Goal: Task Accomplishment & Management: Manage account settings

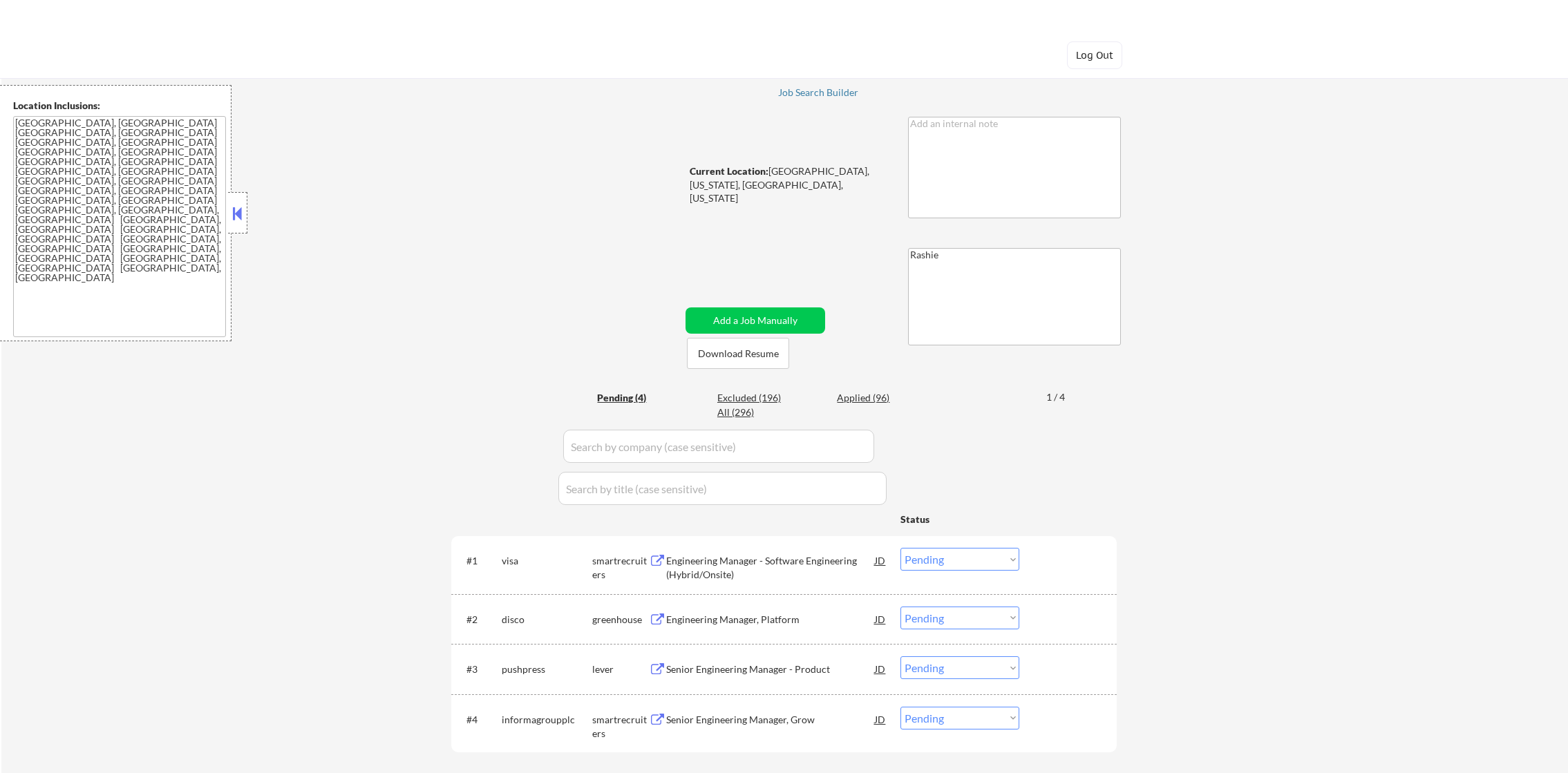
select select ""pending""
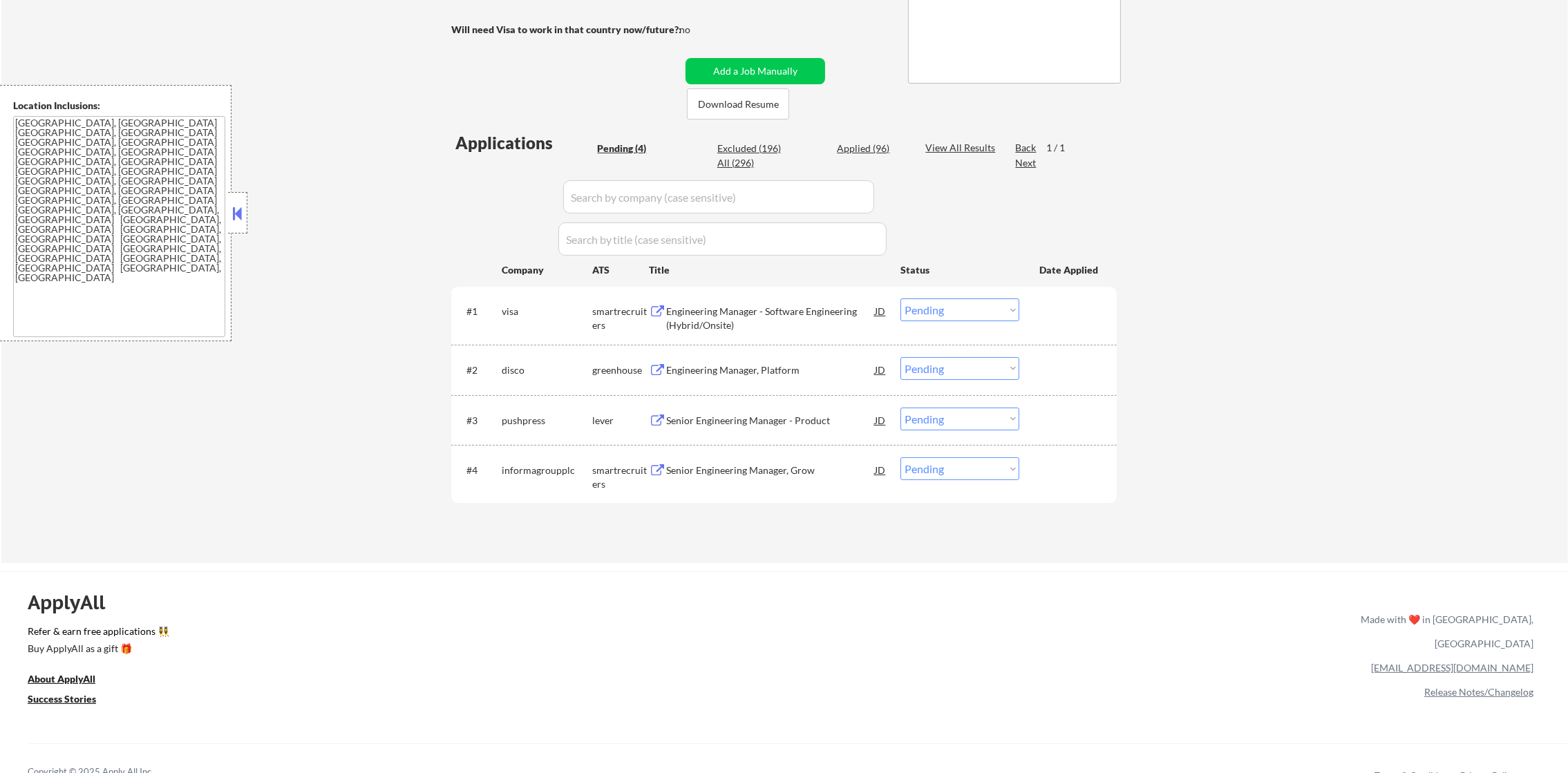
scroll to position [276, 0]
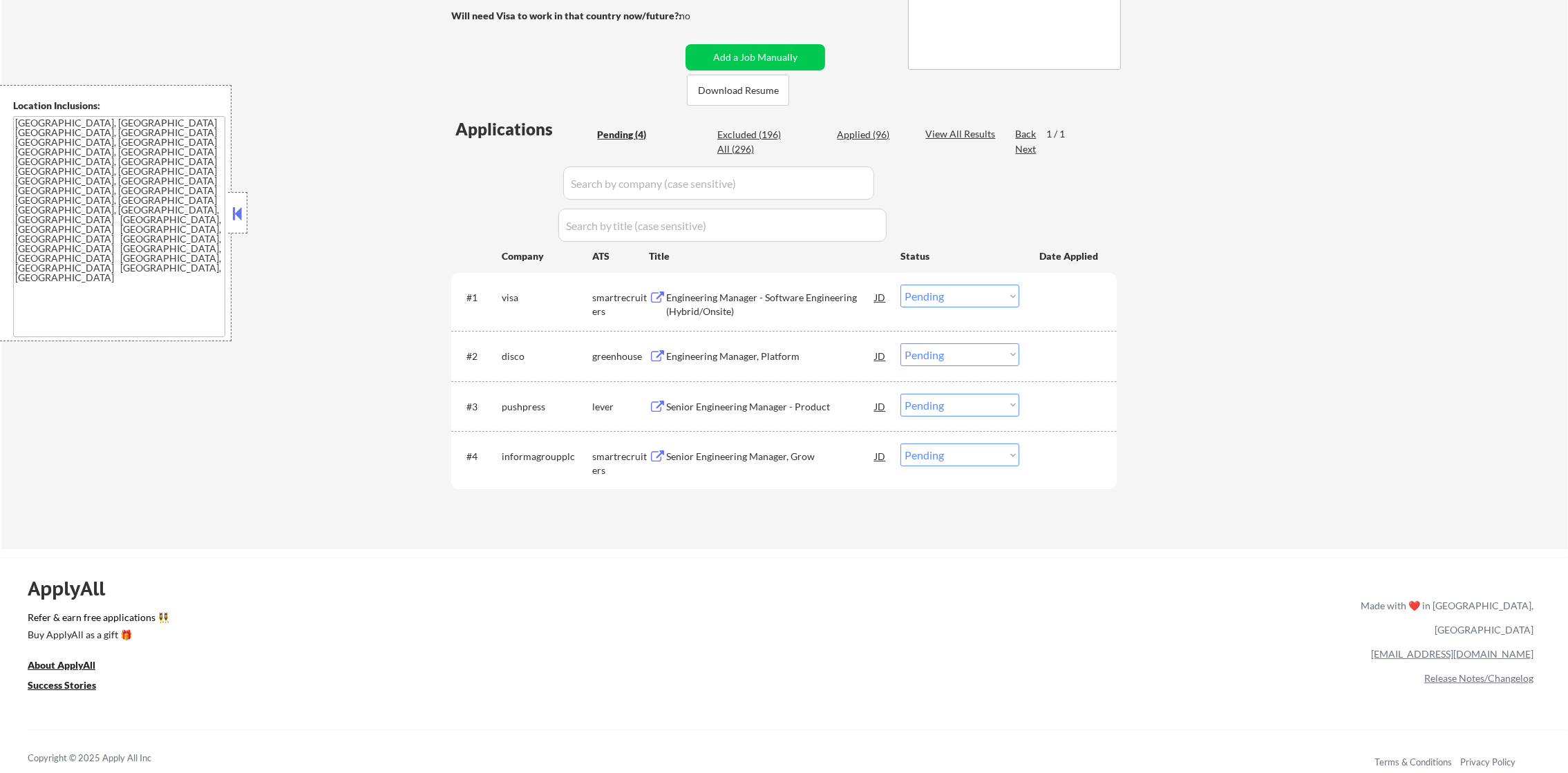
click at [748, 125] on div "Applications Pending (4) Excluded (196) Applied (96) All (296) View All Results…" at bounding box center [784, 320] width 666 height 405
click at [749, 133] on div "Excluded (196)" at bounding box center [752, 134] width 69 height 13
select select ""excluded__expired_""
select select ""excluded__other_""
select select ""excluded__salary_""
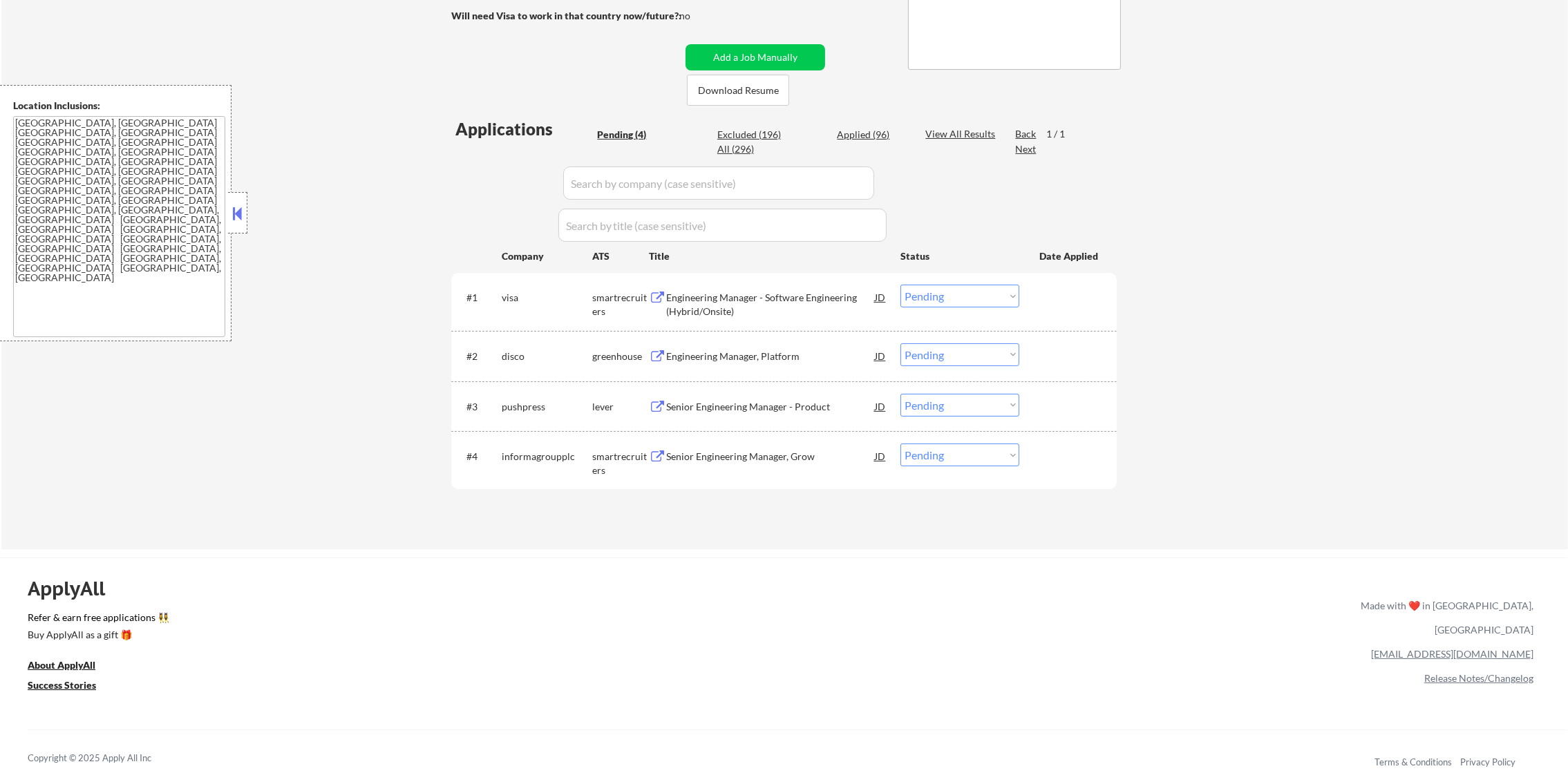
select select ""excluded__expired_""
select select ""excluded__salary_""
select select ""excluded__expired_""
select select ""excluded__salary_""
select select ""excluded__other_""
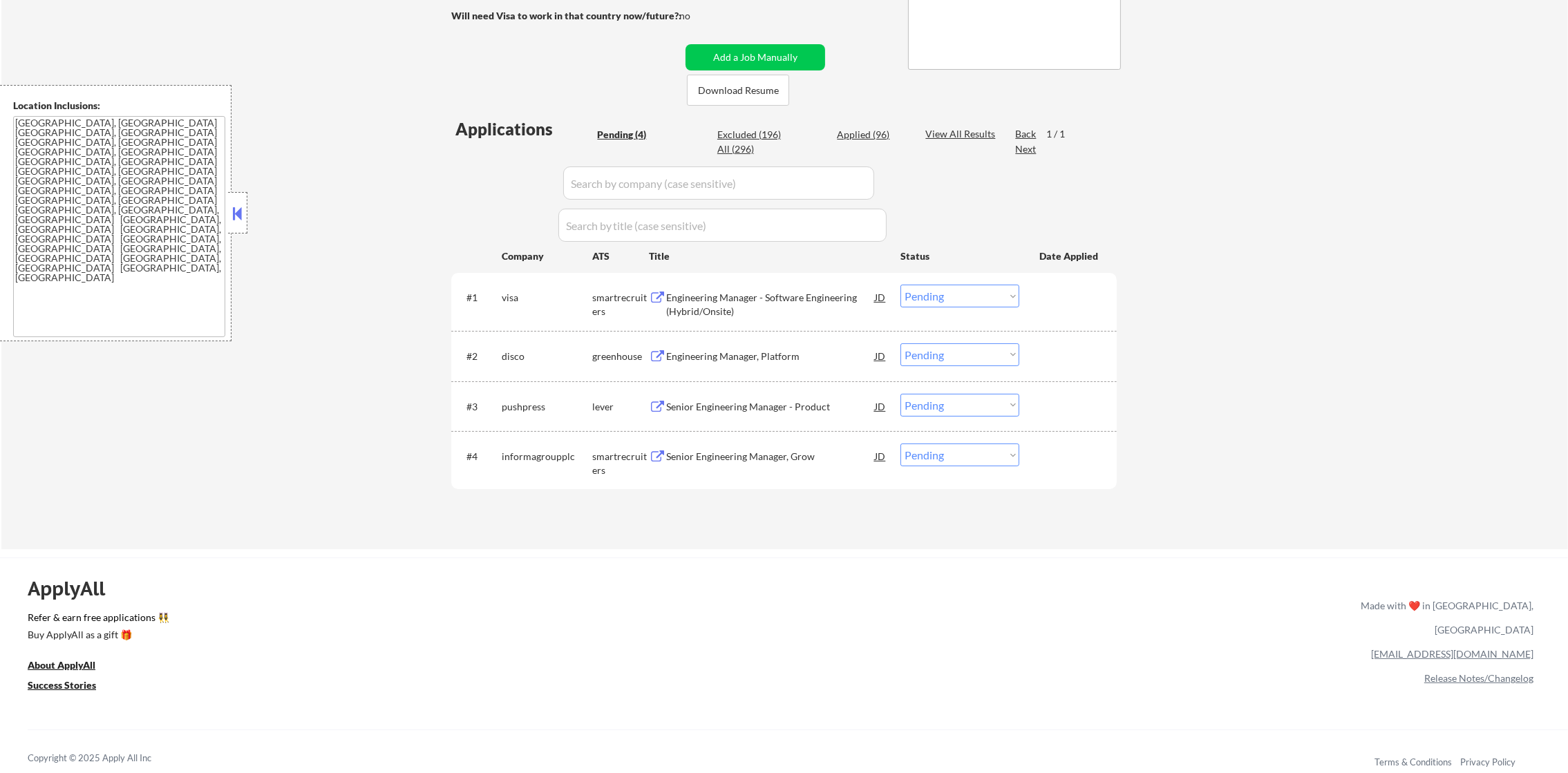
select select ""excluded__other_""
select select ""excluded__location_""
select select ""excluded""
select select ""excluded__expired_""
select select ""excluded__location_""
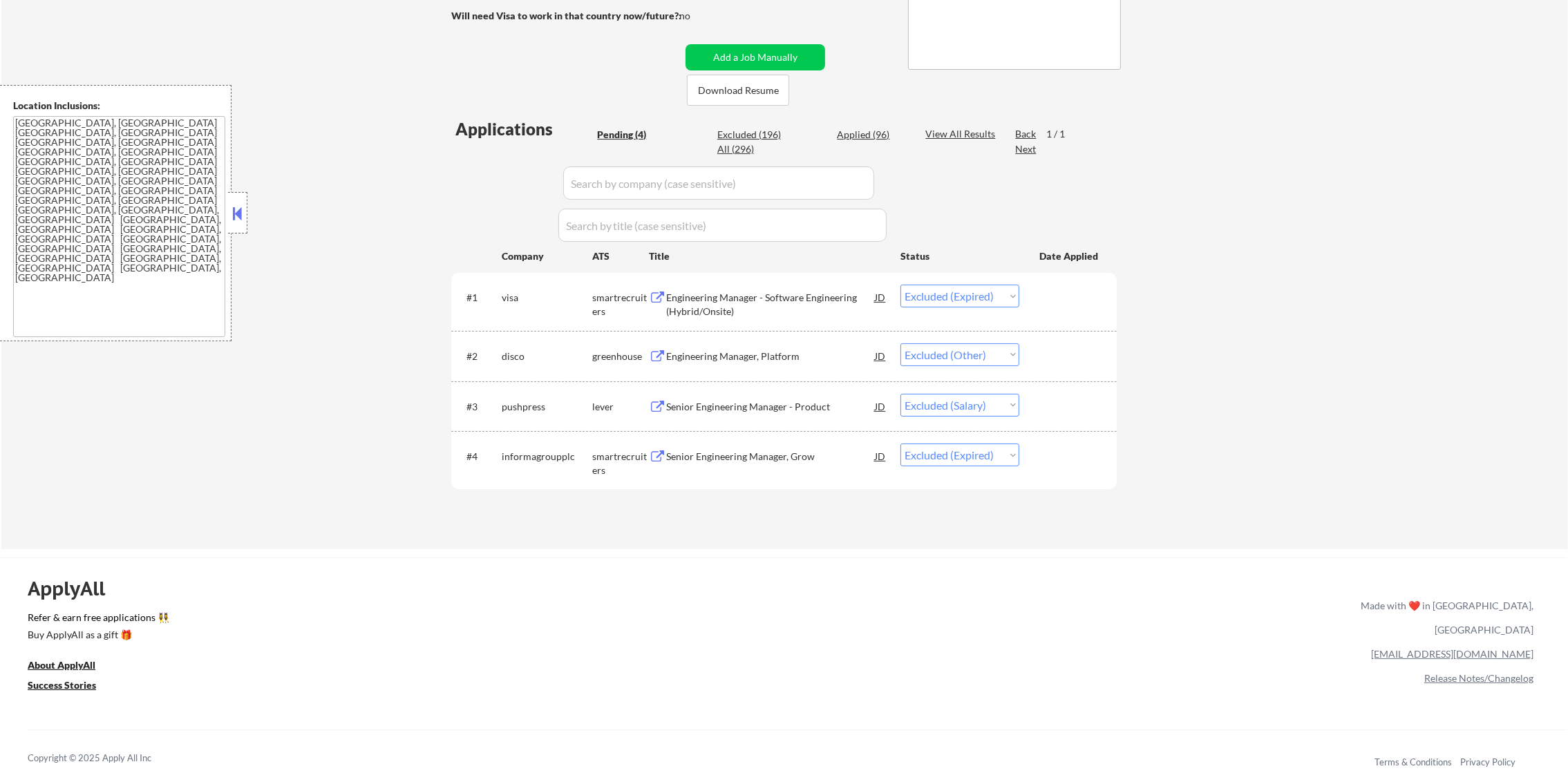
select select ""excluded__salary_""
select select ""excluded""
select select ""excluded__salary_""
select select ""excluded__location_""
select select ""excluded__other_""
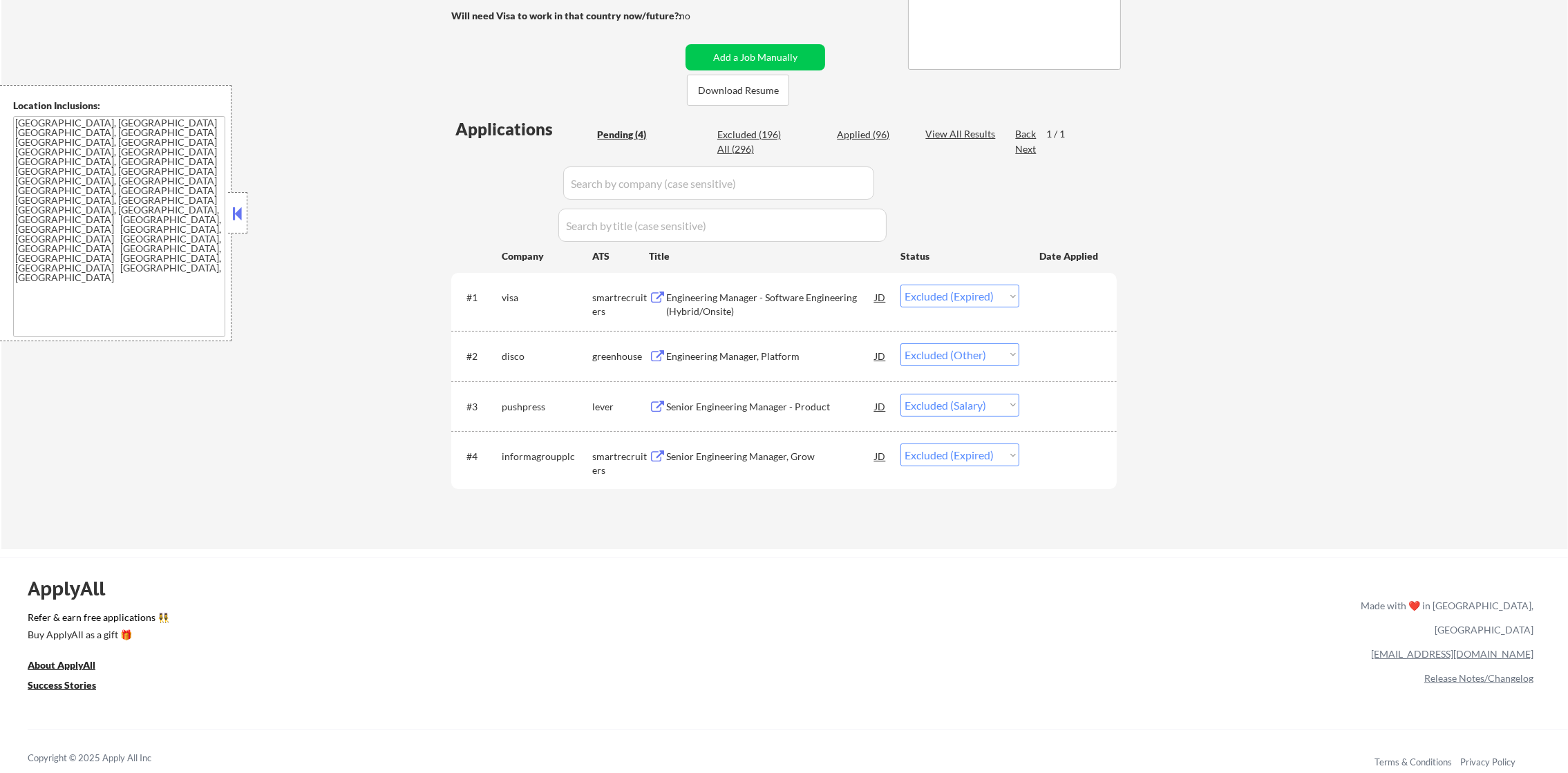
select select ""excluded__salary_""
select select ""excluded""
select select ""excluded__location_""
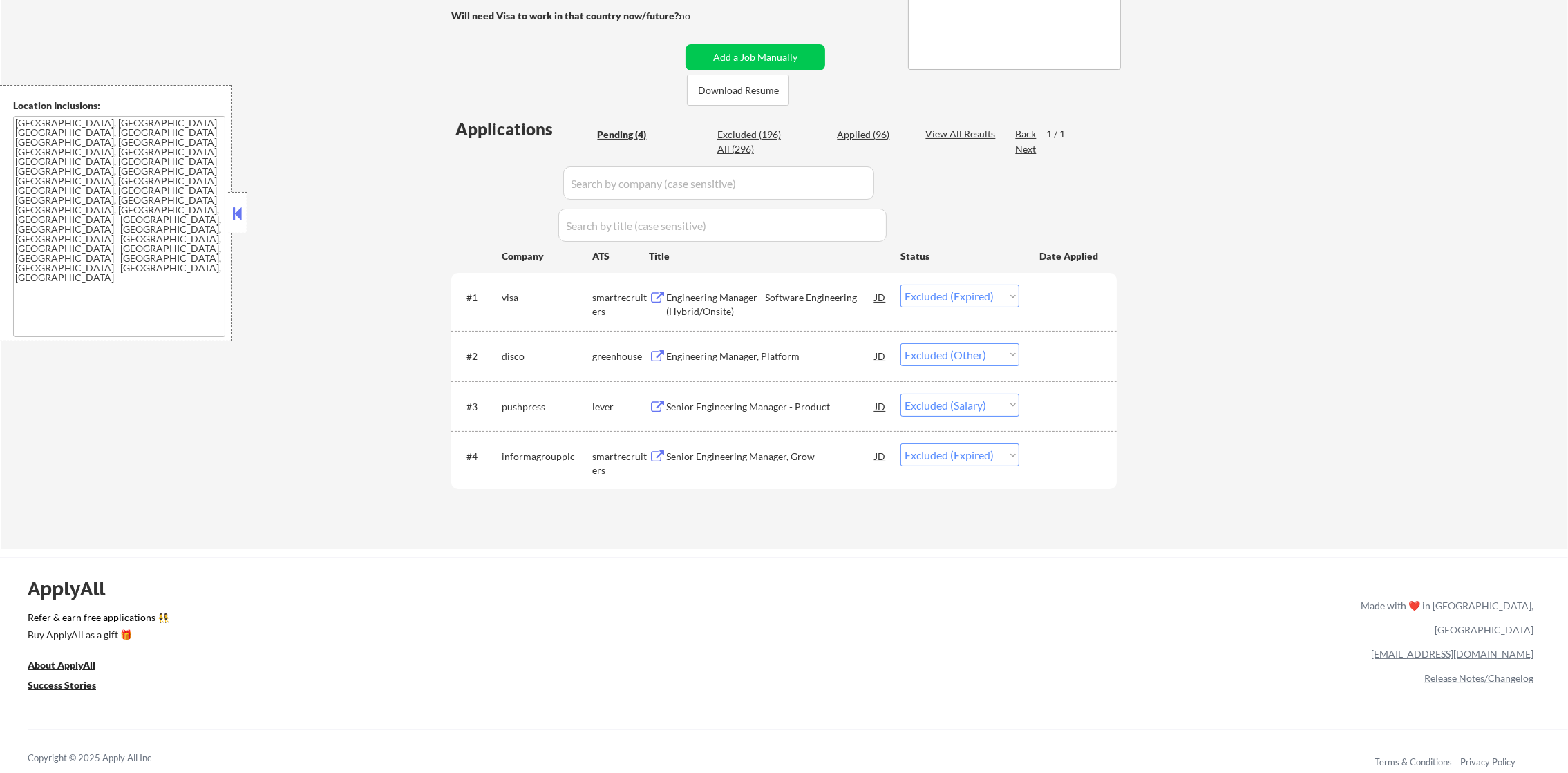
select select ""excluded__location_""
select select ""excluded__salary_""
select select ""excluded""
select select ""excluded__location_""
select select ""excluded__salary_""
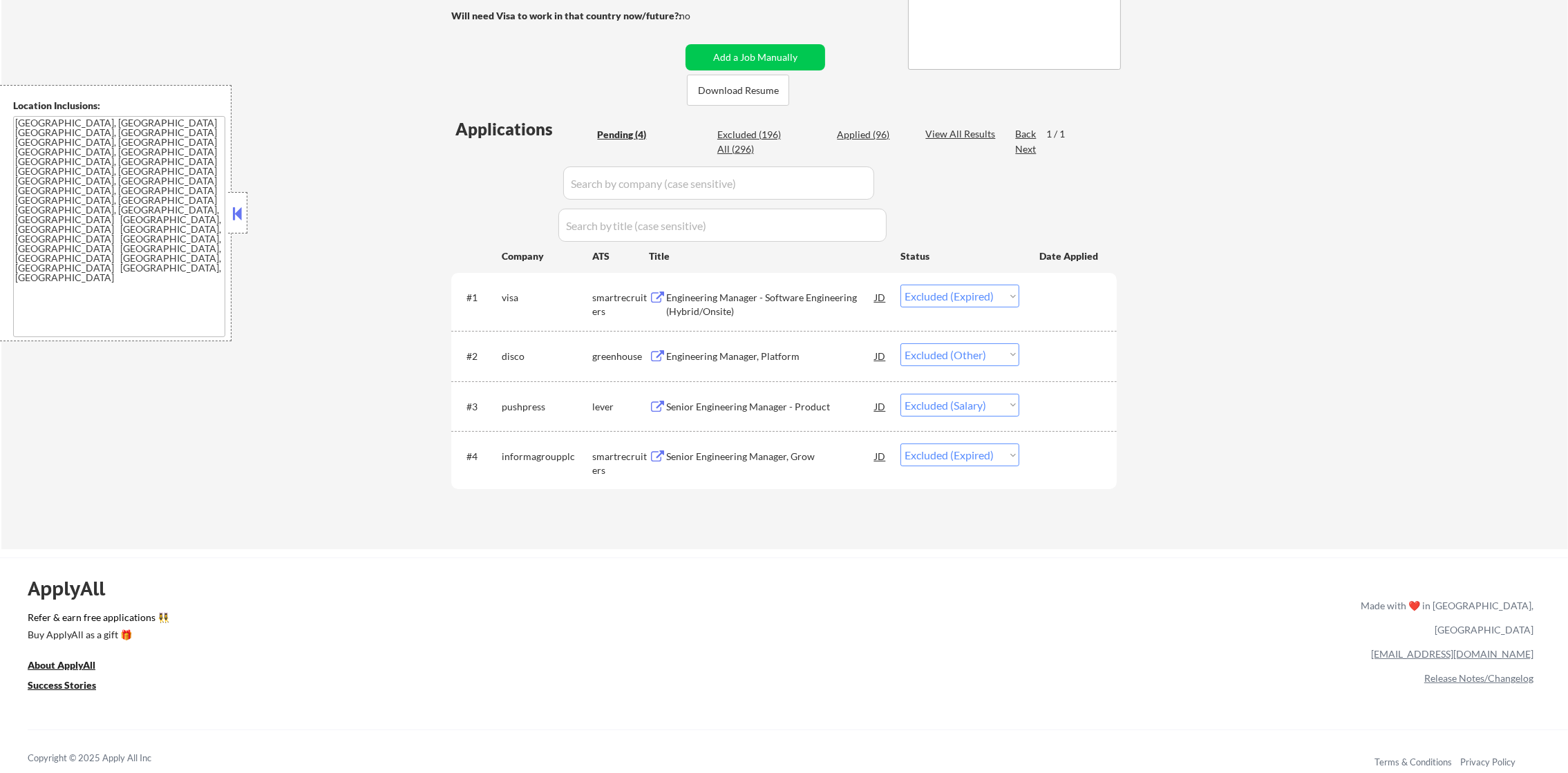
select select ""excluded__salary_""
select select ""excluded""
select select ""excluded__other_""
select select ""excluded""
select select ""excluded__other_""
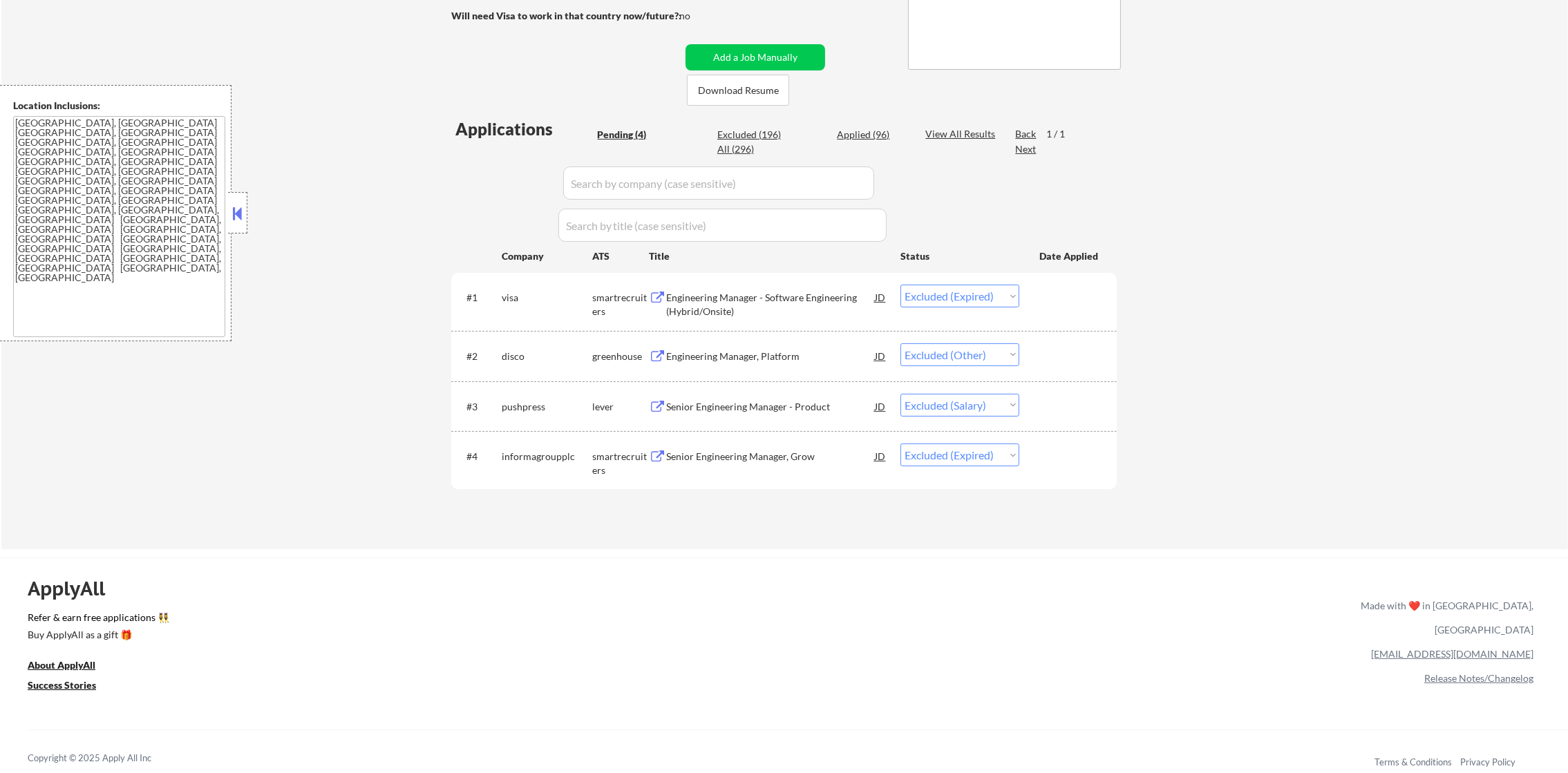
select select ""excluded__other_""
select select ""excluded__expired_""
select select ""excluded""
select select ""excluded__location_""
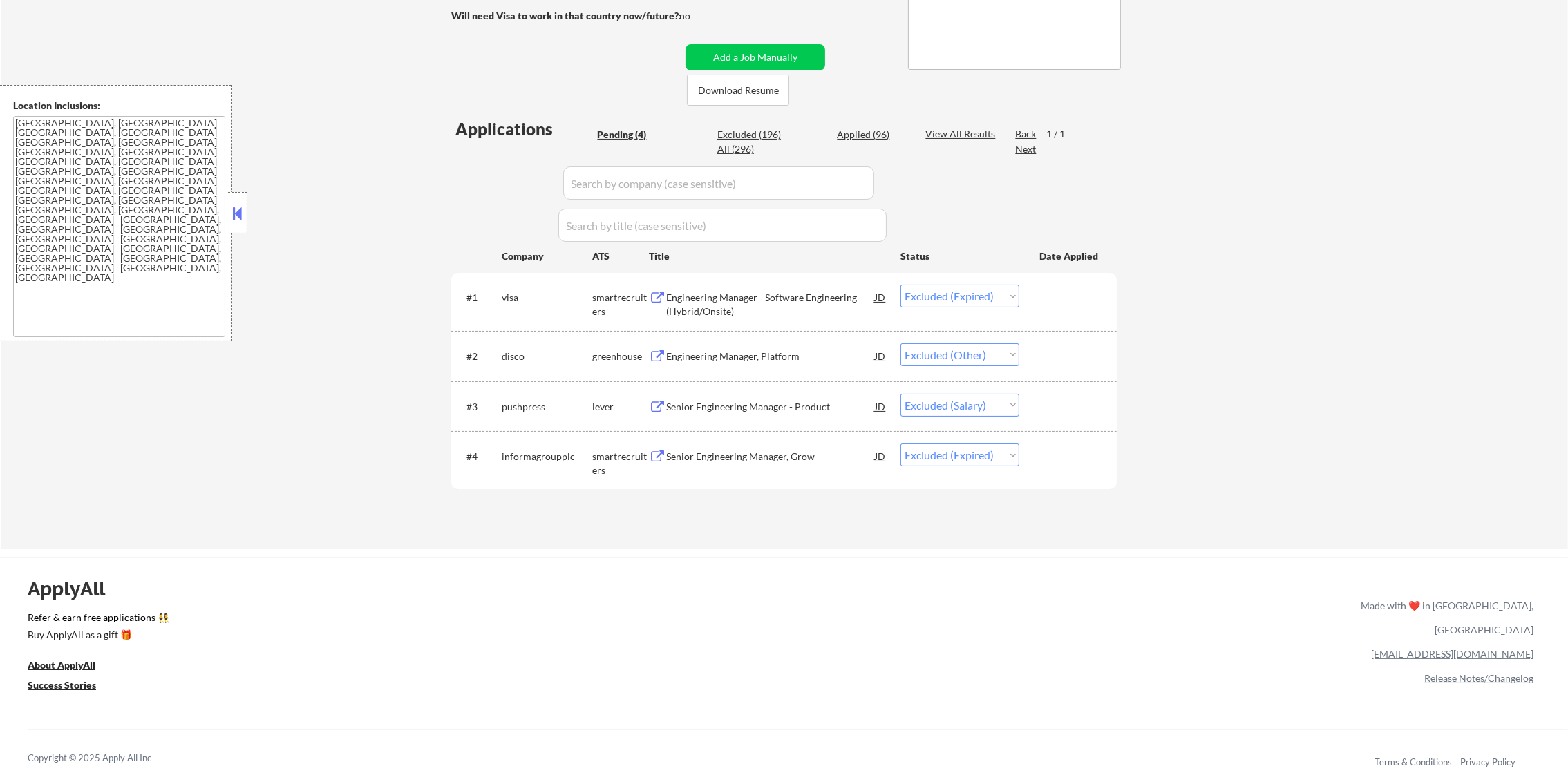
select select ""excluded__location_""
select select ""excluded__salary_""
select select ""excluded__location_""
select select ""excluded__salary_""
select select ""excluded__blocklist_""
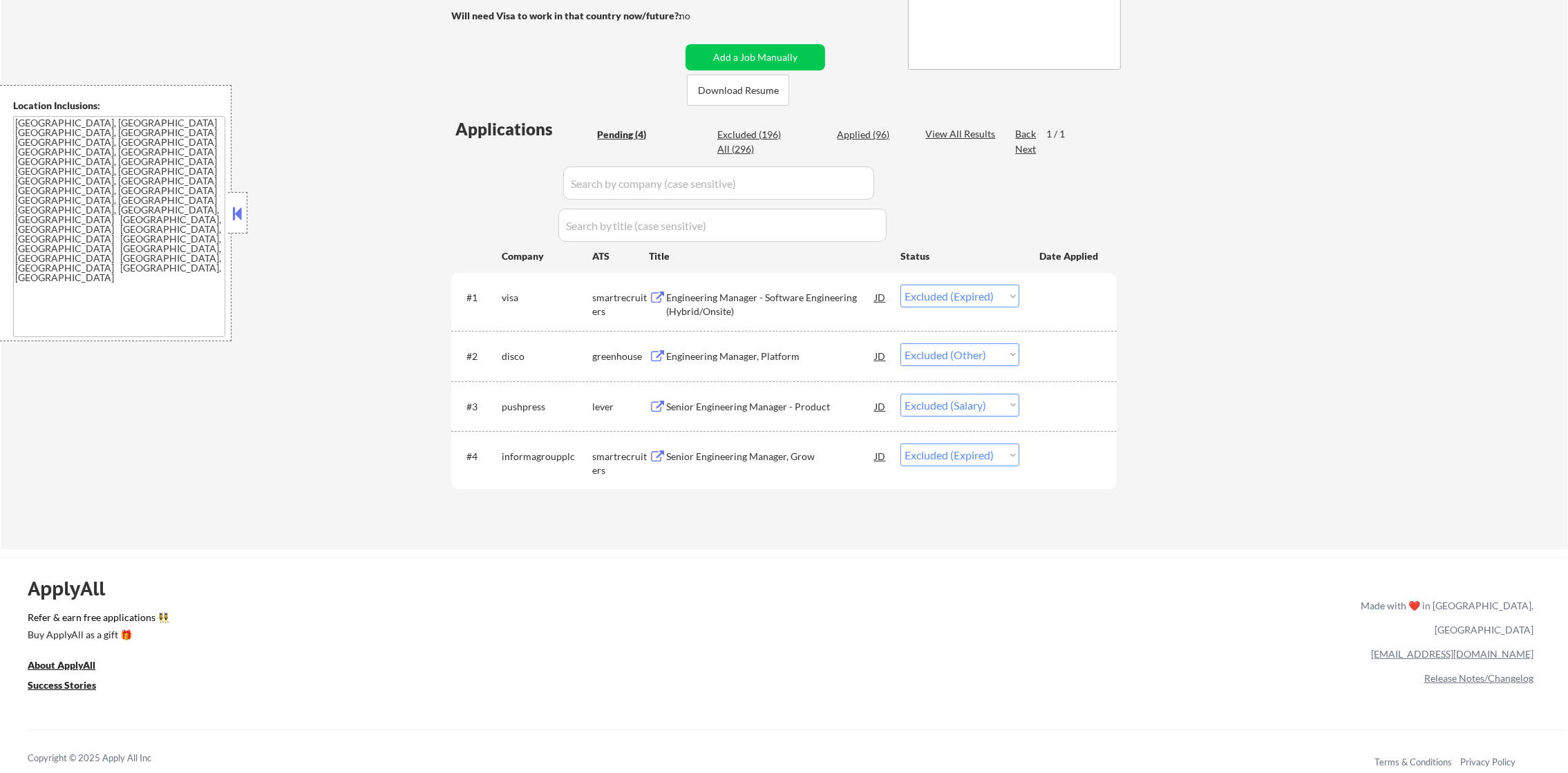
select select ""excluded__expired_""
select select ""excluded__other_""
select select ""excluded__bad_match_""
select select ""excluded__salary_""
select select ""excluded__expired_""
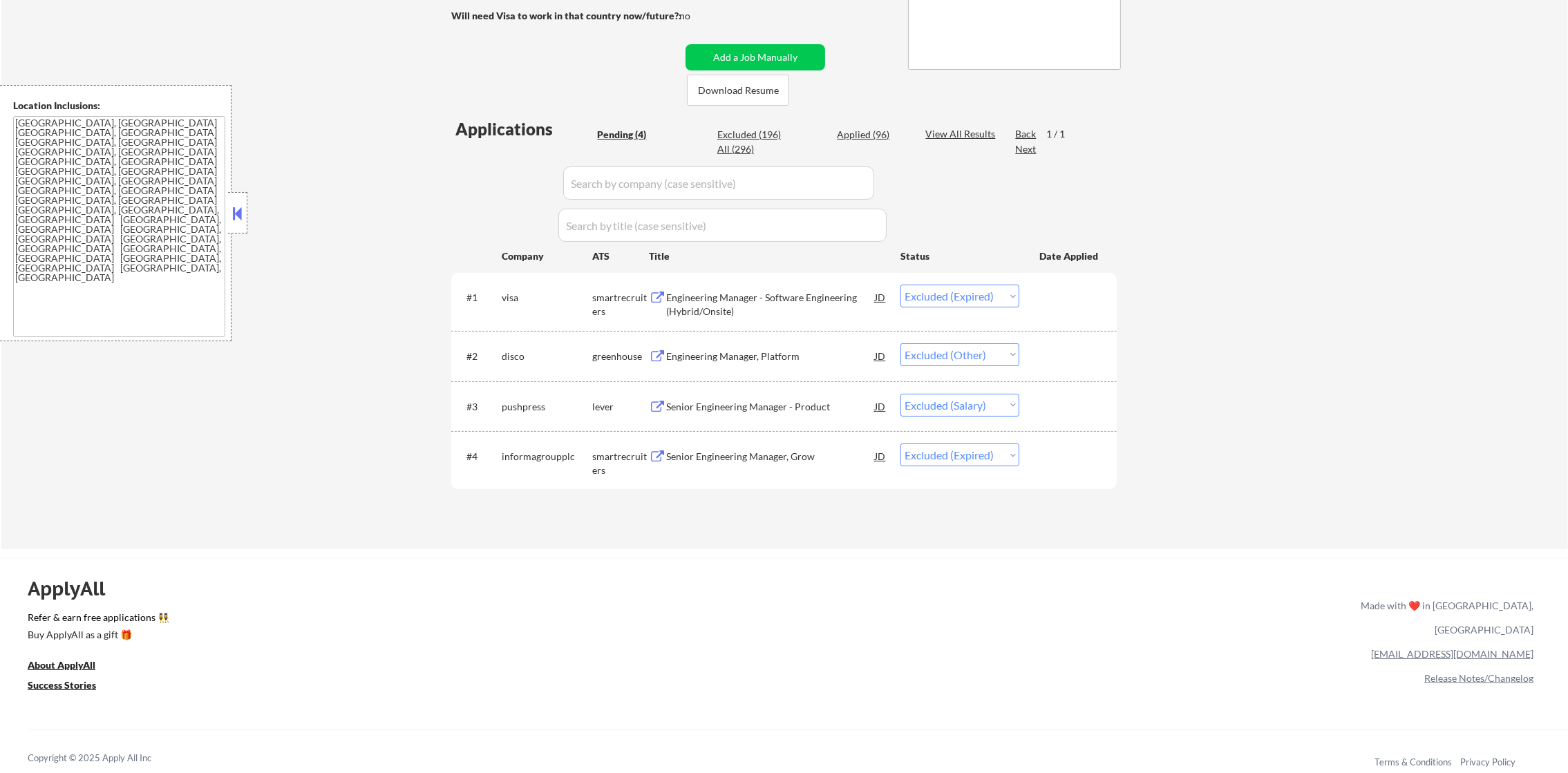
select select ""excluded__salary_""
select select ""excluded__expired_""
select select ""excluded__location_""
select select ""excluded__blocklist_""
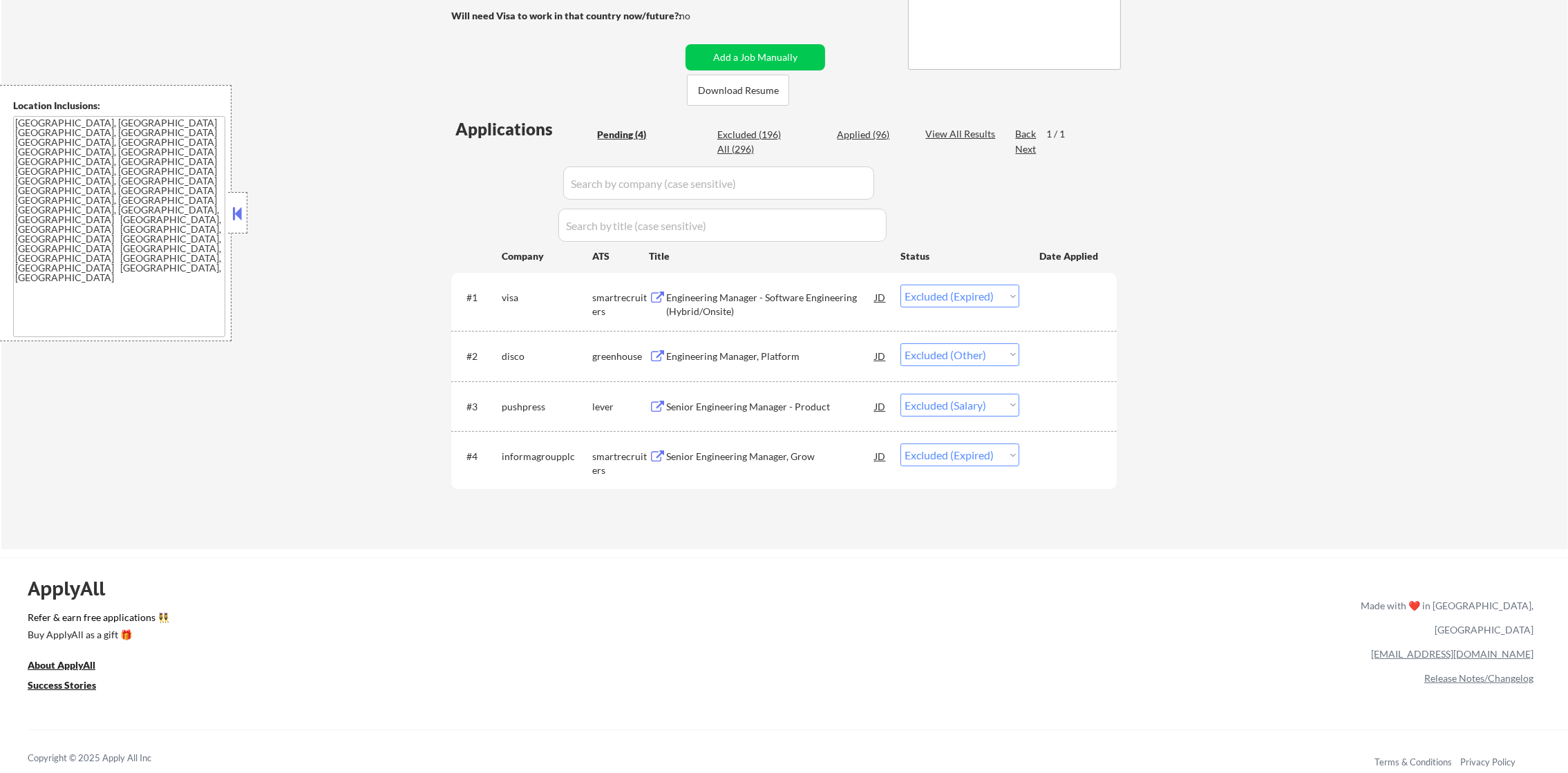
select select ""excluded__bad_match_""
select select ""excluded__salary_""
select select ""excluded__location_""
select select ""excluded""
select select ""excluded__salary_""
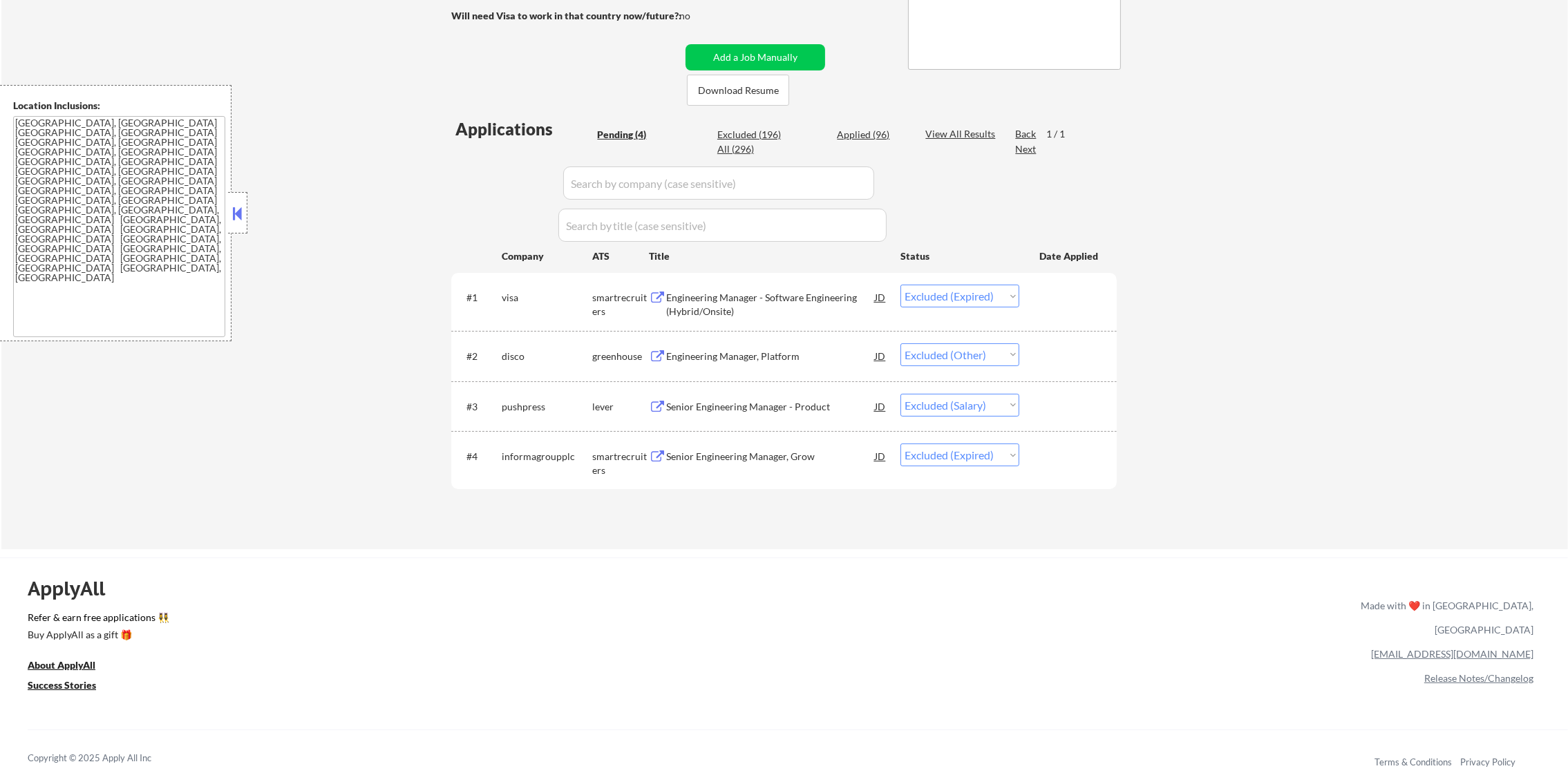
select select ""excluded__salary_""
select select ""excluded__location_""
select select ""excluded__bad_match_""
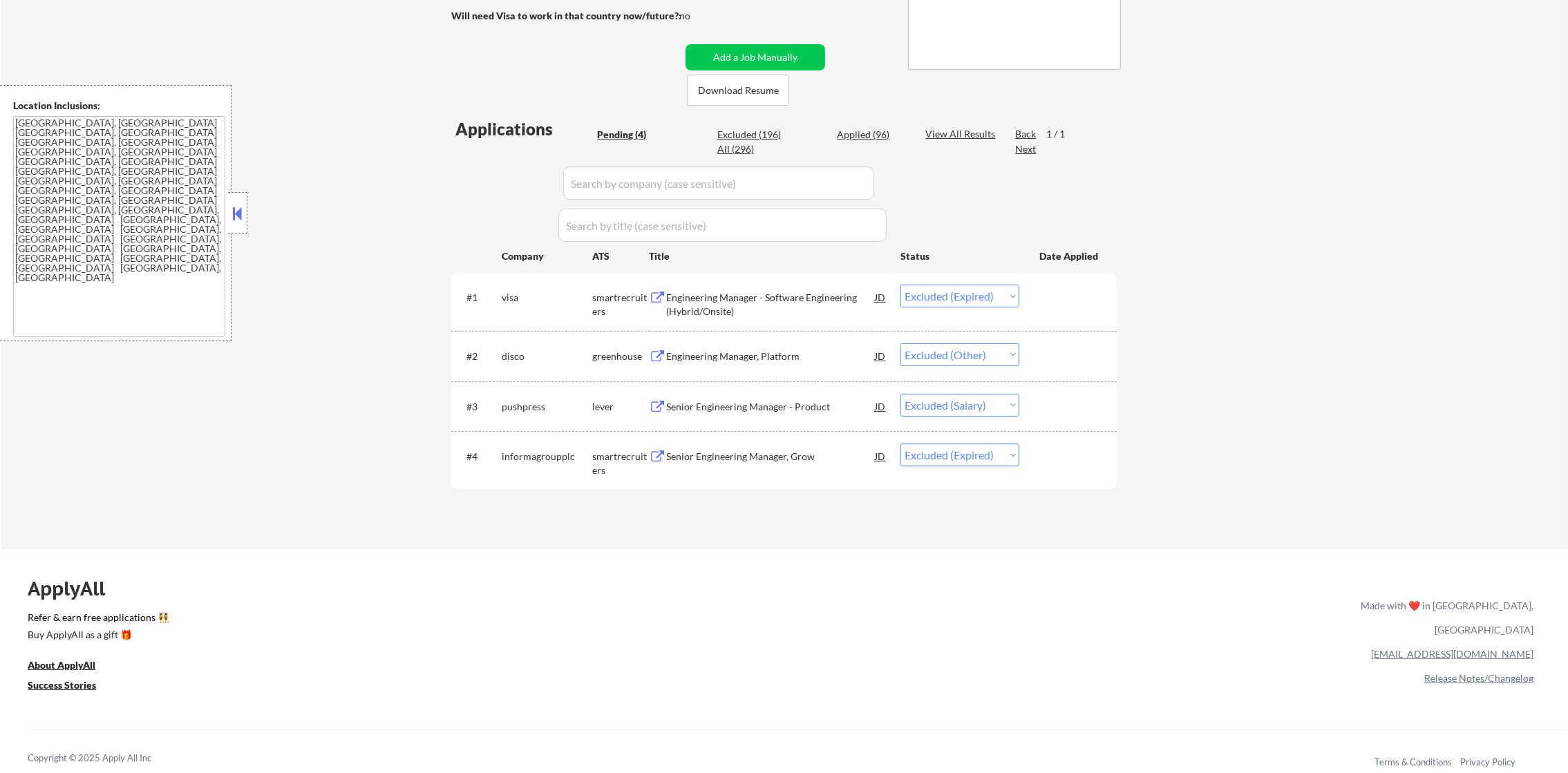
select select ""excluded""
select select ""excluded__expired_""
select select ""excluded__location_""
select select ""excluded__salary_""
select select ""excluded__location_""
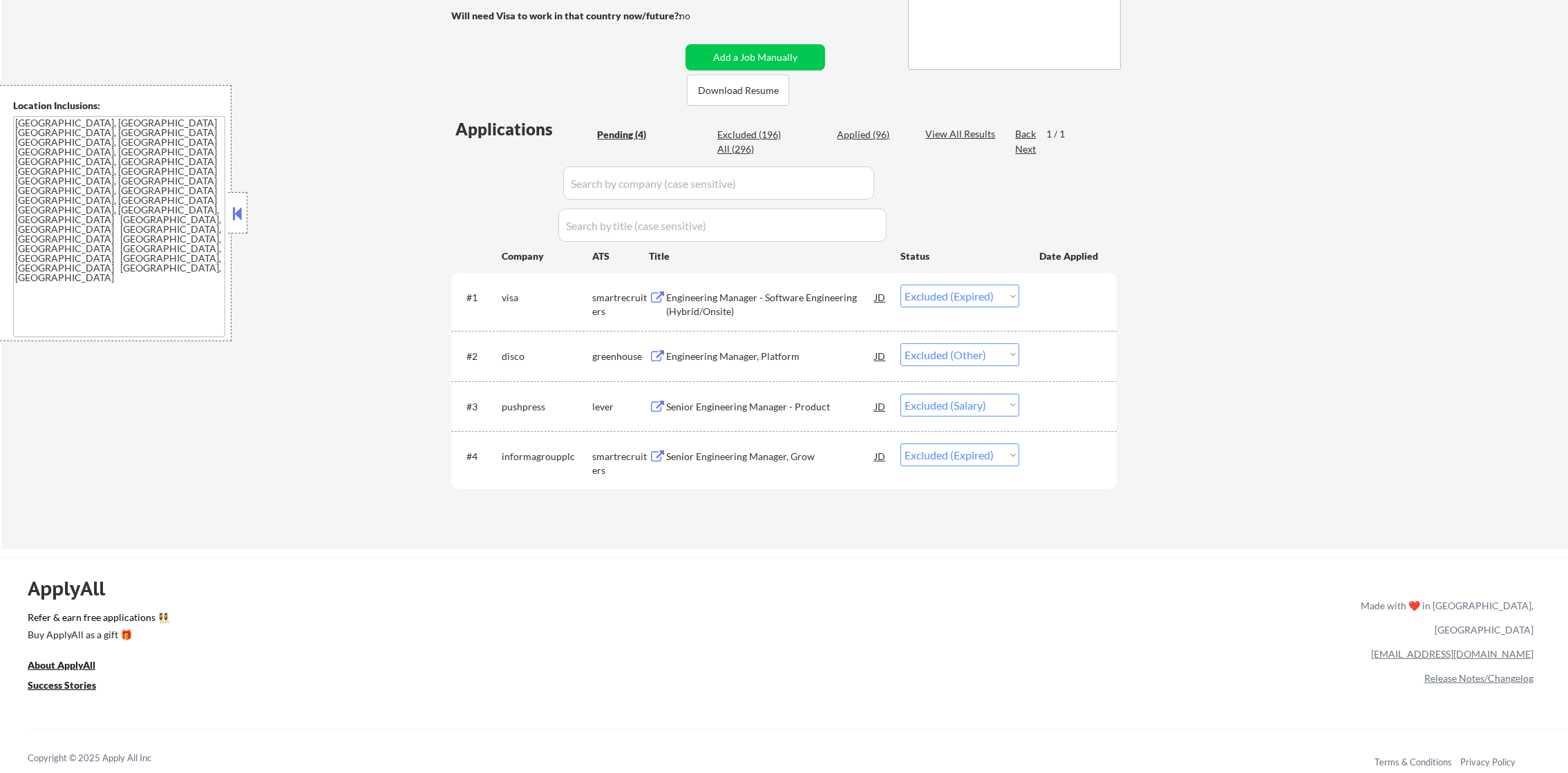
select select ""excluded""
select select ""excluded__salary_""
select select ""excluded""
select select ""excluded__location_""
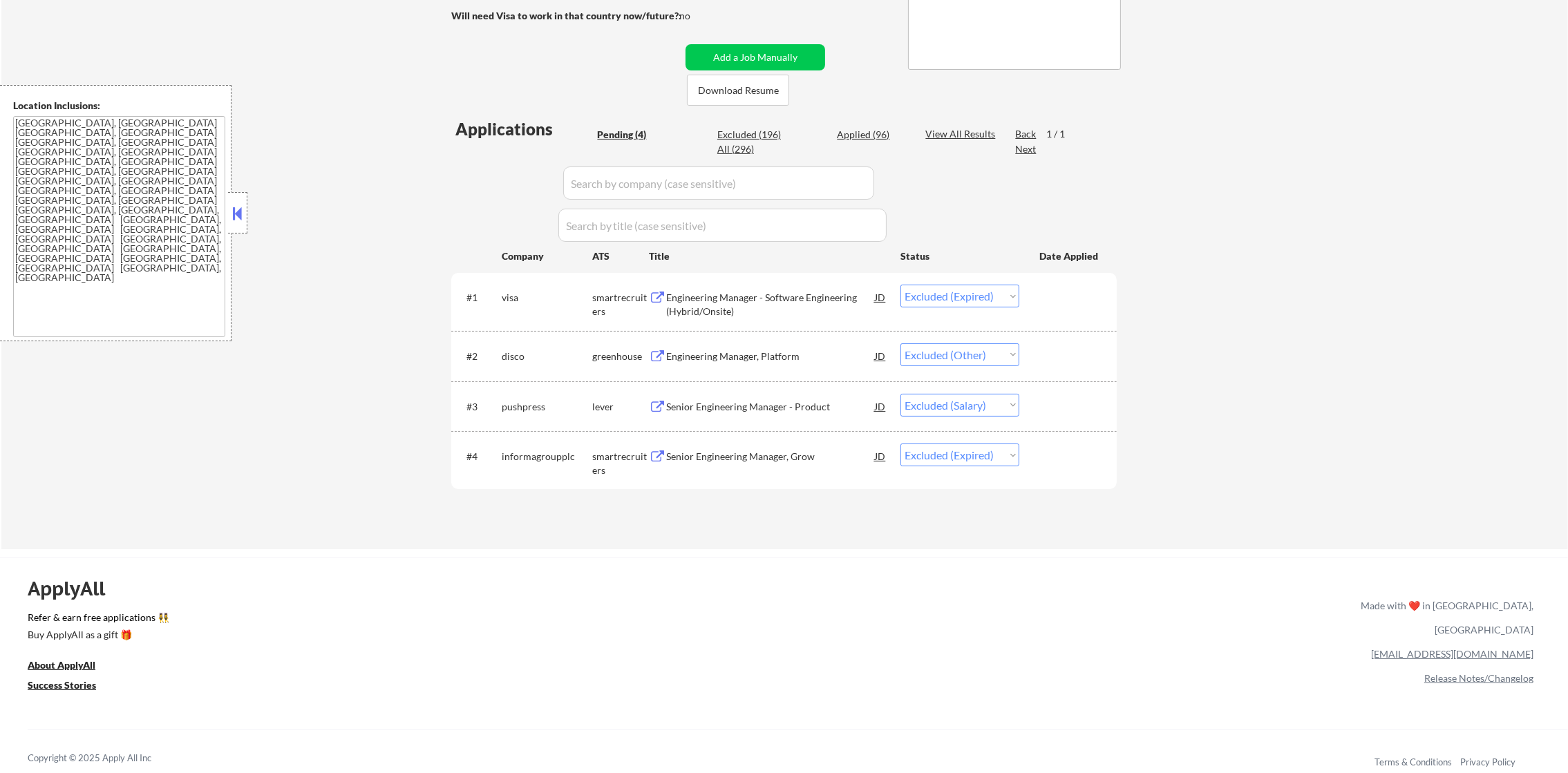
select select ""excluded__salary_""
select select ""excluded__expired_""
select select ""excluded""
select select ""excluded__location_""
select select ""excluded""
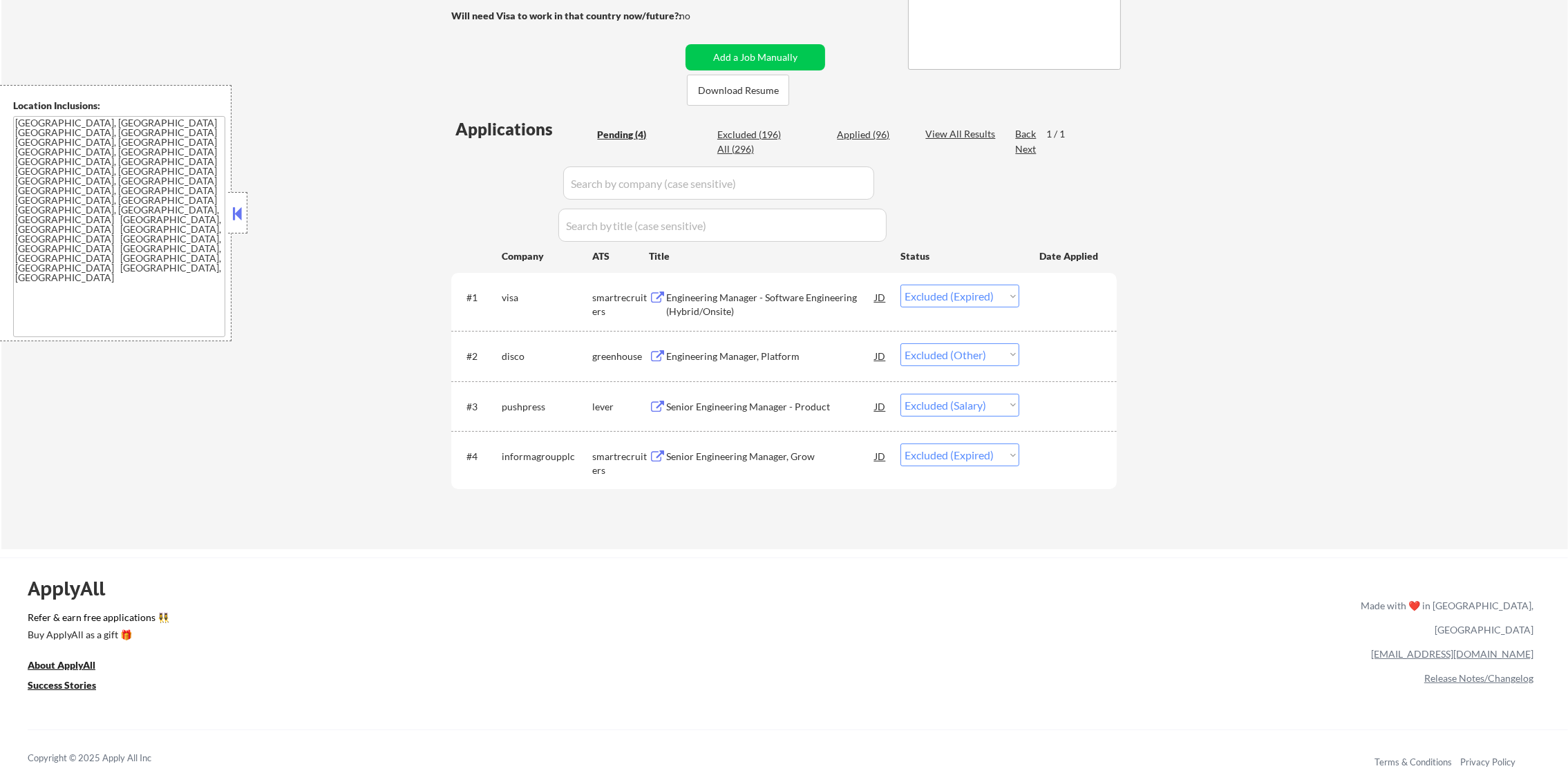
select select ""excluded__expired_""
select select ""excluded""
select select ""excluded__location_""
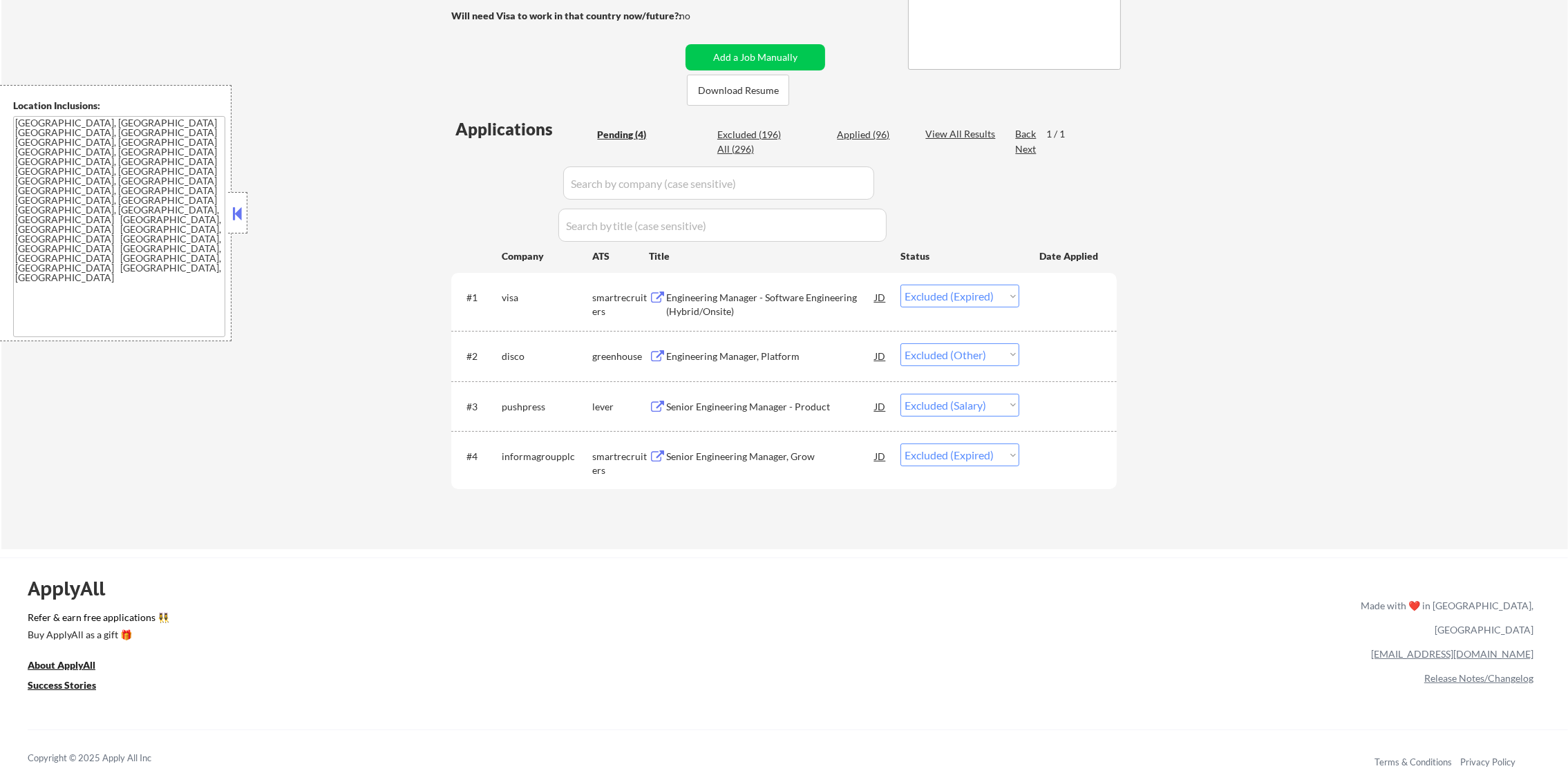
select select ""excluded""
select select ""excluded__salary_""
select select ""excluded""
select select ""excluded__location_""
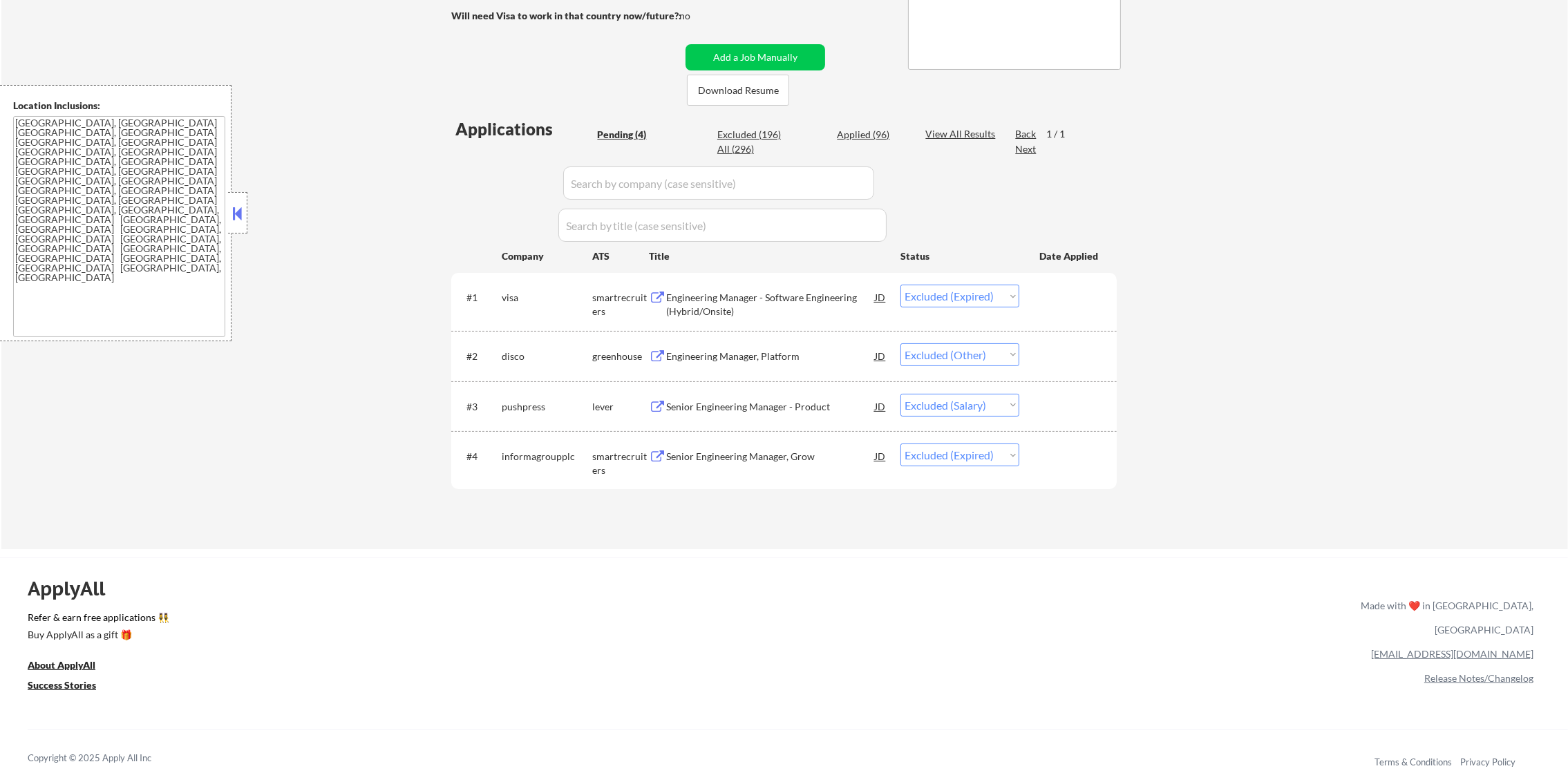
select select ""excluded""
select select ""excluded__location_""
select select ""excluded__salary_""
select select ""excluded""
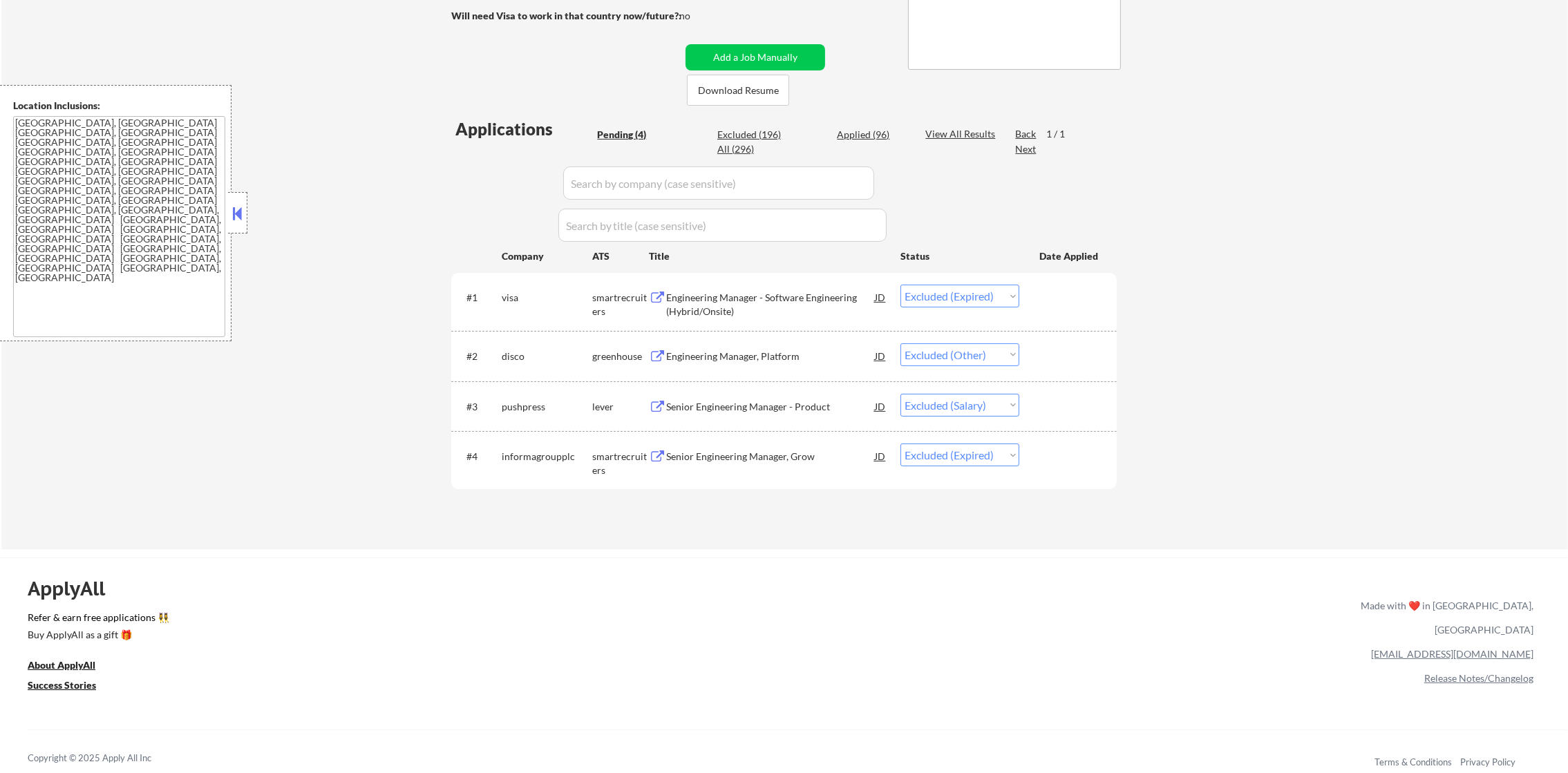
select select ""excluded""
select select ""excluded__bad_match_""
select select ""excluded__salary_""
select select ""excluded""
select select ""excluded__location_""
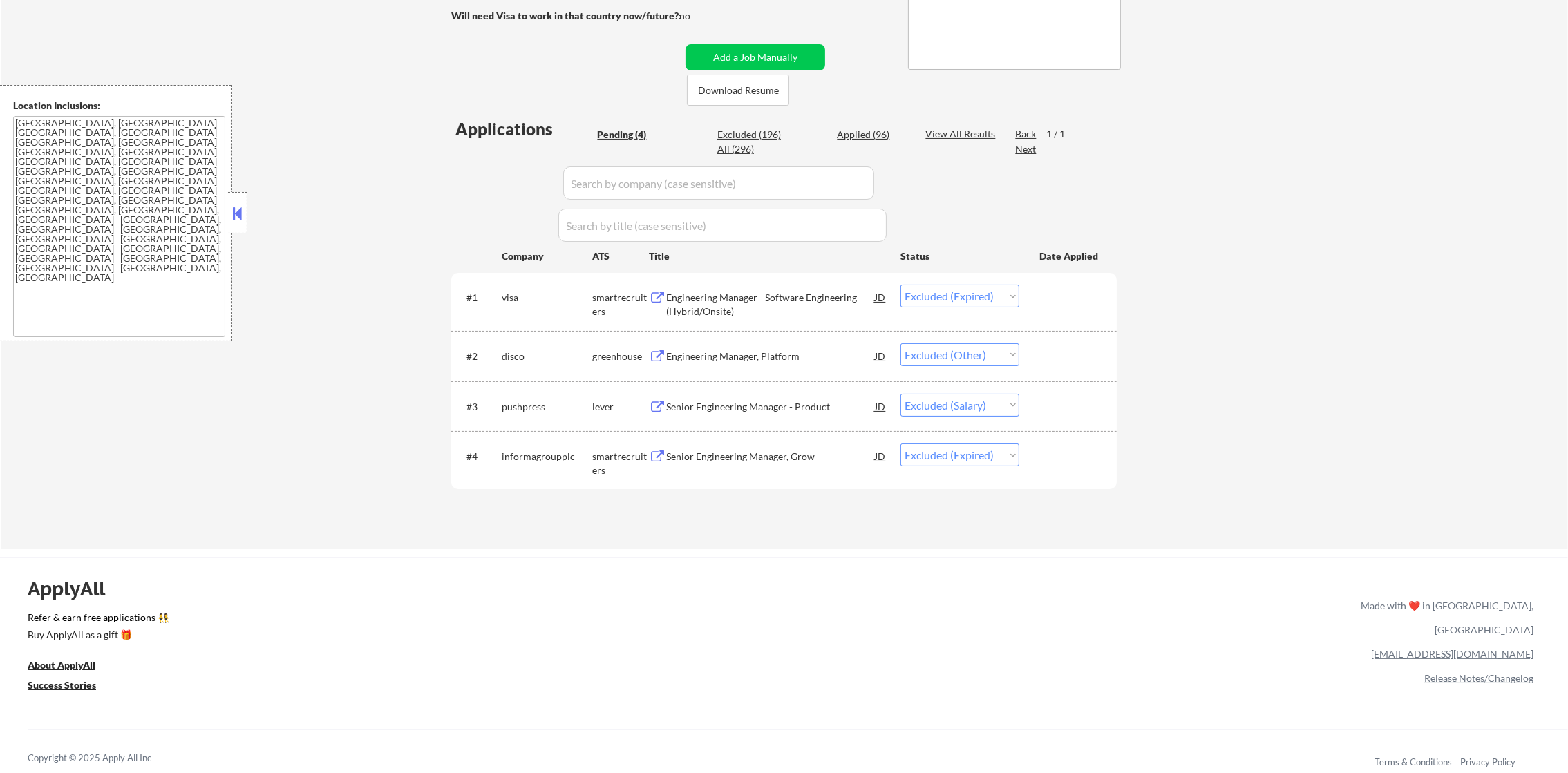
select select ""excluded__location_""
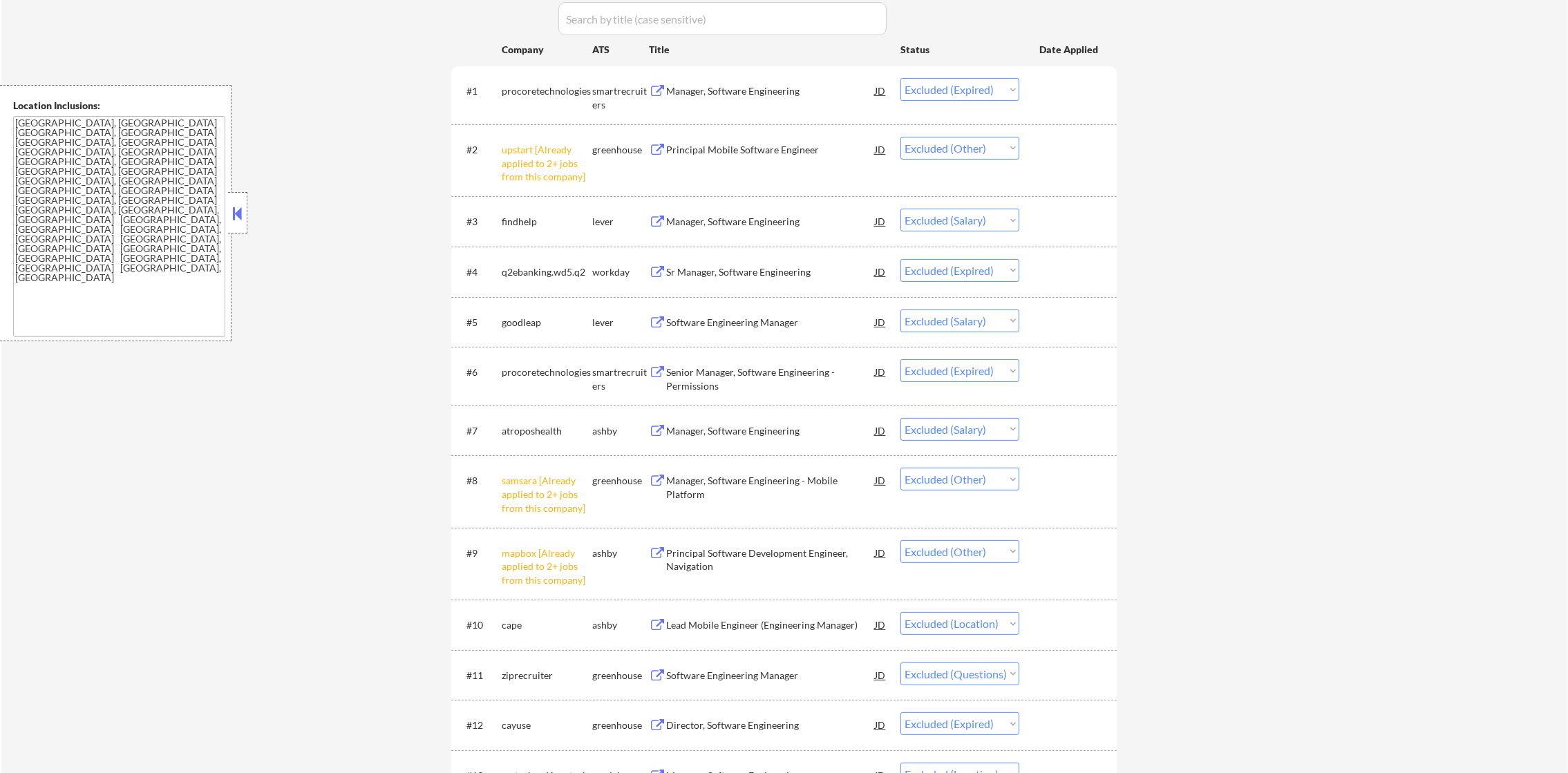
scroll to position [483, 0]
click at [760, 223] on div "Manager, Software Engineering" at bounding box center [770, 221] width 208 height 13
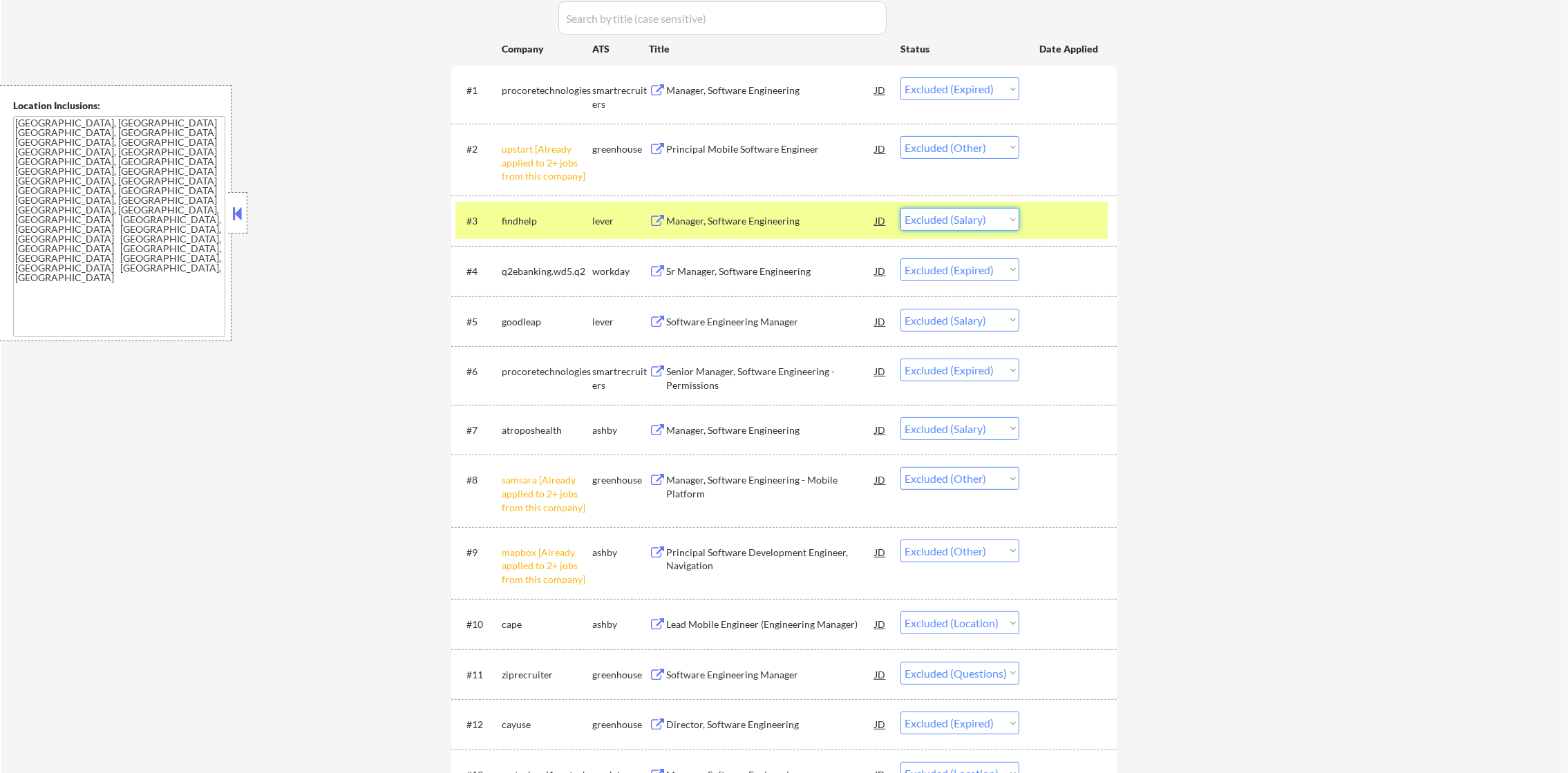
drag, startPoint x: 910, startPoint y: 208, endPoint x: 925, endPoint y: 231, distance: 27.5
click at [910, 210] on select "Choose an option... Pending Applied Excluded (Questions) Excluded (Expired) Exc…" at bounding box center [960, 220] width 119 height 23
select select ""excluded__expired_""
click at [900, 208] on select "Choose an option... Pending Applied Excluded (Questions) Excluded (Expired) Exc…" at bounding box center [960, 220] width 119 height 23
click at [551, 215] on div "findhelp" at bounding box center [547, 221] width 90 height 13
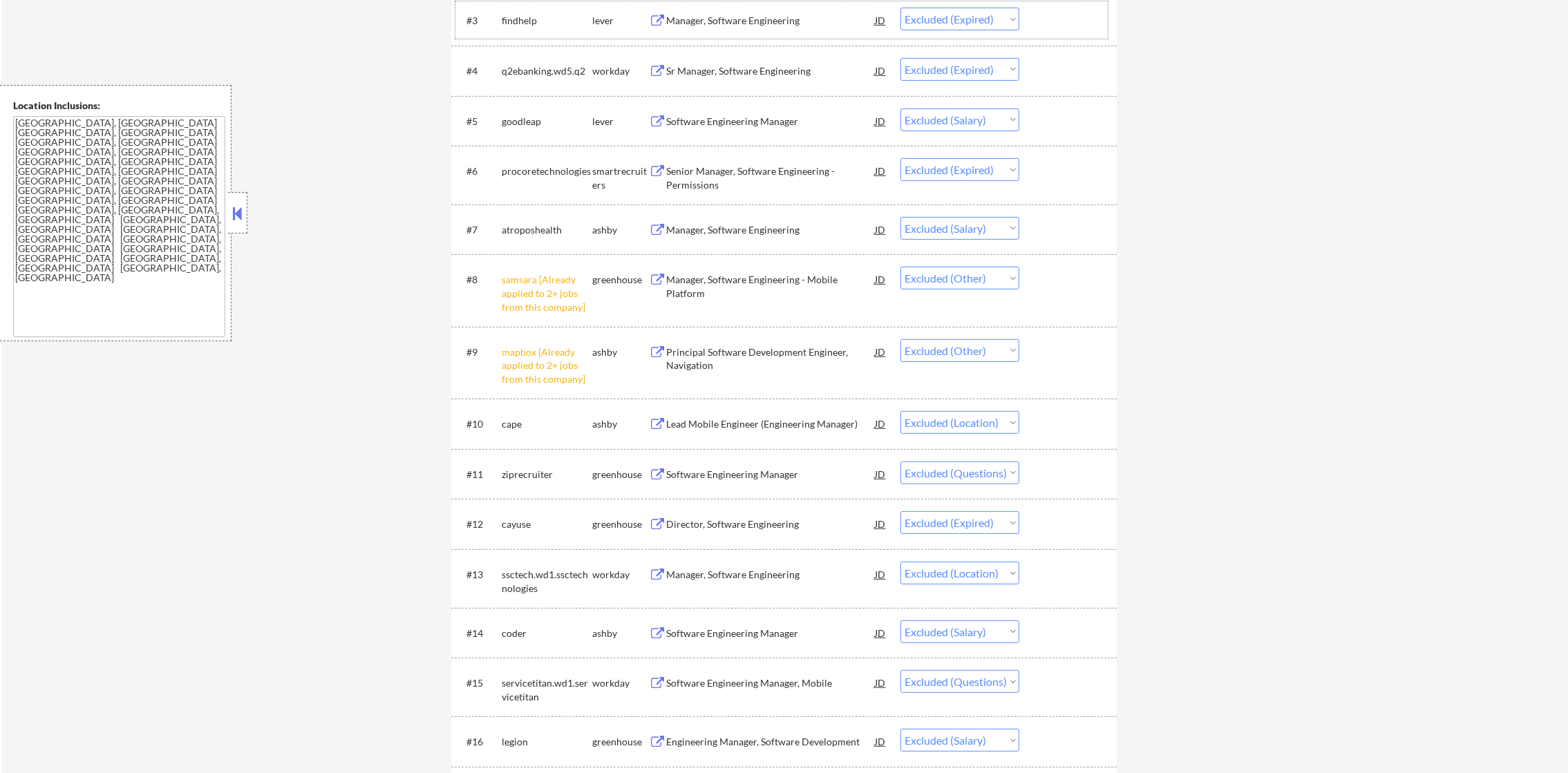
scroll to position [690, 0]
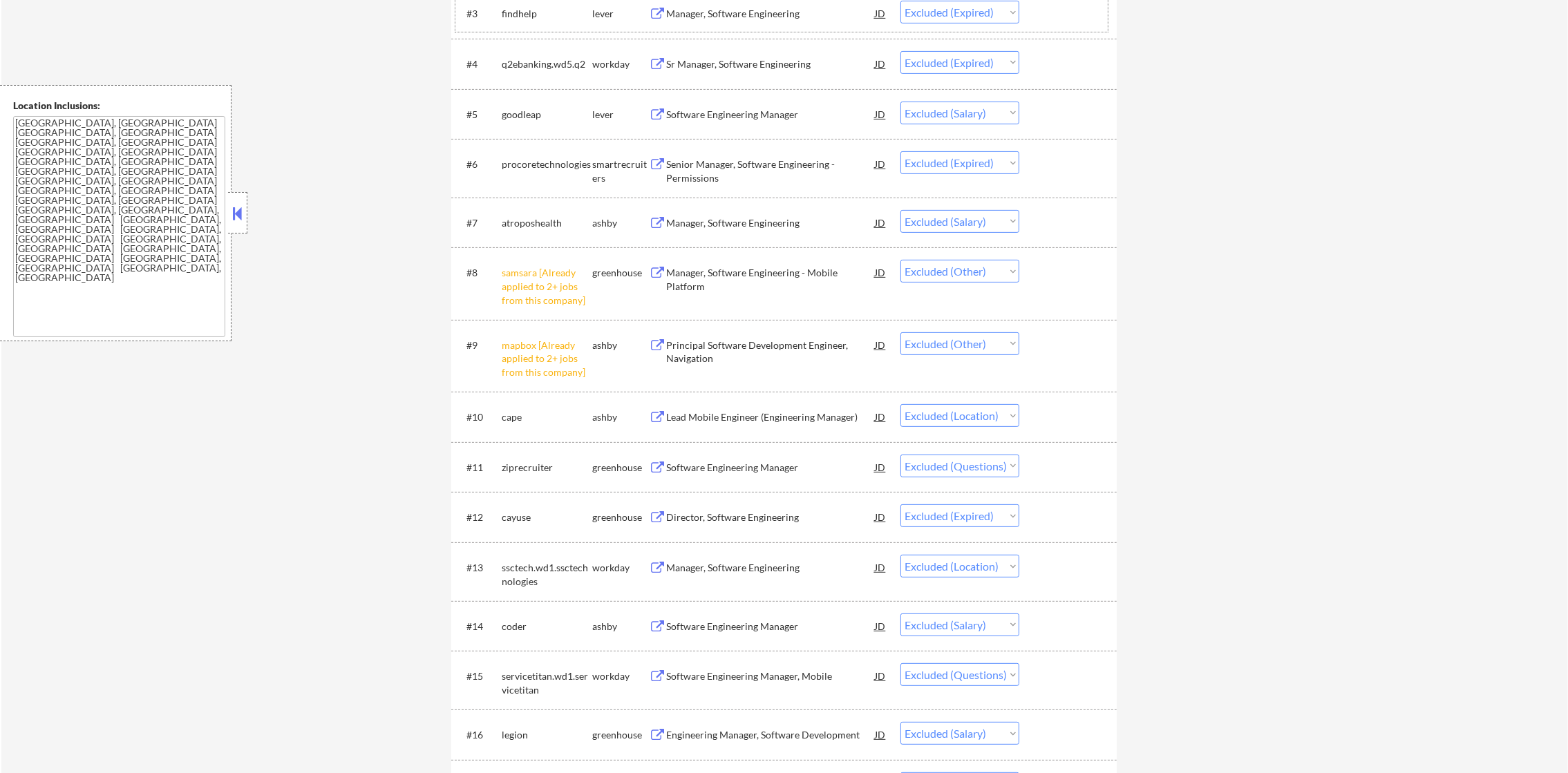
click at [731, 105] on div "Software Engineering Manager" at bounding box center [770, 114] width 208 height 25
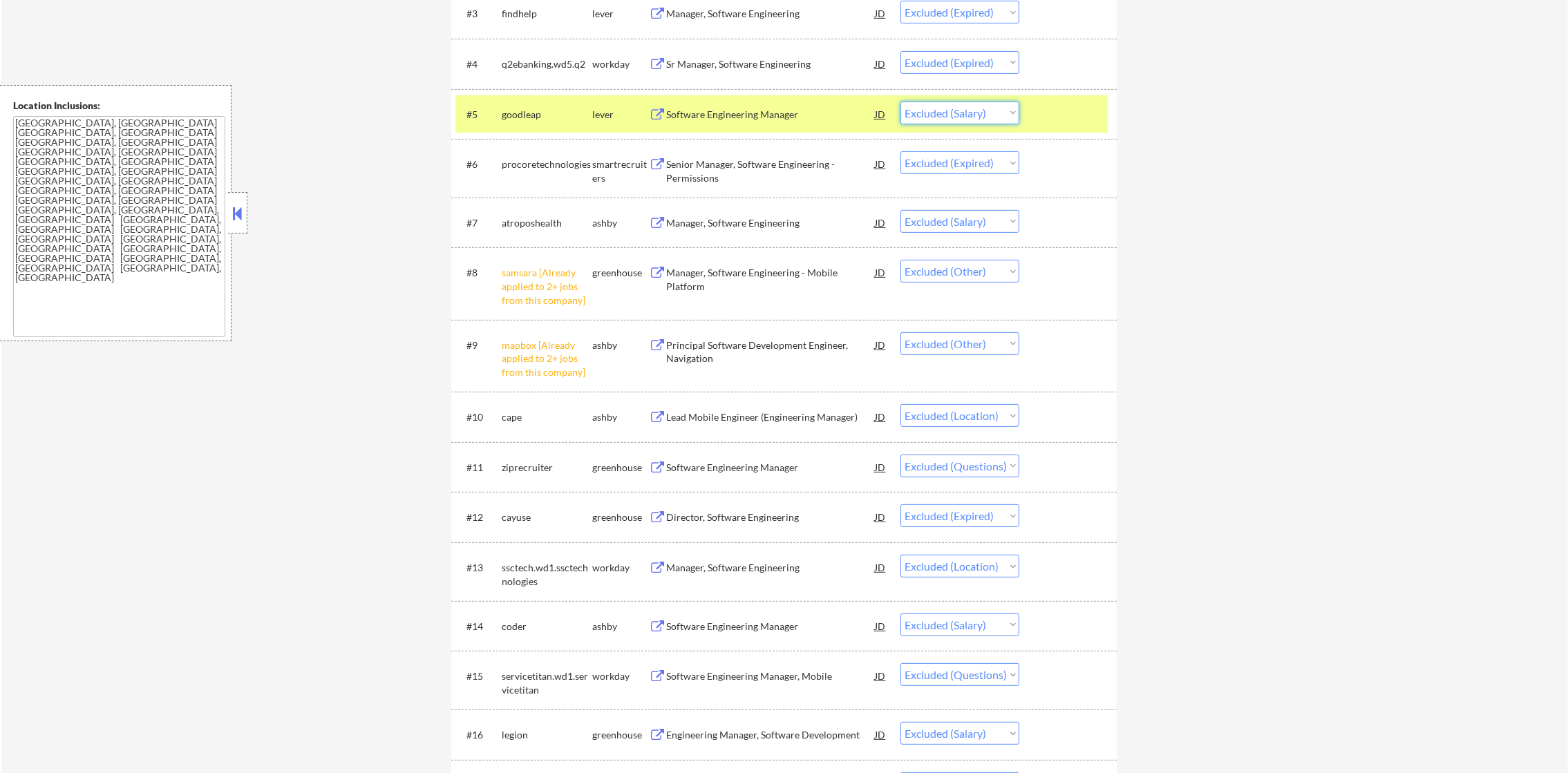
drag, startPoint x: 975, startPoint y: 108, endPoint x: 974, endPoint y: 126, distance: 18.0
click at [975, 108] on select "Choose an option... Pending Applied Excluded (Questions) Excluded (Expired) Exc…" at bounding box center [960, 113] width 119 height 23
select select ""excluded__expired_""
click at [900, 102] on select "Choose an option... Pending Applied Excluded (Questions) Excluded (Expired) Exc…" at bounding box center [960, 113] width 119 height 23
click at [529, 108] on div "goodleap" at bounding box center [547, 114] width 90 height 13
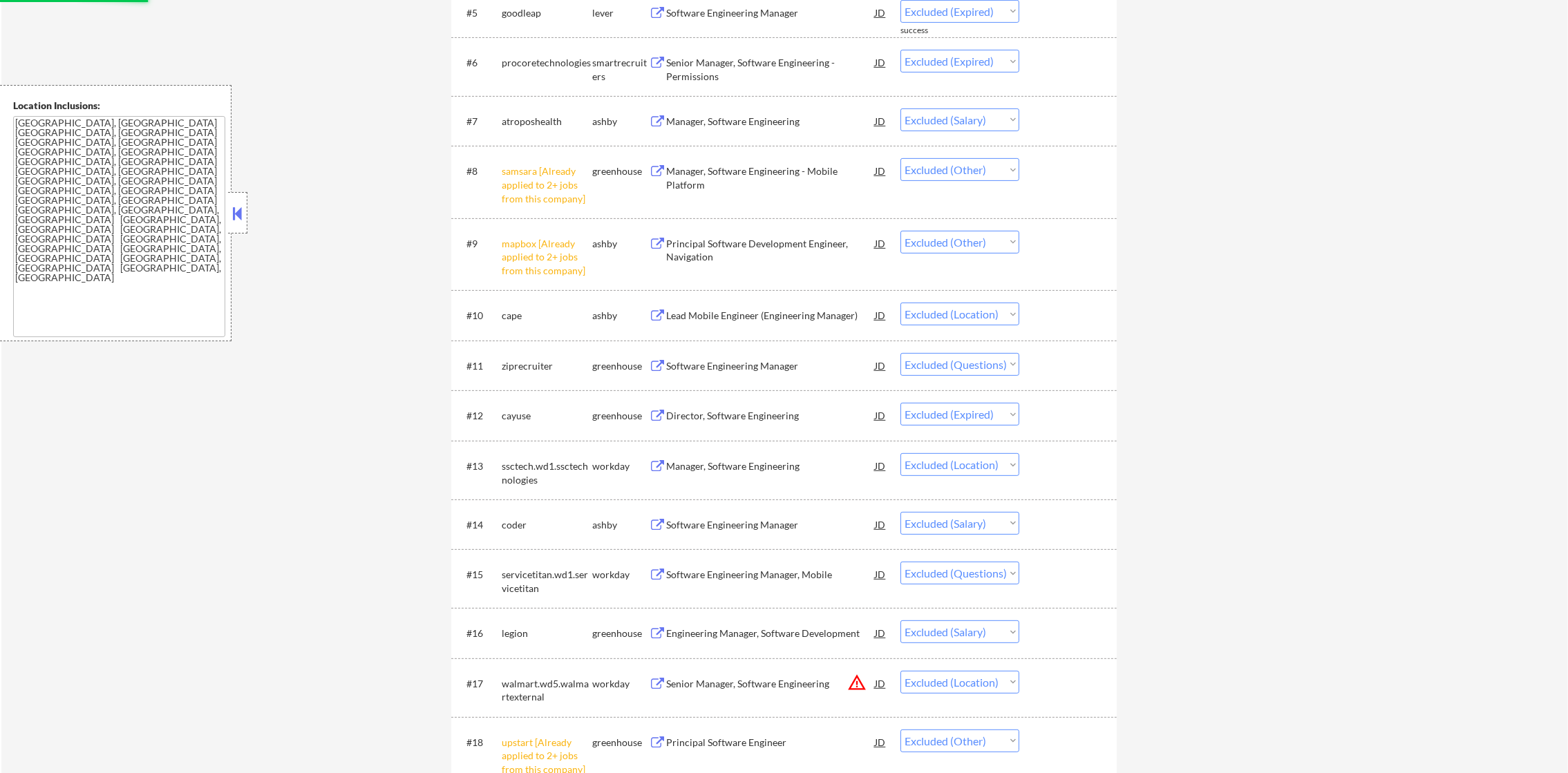
scroll to position [794, 0]
click at [741, 115] on div "Manager, Software Engineering" at bounding box center [770, 119] width 208 height 13
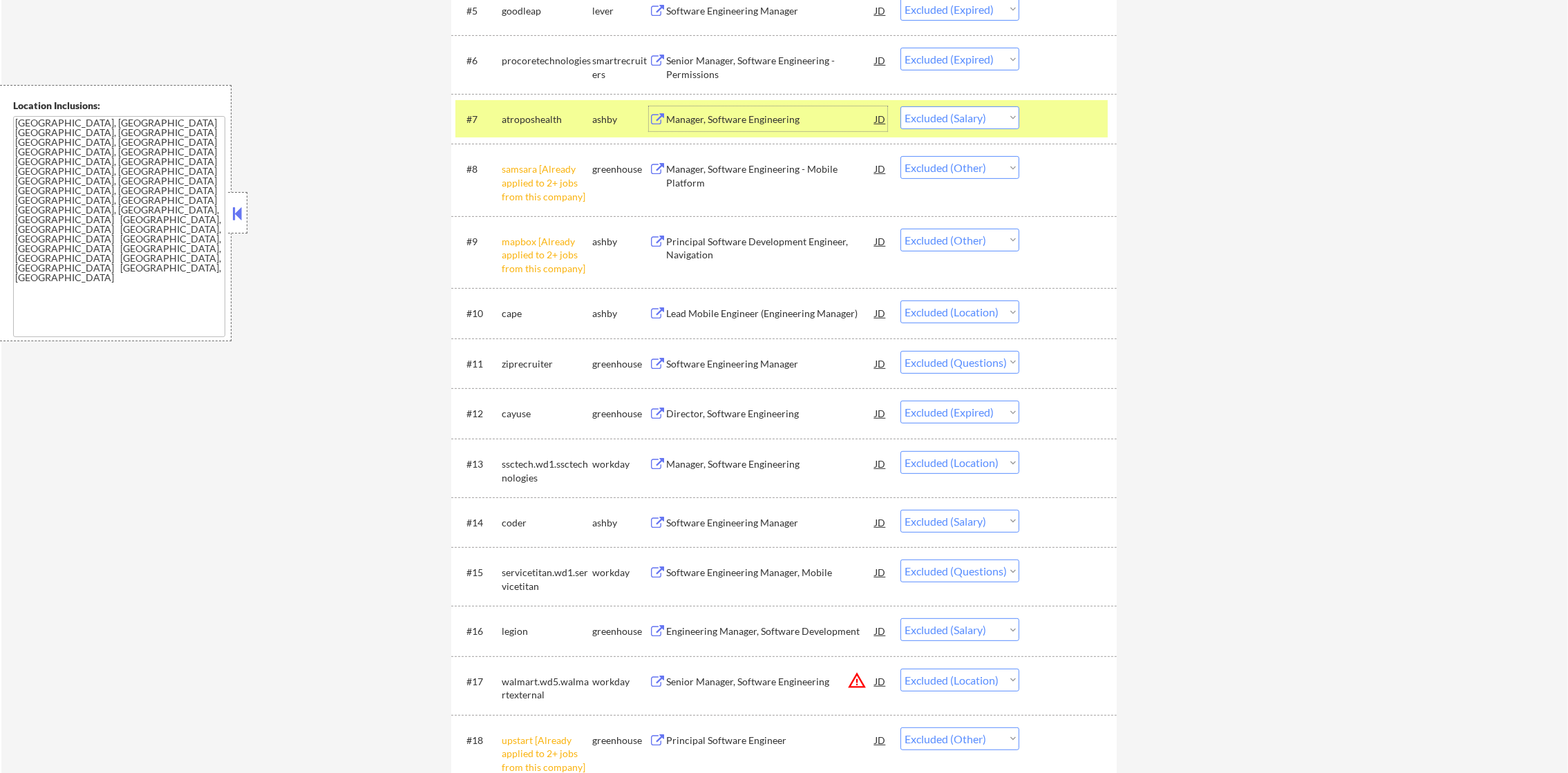
click at [919, 115] on select "Choose an option... Pending Applied Excluded (Questions) Excluded (Expired) Exc…" at bounding box center [960, 118] width 119 height 23
click at [550, 119] on div "atroposhealth" at bounding box center [547, 119] width 90 height 13
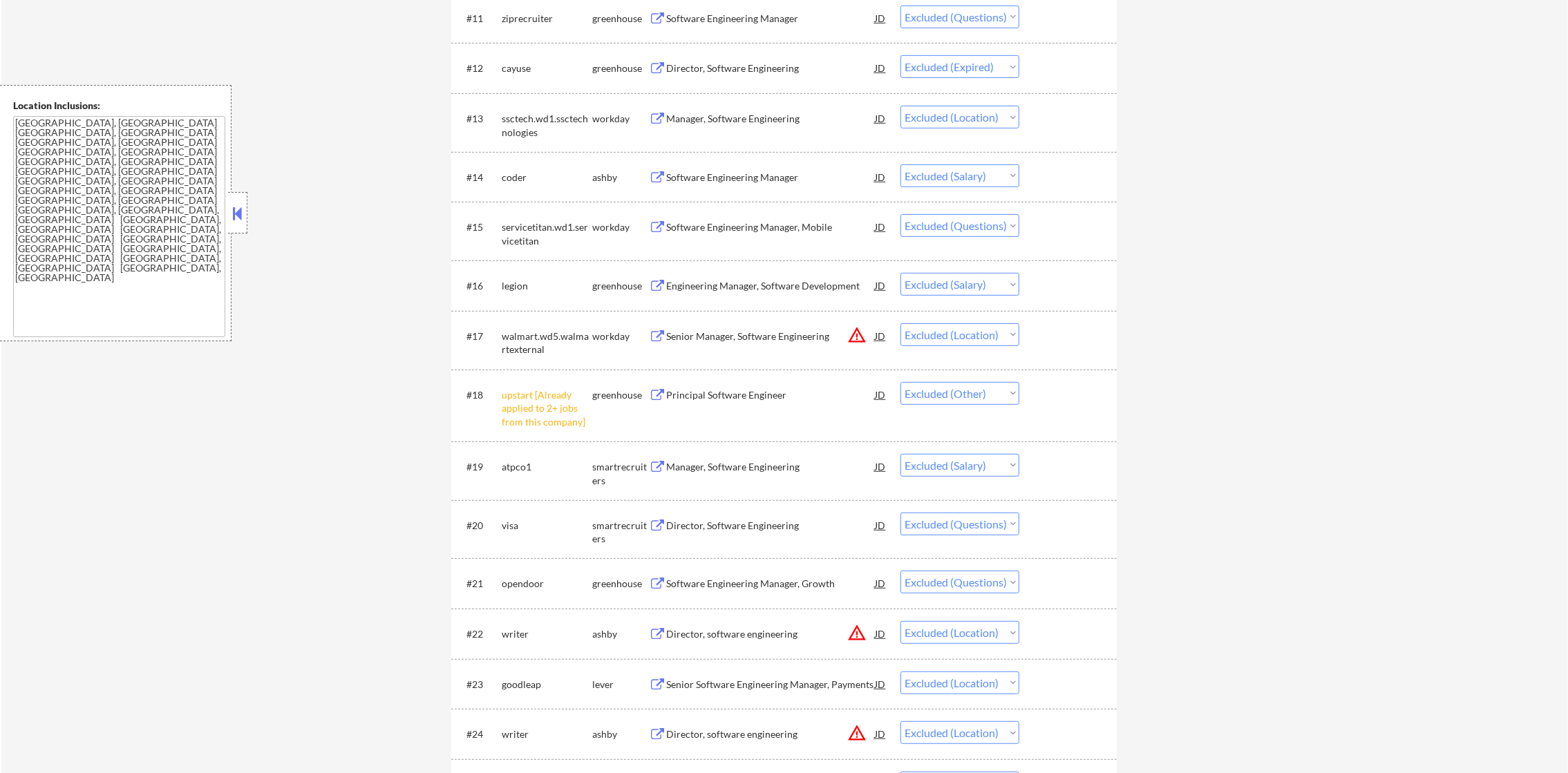
scroll to position [1278, 0]
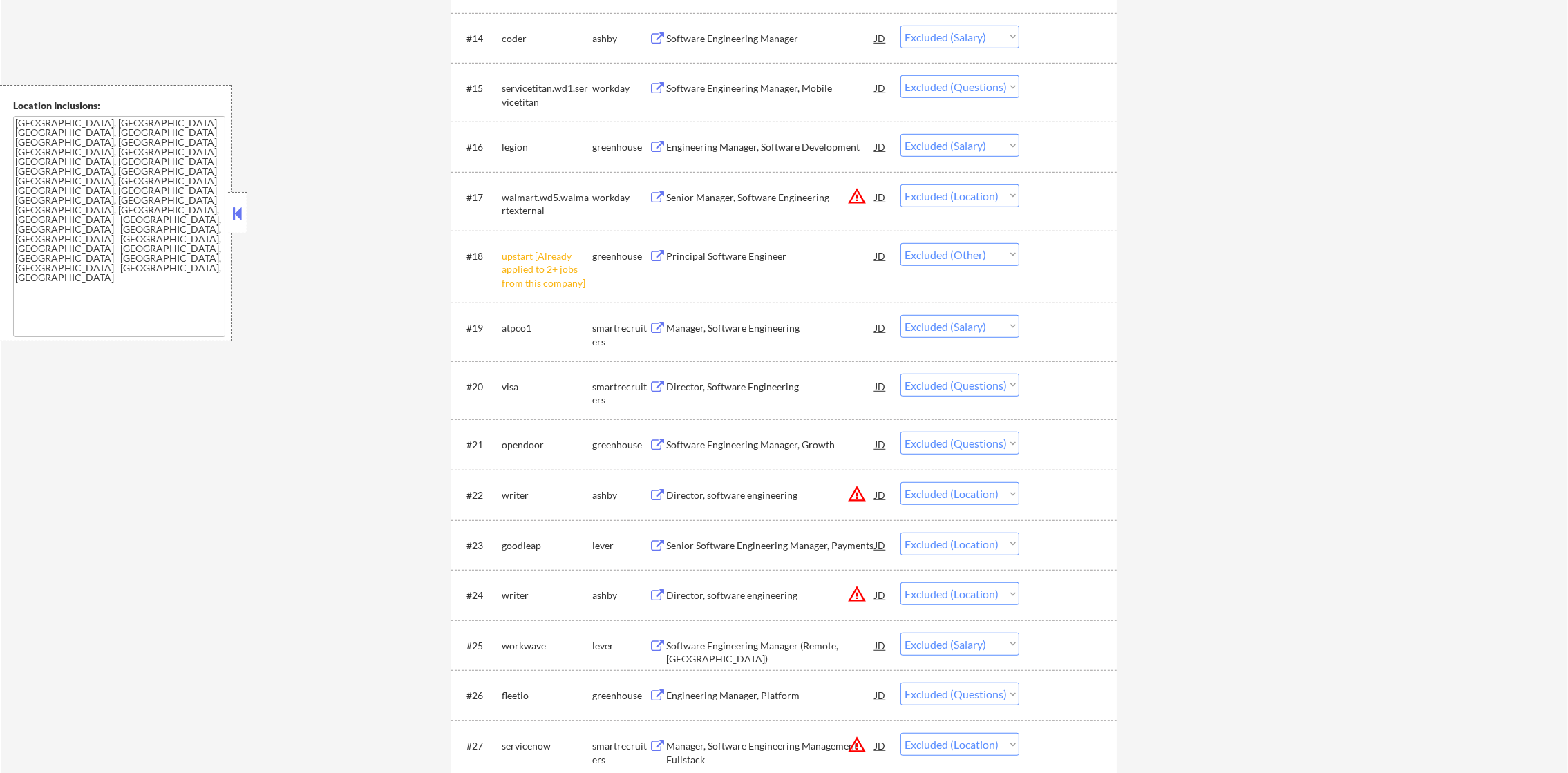
click at [770, 40] on div "Software Engineering Manager" at bounding box center [770, 38] width 208 height 13
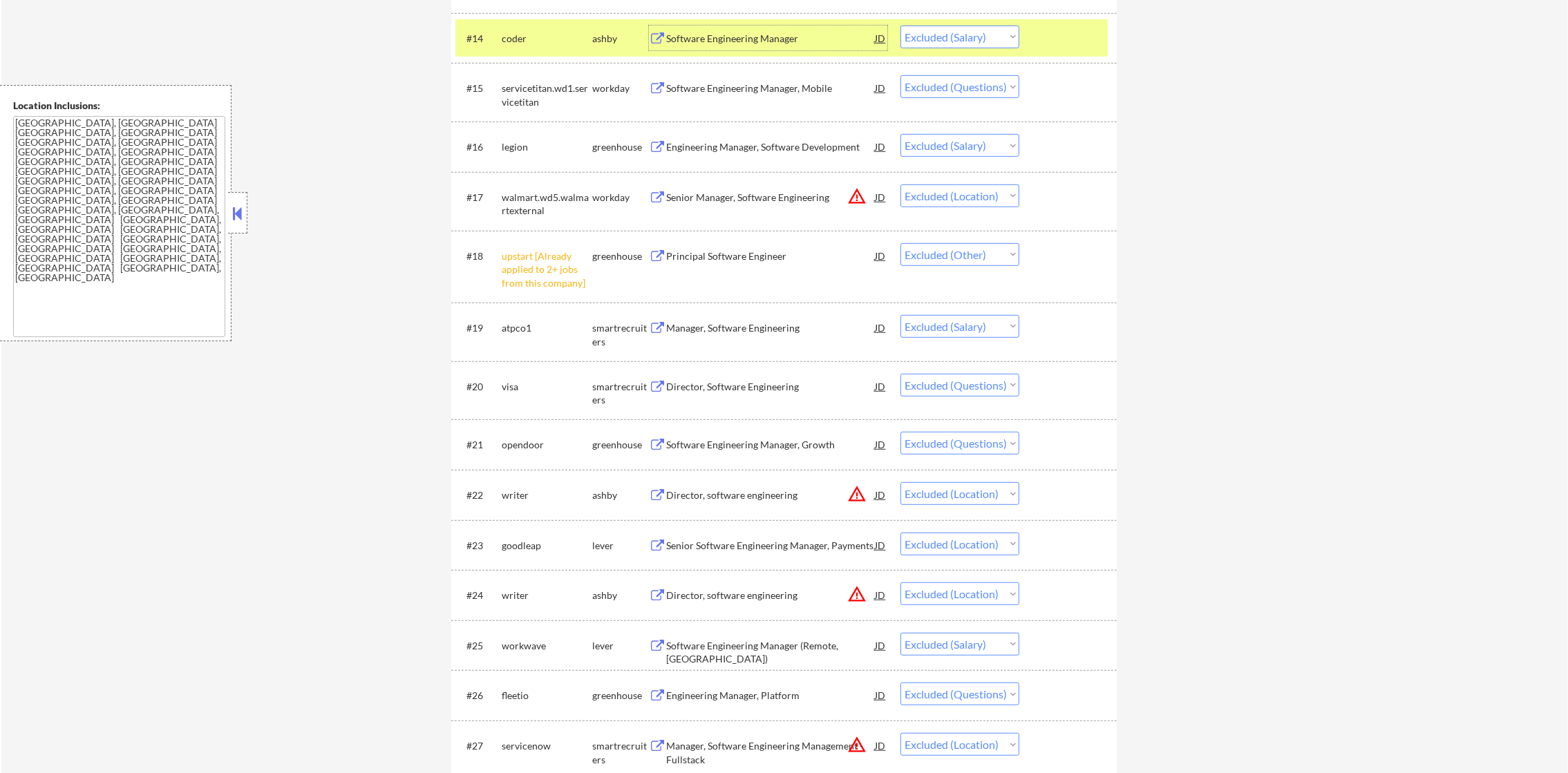
click at [532, 35] on div "coder" at bounding box center [547, 38] width 90 height 13
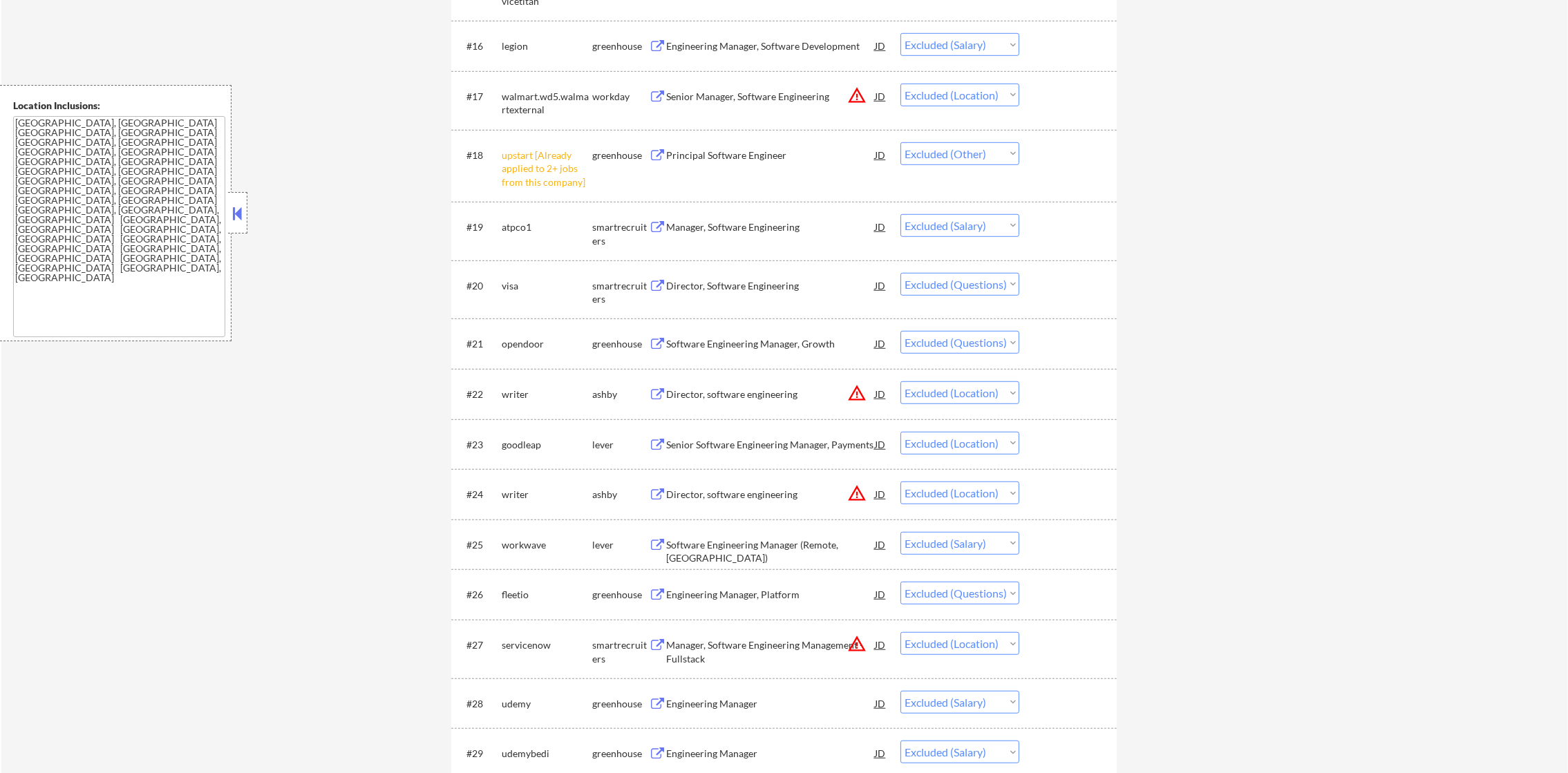
scroll to position [1382, 0]
click at [741, 48] on div "Engineering Manager, Software Development" at bounding box center [770, 43] width 208 height 25
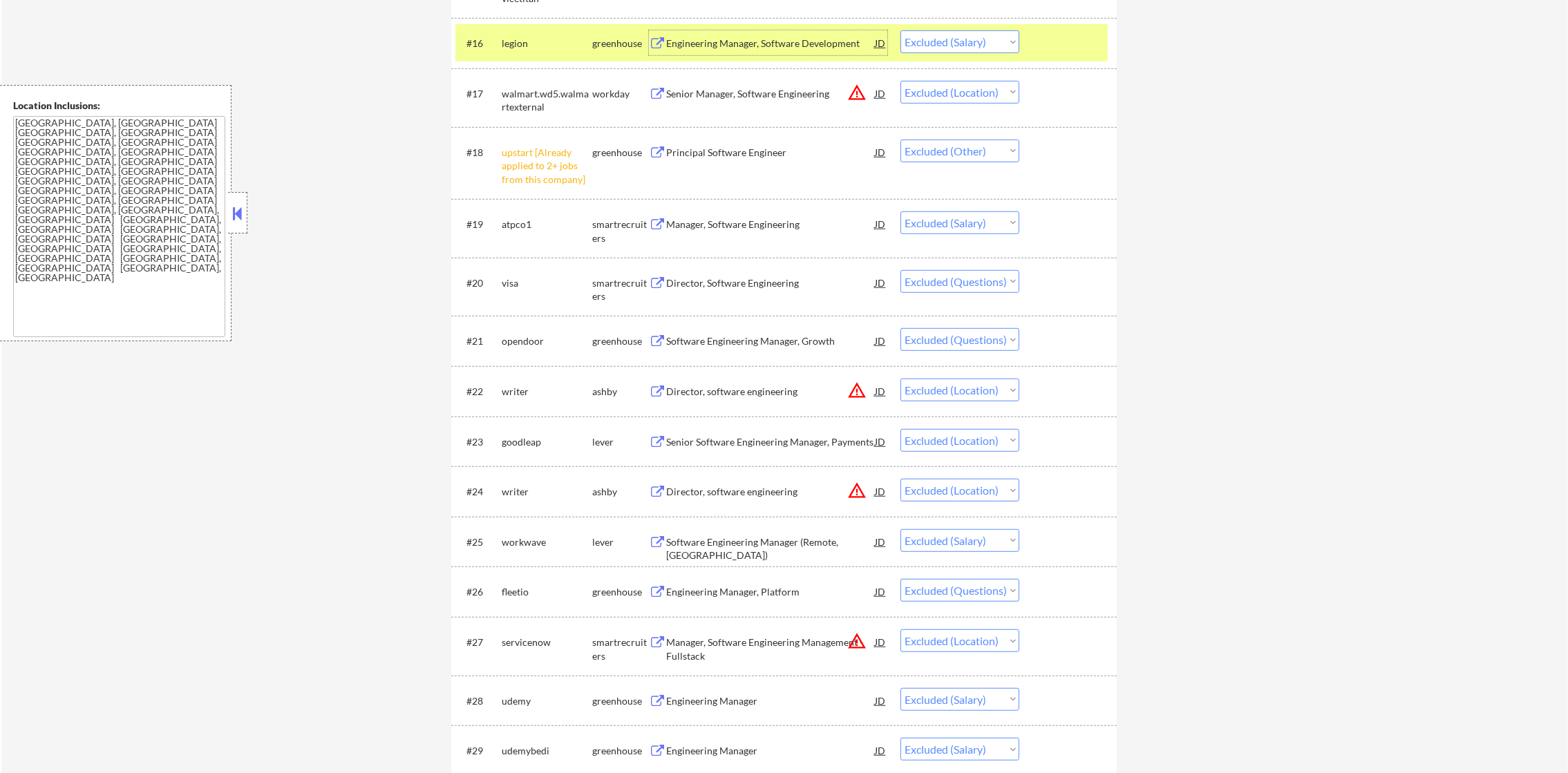
click at [962, 49] on select "Choose an option... Pending Applied Excluded (Questions) Excluded (Expired) Exc…" at bounding box center [960, 42] width 119 height 23
click at [900, 31] on select "Choose an option... Pending Applied Excluded (Questions) Excluded (Expired) Exc…" at bounding box center [960, 42] width 119 height 23
click at [497, 35] on div "#16 legion greenhouse Engineering Manager, Software Development JD Choose an op…" at bounding box center [781, 42] width 652 height 37
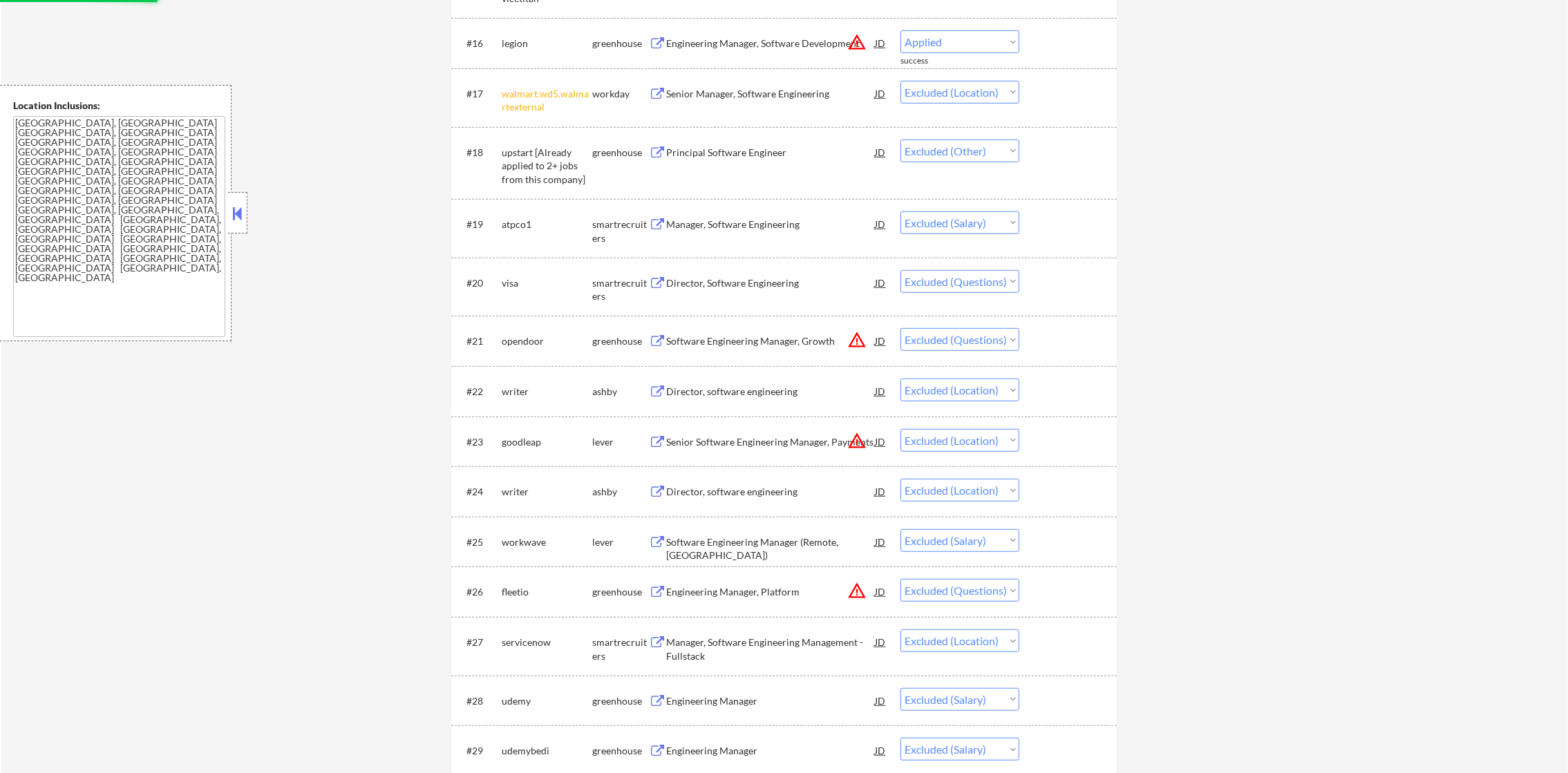
select select ""excluded__location_""
select select ""excluded__other_""
select select ""excluded__salary_""
select select ""excluded""
select select ""excluded__location_""
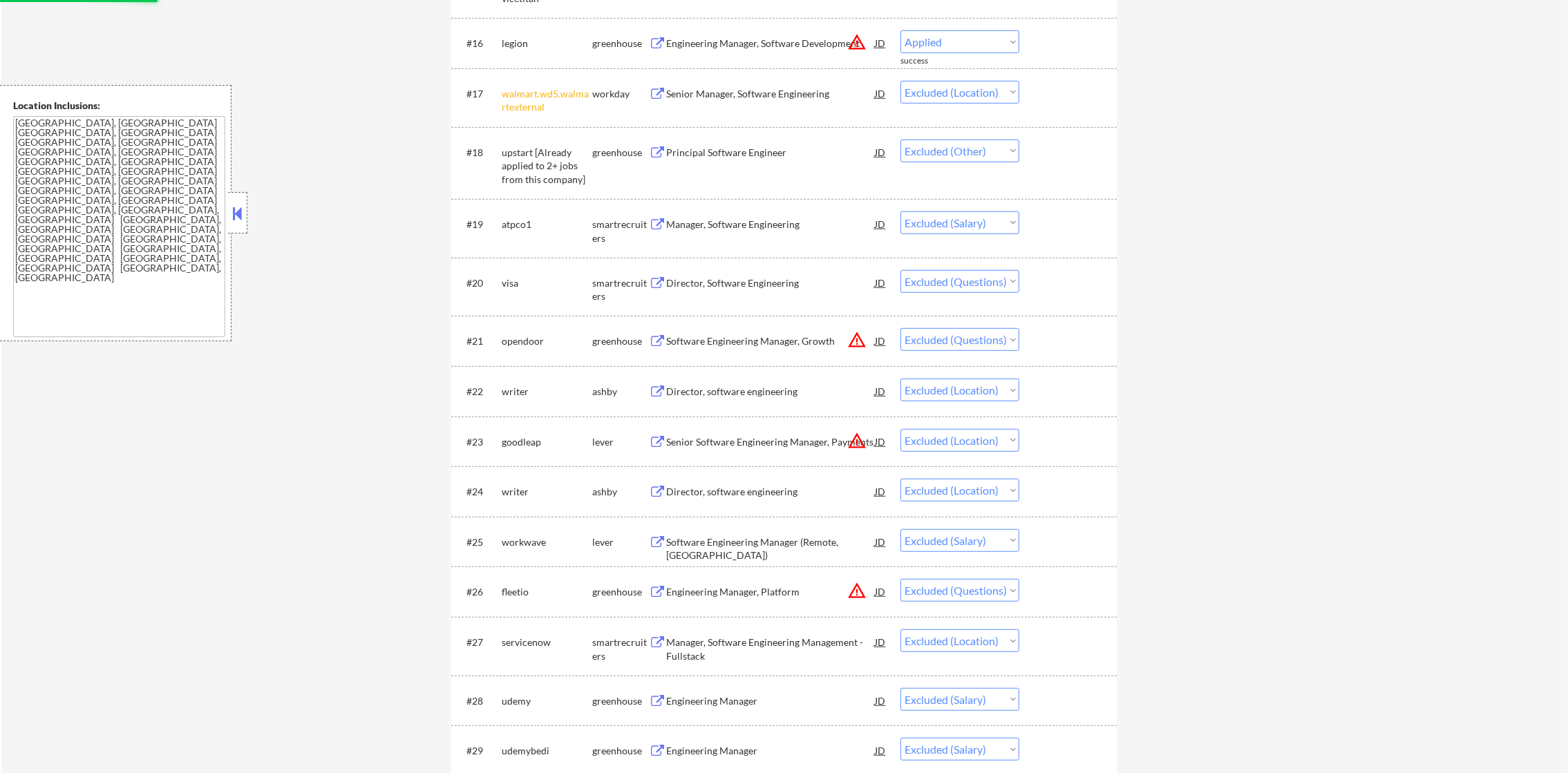
select select ""excluded__salary_""
select select ""excluded""
select select ""excluded__location_""
select select ""excluded__salary_""
select select ""excluded""
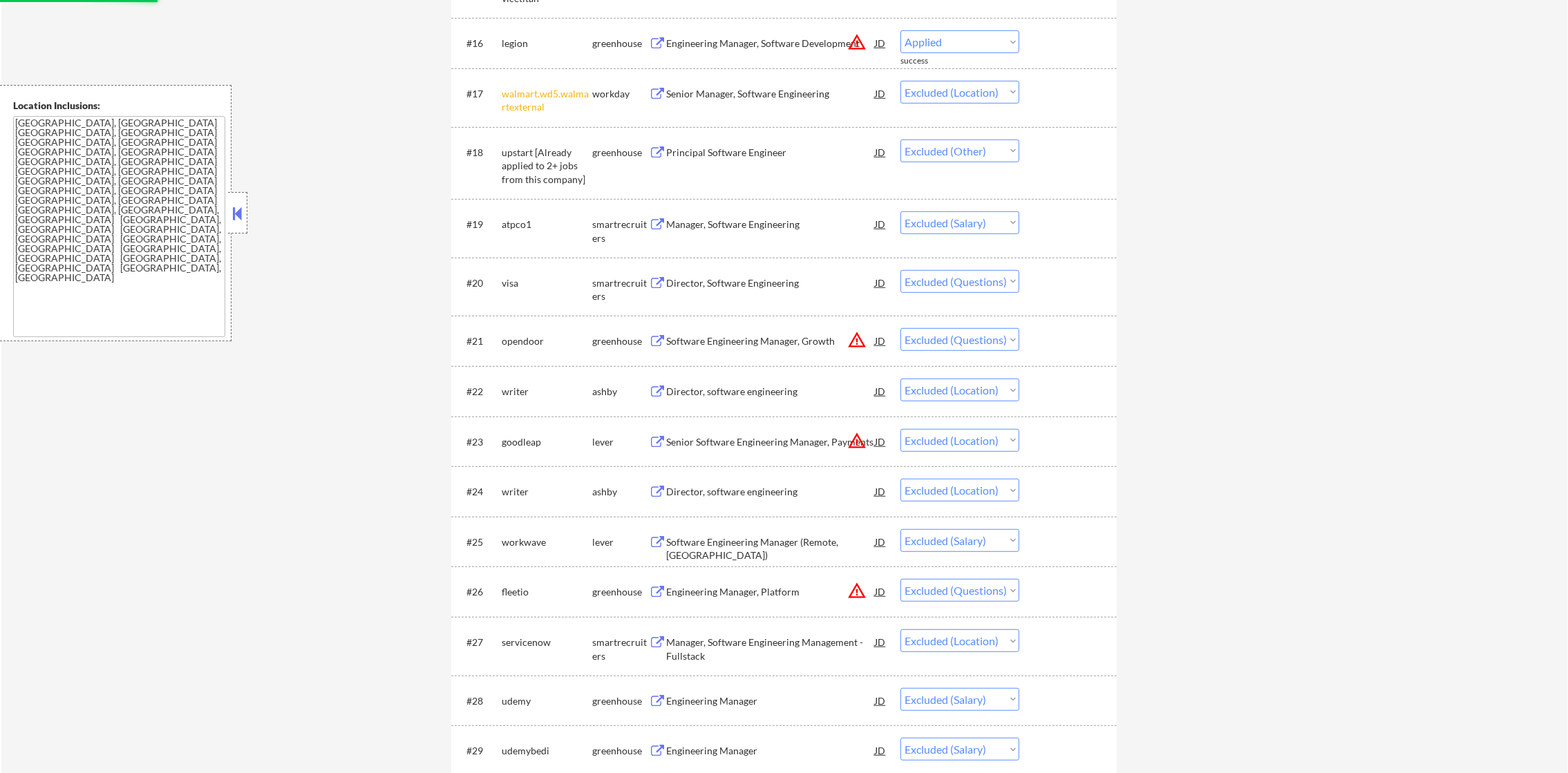
select select ""excluded__other_""
select select ""excluded""
select select ""excluded__other_""
select select ""excluded__expired_""
select select ""excluded""
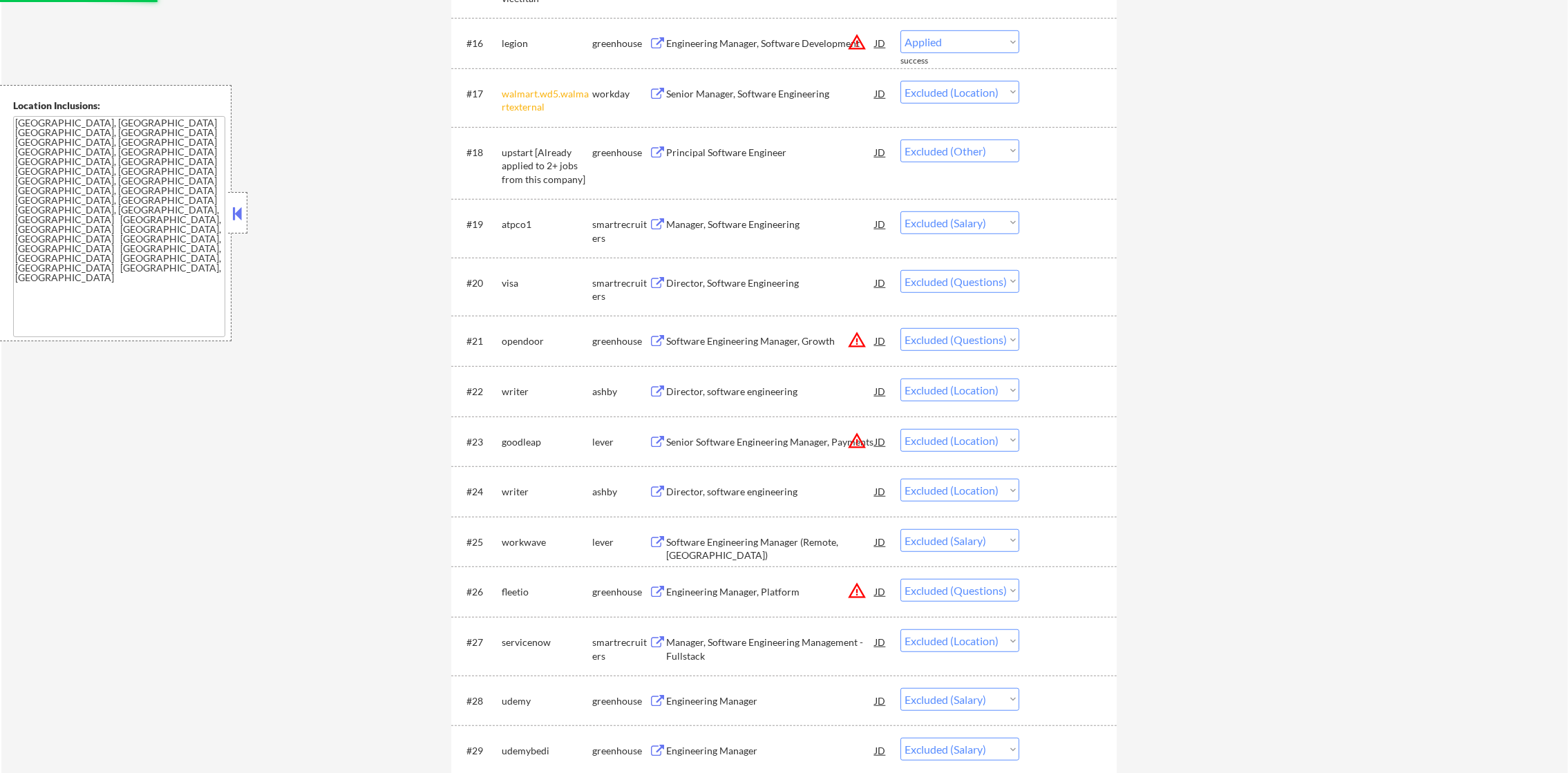
select select ""excluded__location_""
select select ""excluded__salary_""
select select ""excluded__location_""
select select ""excluded__salary_""
select select ""excluded__blocklist_""
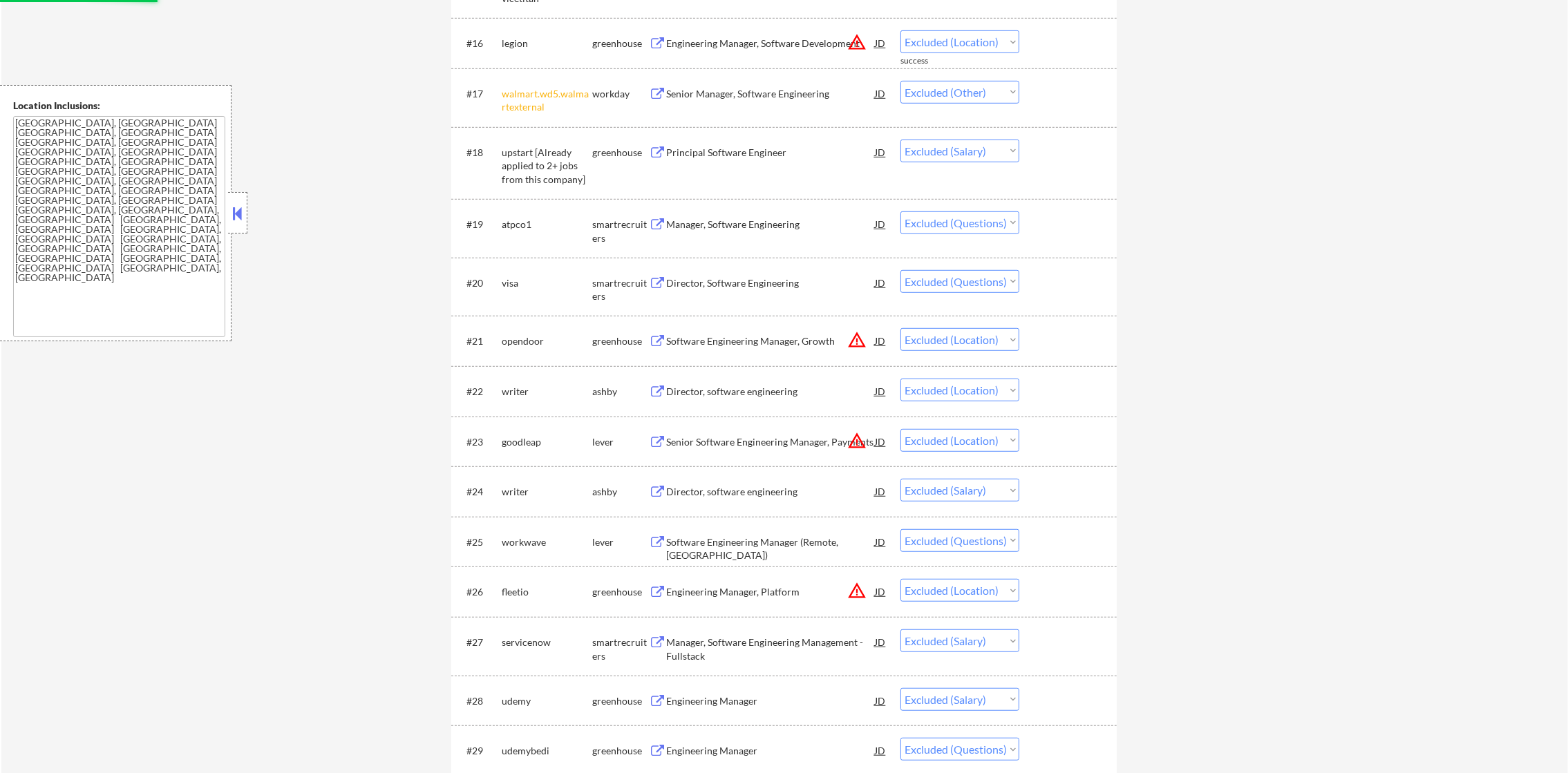
select select ""excluded__expired_""
select select ""excluded__other_""
select select ""excluded__bad_match_""
select select ""excluded__salary_""
select select ""excluded__expired_""
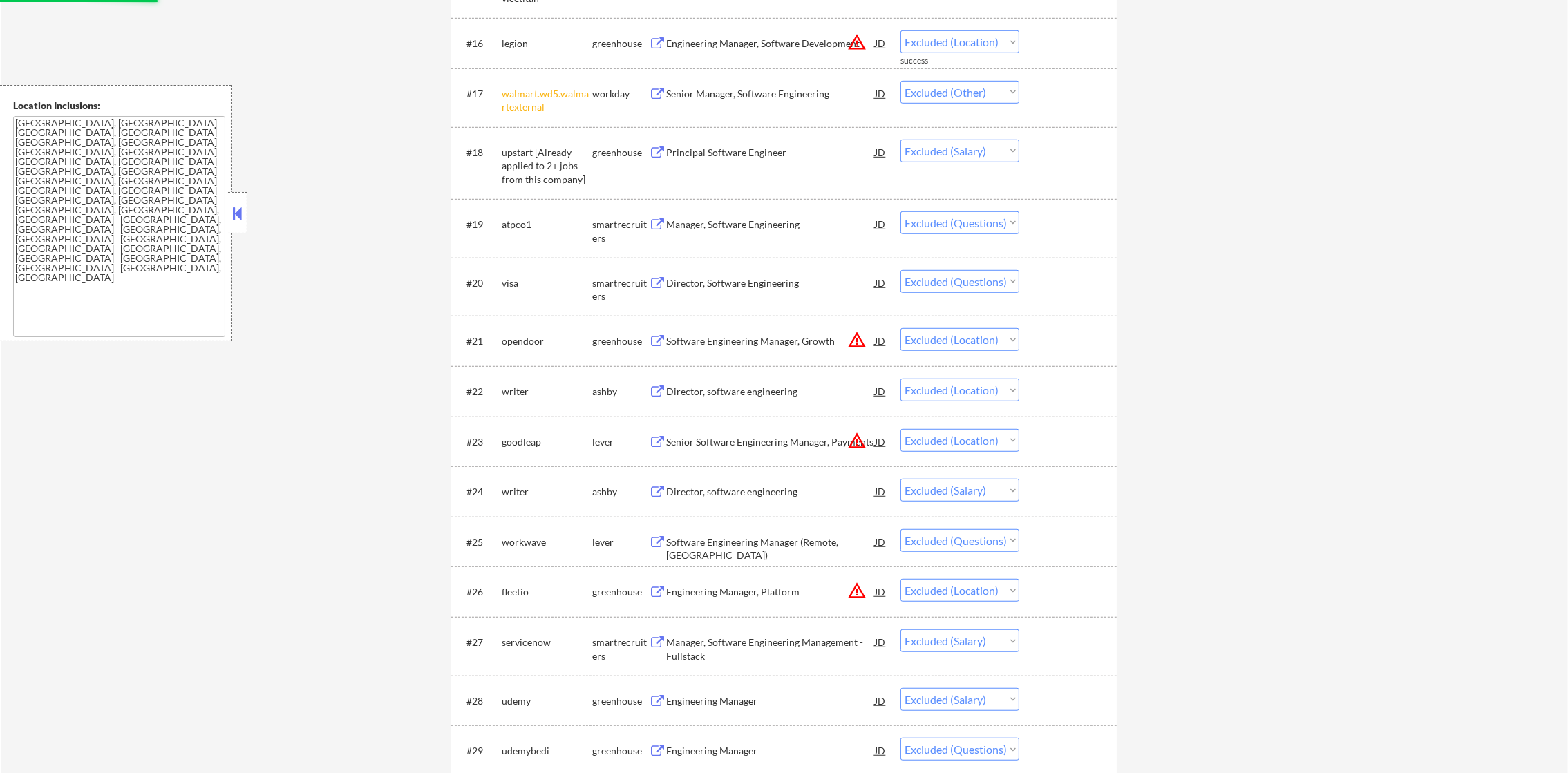
select select ""excluded__salary_""
select select ""excluded__expired_""
select select ""excluded__location_""
select select ""excluded__blocklist_""
select select ""excluded__bad_match_""
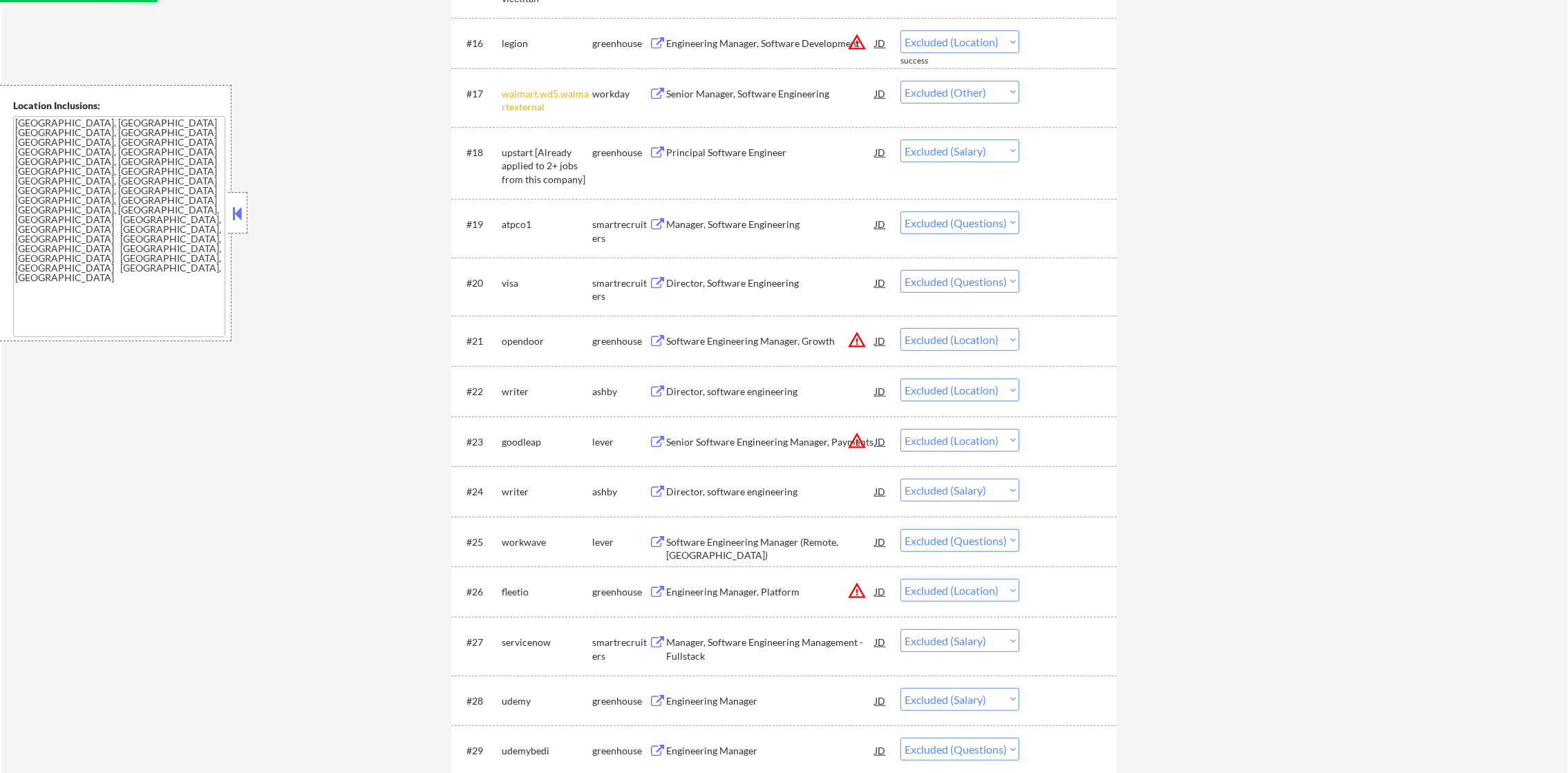
select select ""excluded__salary_""
select select ""excluded__location_""
select select ""excluded""
select select ""excluded__salary_""
select select ""excluded__location_""
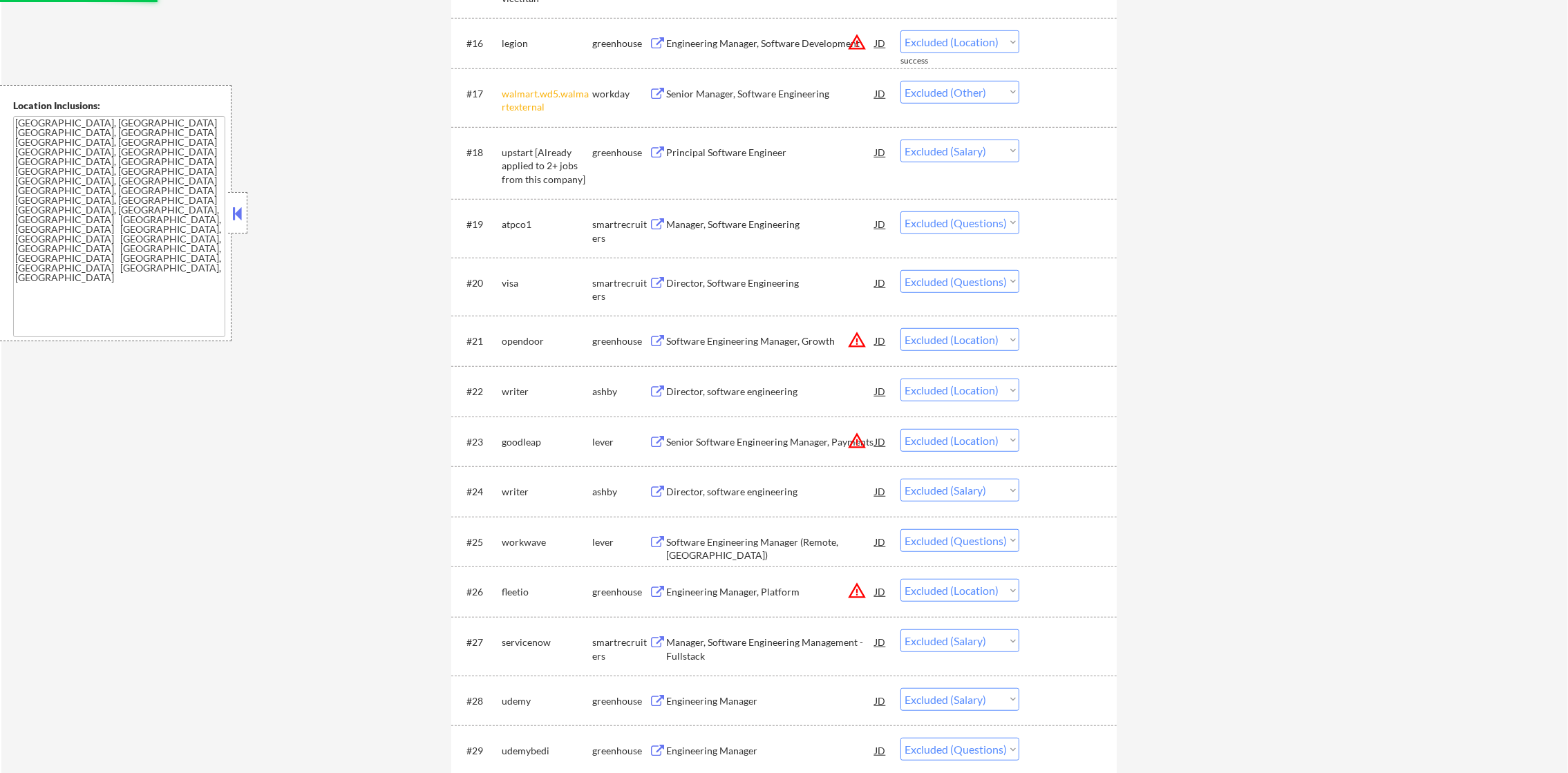
select select ""excluded__bad_match_""
select select ""excluded""
select select ""excluded__expired_""
select select ""excluded__location_""
select select ""excluded__salary_""
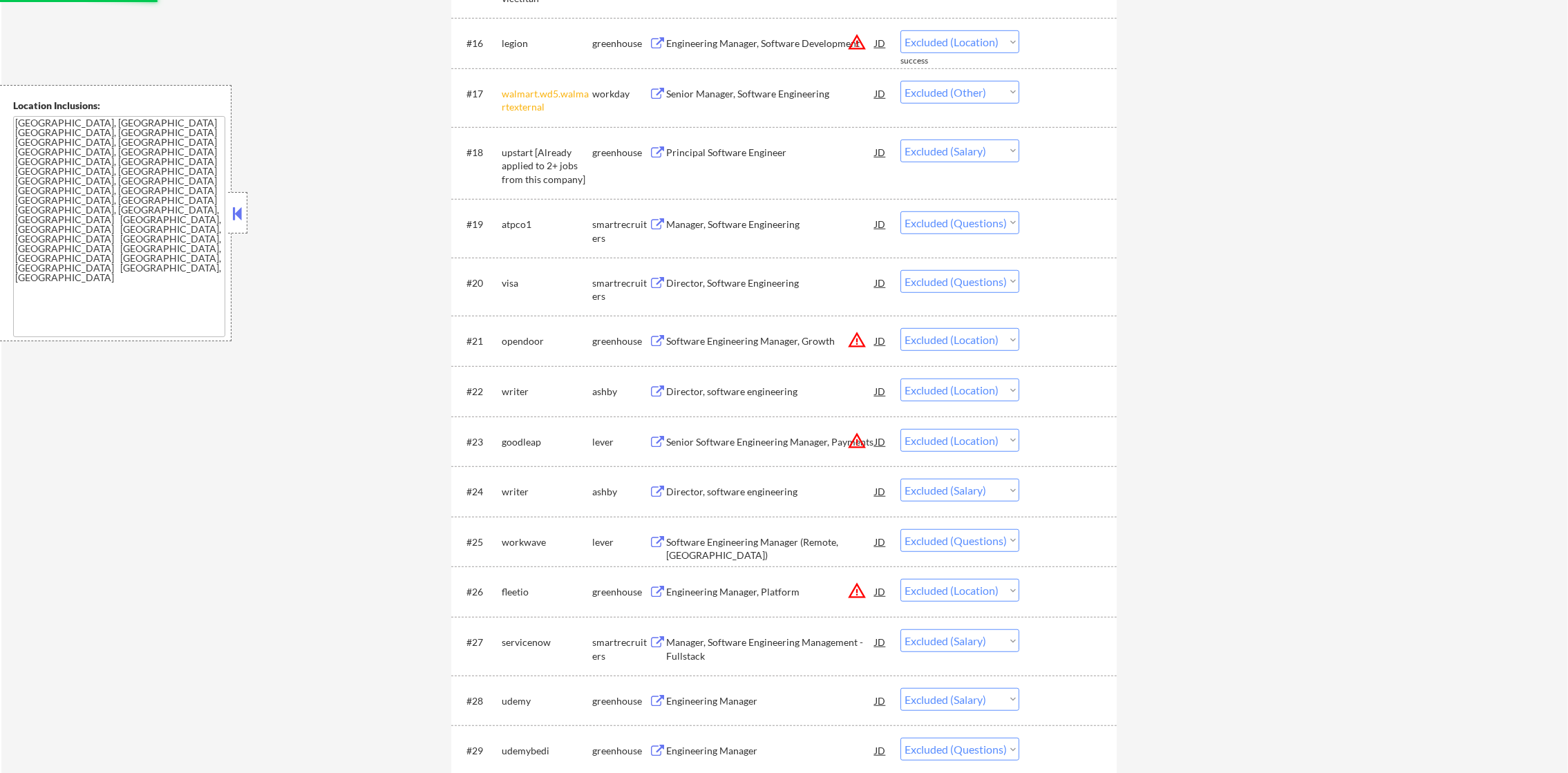
select select ""excluded__location_""
select select ""excluded""
select select ""excluded__salary_""
select select ""excluded""
select select ""excluded__location_""
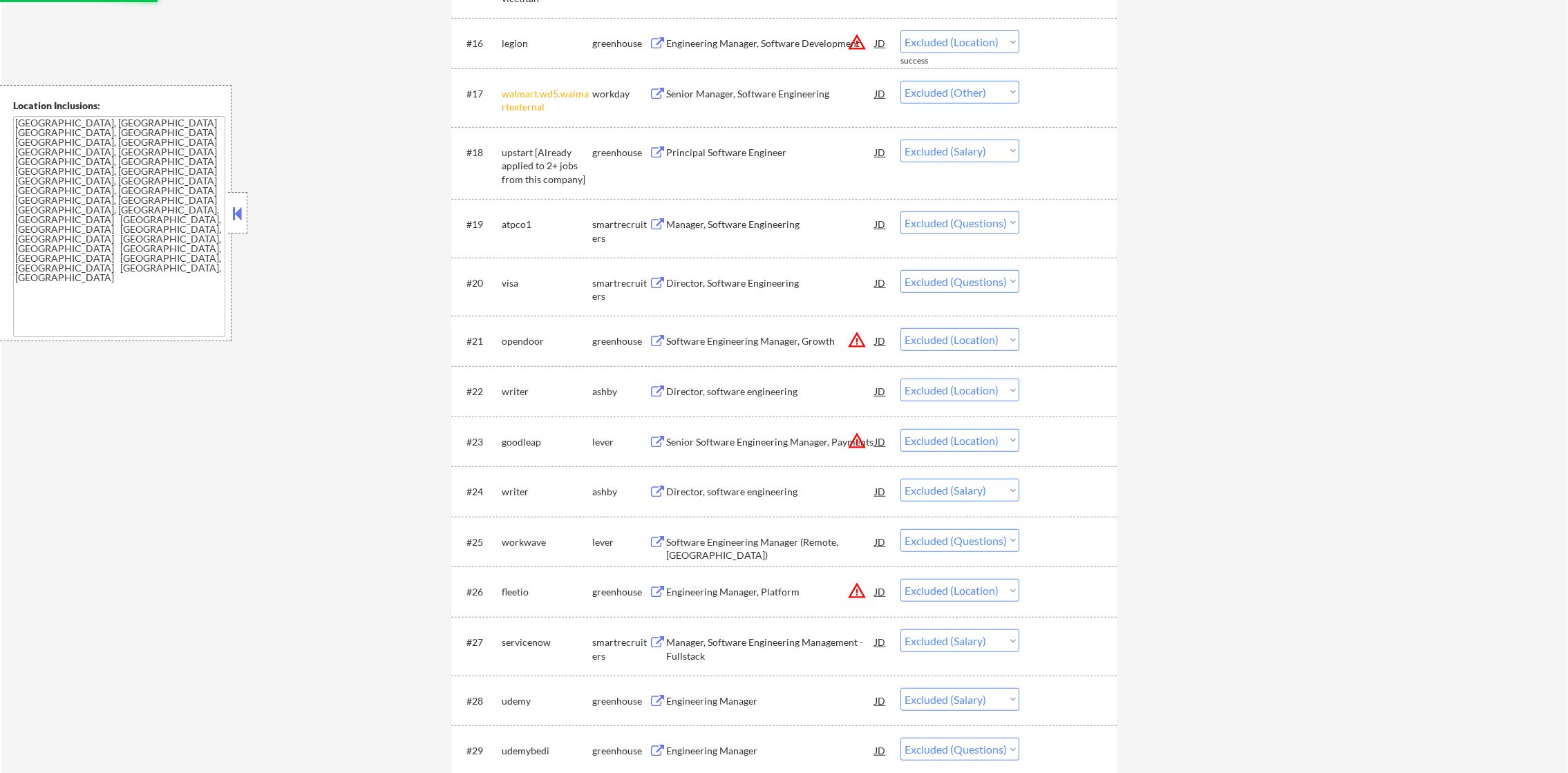
select select ""excluded__salary_""
select select ""excluded__expired_""
select select ""excluded""
select select ""excluded__location_""
select select ""excluded""
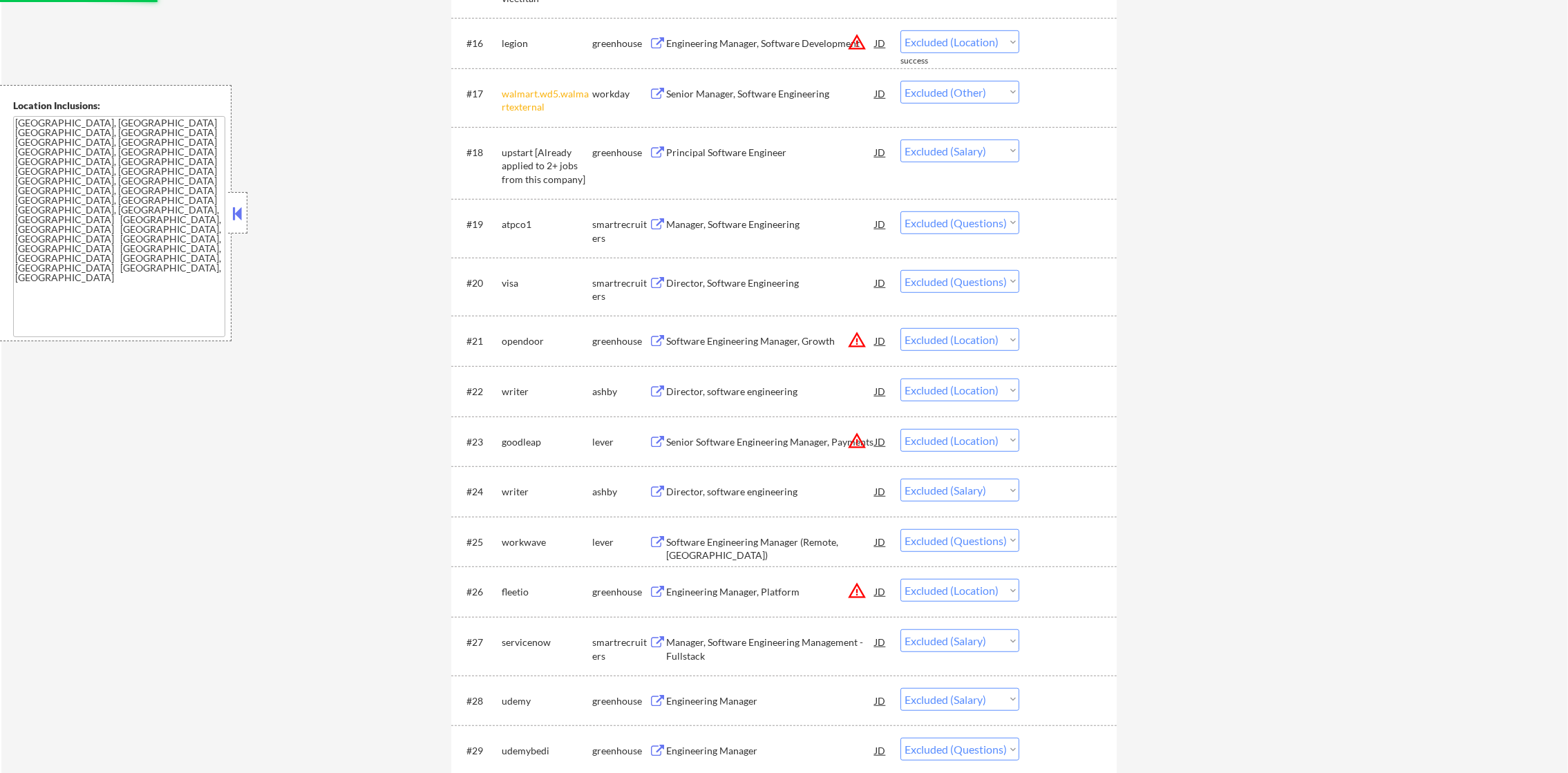
select select ""excluded__expired_""
select select ""excluded""
select select ""excluded__location_""
select select ""excluded""
select select ""excluded__salary_""
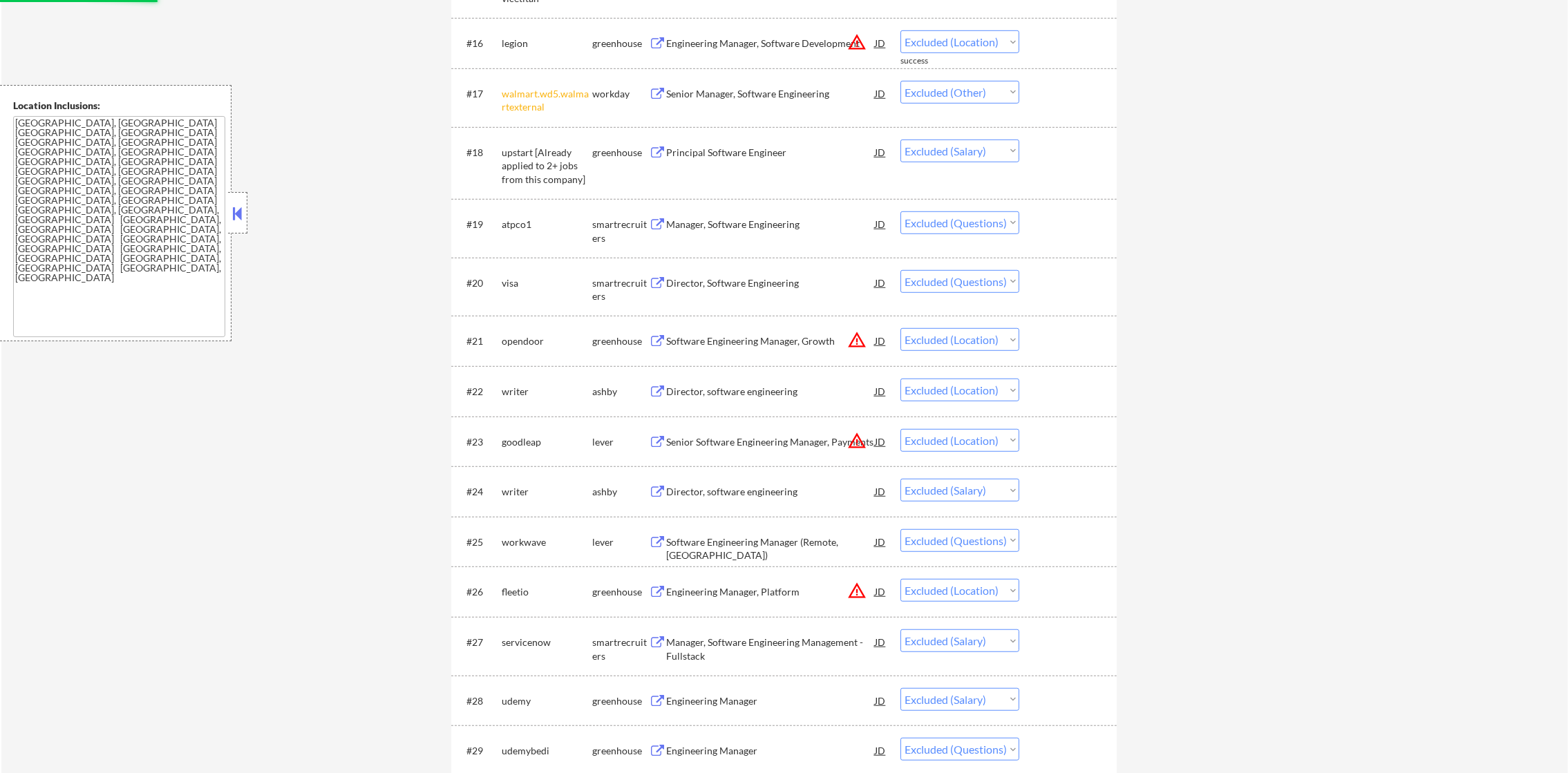
select select ""excluded""
select select ""excluded__location_""
select select ""excluded""
select select ""excluded__location_""
select select ""excluded__salary_""
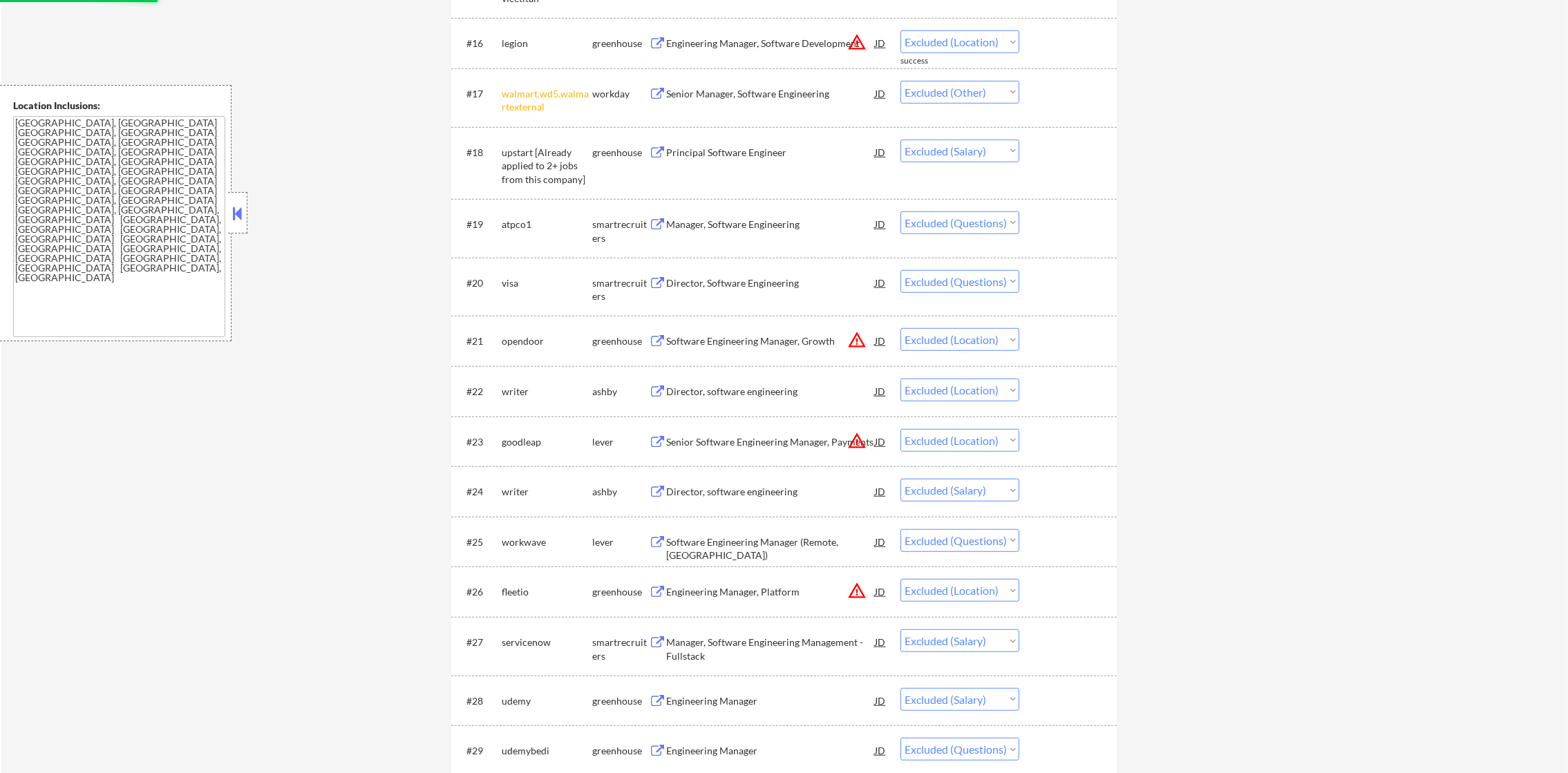
select select ""excluded""
select select ""excluded__bad_match_""
select select ""excluded__salary_""
select select ""excluded""
select select ""excluded__location_""
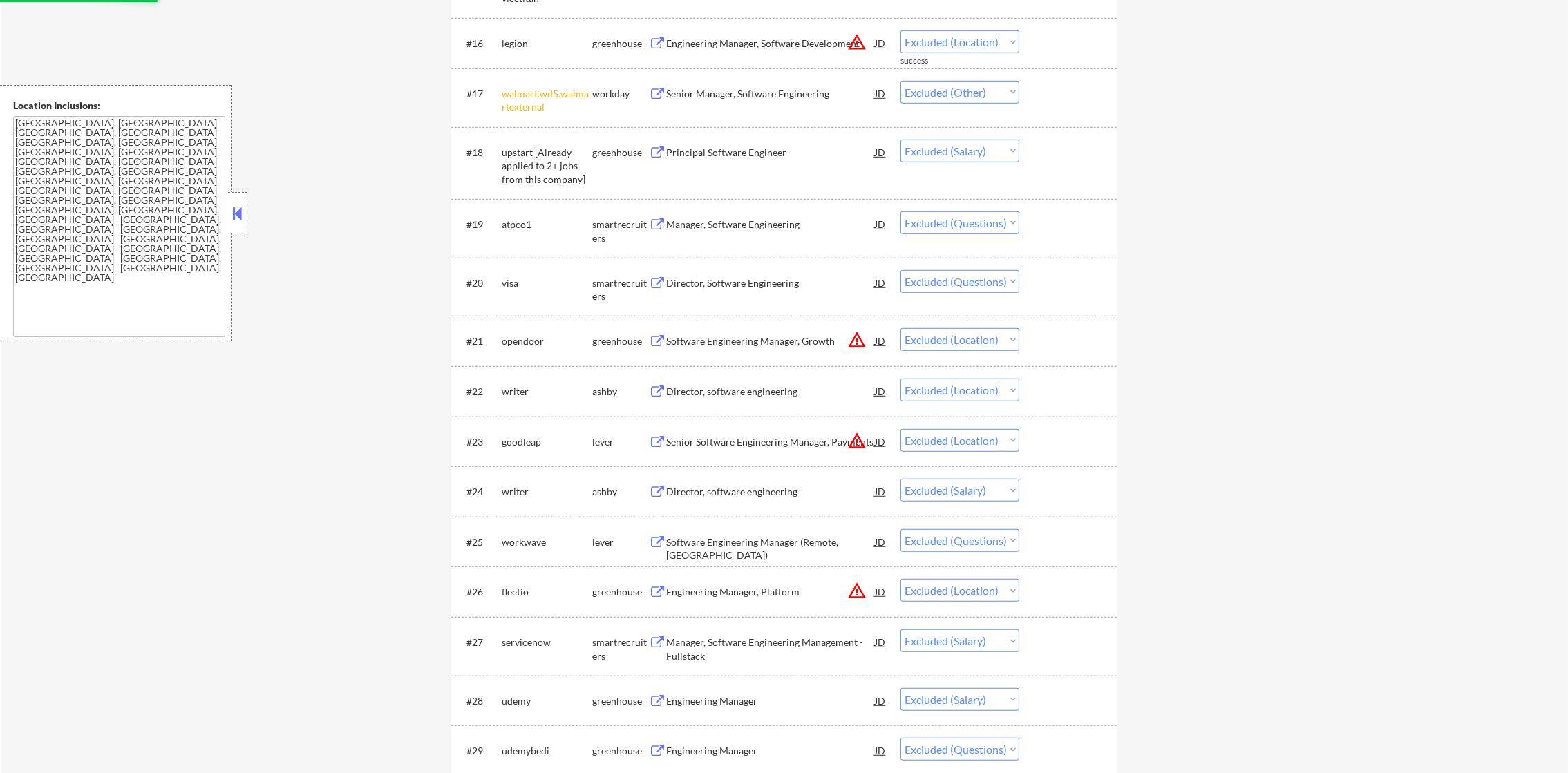
select select ""excluded__salary_""
select select ""excluded__location_""
select select ""excluded""
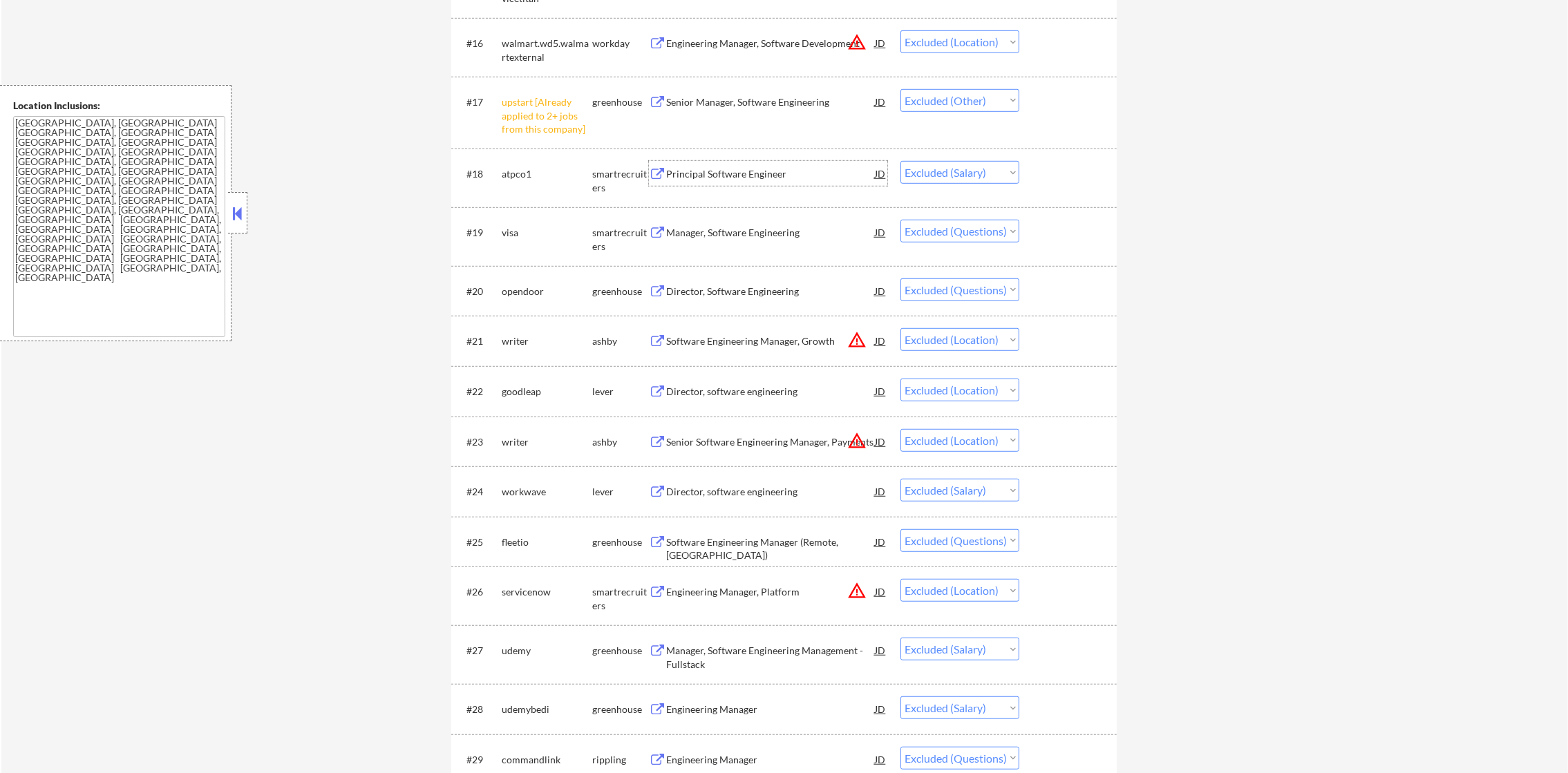
click at [826, 169] on div "Principal Software Engineer" at bounding box center [770, 174] width 208 height 13
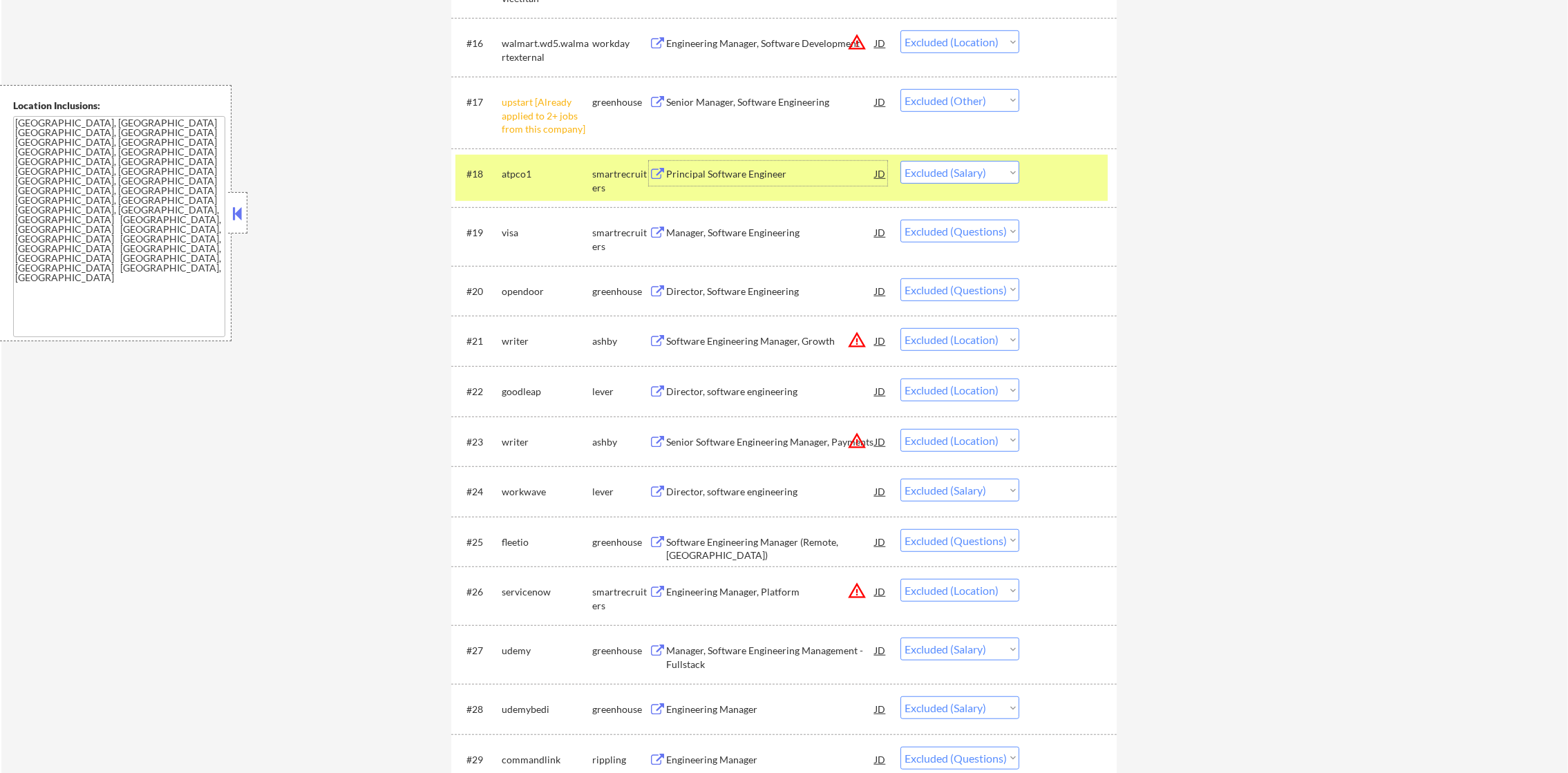
click at [915, 183] on select "Choose an option... Pending Applied Excluded (Questions) Excluded (Expired) Exc…" at bounding box center [960, 173] width 119 height 23
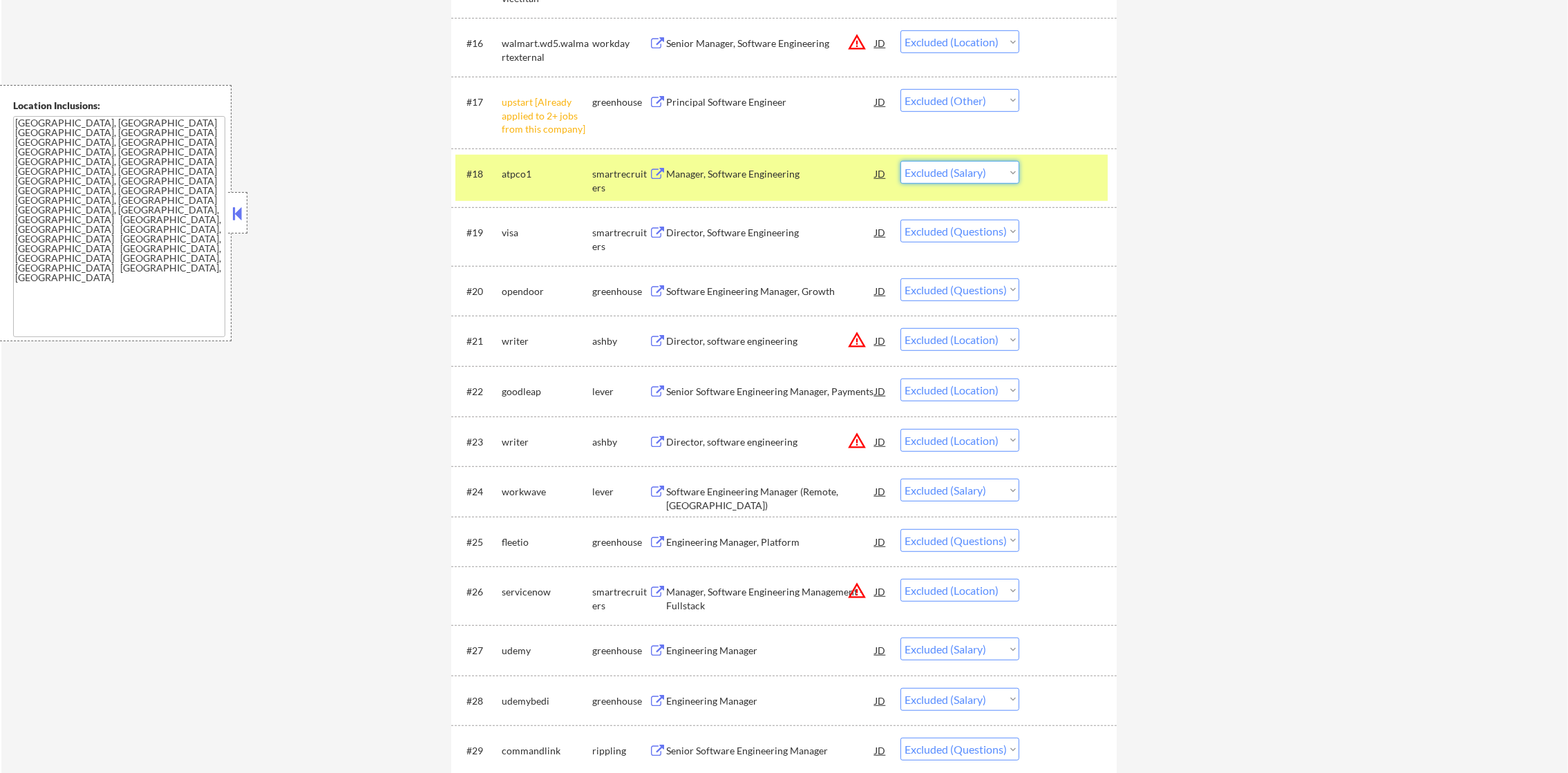
select select ""excluded__expired_""
click at [900, 161] on select "Choose an option... Pending Applied Excluded (Questions) Excluded (Expired) Exc…" at bounding box center [960, 173] width 119 height 23
click at [530, 180] on div "atpco1" at bounding box center [547, 174] width 90 height 13
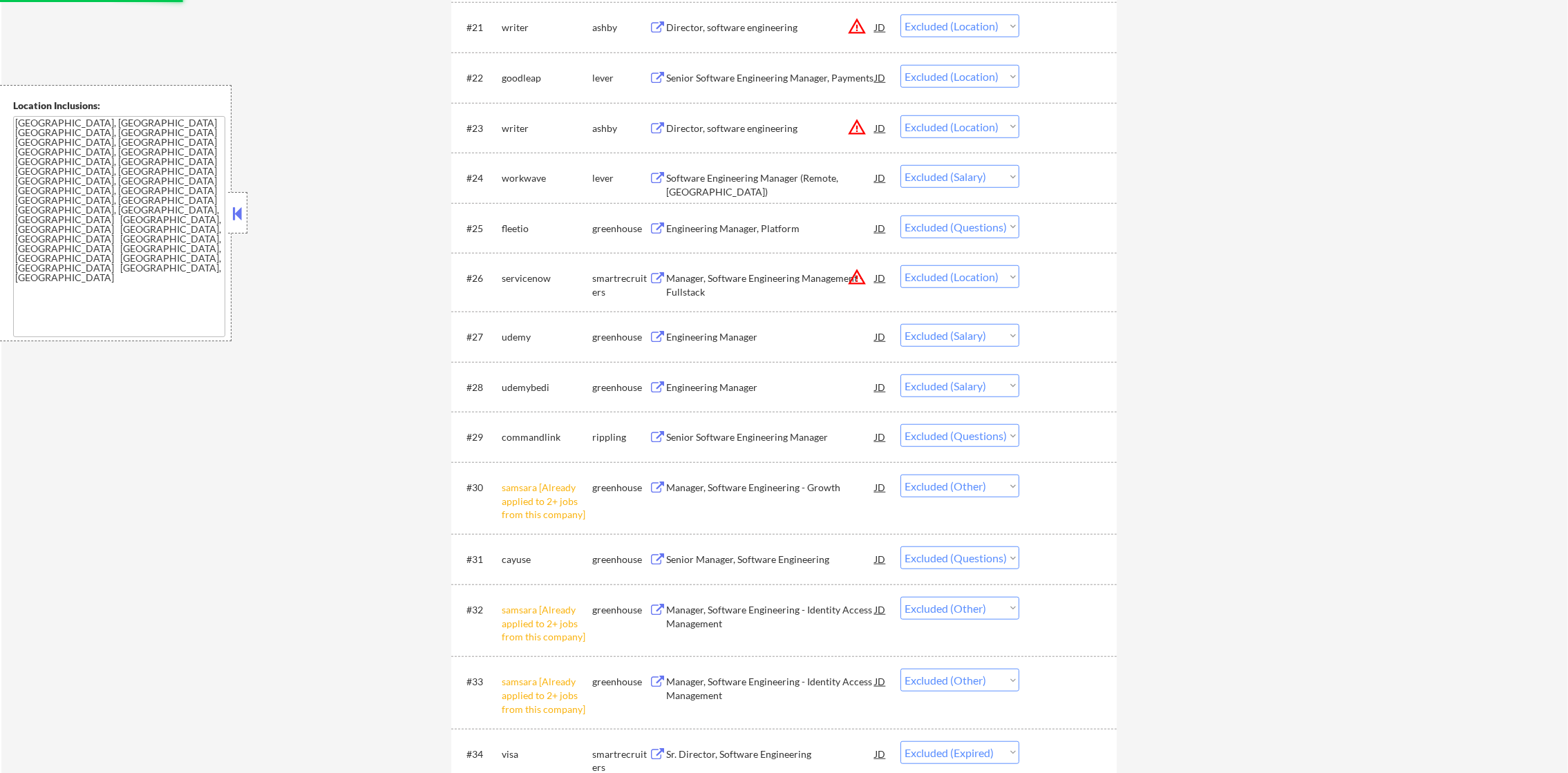
scroll to position [1692, 0]
click at [768, 179] on div "Software Engineering Manager (Remote, US)" at bounding box center [770, 187] width 208 height 27
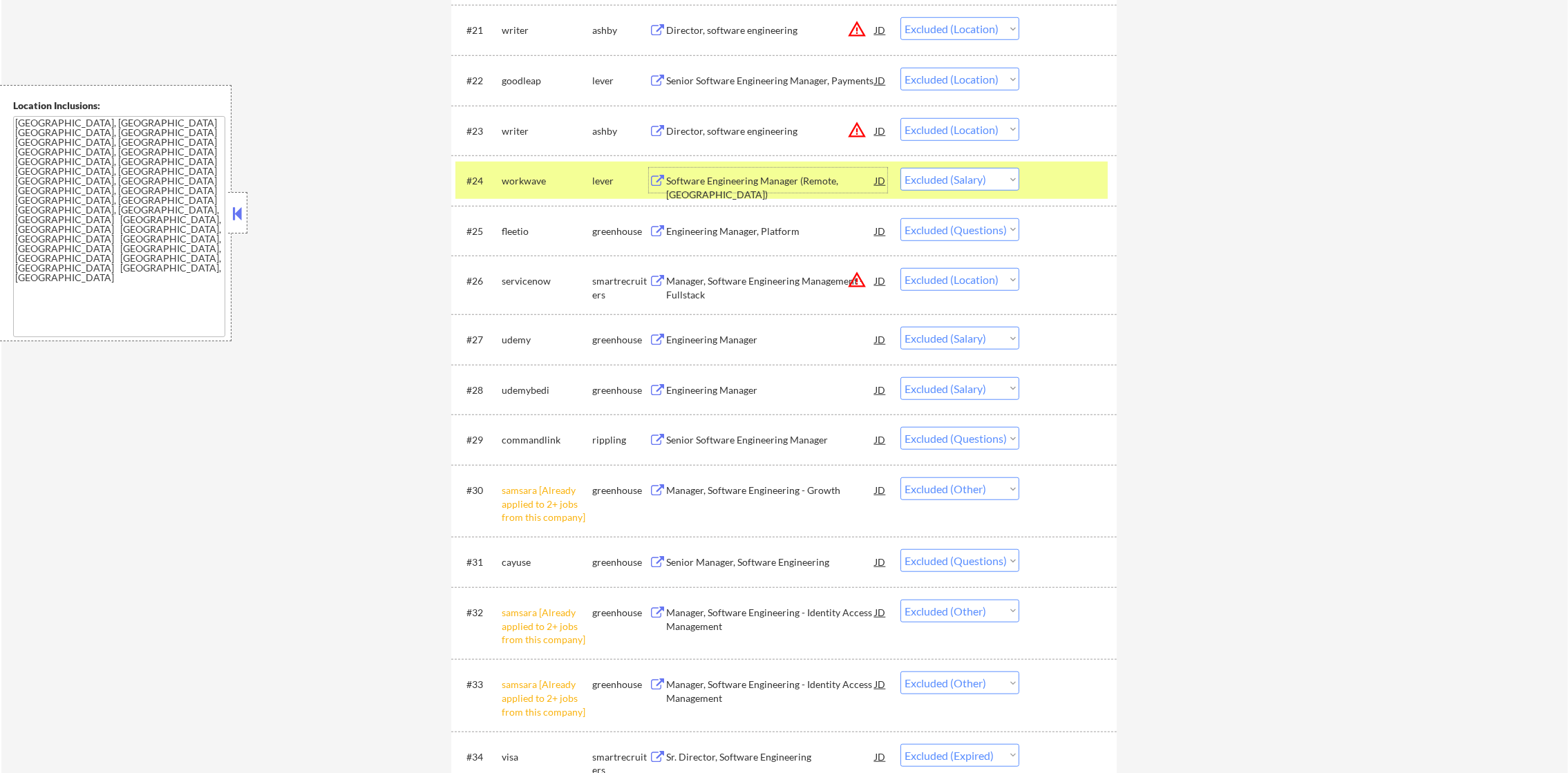
click at [514, 181] on div "workwave" at bounding box center [547, 181] width 90 height 13
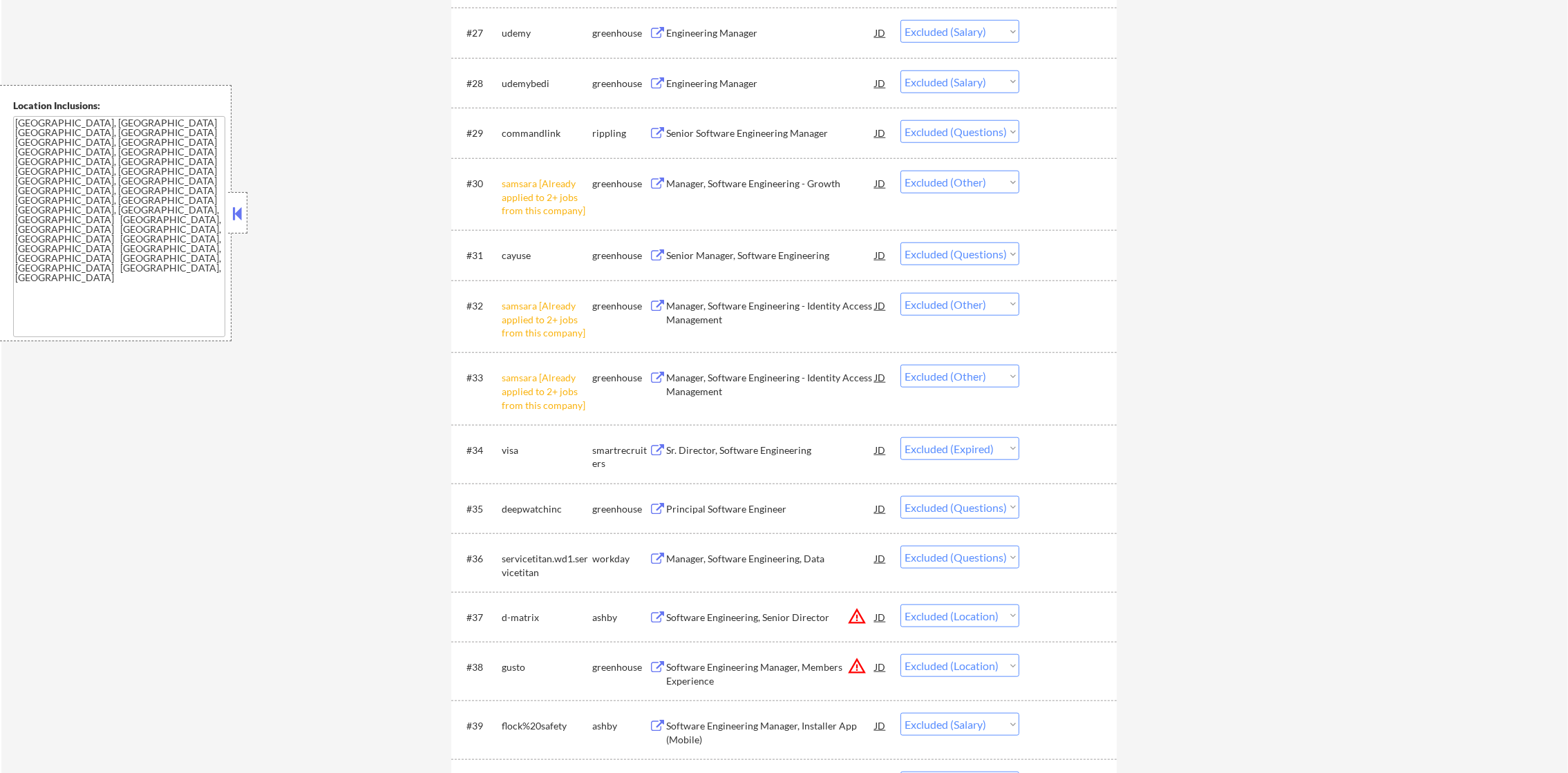
scroll to position [2003, 0]
click at [773, 16] on div "Engineering Manager" at bounding box center [770, 29] width 208 height 25
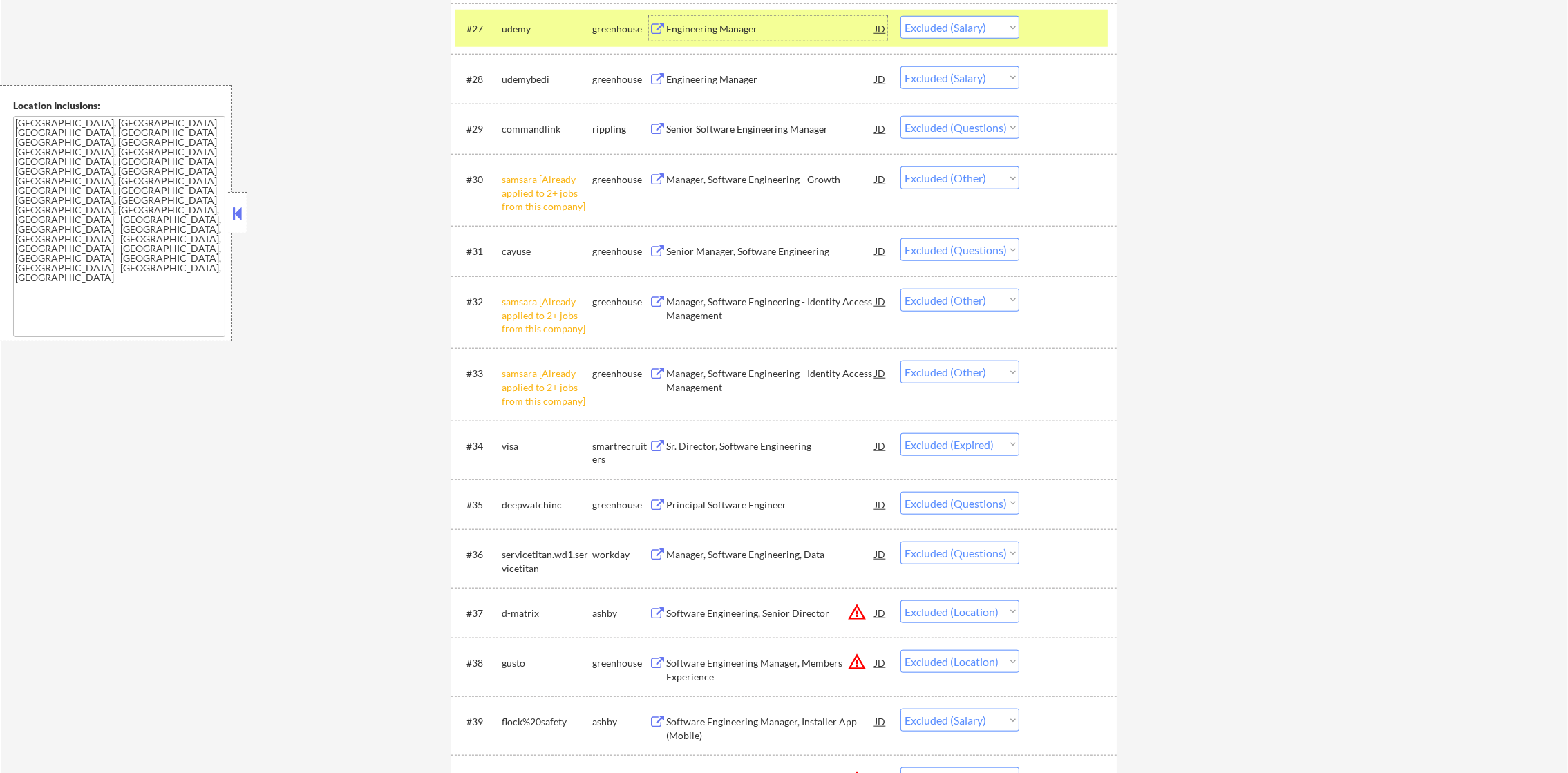
click at [551, 34] on div "udemy" at bounding box center [547, 29] width 90 height 13
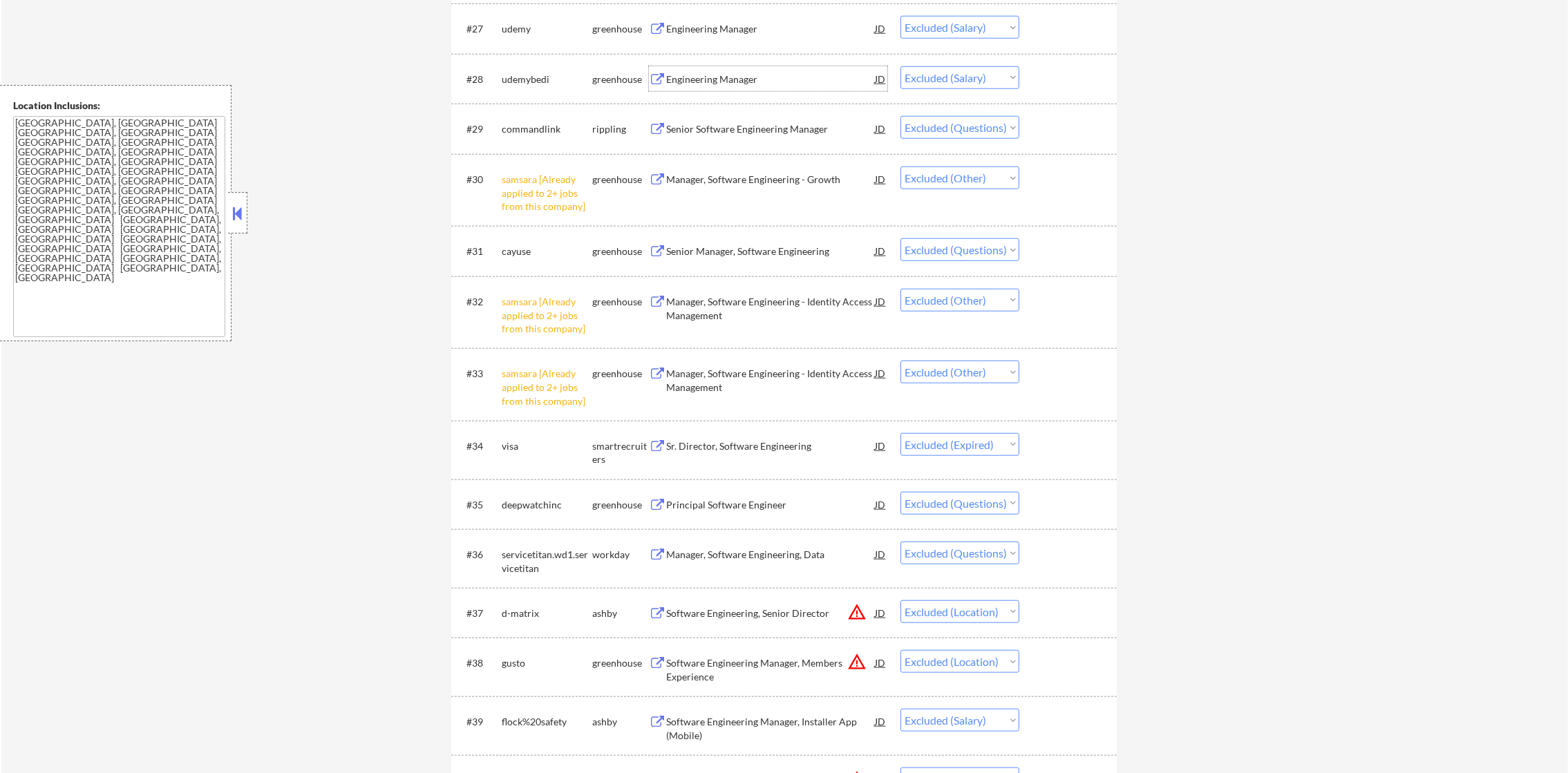
click at [698, 73] on div "Engineering Manager" at bounding box center [770, 80] width 208 height 13
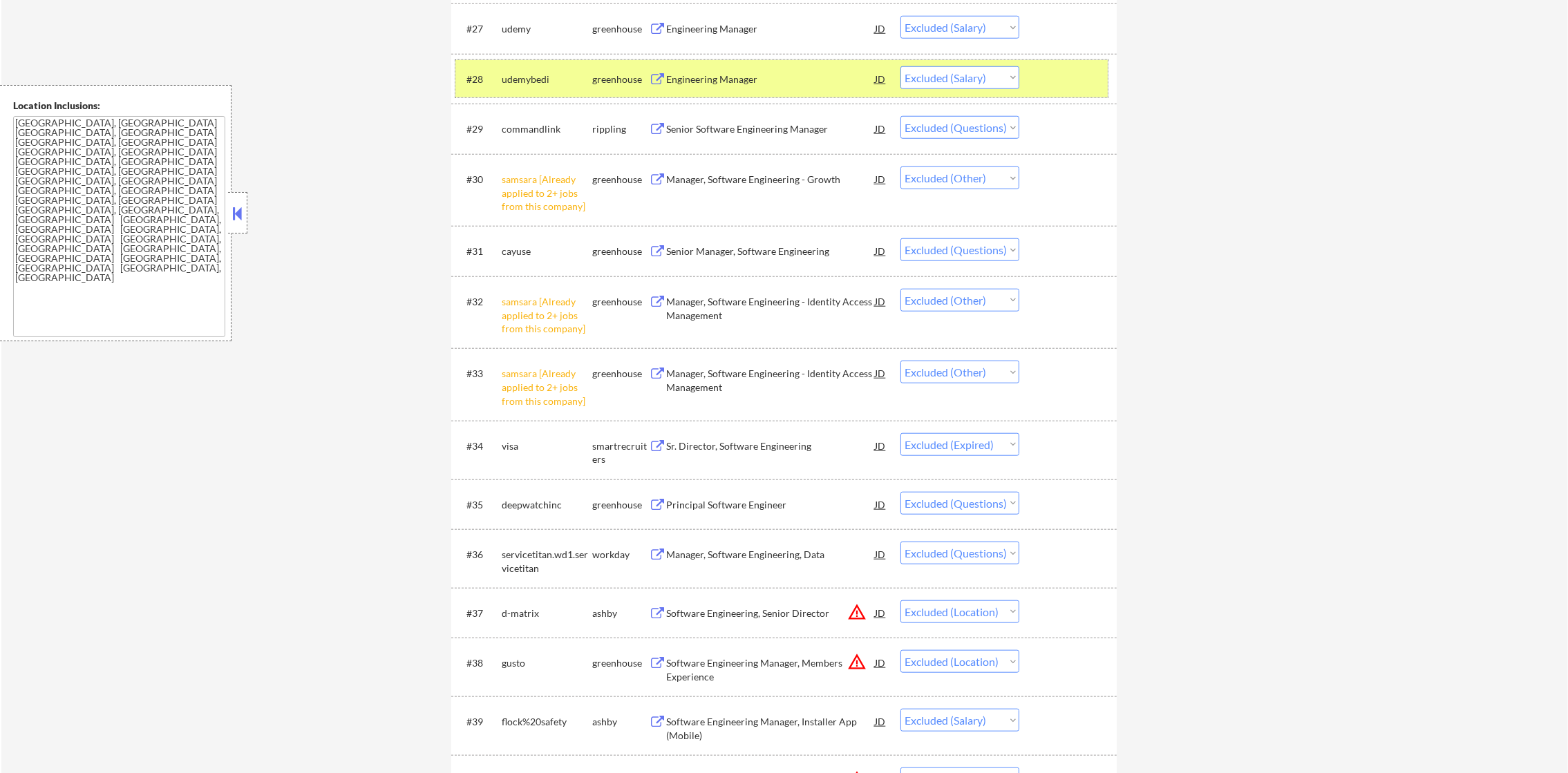
click at [516, 70] on div "udemybedi" at bounding box center [547, 79] width 90 height 25
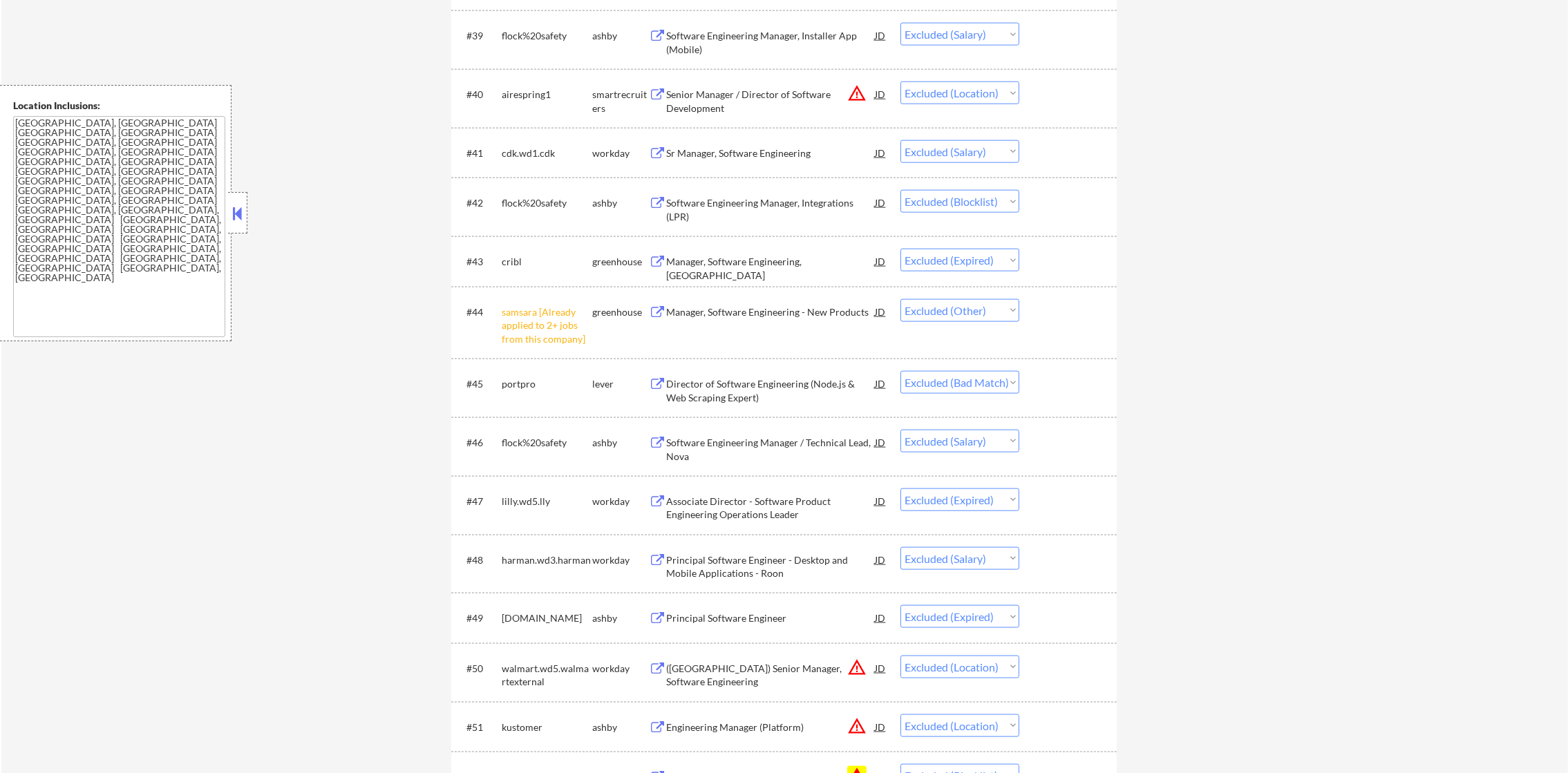
scroll to position [2693, 0]
click at [750, 28] on div "Software Engineering Manager, Installer App (Mobile)" at bounding box center [770, 38] width 208 height 27
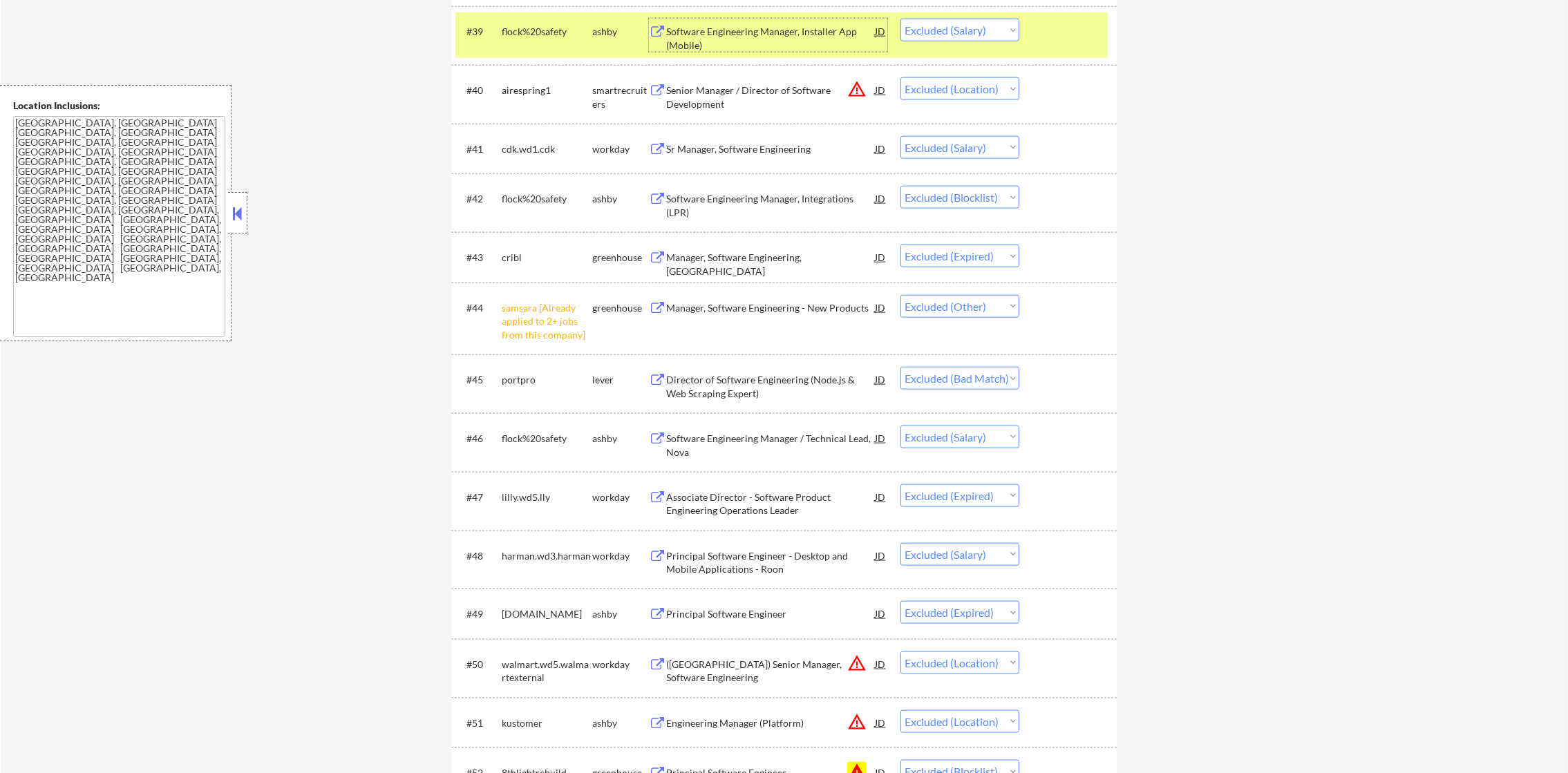
click at [953, 18] on select "Choose an option... Pending Applied Excluded (Questions) Excluded (Expired) Exc…" at bounding box center [960, 30] width 119 height 23
click at [503, 34] on div "flock%20safety" at bounding box center [547, 32] width 90 height 13
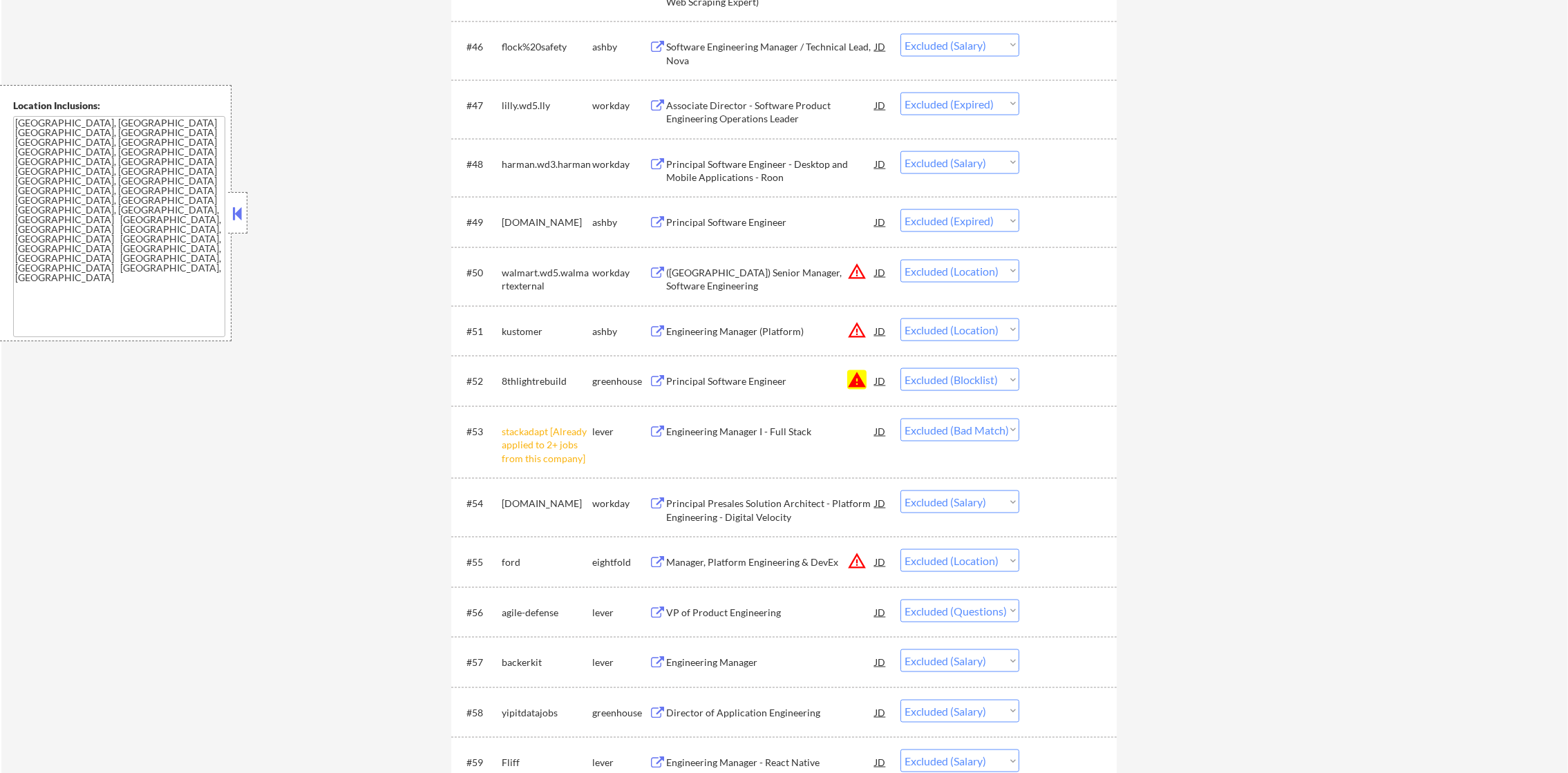
scroll to position [3074, 0]
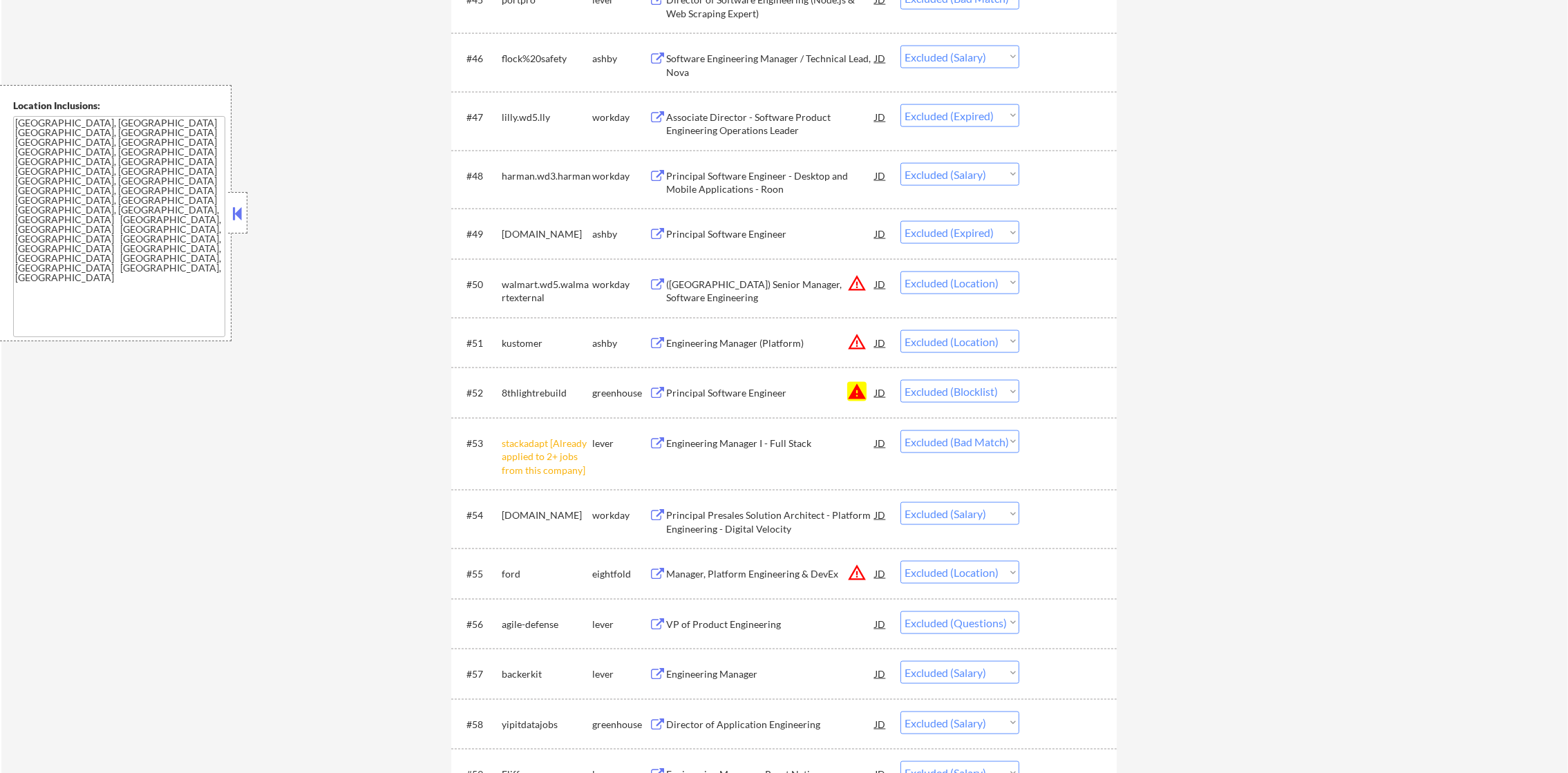
click at [750, 52] on div "Software Engineering Manager / Technical Lead, Nova" at bounding box center [770, 65] width 208 height 27
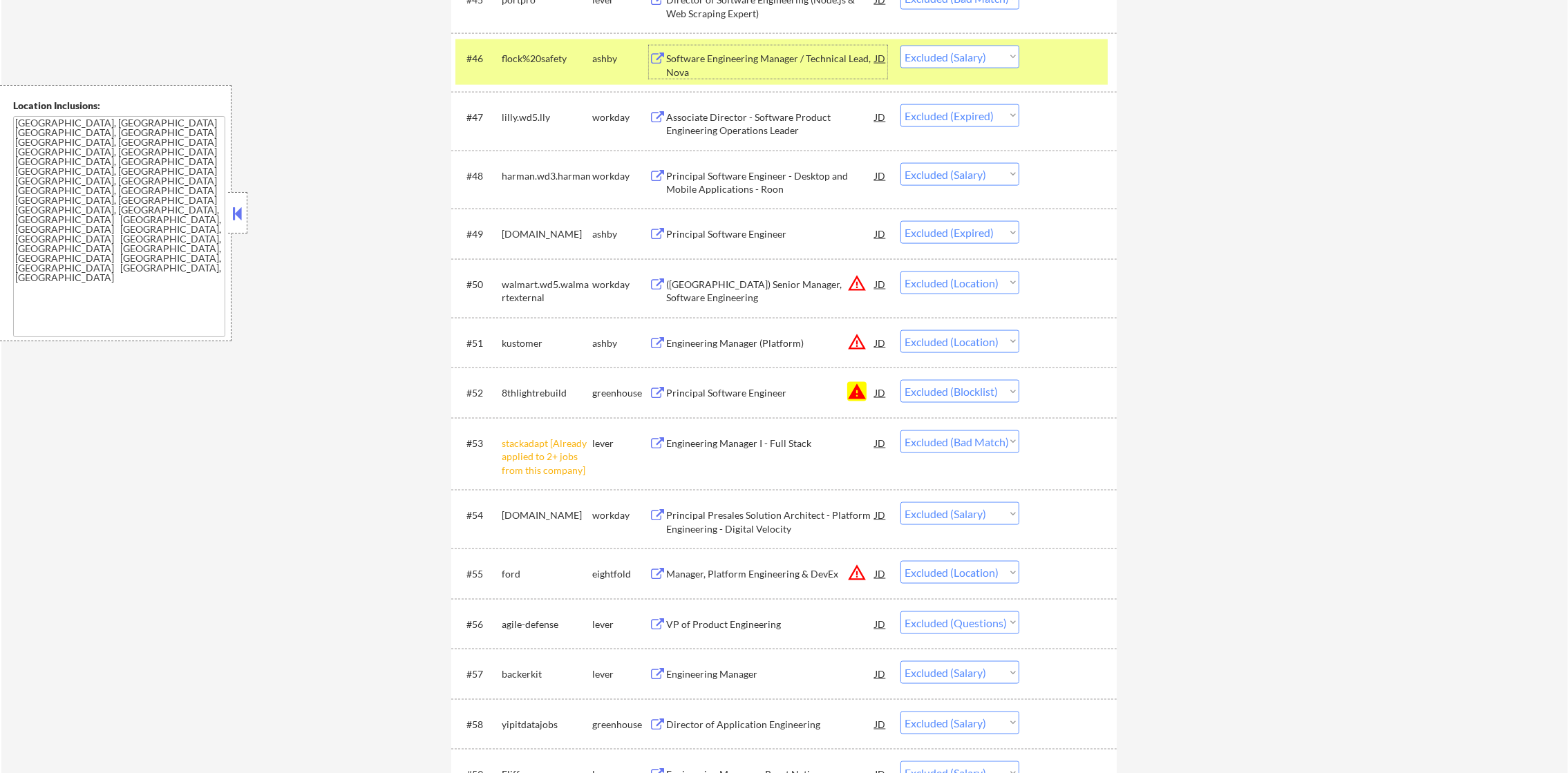
click at [969, 58] on select "Choose an option... Pending Applied Excluded (Questions) Excluded (Expired) Exc…" at bounding box center [960, 57] width 119 height 23
select select ""excluded__expired_""
click at [900, 45] on select "Choose an option... Pending Applied Excluded (Questions) Excluded (Expired) Exc…" at bounding box center [960, 57] width 119 height 23
click at [548, 72] on div "#46 flock%20safety ashby Software Engineering Manager / Technical Lead, Nova JD…" at bounding box center [781, 61] width 652 height 45
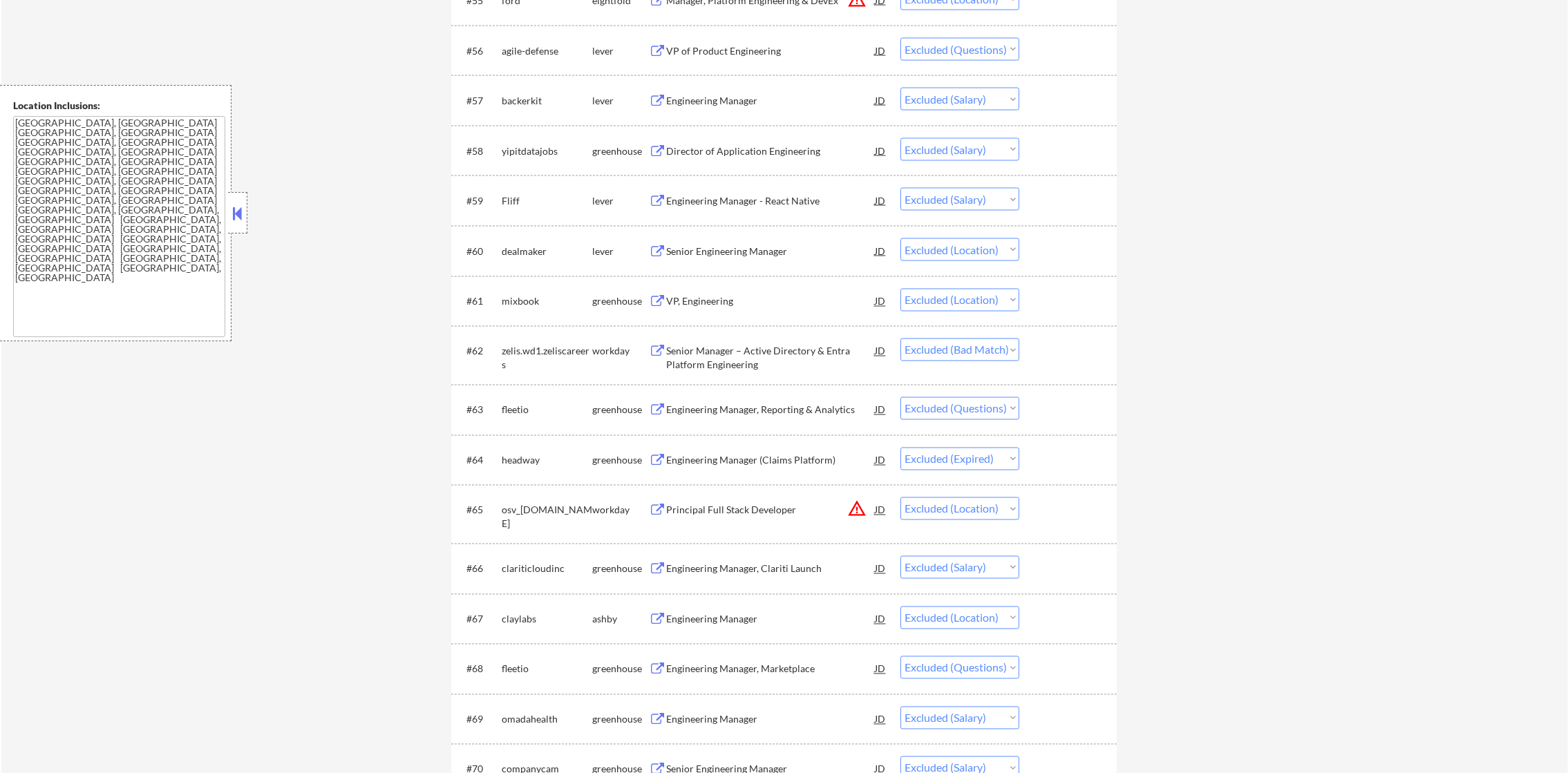
scroll to position [3661, 0]
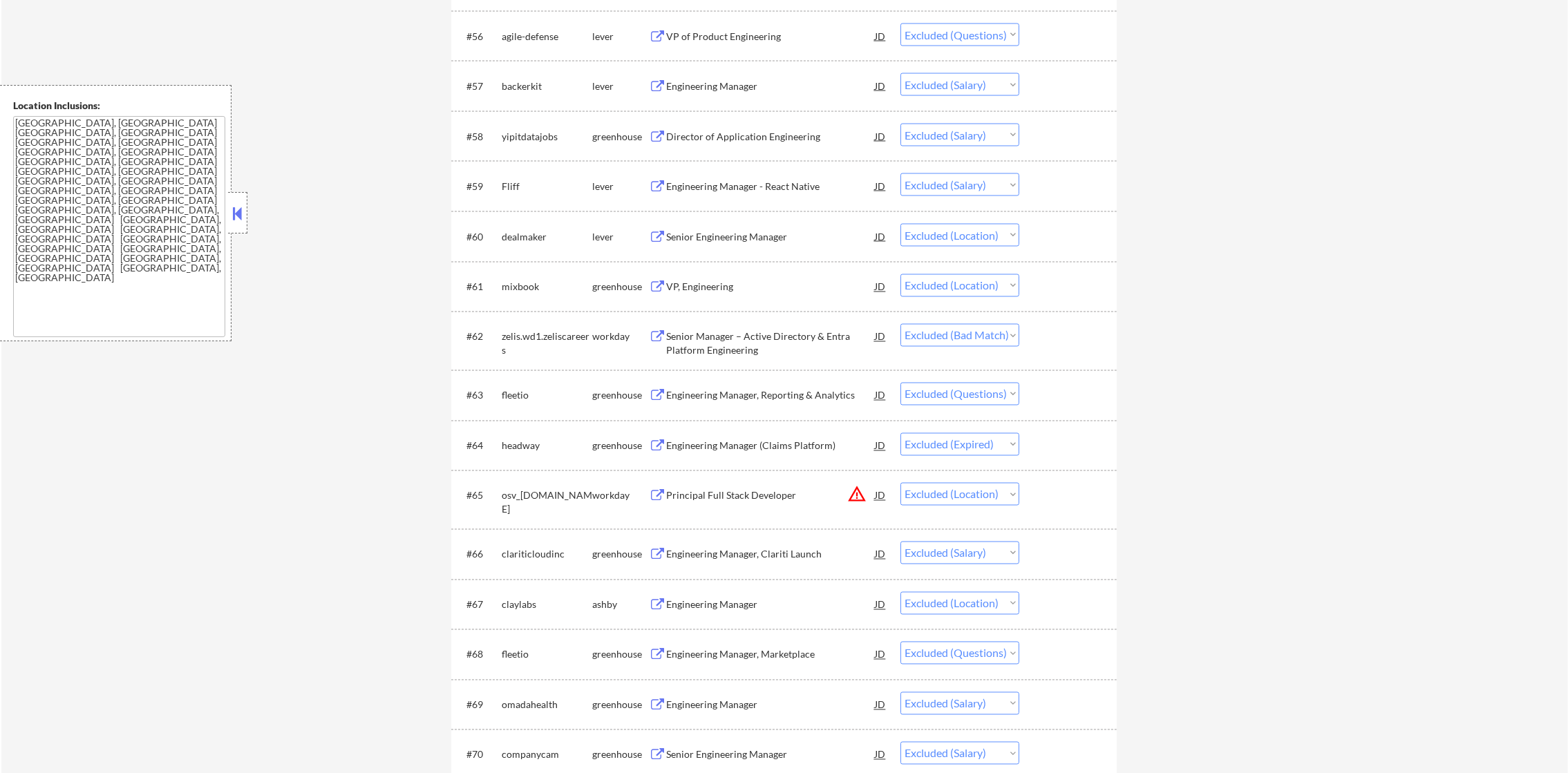
click at [728, 90] on div "Engineering Manager" at bounding box center [770, 86] width 208 height 13
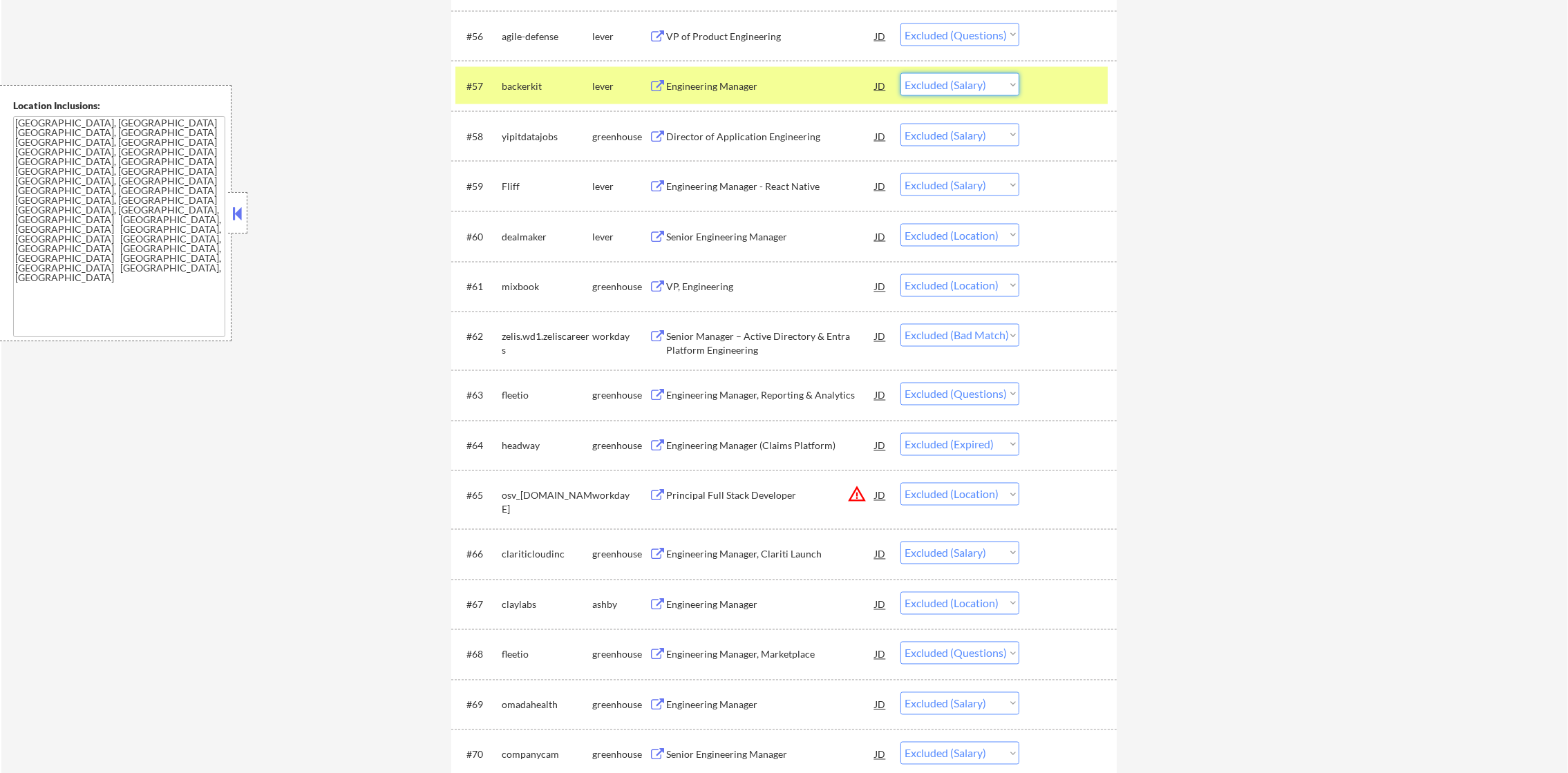
click at [935, 90] on select "Choose an option... Pending Applied Excluded (Questions) Excluded (Expired) Exc…" at bounding box center [960, 85] width 119 height 23
click at [900, 73] on select "Choose an option... Pending Applied Excluded (Questions) Excluded (Expired) Exc…" at bounding box center [960, 85] width 119 height 23
select select ""excluded__salary_""
select select ""excluded__location_""
select select ""excluded__bad_match_""
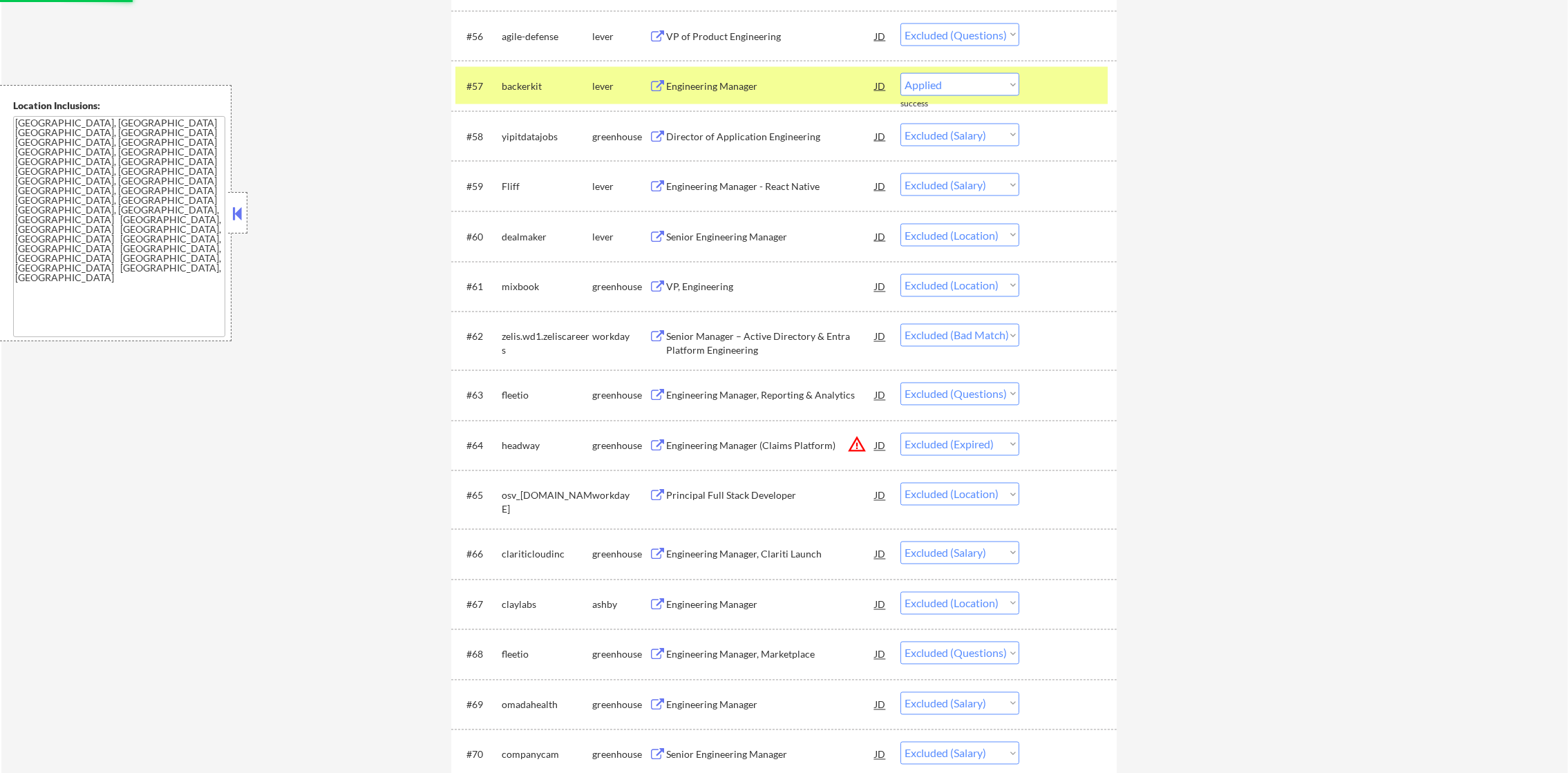
select select ""excluded""
select select ""excluded__expired_""
select select ""excluded__location_""
select select ""excluded__salary_""
select select ""excluded__location_""
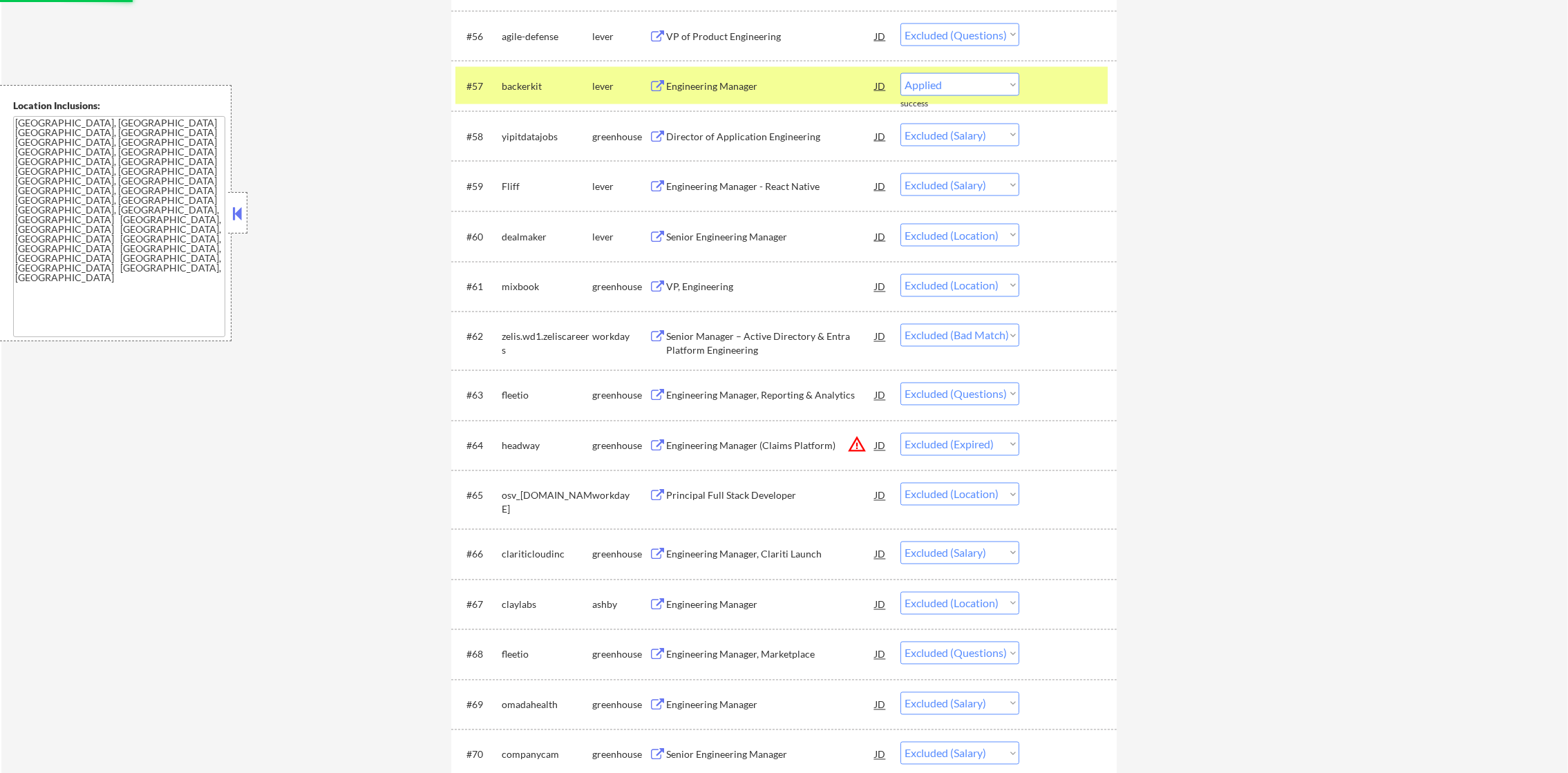
select select ""excluded""
select select ""excluded__salary_""
select select ""excluded""
select select ""excluded__location_""
select select ""excluded__salary_""
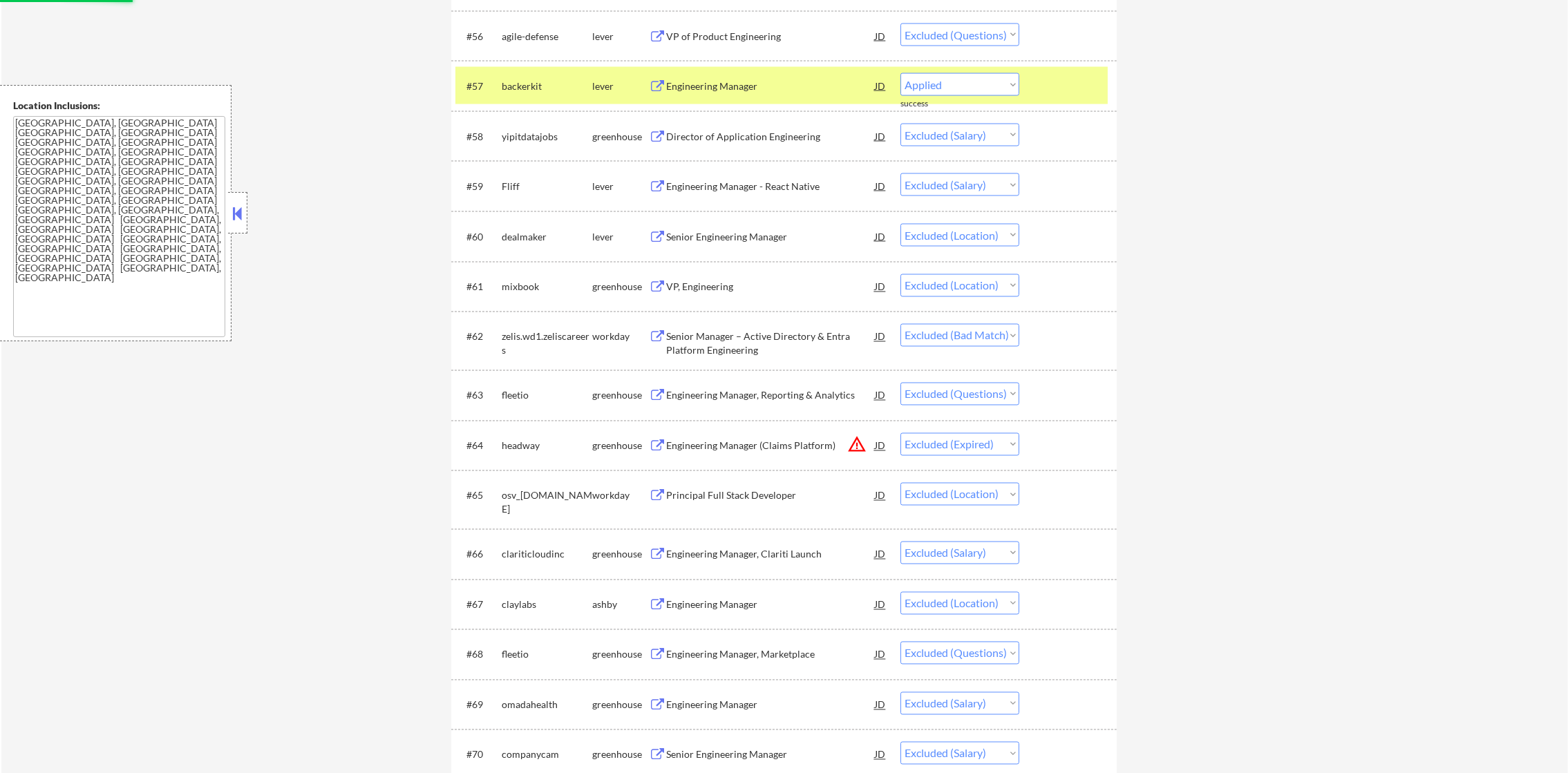
select select ""excluded__expired_""
select select ""excluded""
select select ""excluded__location_""
select select ""excluded""
select select ""excluded__expired_""
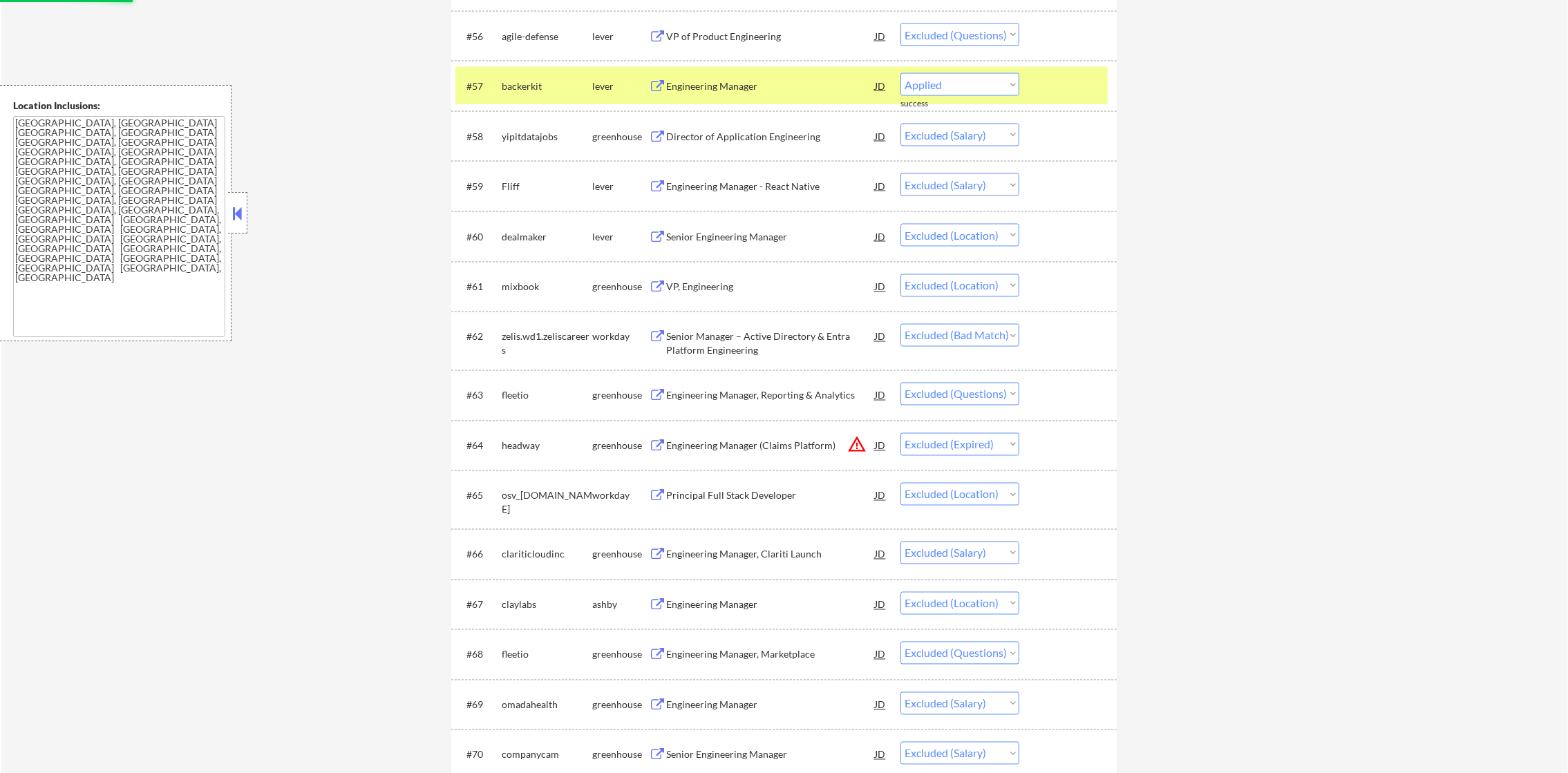
select select ""excluded""
select select ""excluded__location_""
select select ""excluded""
select select ""excluded__salary_""
select select ""excluded""
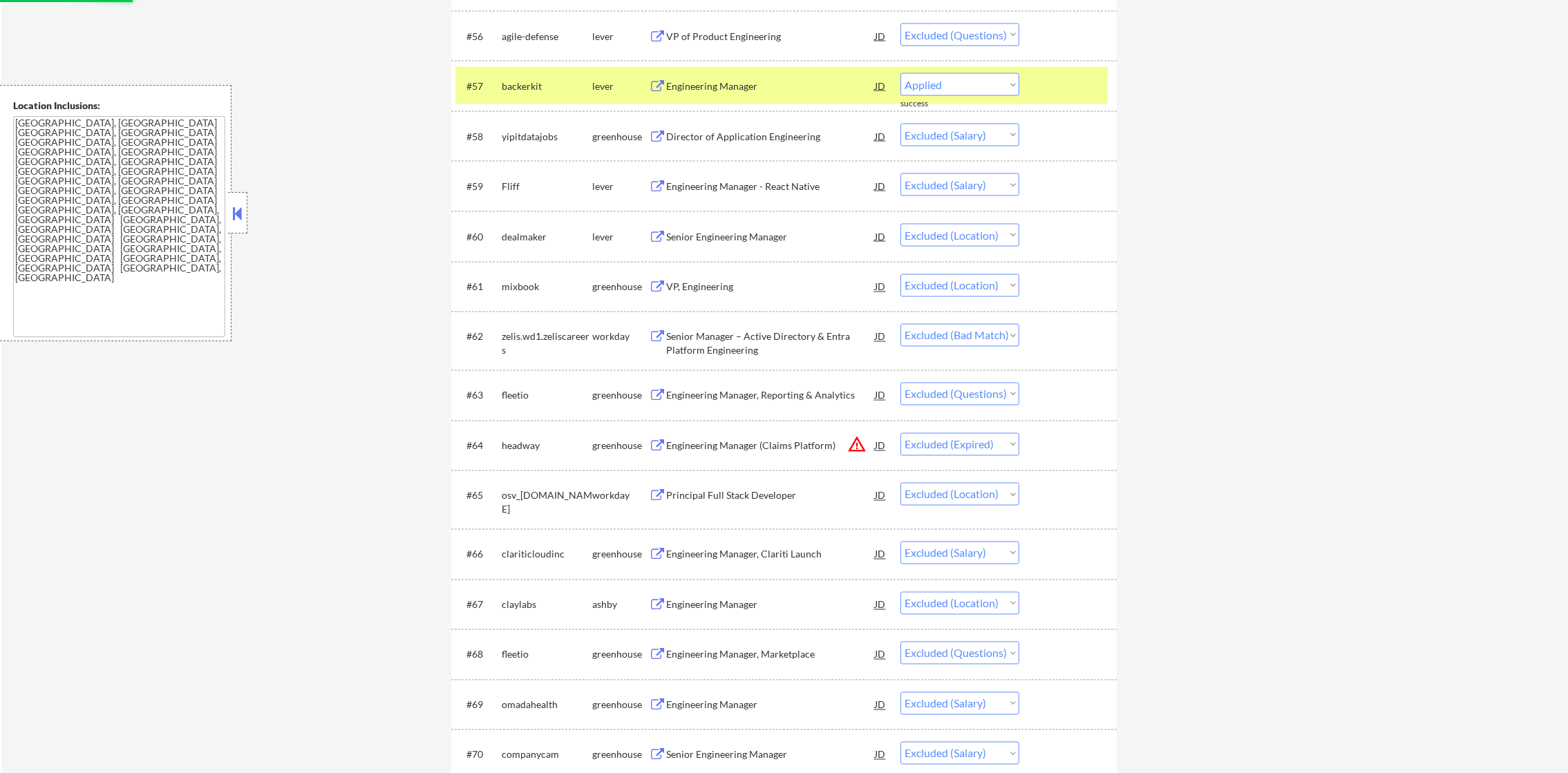
select select ""excluded__location_""
select select ""excluded""
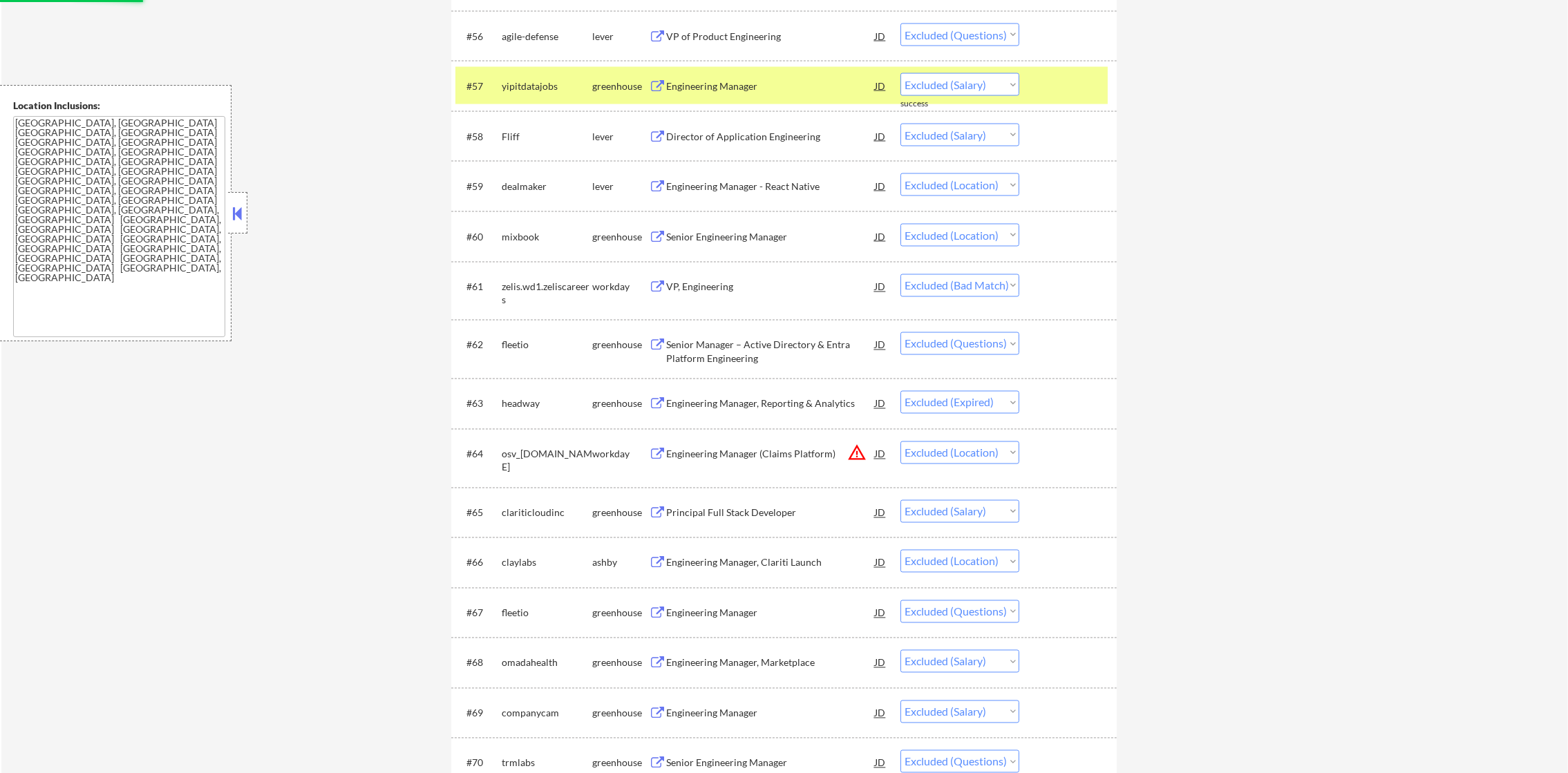
click at [521, 83] on div "yipitdatajobs" at bounding box center [547, 86] width 90 height 13
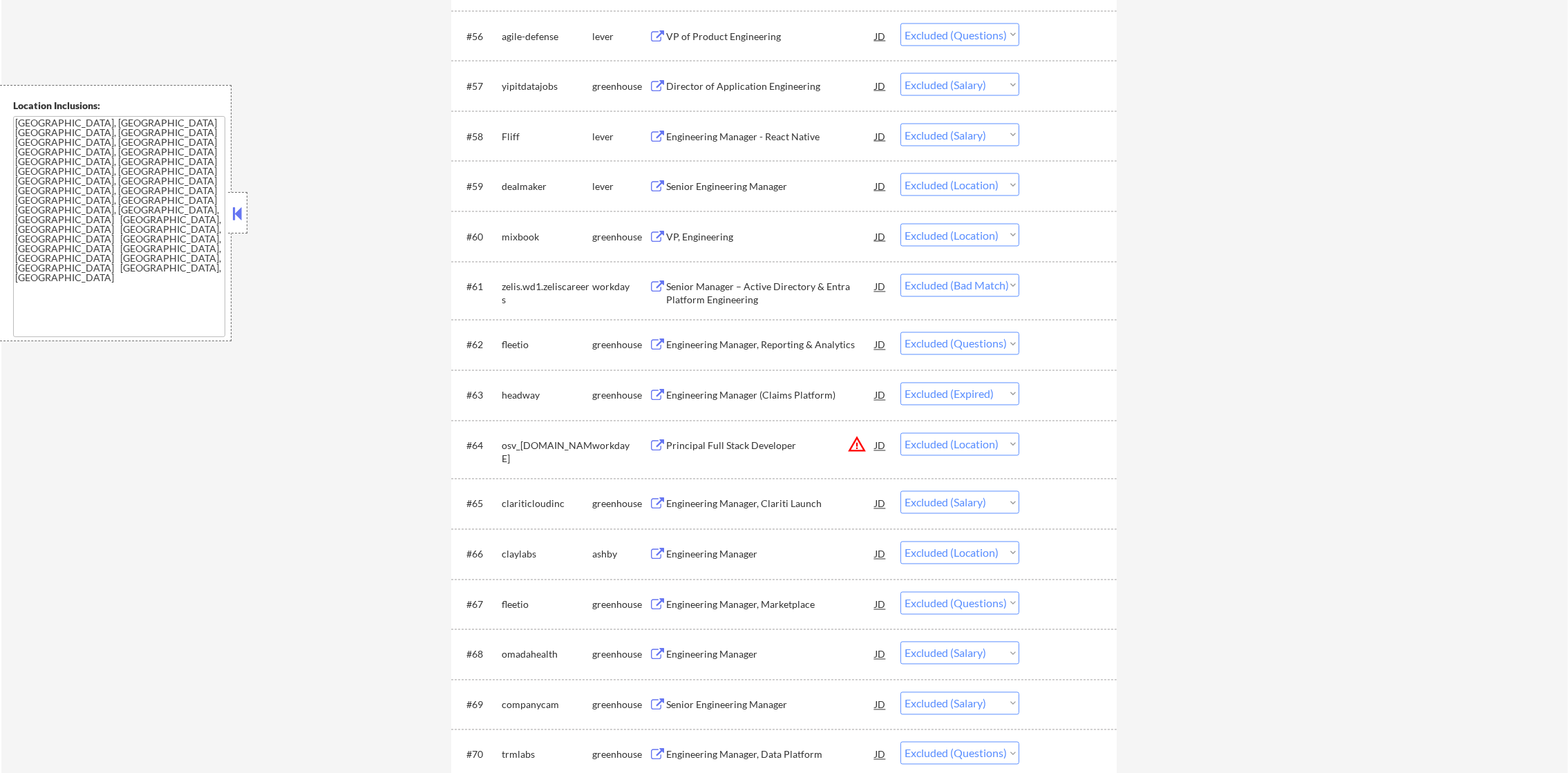
click at [733, 85] on div "Director of Application Engineering" at bounding box center [770, 86] width 208 height 13
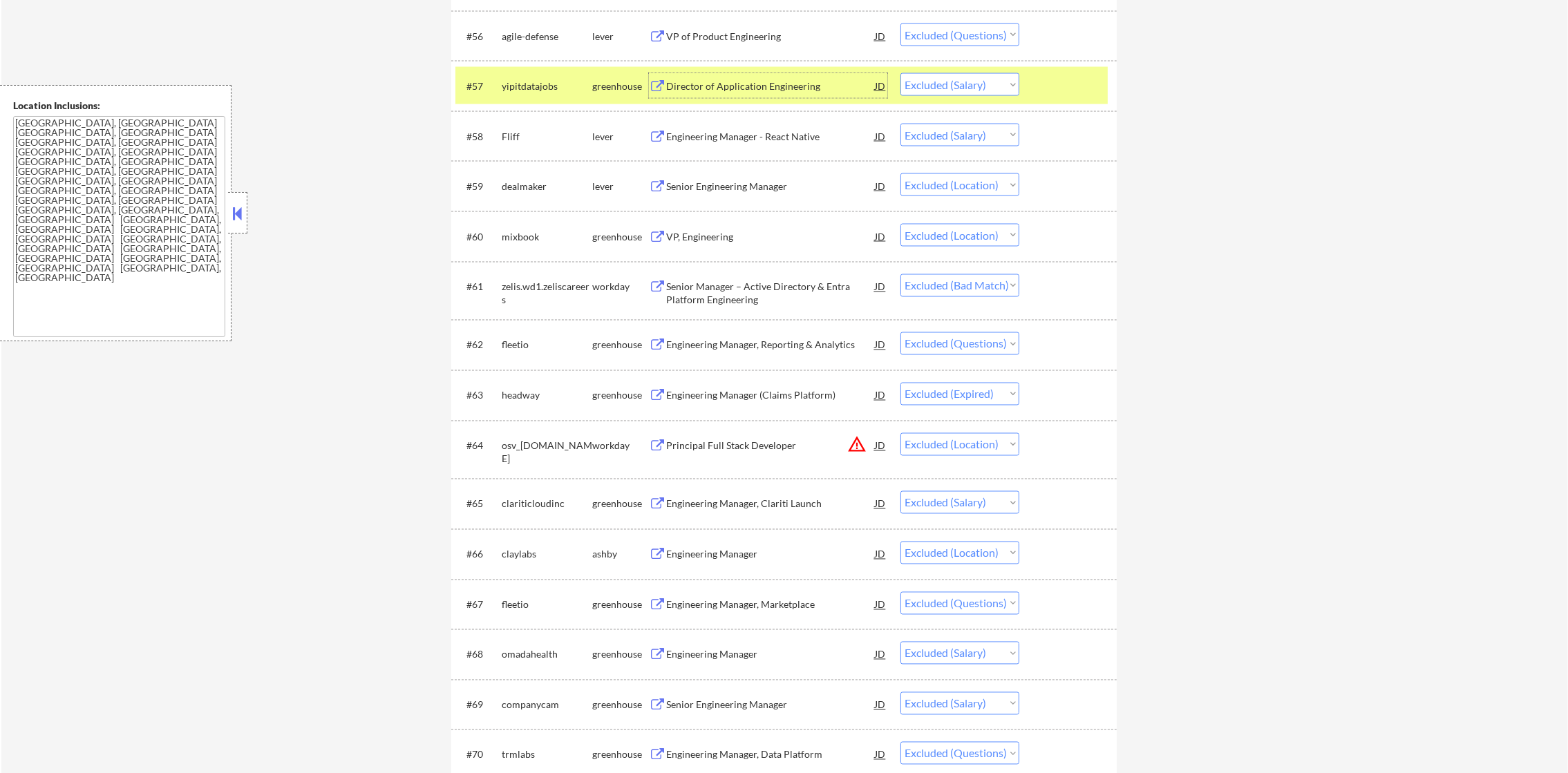
drag, startPoint x: 996, startPoint y: 83, endPoint x: 996, endPoint y: 92, distance: 9.0
click at [996, 83] on select "Choose an option... Pending Applied Excluded (Questions) Excluded (Expired) Exc…" at bounding box center [960, 85] width 119 height 23
click at [900, 73] on select "Choose an option... Pending Applied Excluded (Questions) Excluded (Expired) Exc…" at bounding box center [960, 85] width 119 height 23
click at [544, 88] on div "yipitdatajobs" at bounding box center [547, 86] width 90 height 13
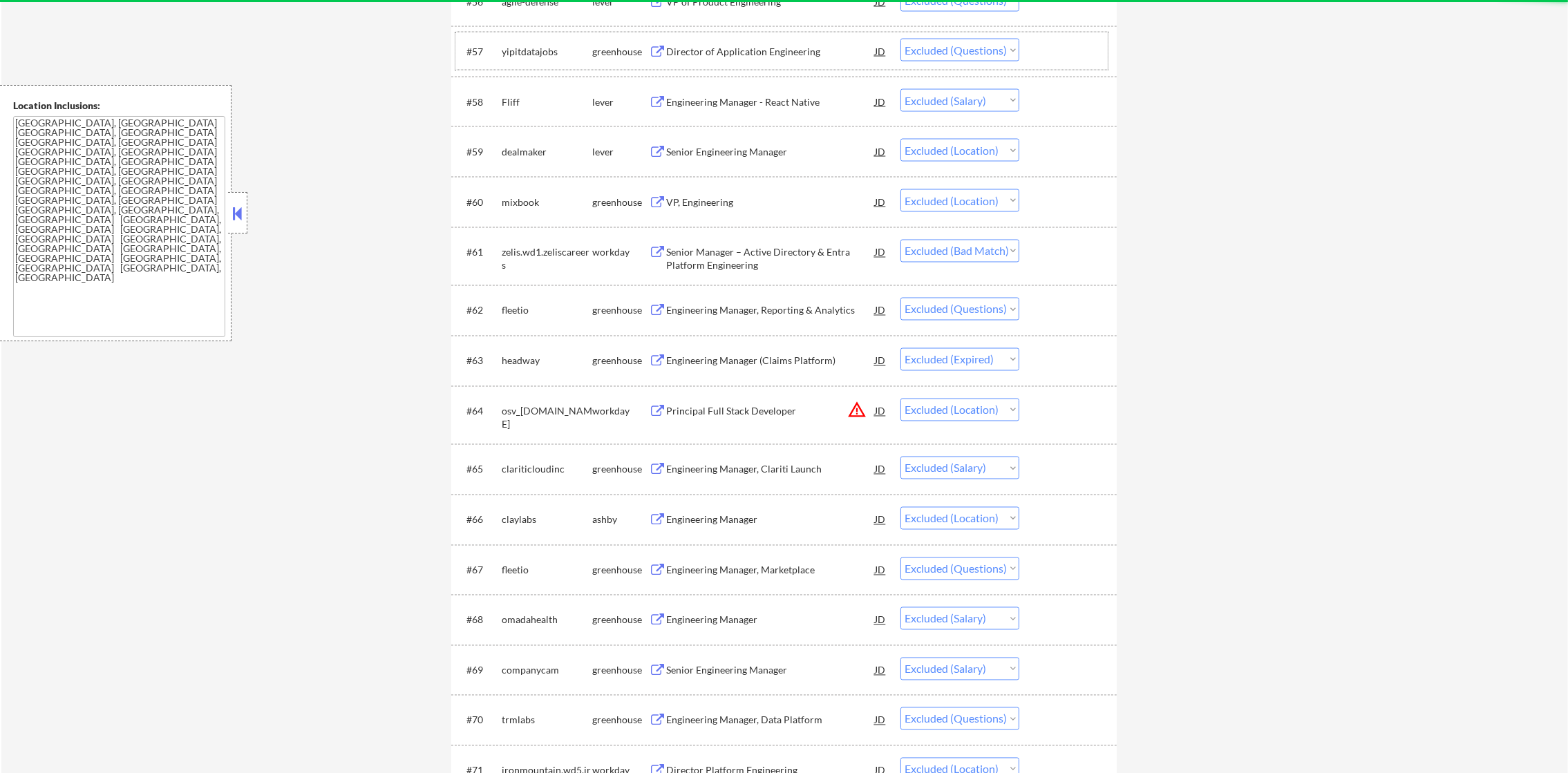
scroll to position [3730, 0]
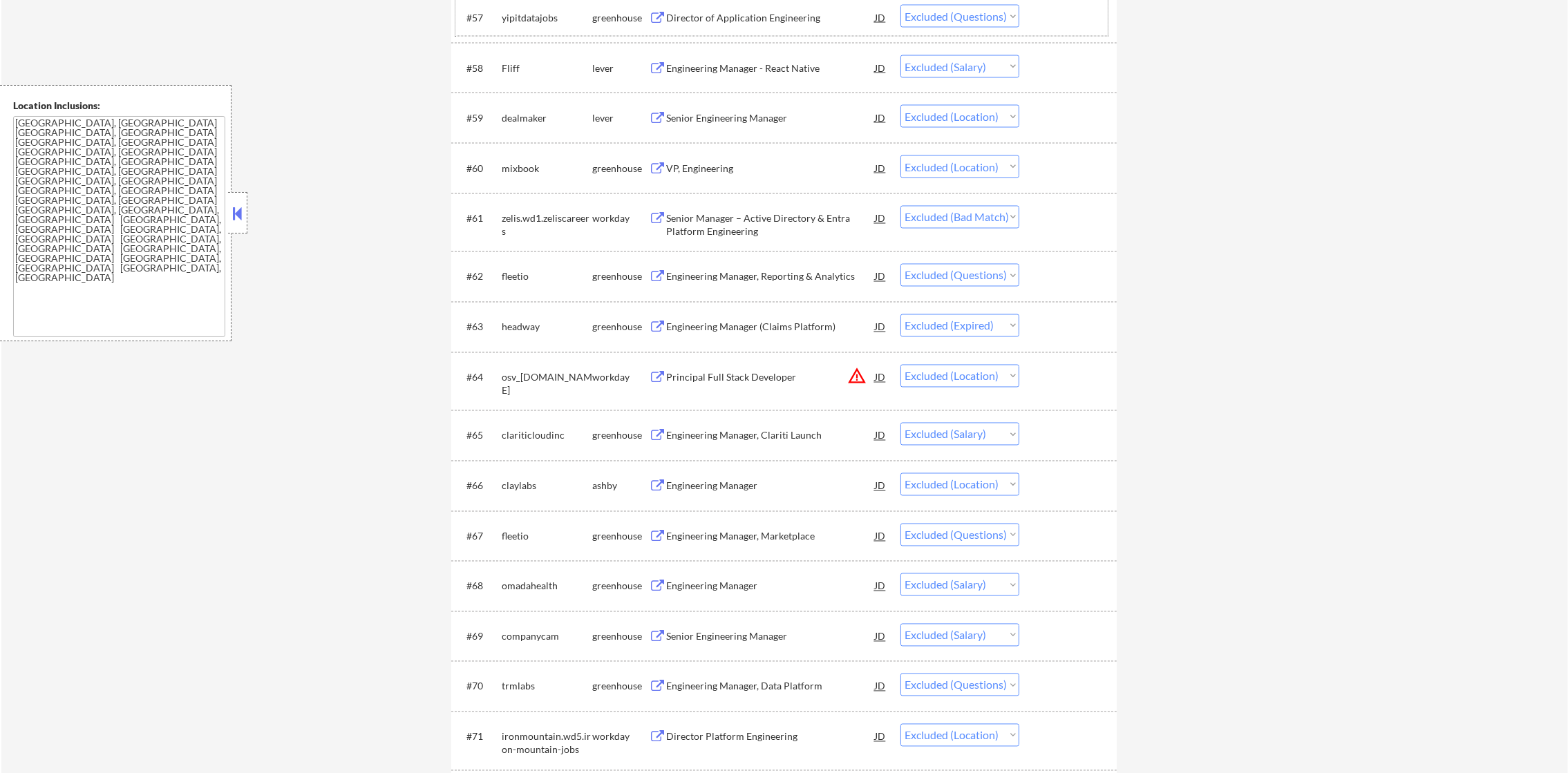
click at [787, 65] on div "Engineering Manager - React Native" at bounding box center [770, 68] width 208 height 13
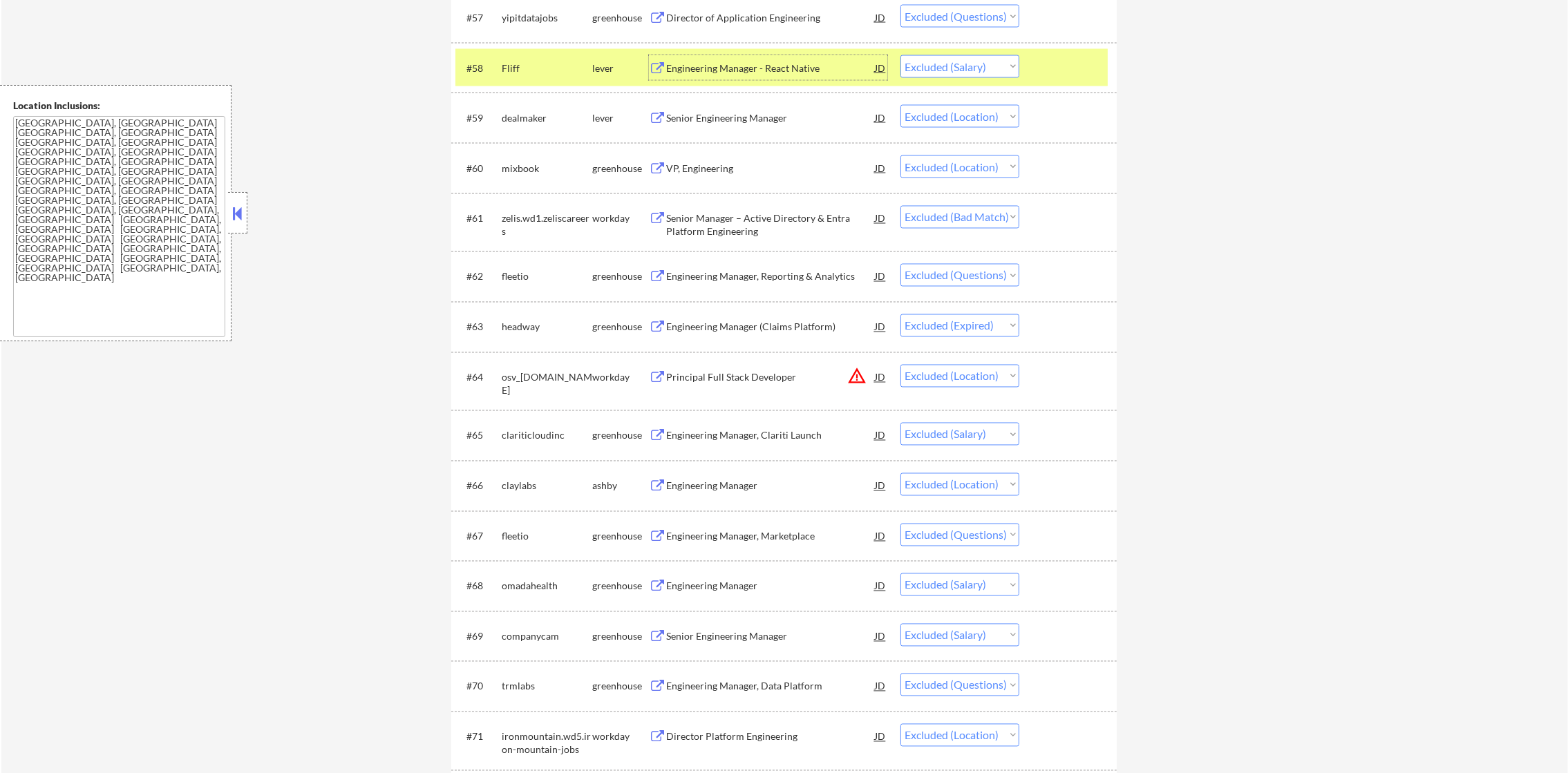
click at [949, 69] on select "Choose an option... Pending Applied Excluded (Questions) Excluded (Expired) Exc…" at bounding box center [960, 67] width 119 height 23
click at [900, 56] on select "Choose an option... Pending Applied Excluded (Questions) Excluded (Expired) Exc…" at bounding box center [960, 67] width 119 height 23
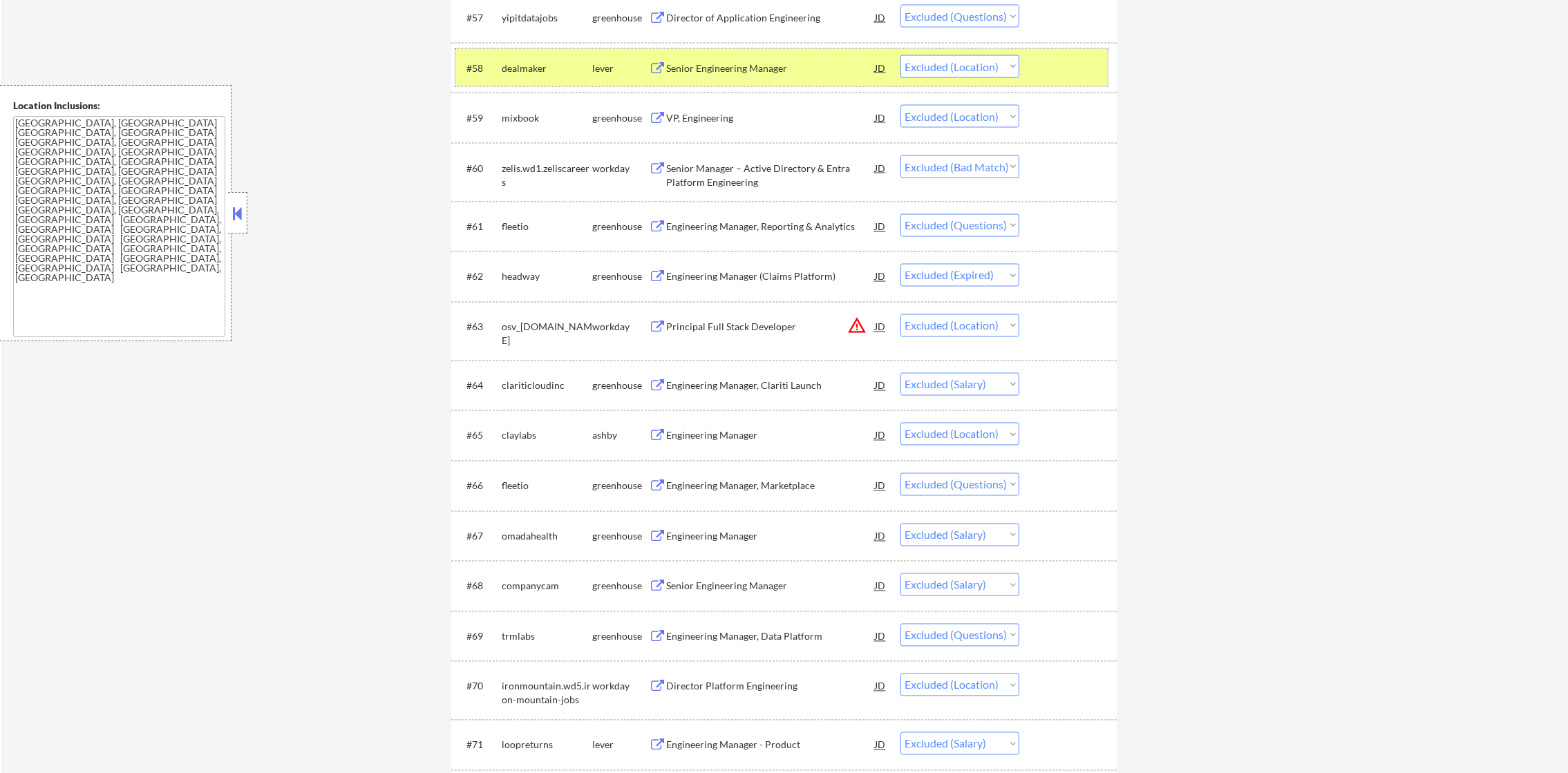
click at [527, 69] on div "dealmaker" at bounding box center [547, 68] width 90 height 13
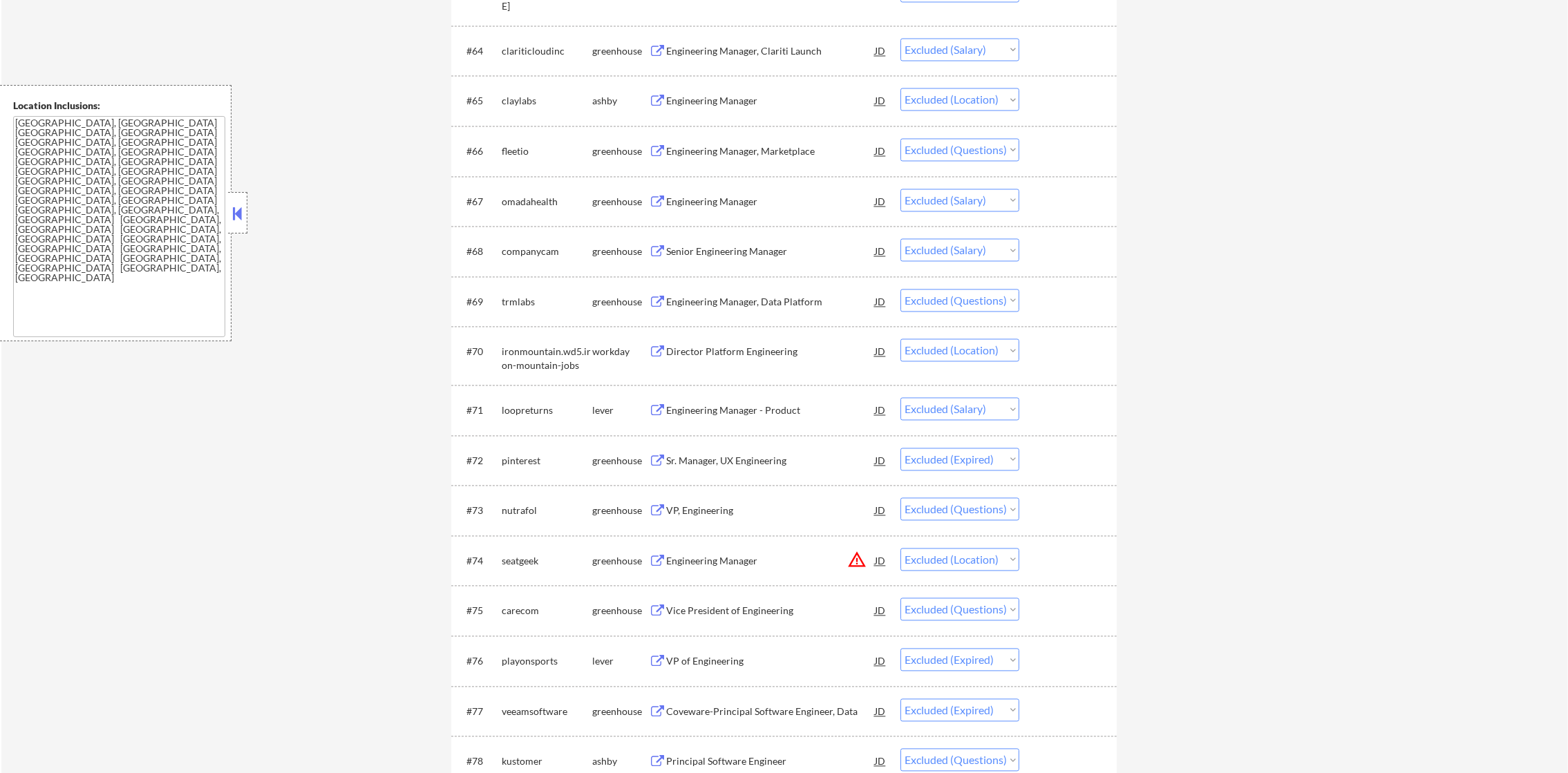
scroll to position [4075, 0]
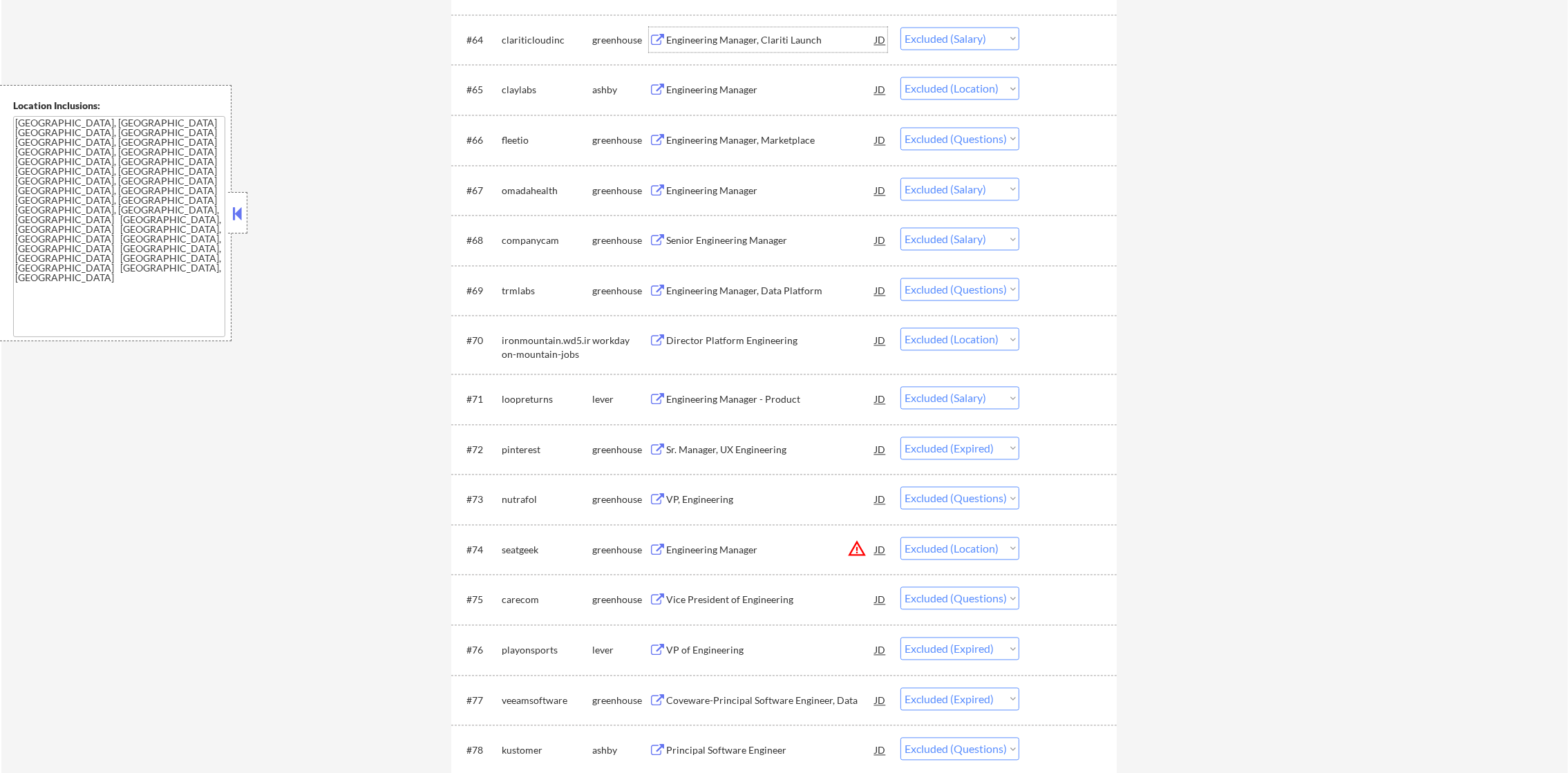
click at [771, 28] on div "Engineering Manager, Clariti Launch" at bounding box center [770, 39] width 208 height 25
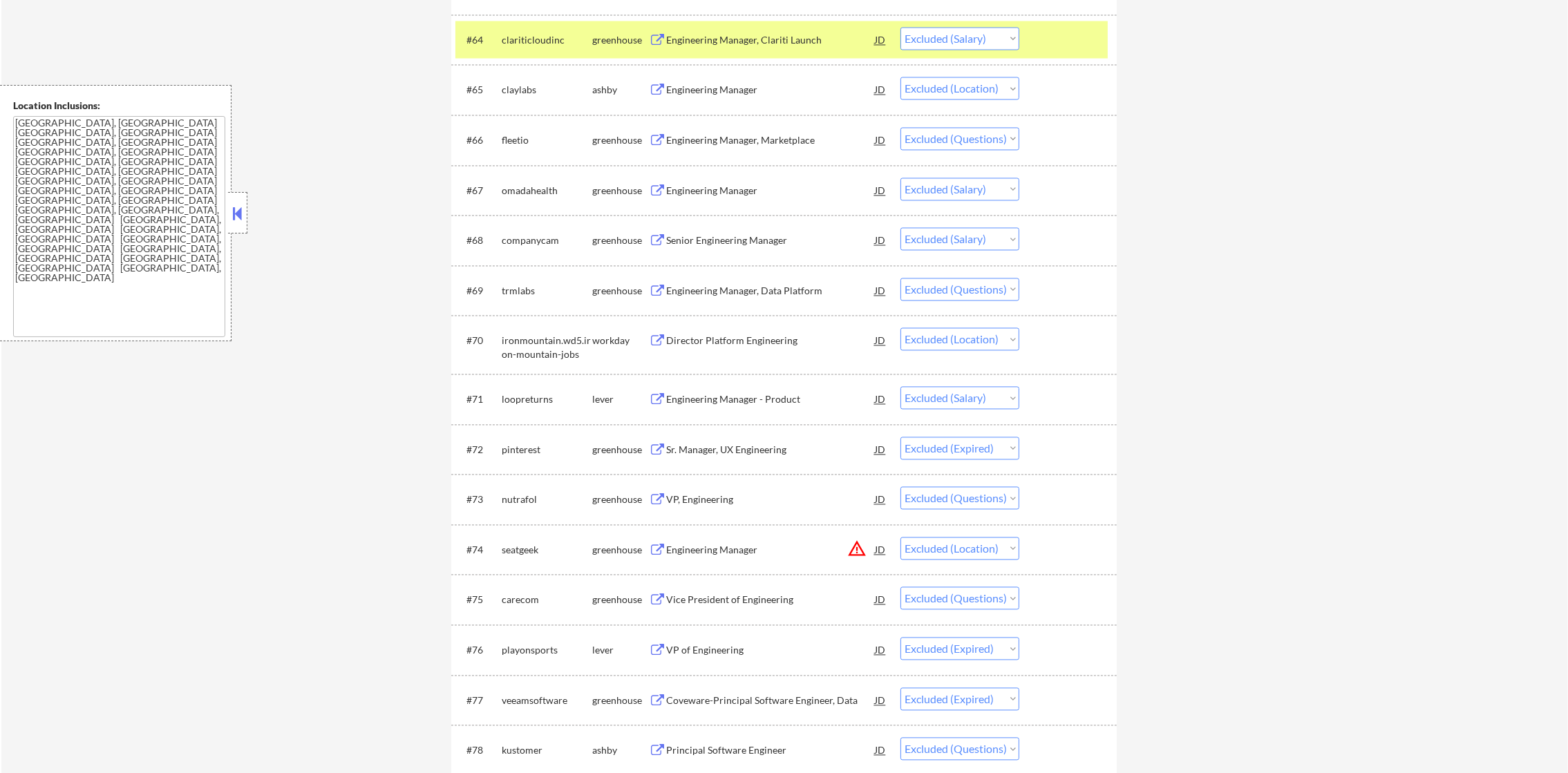
click at [966, 36] on select "Choose an option... Pending Applied Excluded (Questions) Excluded (Expired) Exc…" at bounding box center [960, 38] width 119 height 23
click at [517, 45] on div "clariticloudinc" at bounding box center [547, 40] width 90 height 13
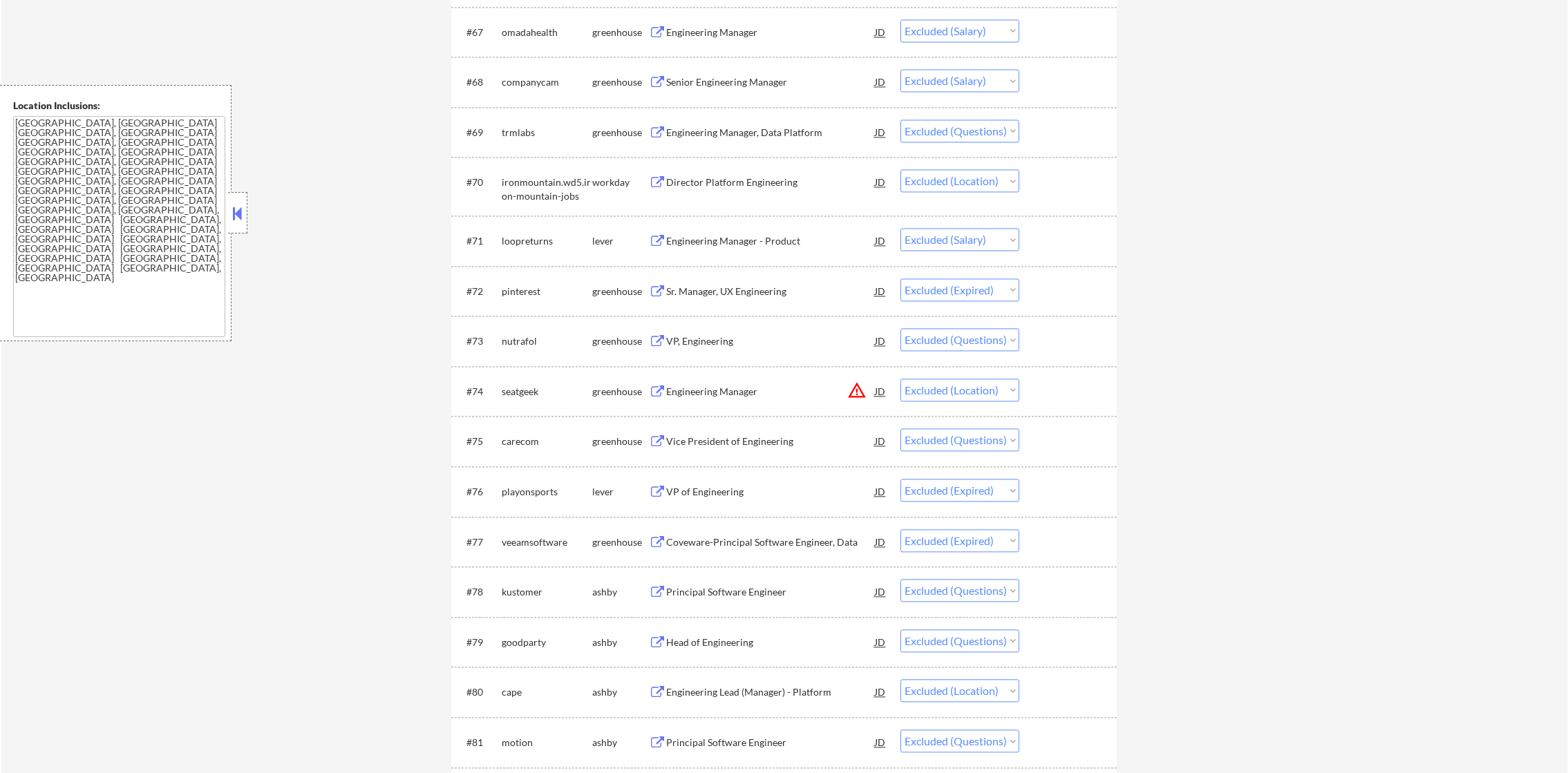
scroll to position [4248, 0]
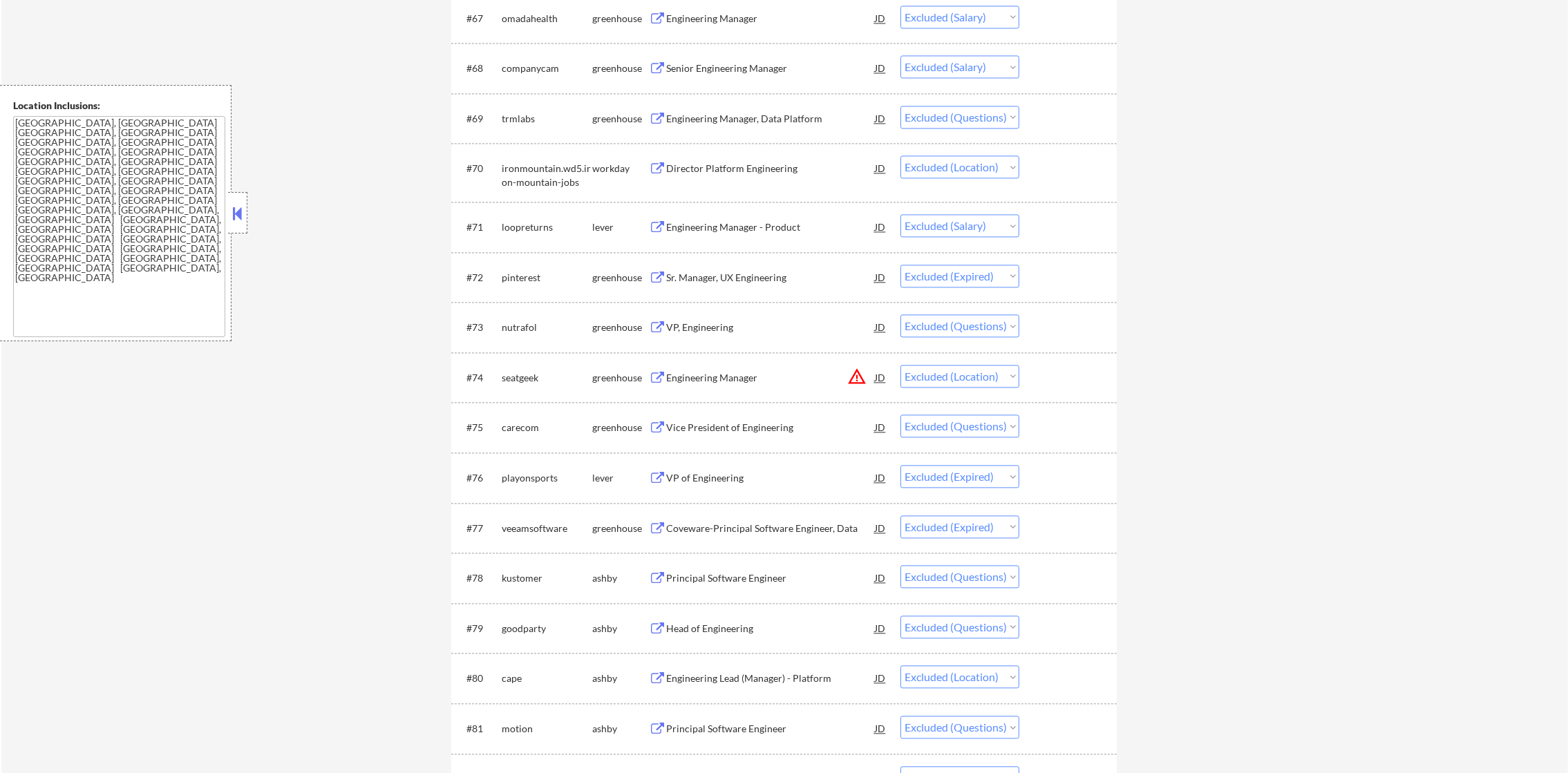
click at [774, 15] on div "Engineering Manager" at bounding box center [770, 18] width 208 height 13
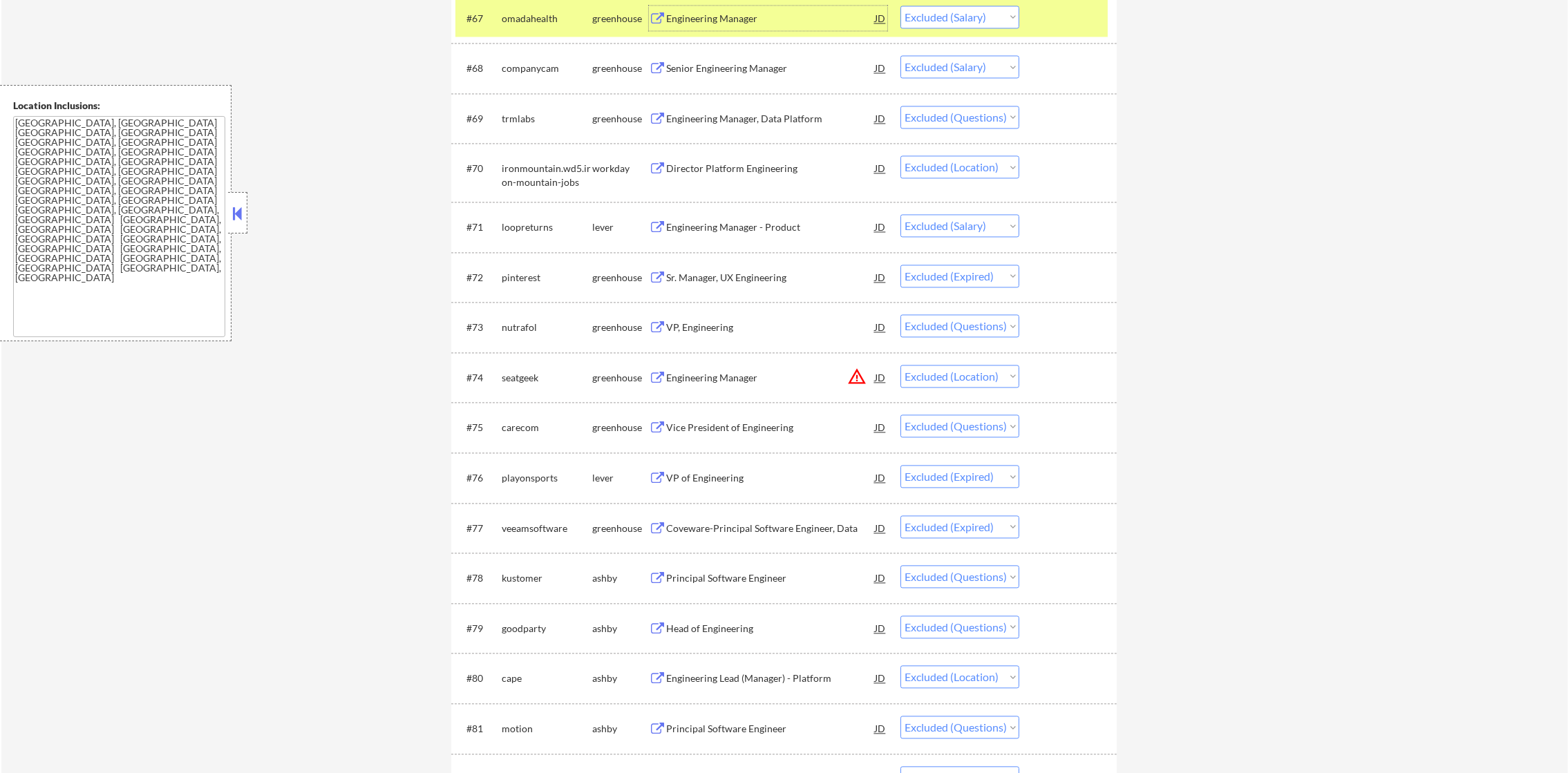
click at [526, 22] on div "omadahealth" at bounding box center [547, 18] width 90 height 13
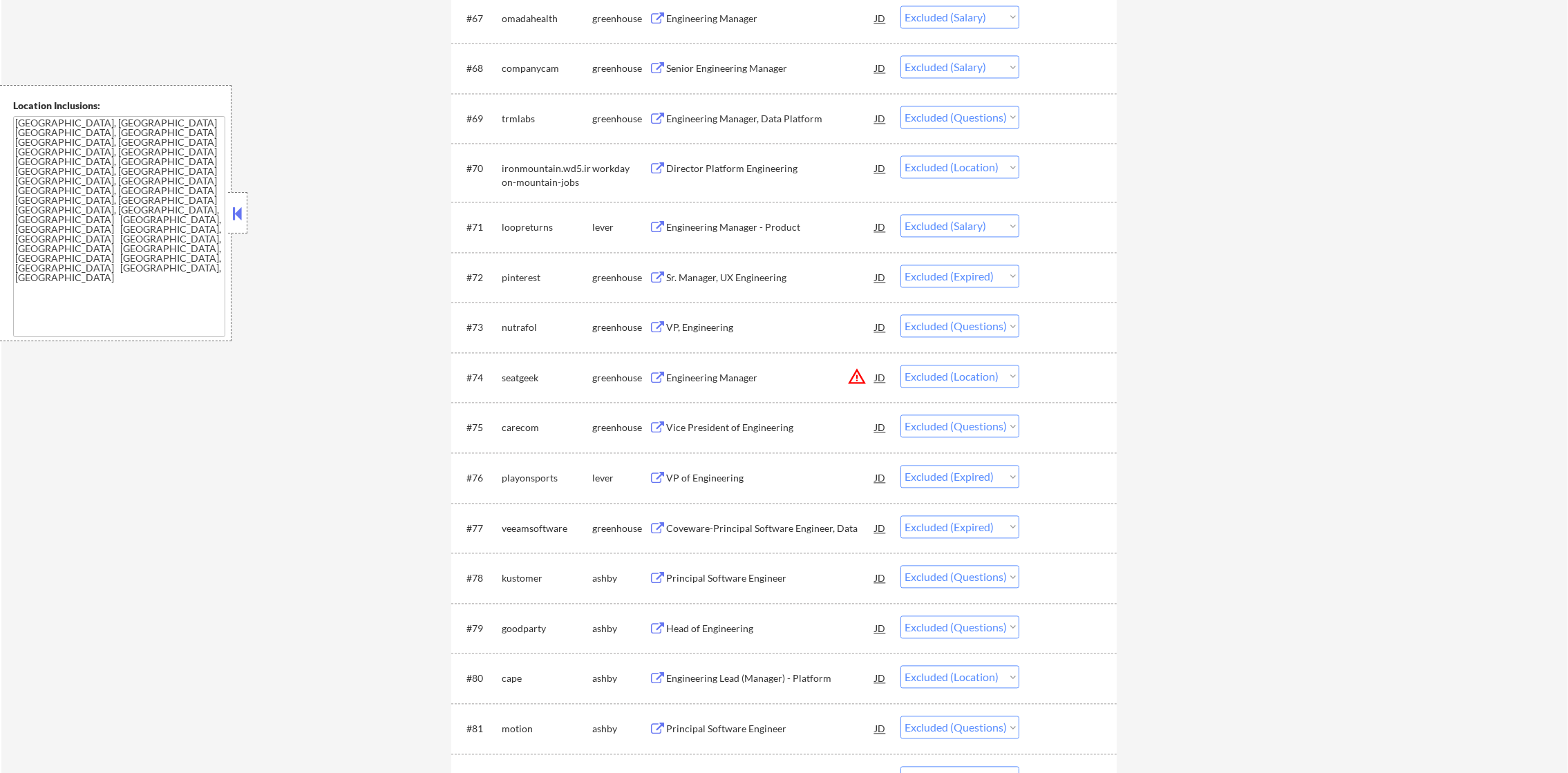
click at [740, 62] on div "Senior Engineering Manager" at bounding box center [770, 68] width 208 height 13
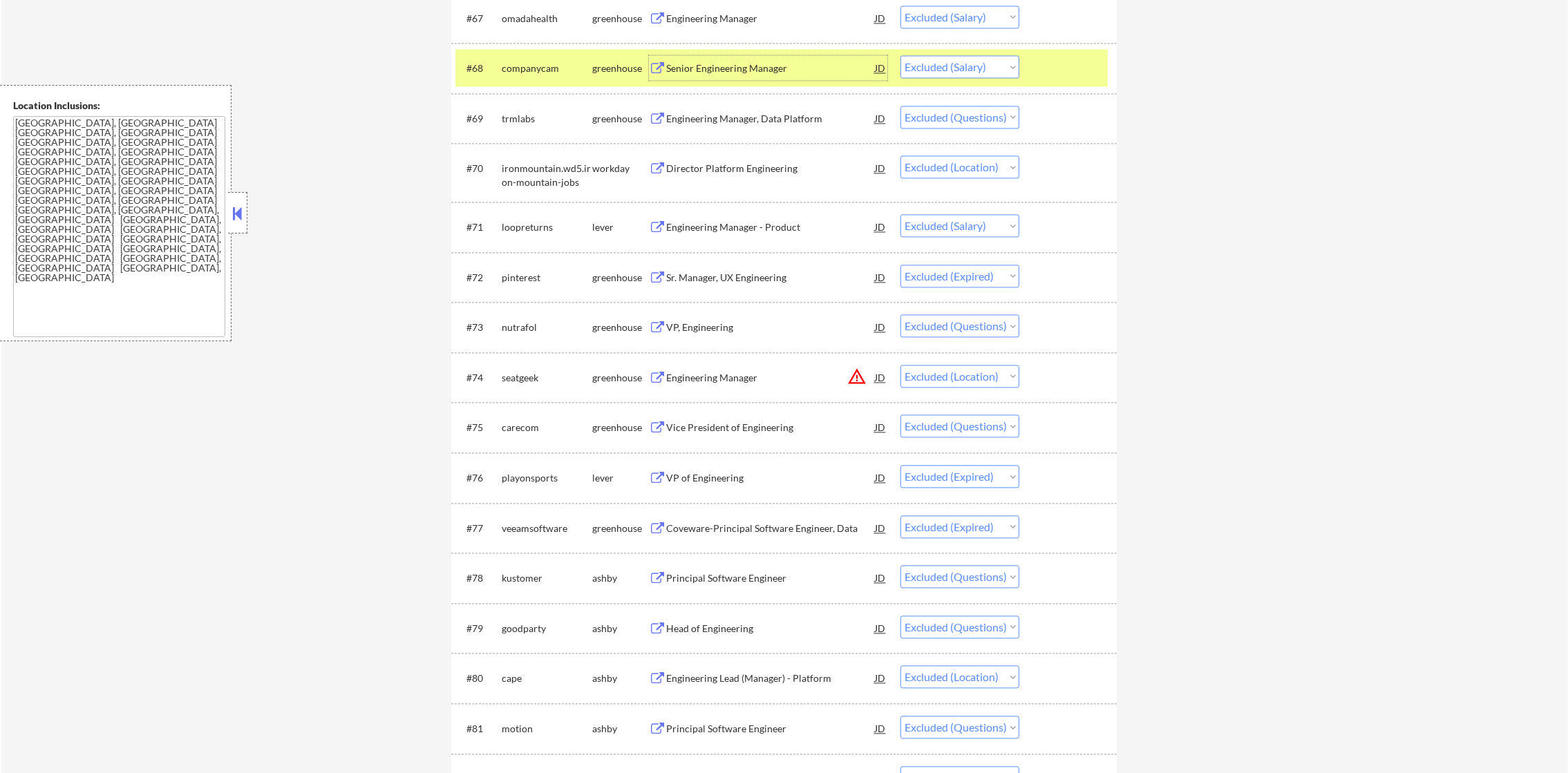
click at [980, 62] on select "Choose an option... Pending Applied Excluded (Questions) Excluded (Expired) Exc…" at bounding box center [960, 67] width 119 height 23
click at [900, 56] on select "Choose an option... Pending Applied Excluded (Questions) Excluded (Expired) Exc…" at bounding box center [960, 67] width 119 height 23
click at [524, 69] on div "companycam" at bounding box center [547, 68] width 90 height 13
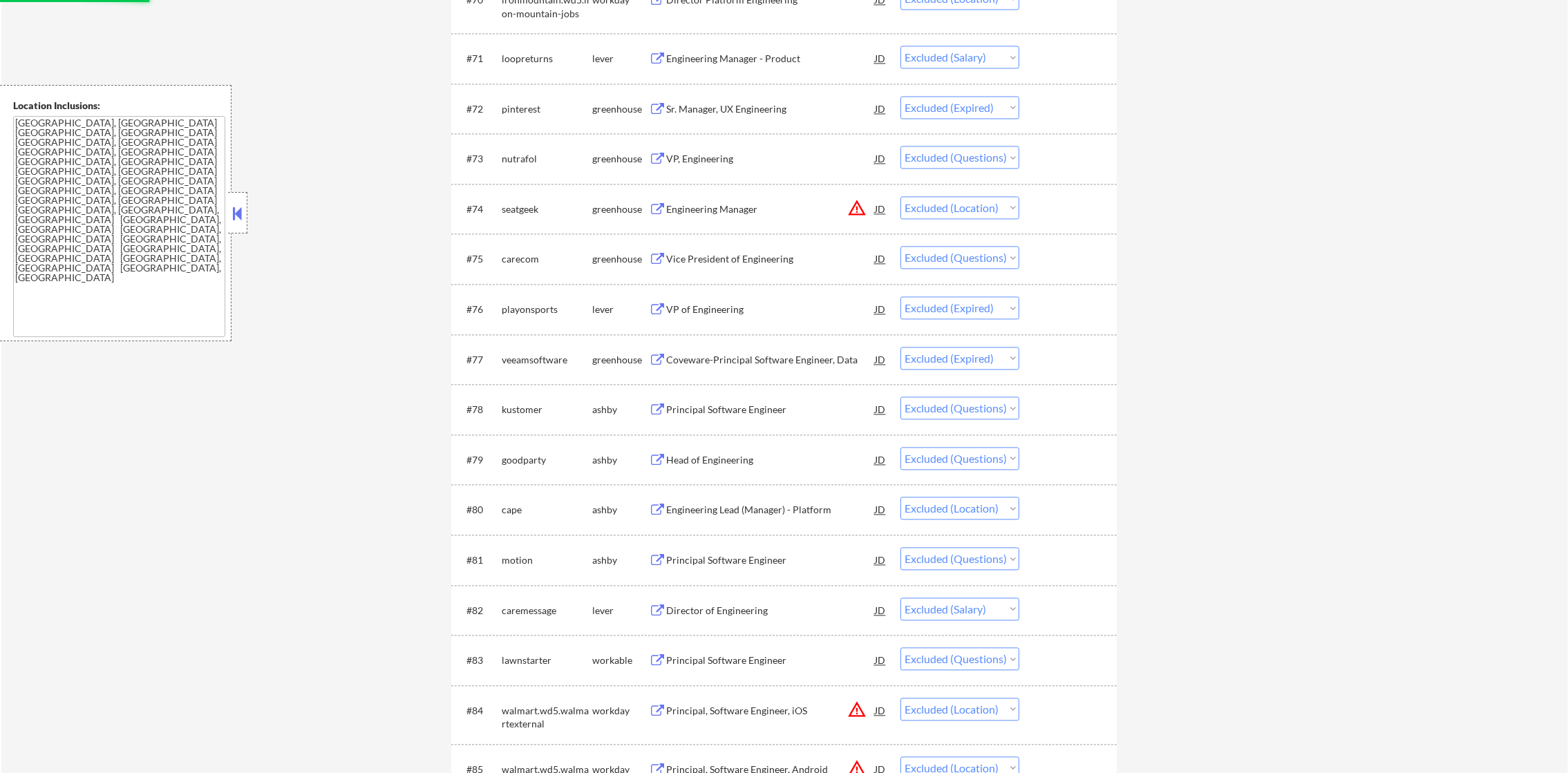
scroll to position [4420, 0]
click at [782, 36] on div "#71 loopreturns lever Engineering Manager - Product JD Choose an option... Pend…" at bounding box center [781, 54] width 652 height 37
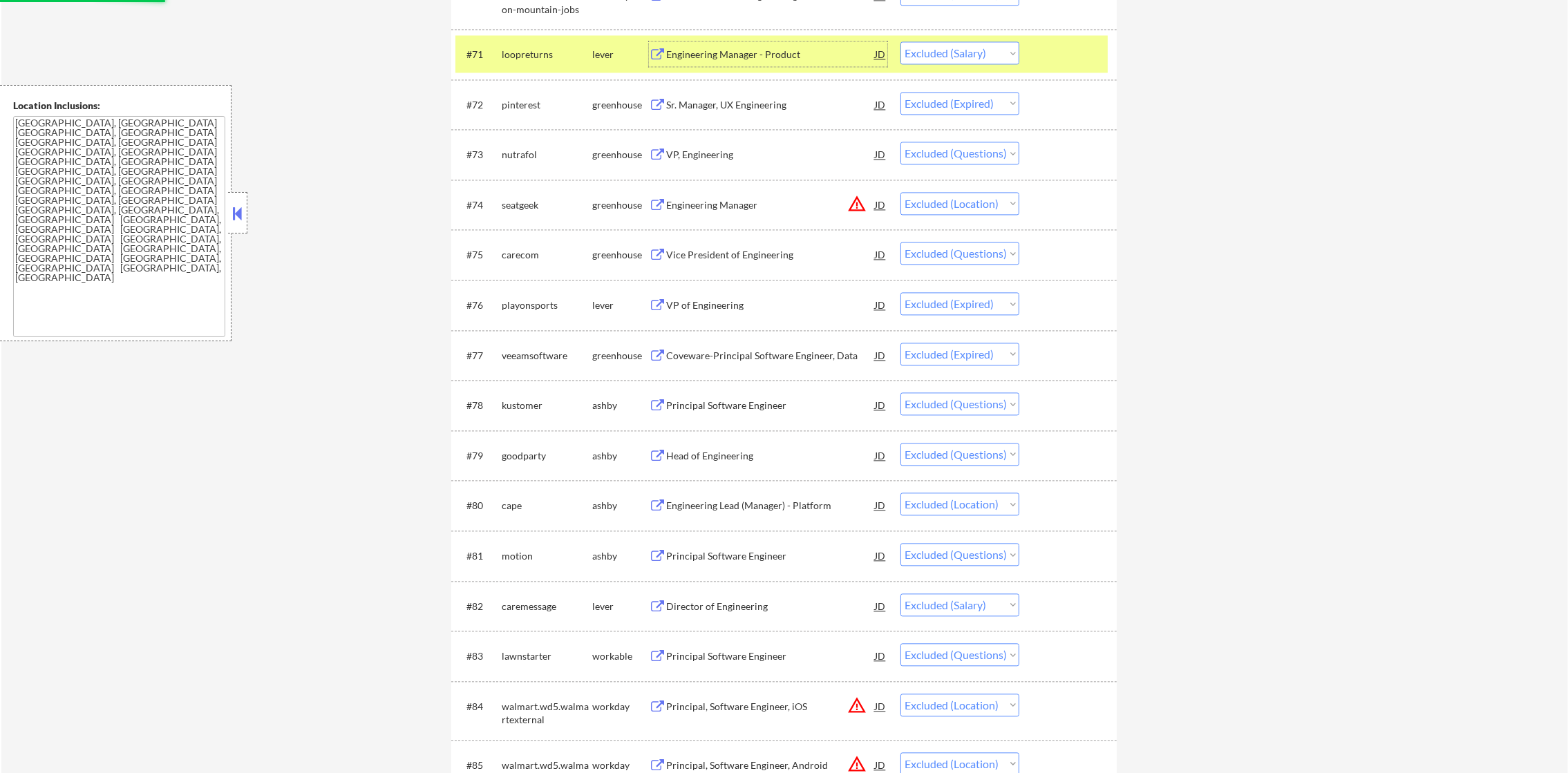
click at [821, 49] on div "Engineering Manager - Product" at bounding box center [770, 55] width 208 height 13
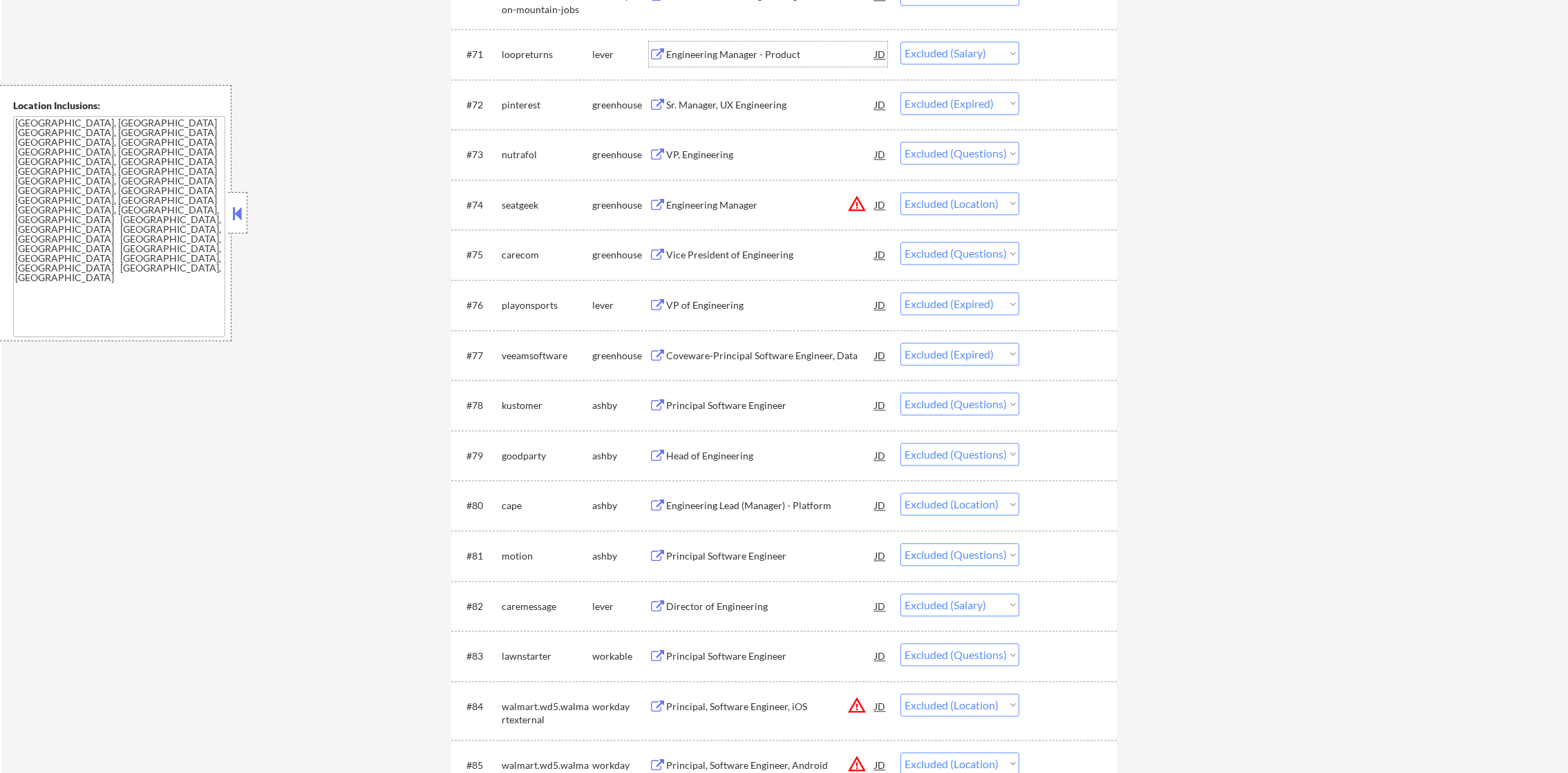
drag, startPoint x: 943, startPoint y: 48, endPoint x: 944, endPoint y: 65, distance: 17.0
click at [943, 48] on select "Choose an option... Pending Applied Excluded (Questions) Excluded (Expired) Exc…" at bounding box center [960, 53] width 119 height 23
click at [900, 41] on select "Choose an option... Pending Applied Excluded (Questions) Excluded (Expired) Exc…" at bounding box center [960, 53] width 119 height 23
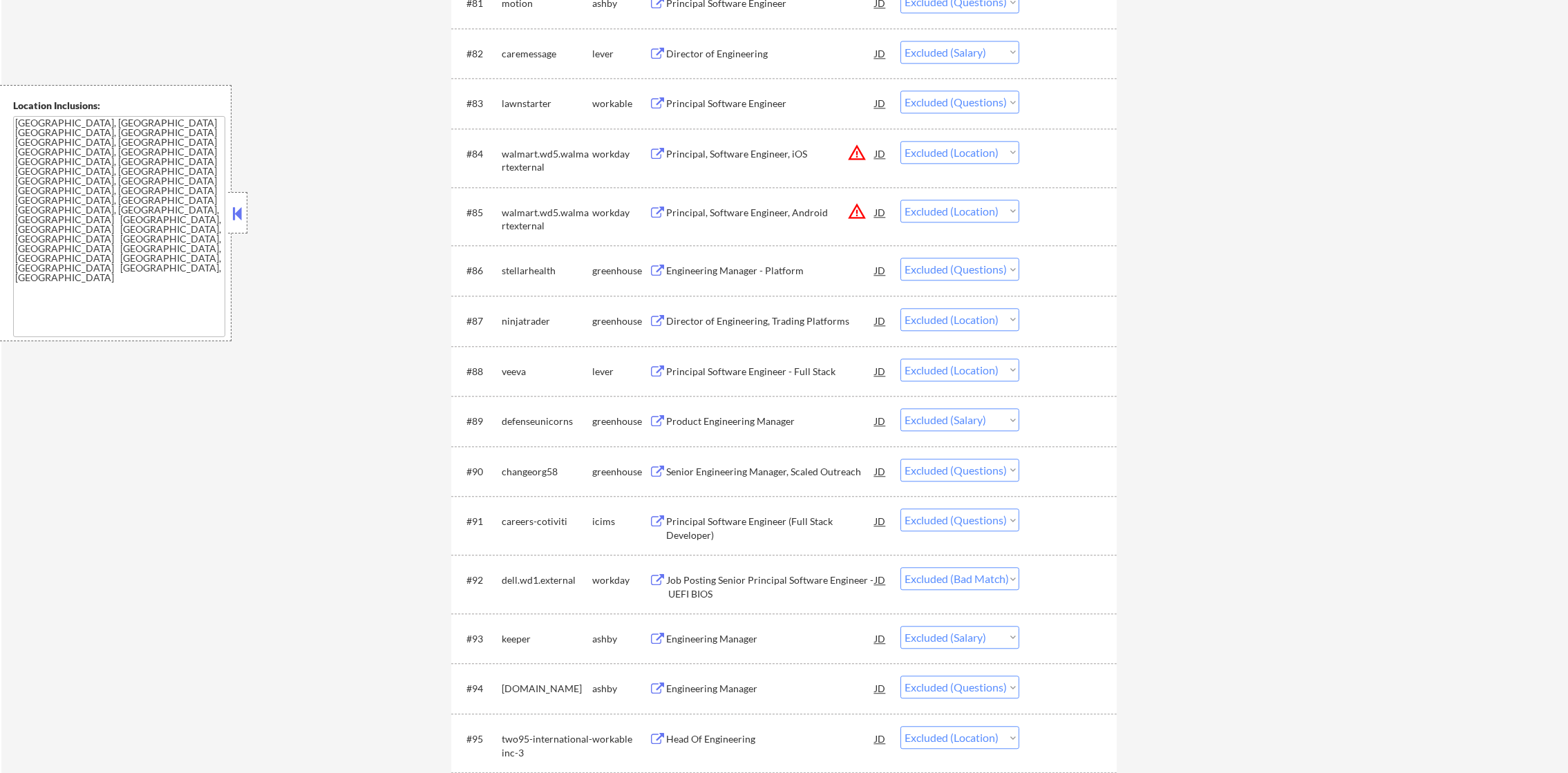
scroll to position [4939, 0]
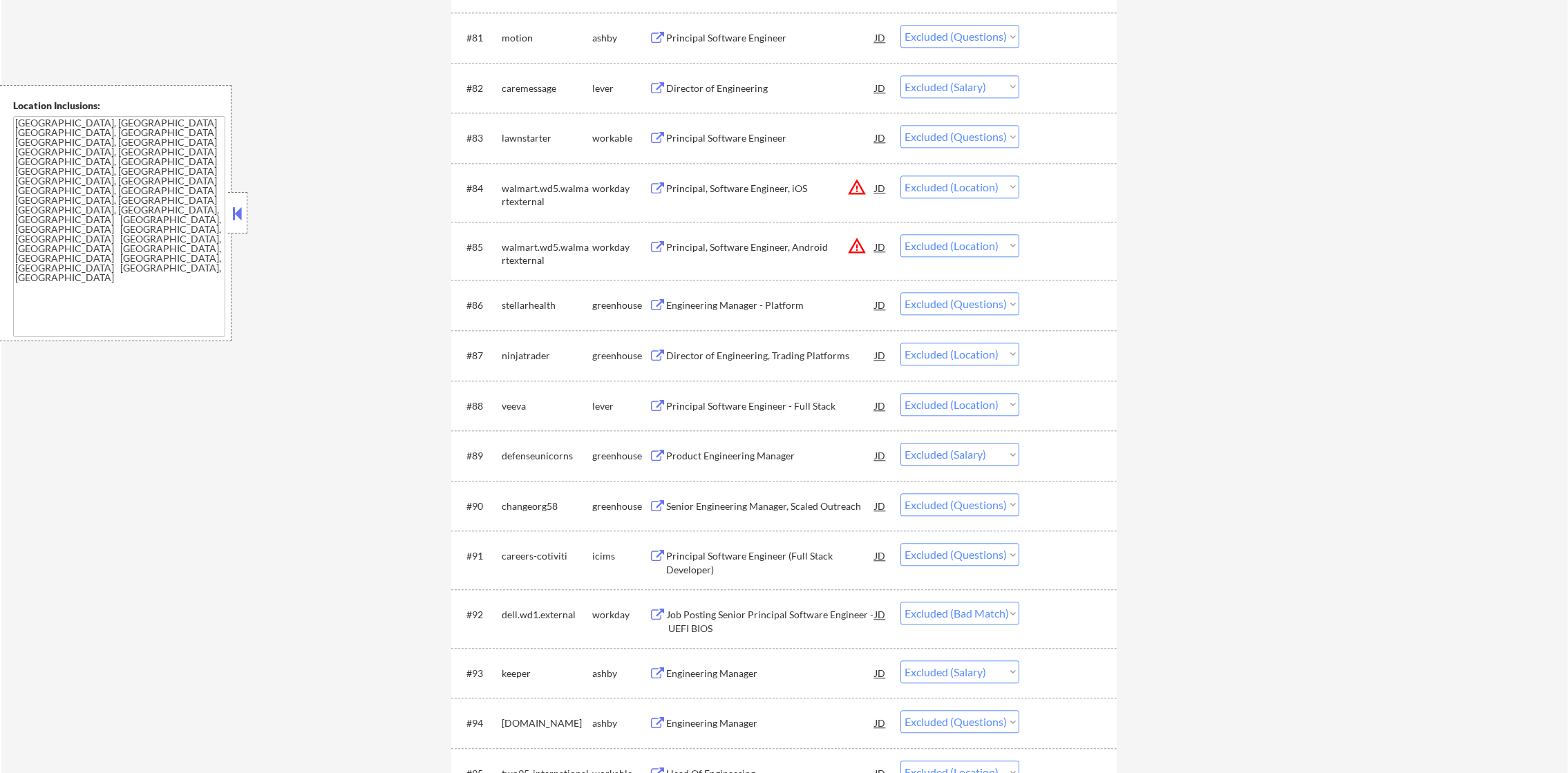
click at [809, 80] on div "Director of Engineering" at bounding box center [770, 87] width 208 height 25
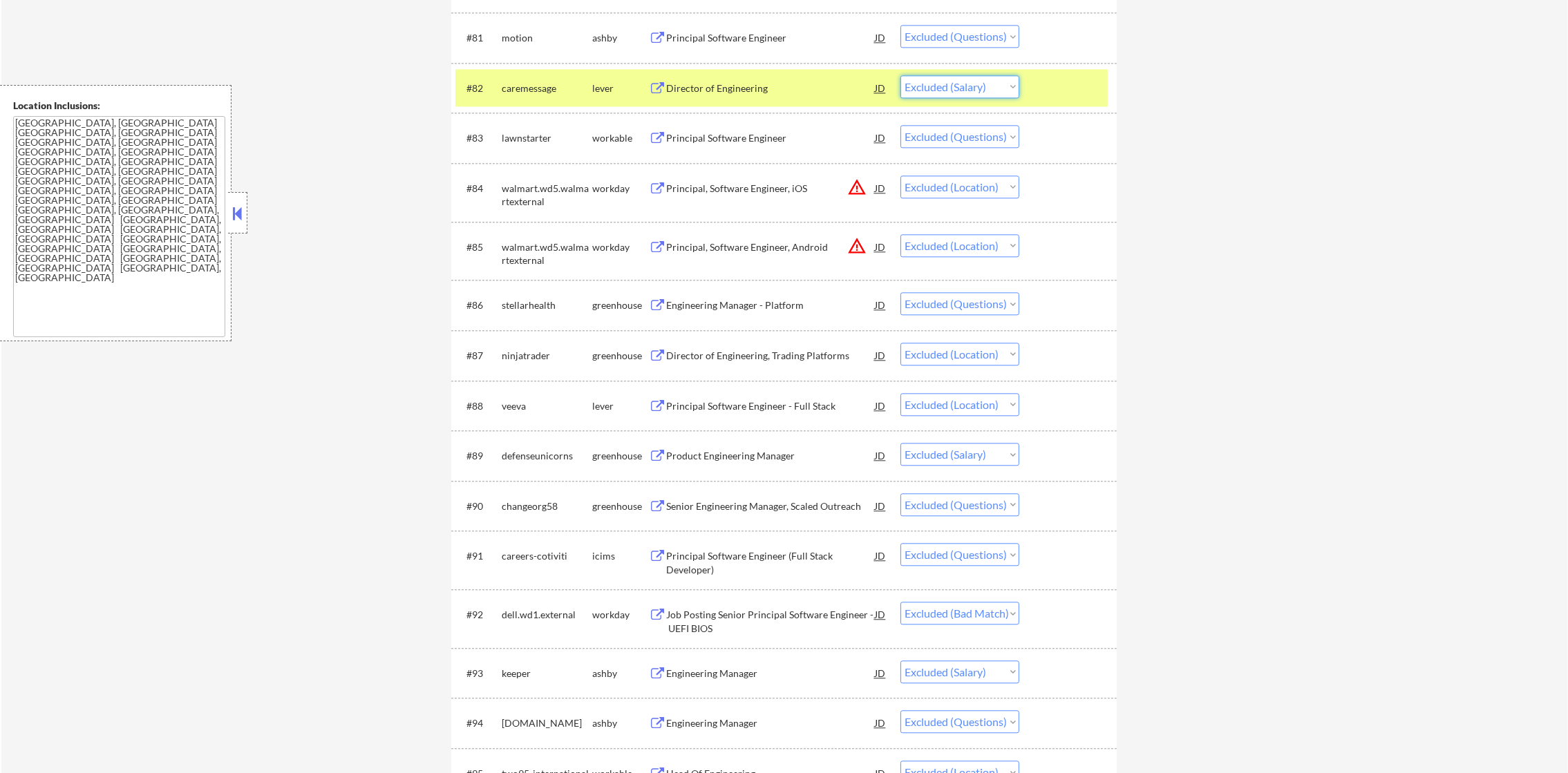
drag, startPoint x: 982, startPoint y: 78, endPoint x: 975, endPoint y: 100, distance: 23.1
click at [982, 78] on select "Choose an option... Pending Applied Excluded (Questions) Excluded (Expired) Exc…" at bounding box center [960, 86] width 119 height 23
click at [900, 75] on select "Choose an option... Pending Applied Excluded (Questions) Excluded (Expired) Exc…" at bounding box center [960, 86] width 119 height 23
drag, startPoint x: 468, startPoint y: 83, endPoint x: 656, endPoint y: 83, distance: 188.0
click at [474, 83] on div "#82" at bounding box center [478, 88] width 24 height 13
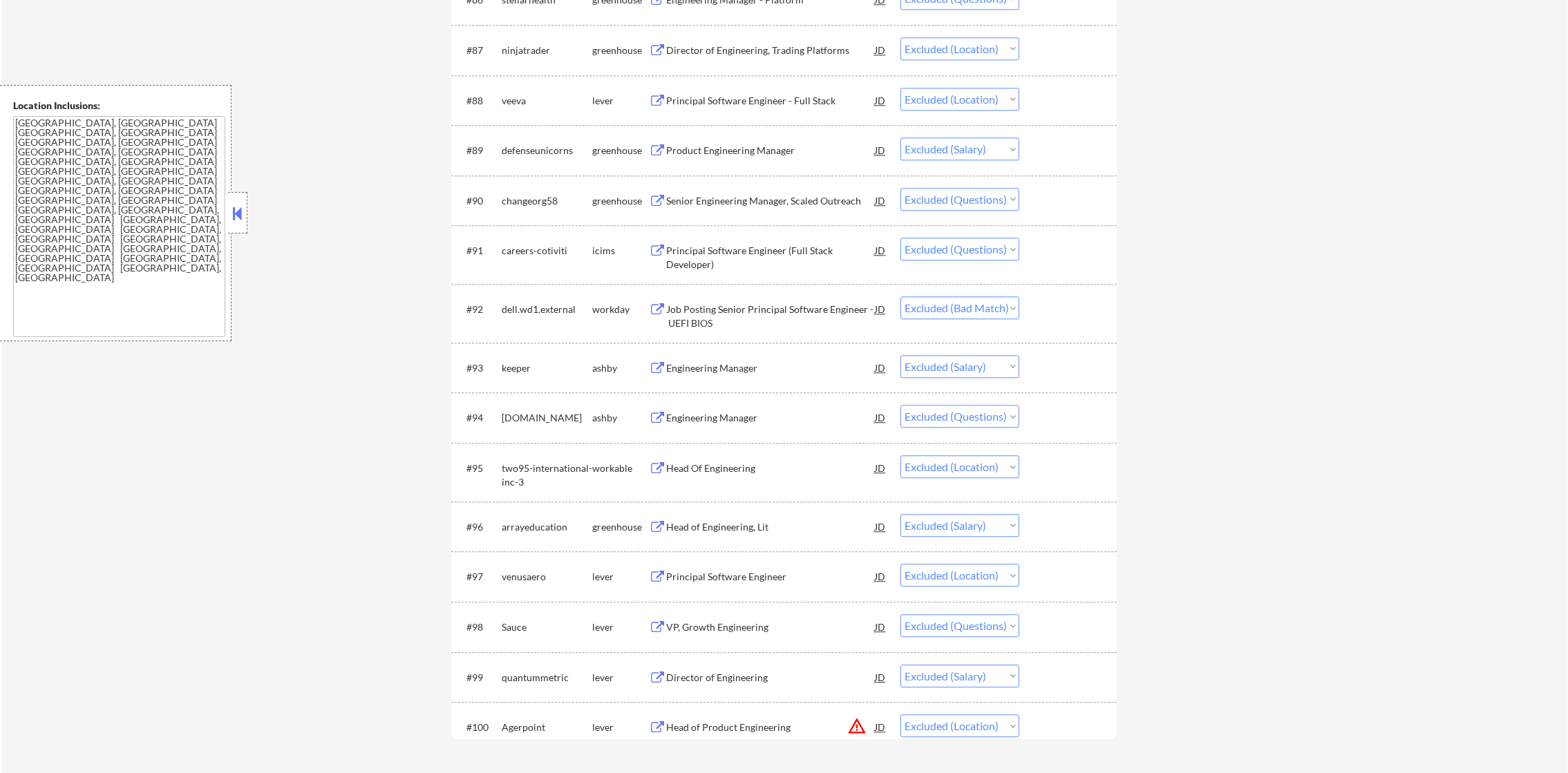
scroll to position [5250, 0]
click at [772, 151] on div "Product Engineering Manager" at bounding box center [770, 145] width 208 height 13
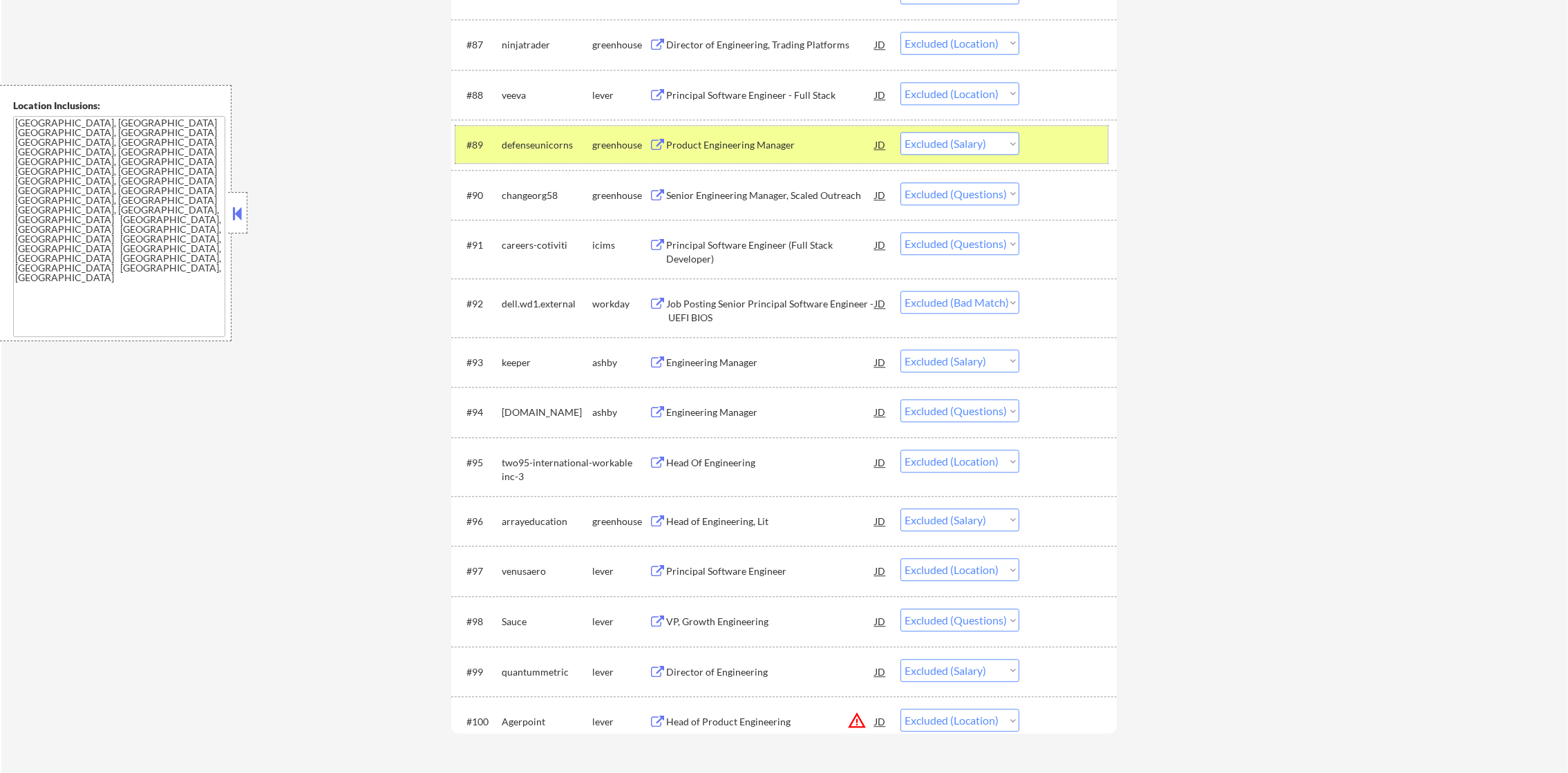
click at [497, 133] on div "#89 defenseunicorns greenhouse Product Engineering Manager JD Choose an option.…" at bounding box center [781, 144] width 652 height 37
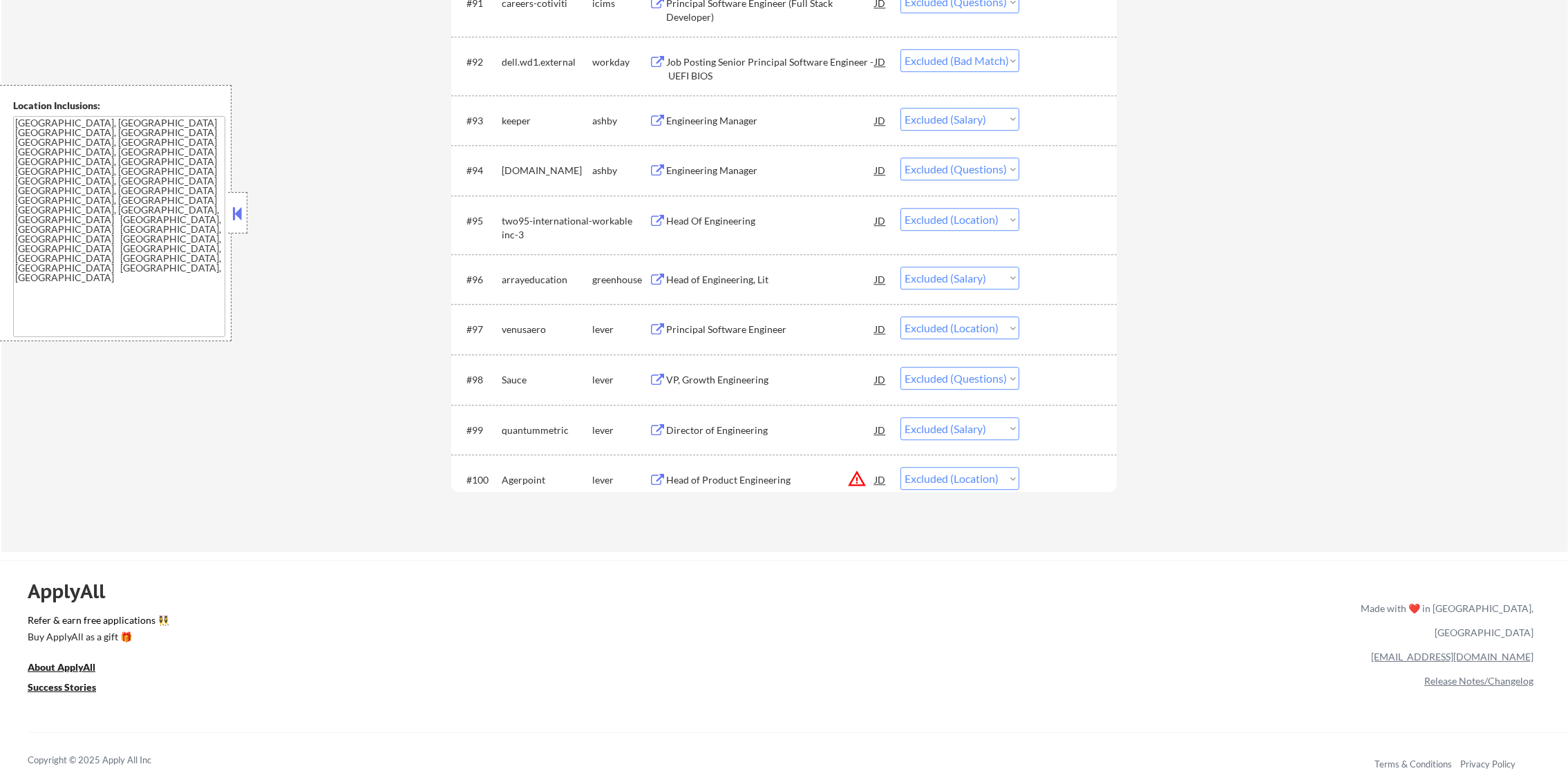
scroll to position [5526, 0]
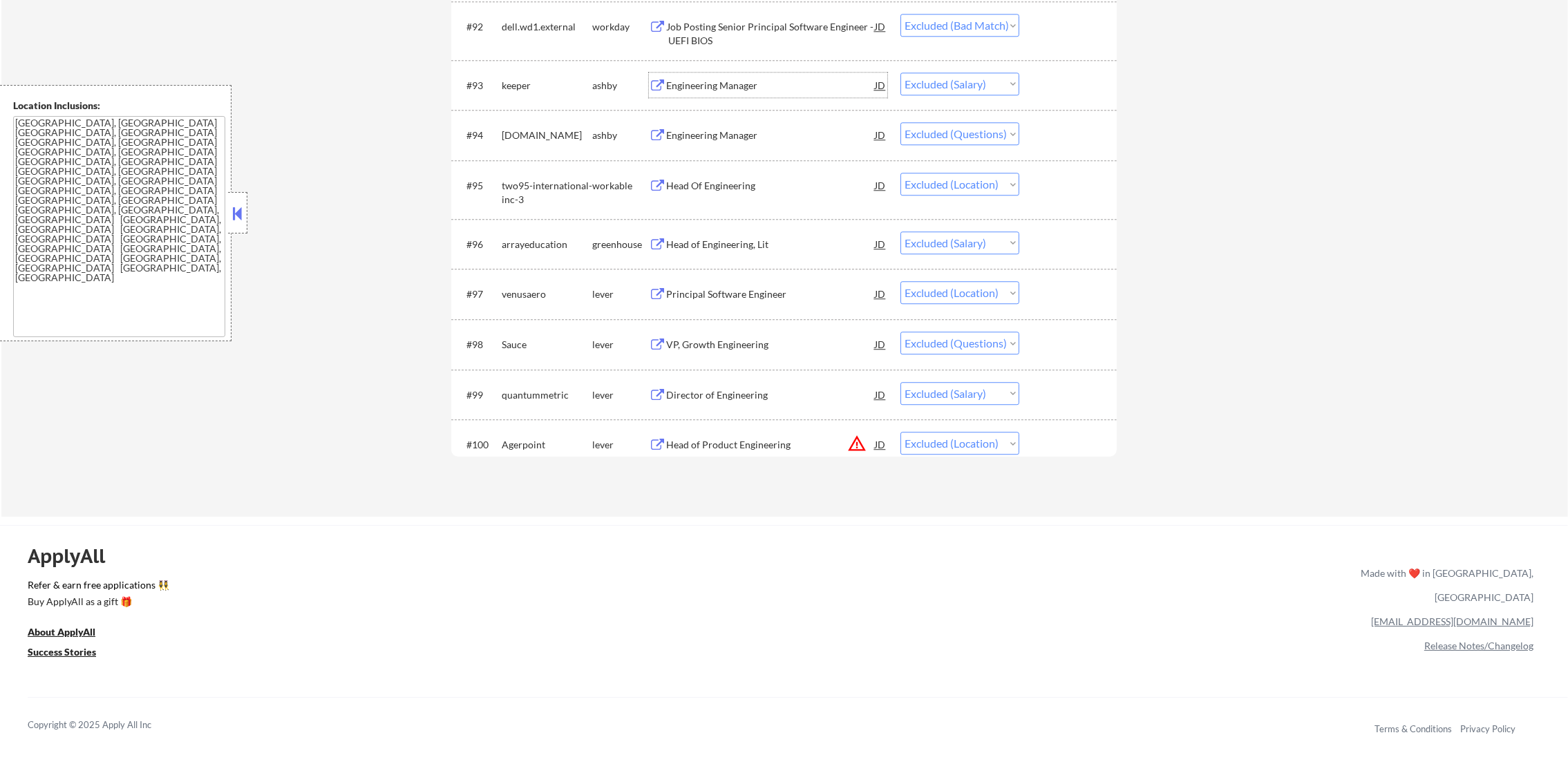
click at [818, 80] on div "Engineering Manager" at bounding box center [770, 85] width 208 height 13
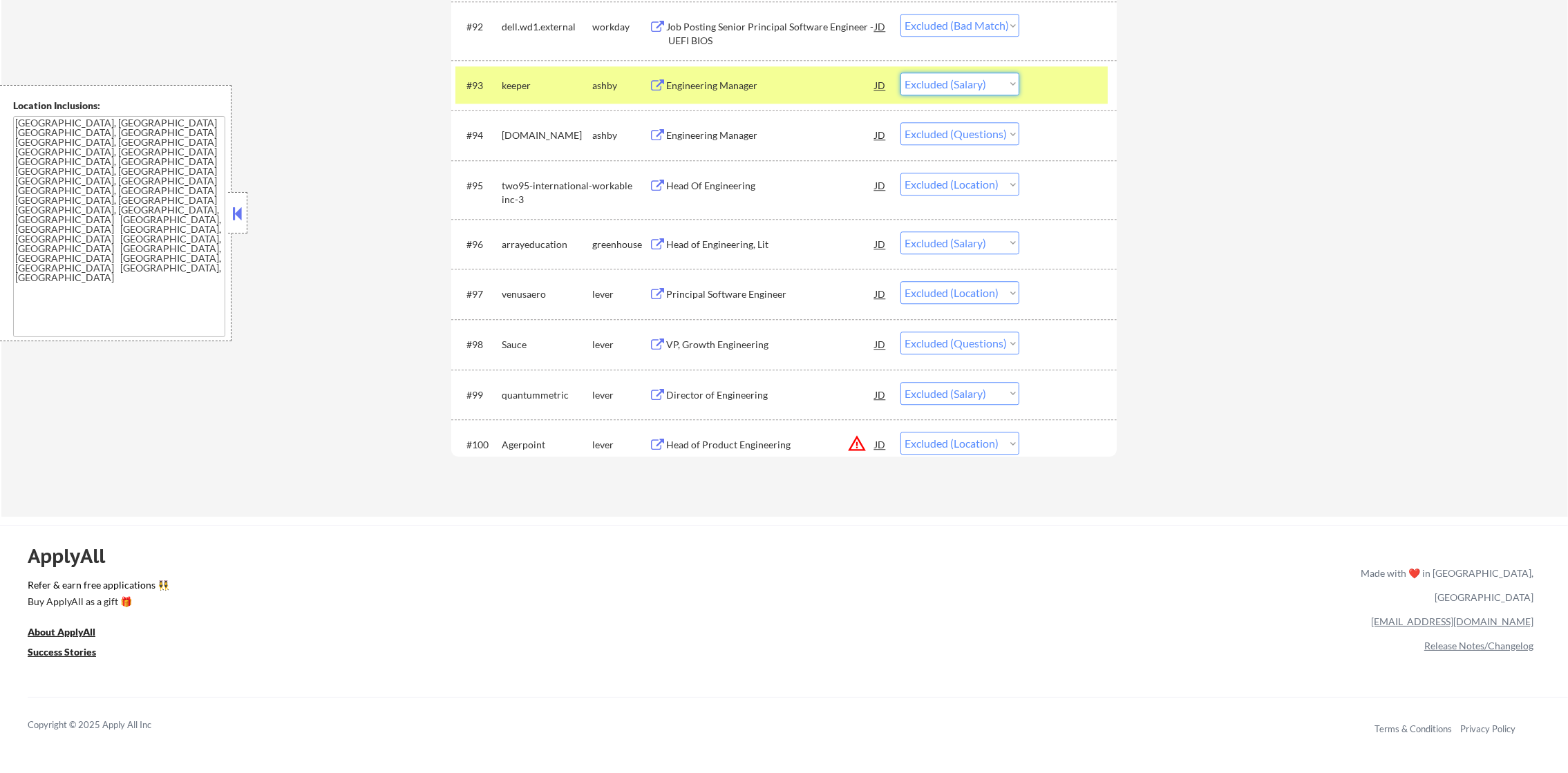
drag, startPoint x: 1006, startPoint y: 86, endPoint x: 997, endPoint y: 98, distance: 15.0
click at [1006, 86] on select "Choose an option... Pending Applied Excluded (Questions) Excluded (Expired) Exc…" at bounding box center [960, 85] width 119 height 23
click at [900, 73] on select "Choose an option... Pending Applied Excluded (Questions) Excluded (Expired) Exc…" at bounding box center [960, 85] width 119 height 23
click at [534, 85] on div "keeper" at bounding box center [547, 85] width 90 height 13
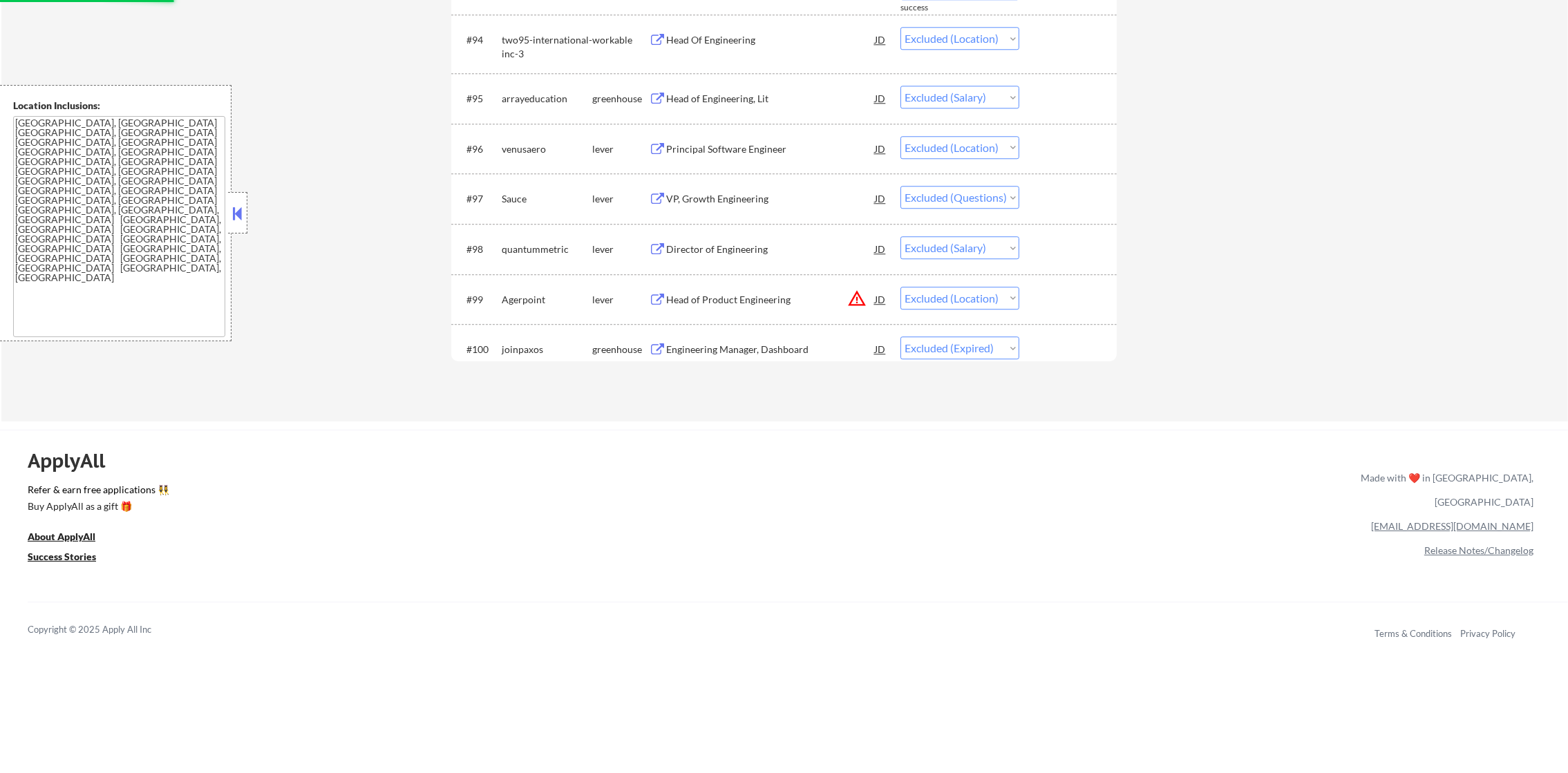
scroll to position [5630, 0]
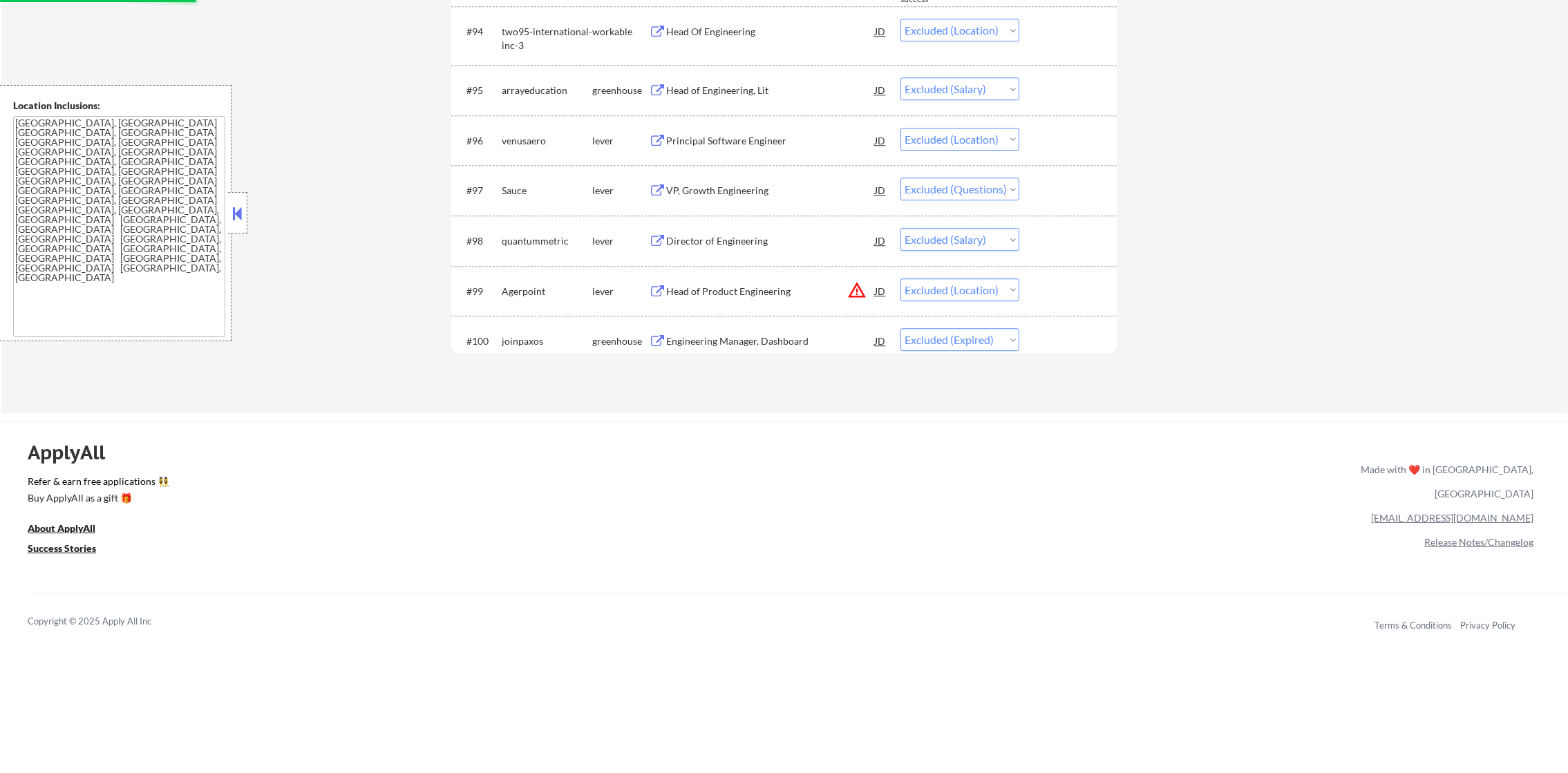
click at [757, 90] on div "Head of Engineering, Lit" at bounding box center [770, 90] width 208 height 13
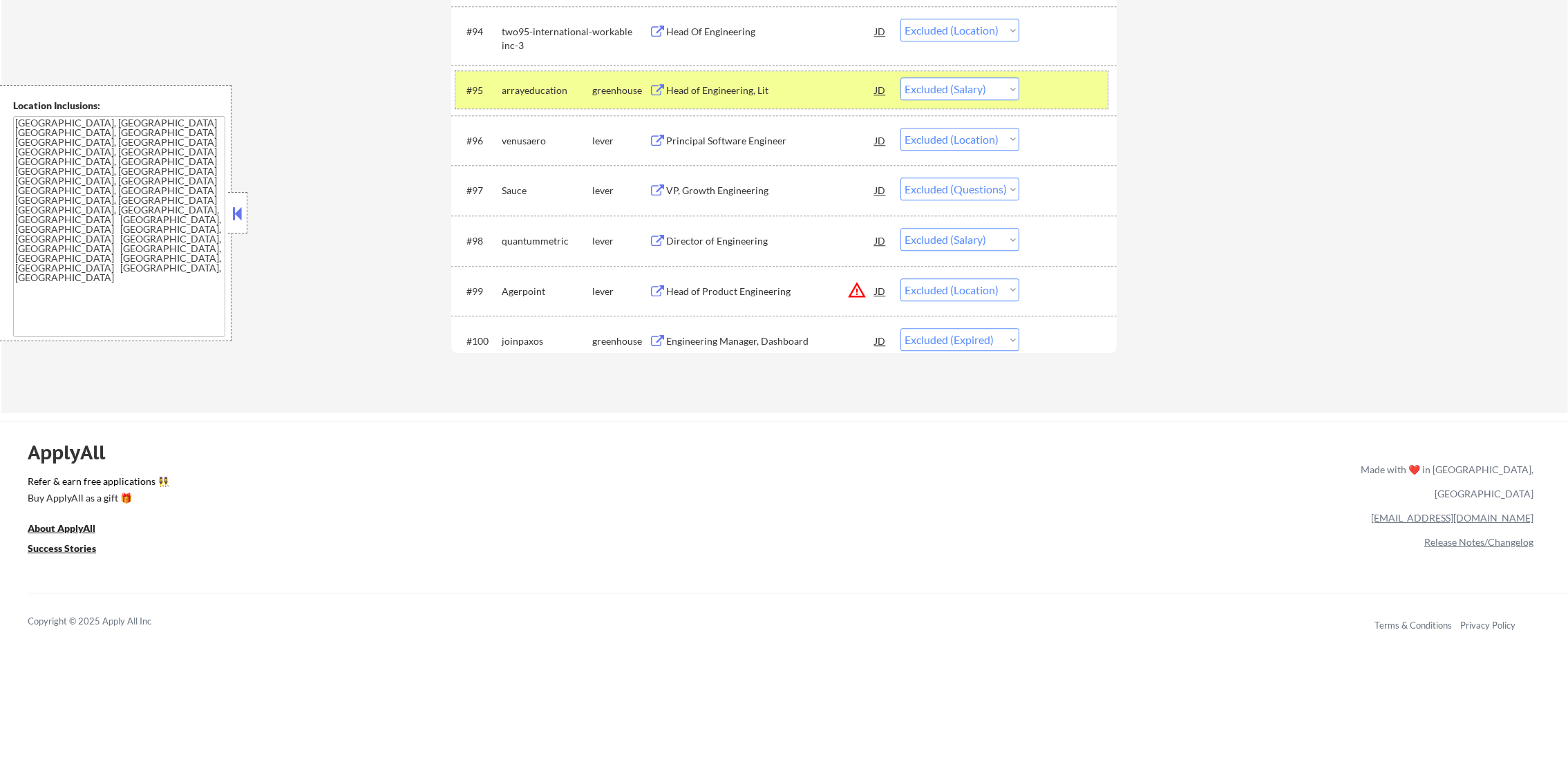
click at [519, 92] on div "arrayeducation" at bounding box center [547, 90] width 90 height 13
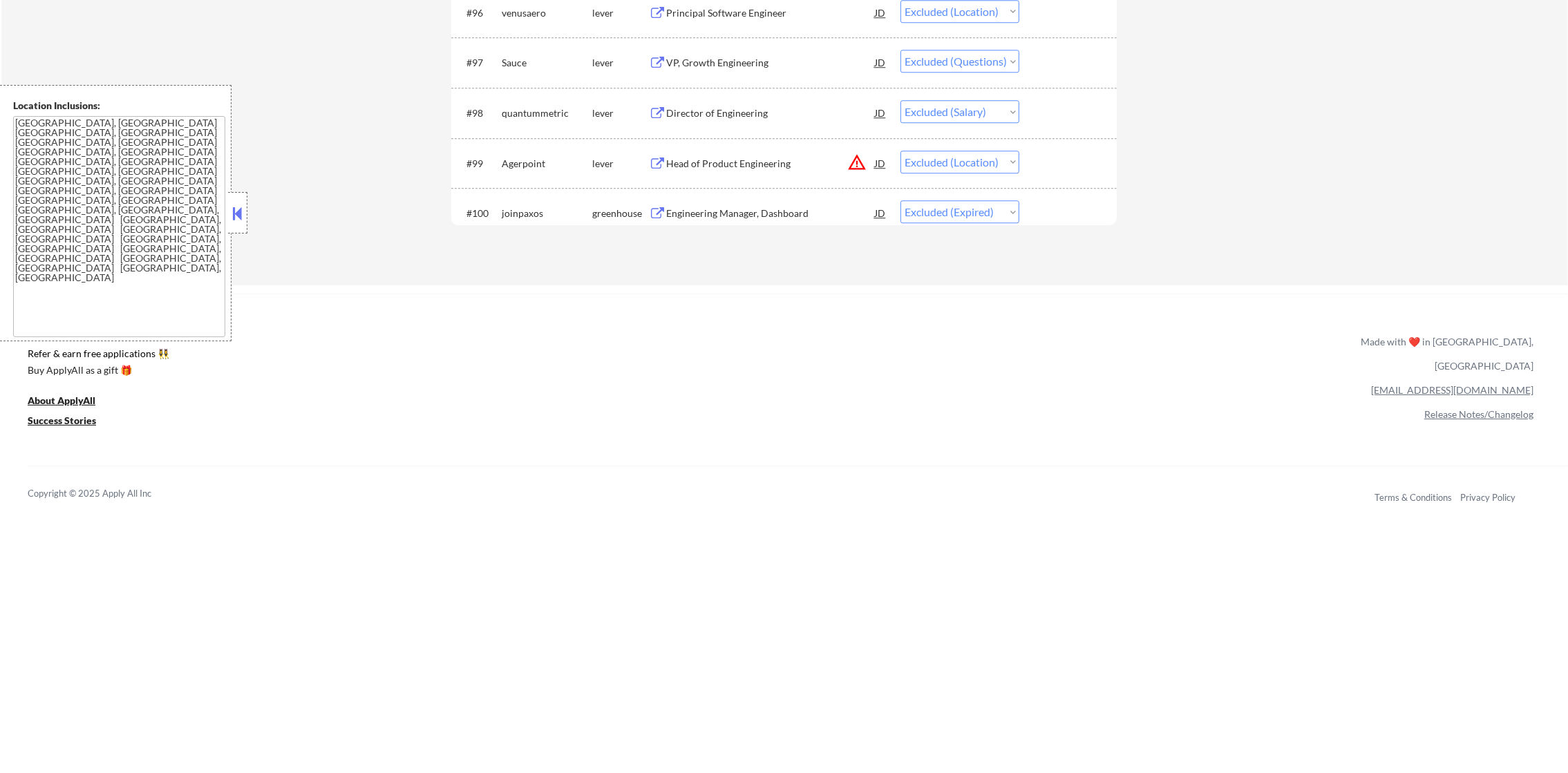
scroll to position [5803, 0]
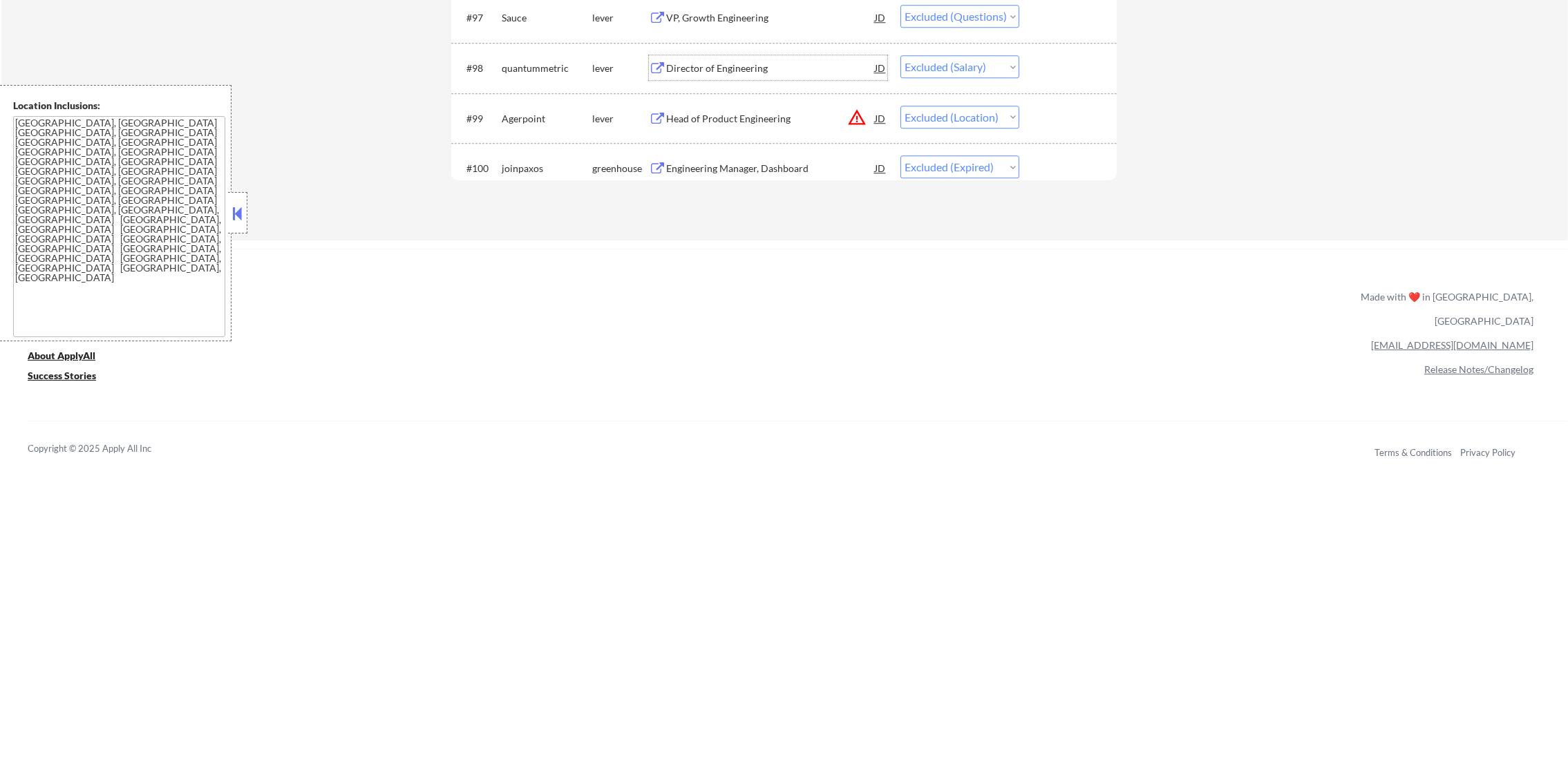
click at [748, 57] on div "Director of Engineering" at bounding box center [770, 68] width 208 height 25
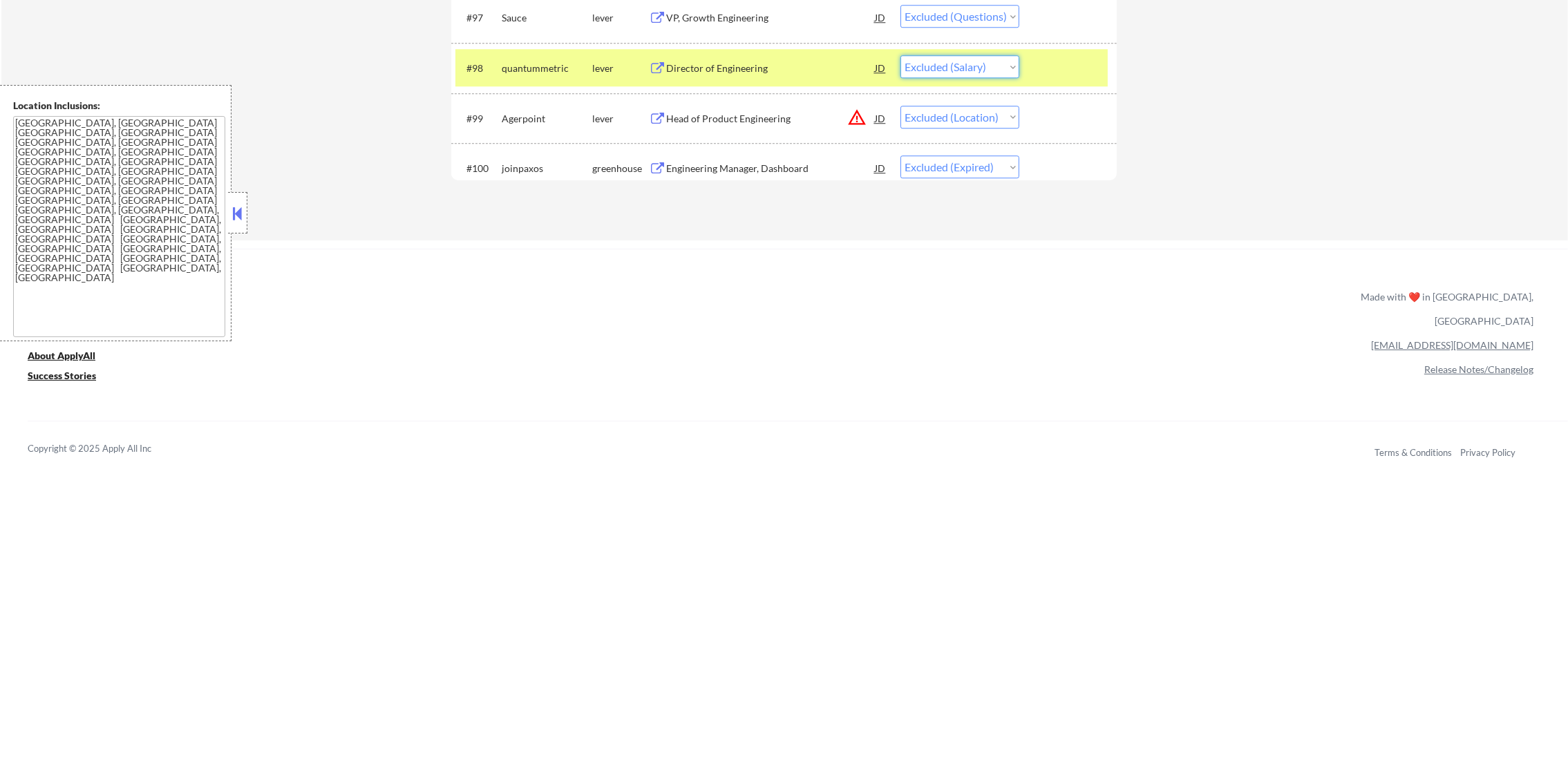
click at [936, 63] on select "Choose an option... Pending Applied Excluded (Questions) Excluded (Expired) Exc…" at bounding box center [960, 67] width 119 height 23
click at [900, 56] on select "Choose an option... Pending Applied Excluded (Questions) Excluded (Expired) Exc…" at bounding box center [960, 67] width 119 height 23
click at [957, 60] on select "Choose an option... Pending Applied Excluded (Questions) Excluded (Expired) Exc…" at bounding box center [960, 67] width 119 height 23
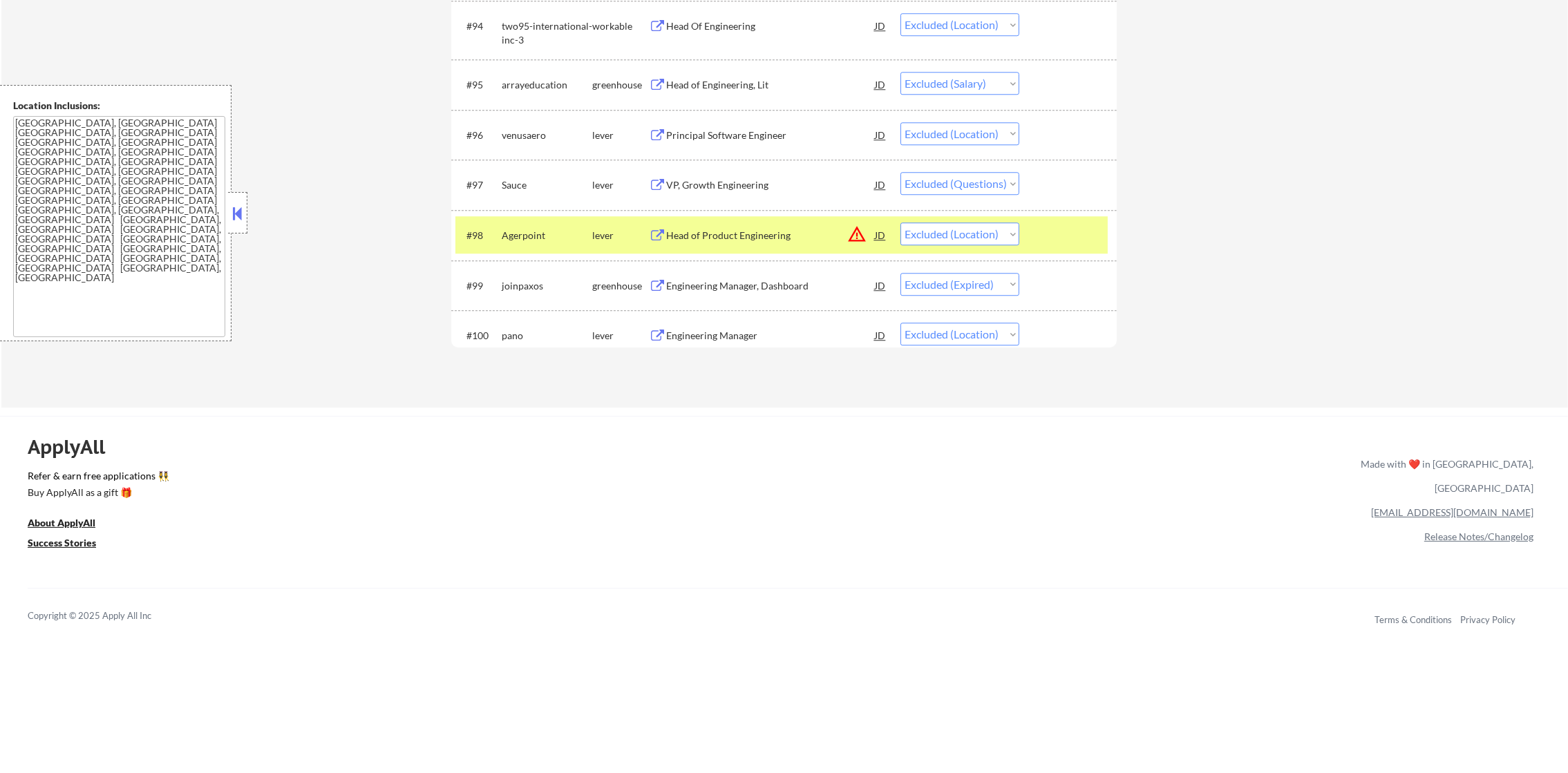
scroll to position [5630, 0]
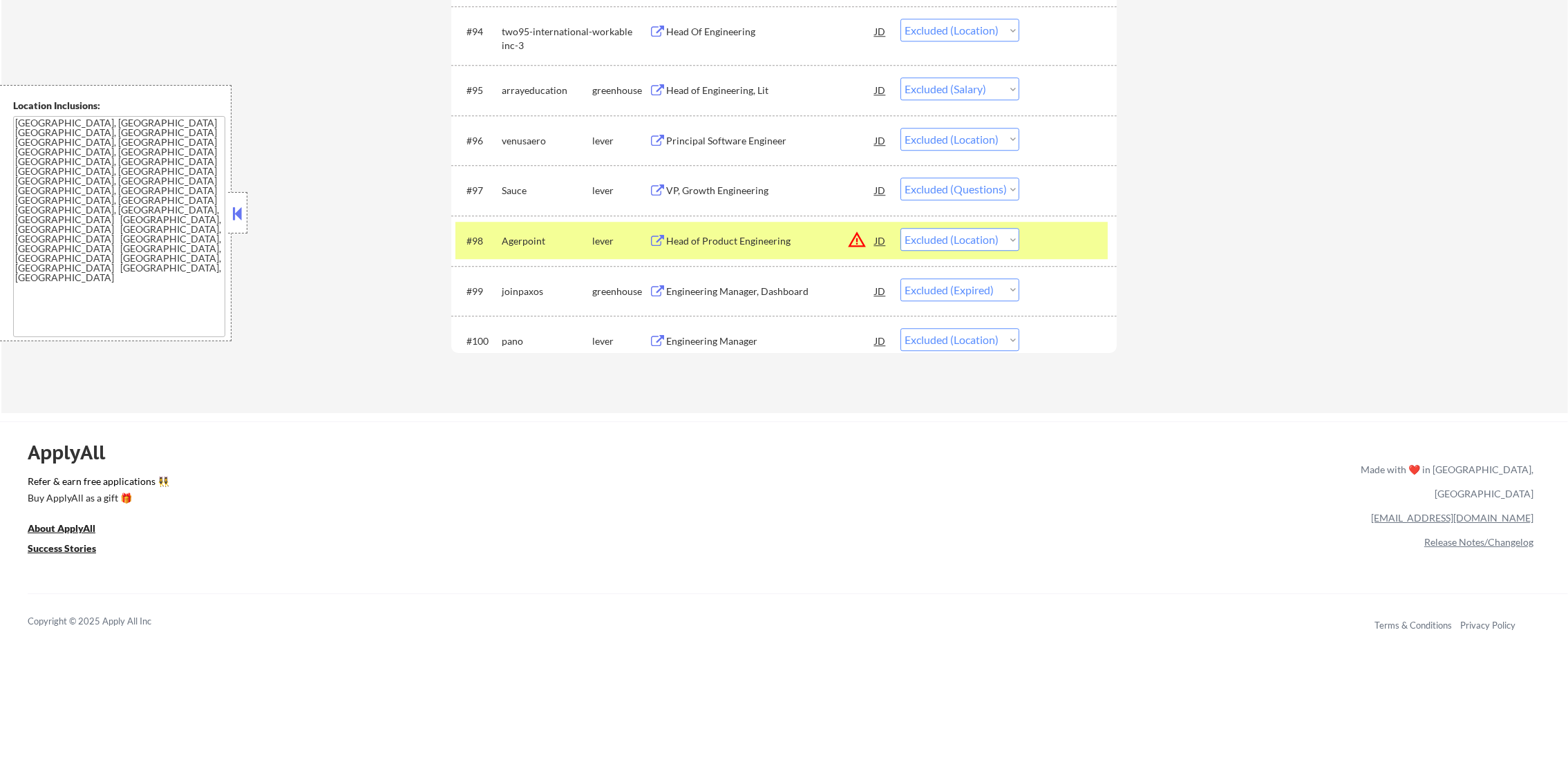
click at [534, 236] on div "Agerpoint" at bounding box center [547, 241] width 90 height 13
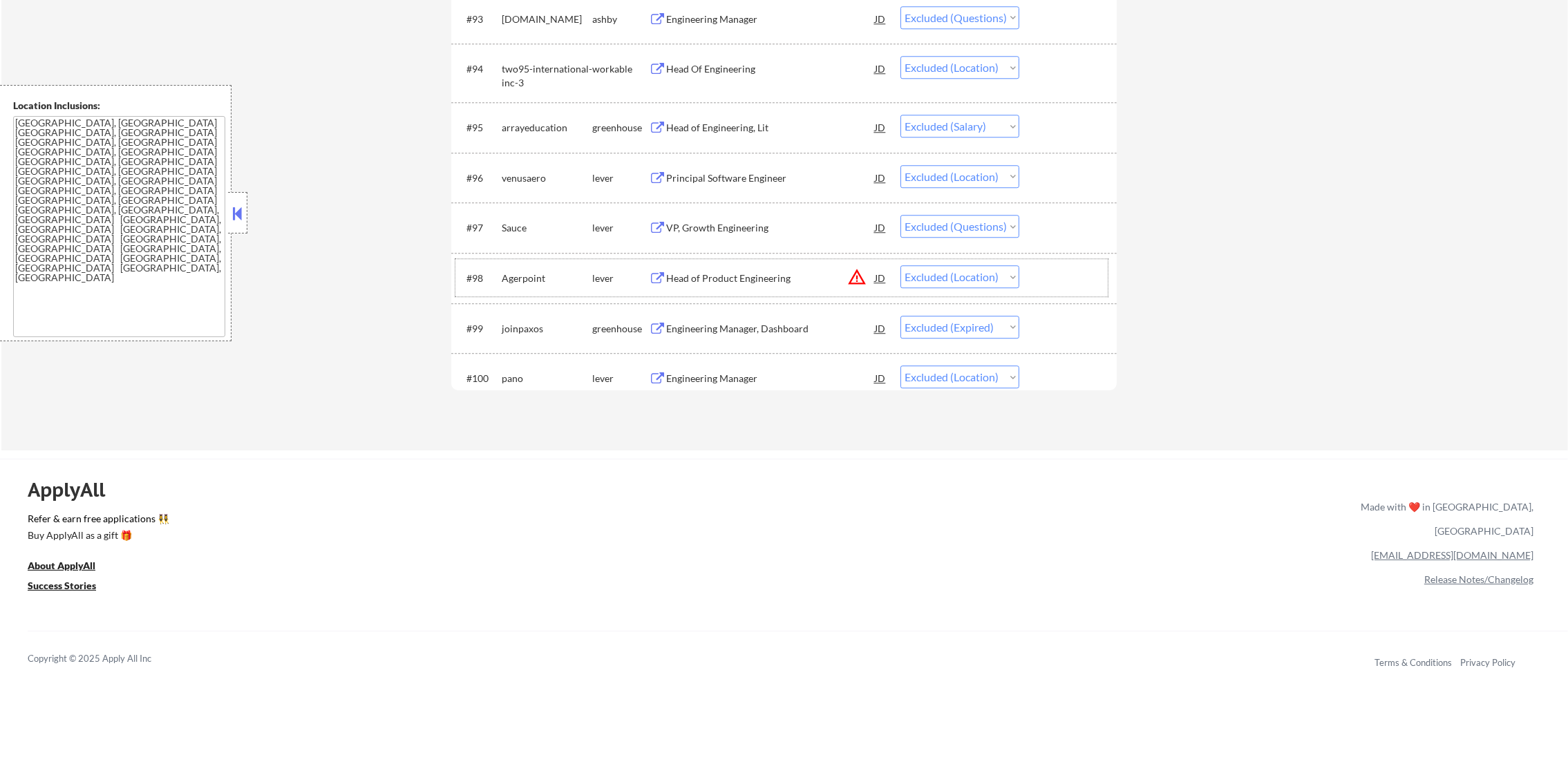
scroll to position [5594, 0]
click at [772, 88] on div "#94 two95-international-inc-3 workable Head Of Engineering JD Choose an option.…" at bounding box center [781, 70] width 652 height 45
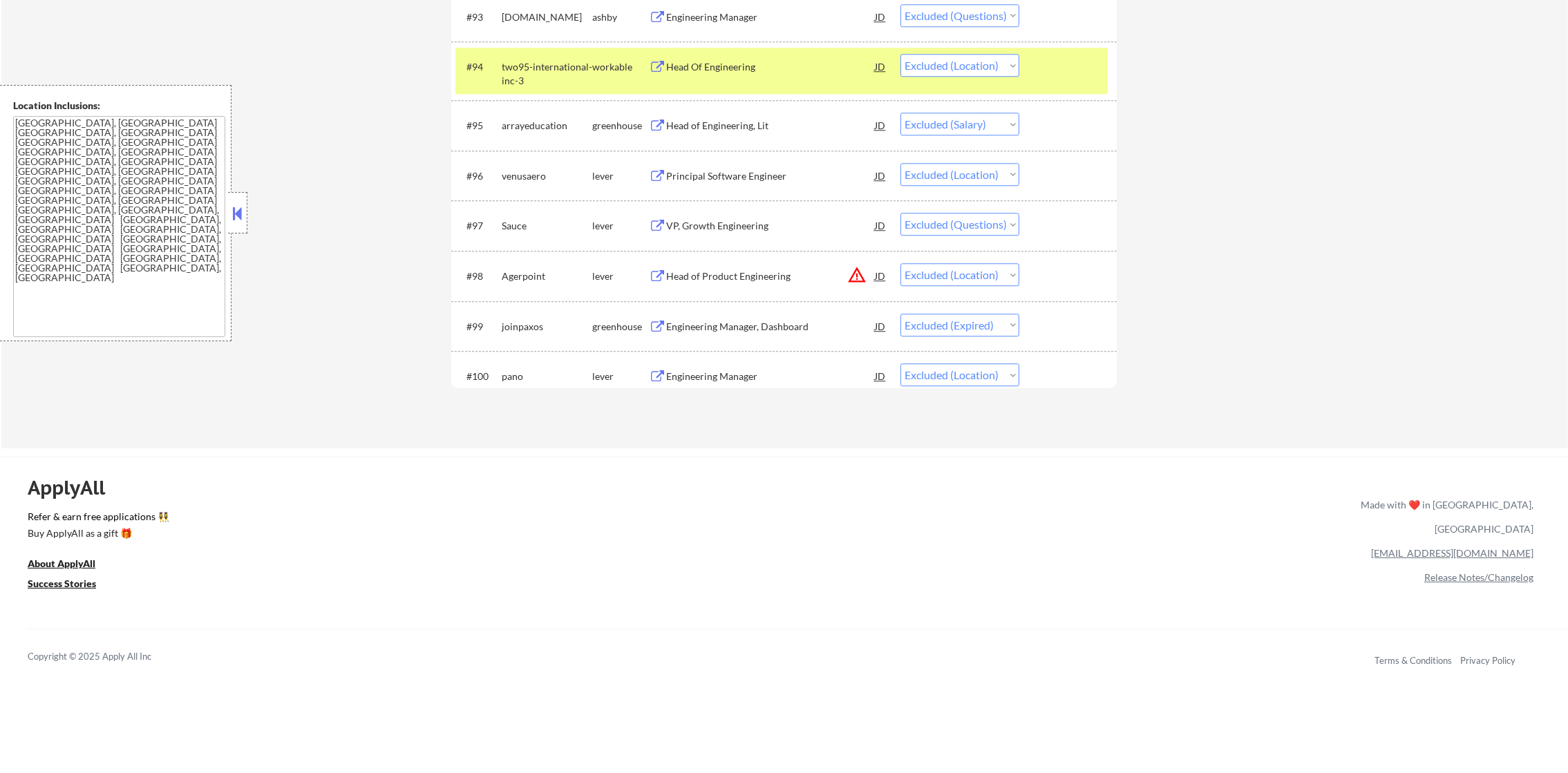
click at [567, 85] on div "two95-international-inc-3" at bounding box center [547, 74] width 90 height 27
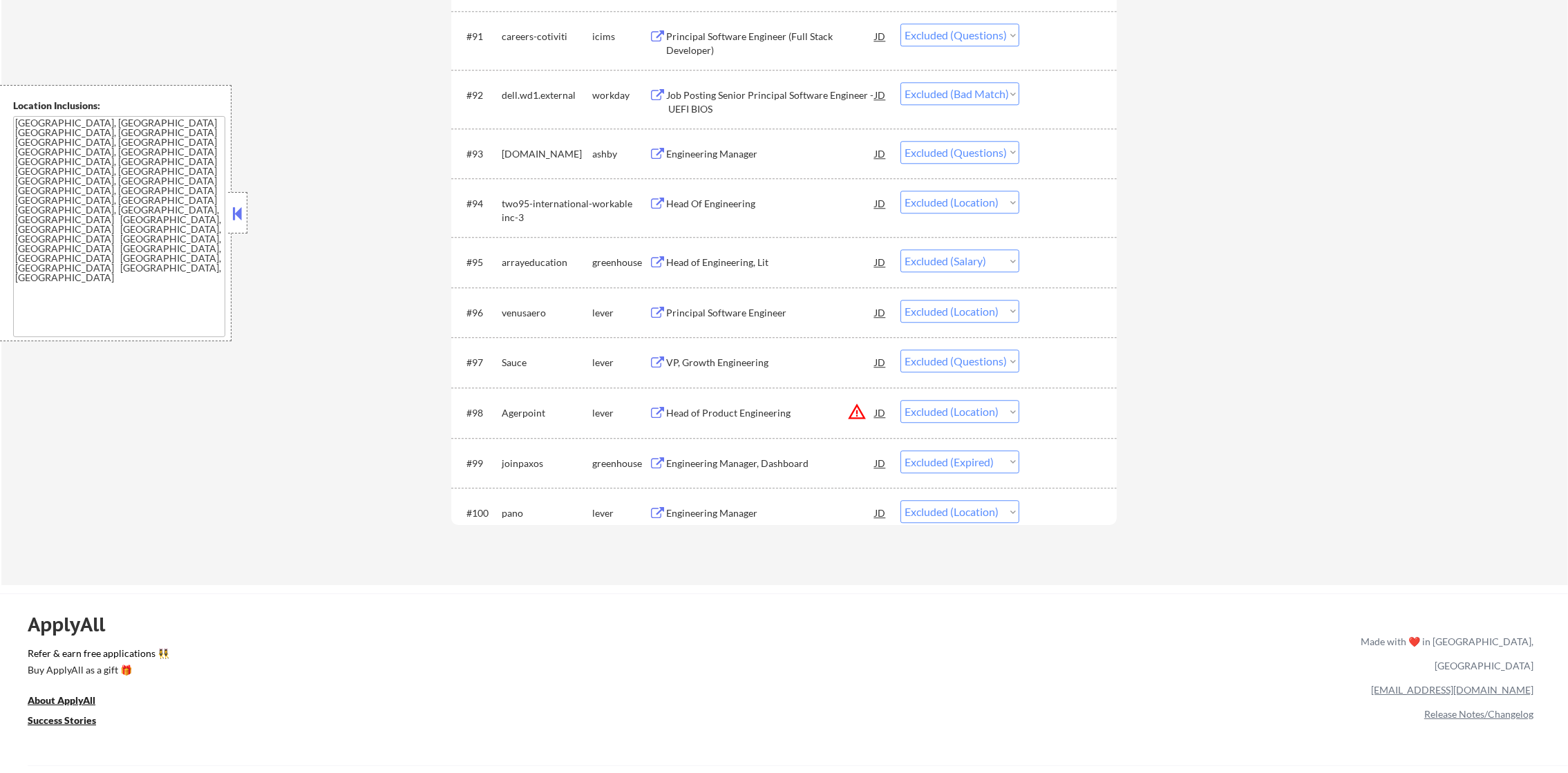
scroll to position [5456, 0]
click at [733, 278] on div "#95 arrayeducation greenhouse Head of Engineering, Lit JD Choose an option... P…" at bounding box center [781, 263] width 652 height 37
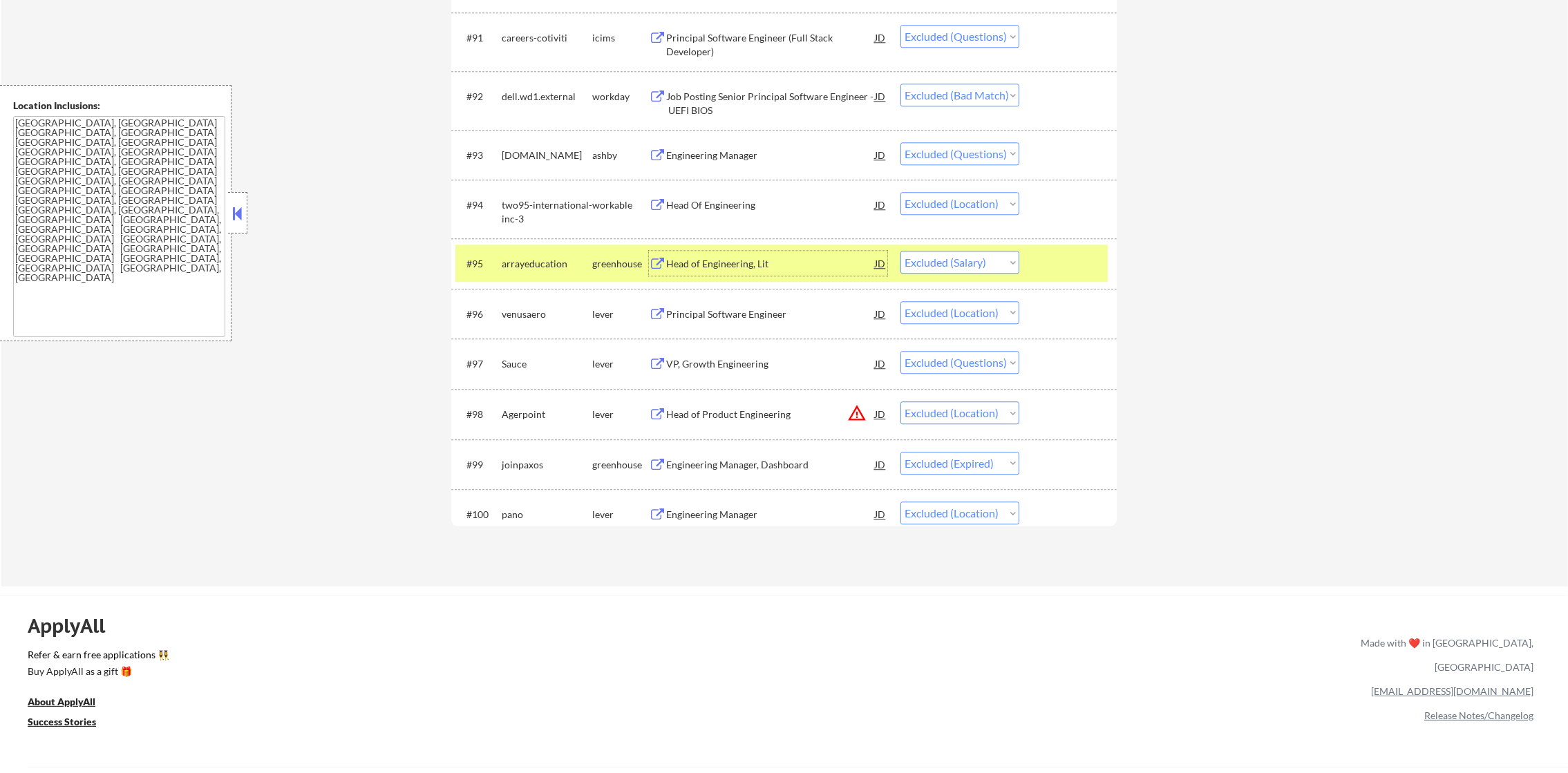
click at [735, 267] on div "Head of Engineering, Lit" at bounding box center [770, 264] width 208 height 13
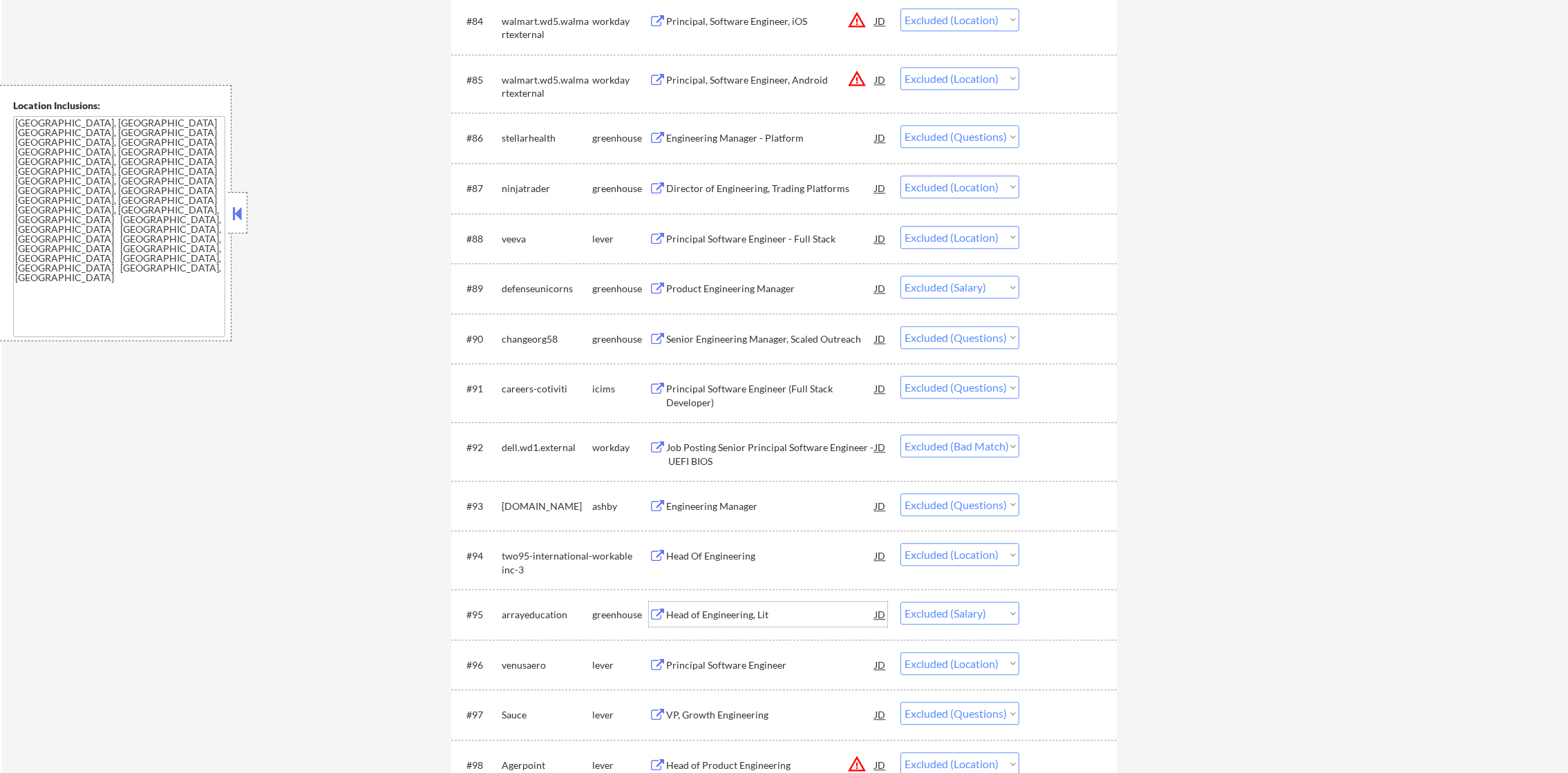
scroll to position [0, 0]
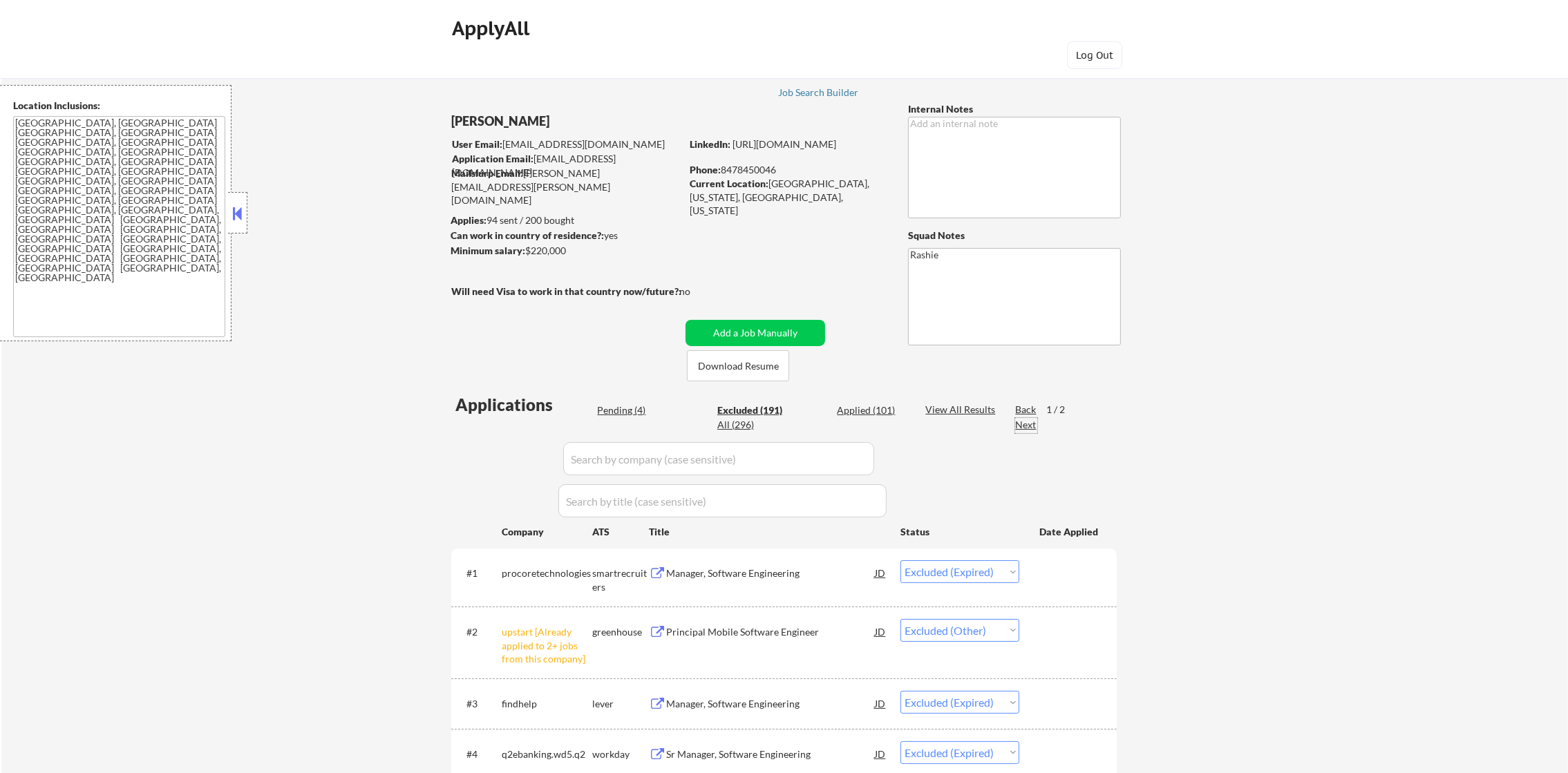
click at [1017, 423] on div "Next" at bounding box center [1026, 424] width 22 height 13
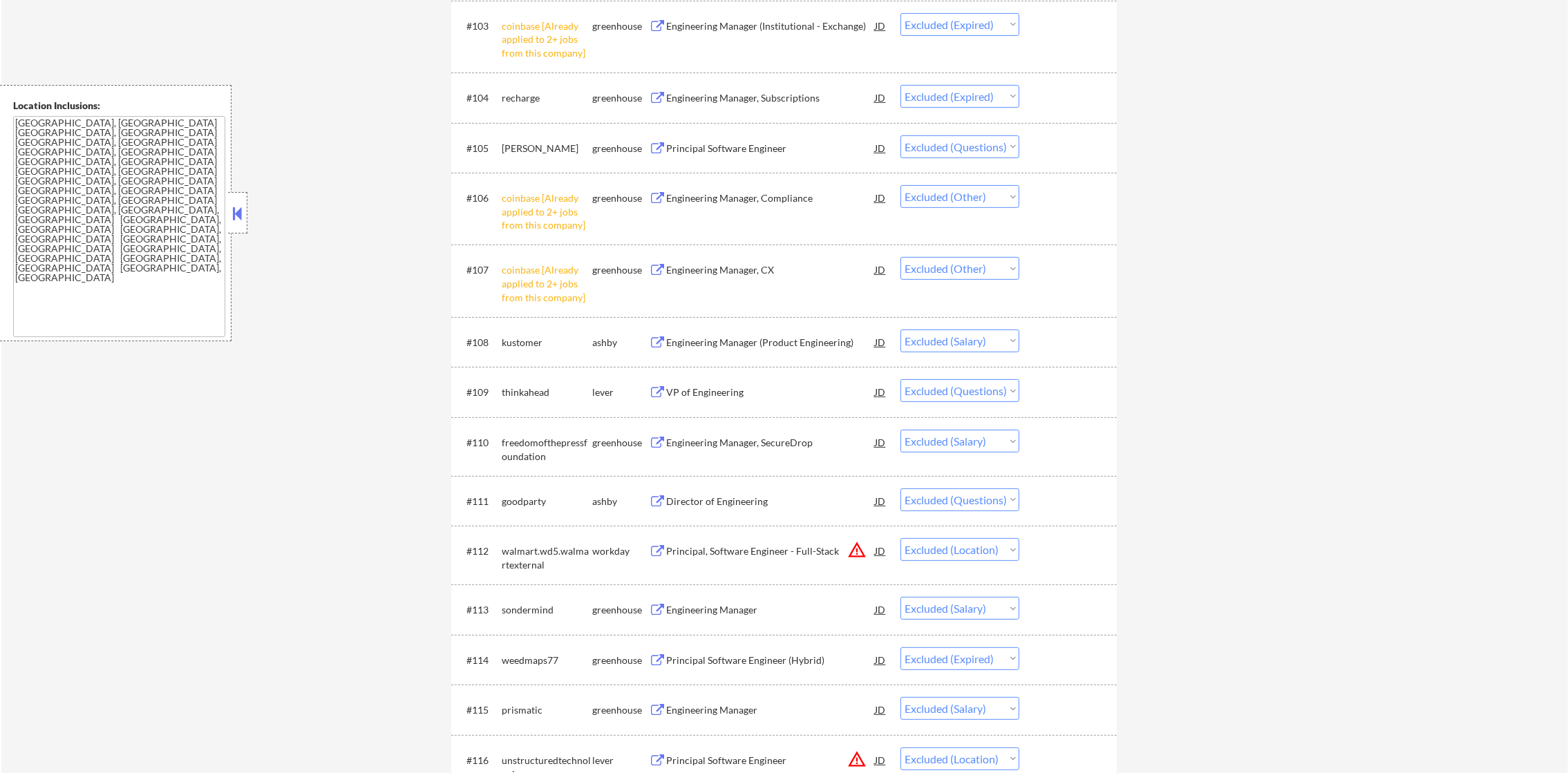
scroll to position [794, 0]
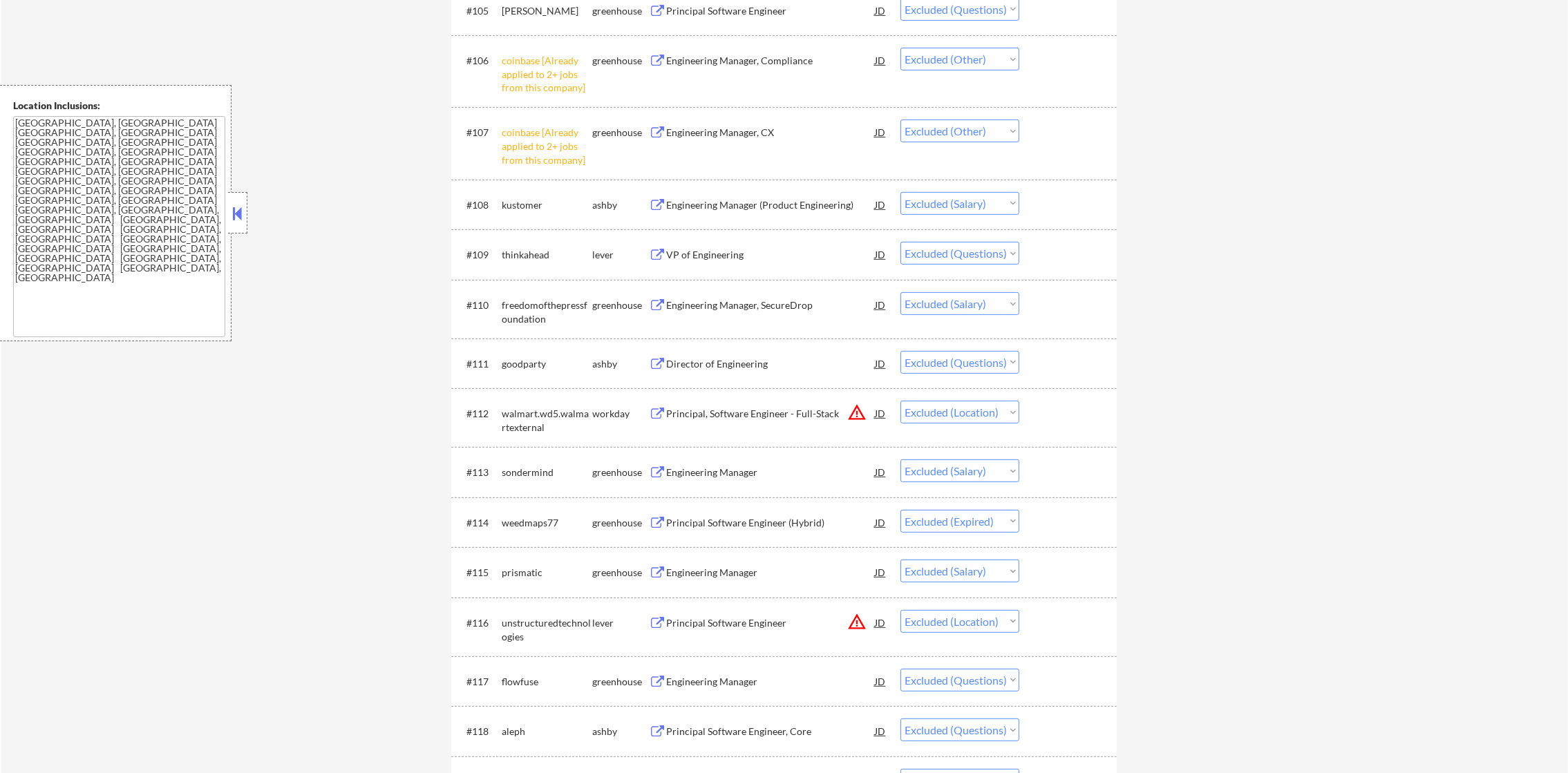
click at [739, 202] on div "Engineering Manager (Product Engineering)" at bounding box center [770, 205] width 208 height 13
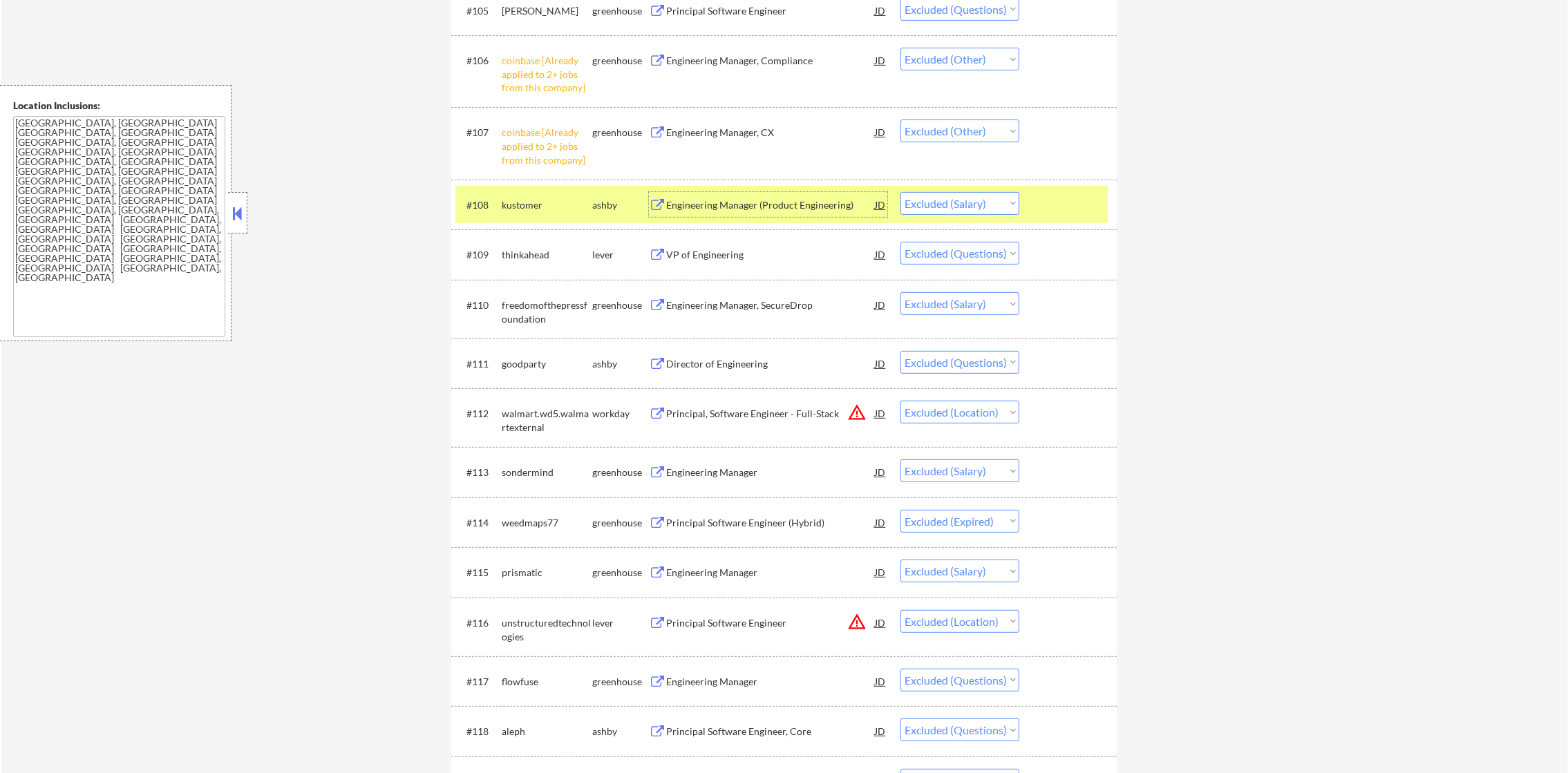
click at [544, 200] on div "kustomer" at bounding box center [547, 205] width 90 height 13
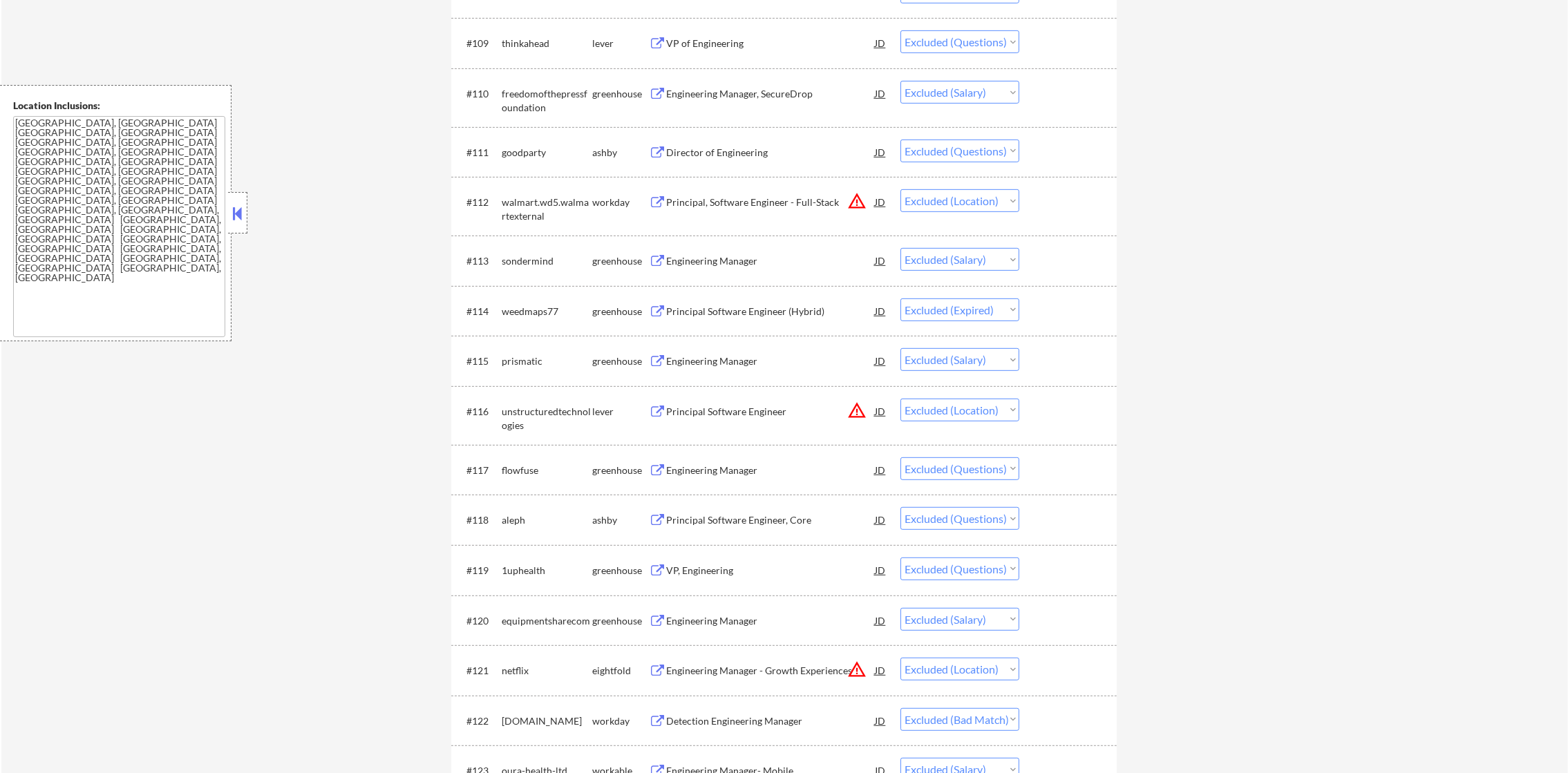
scroll to position [1035, 0]
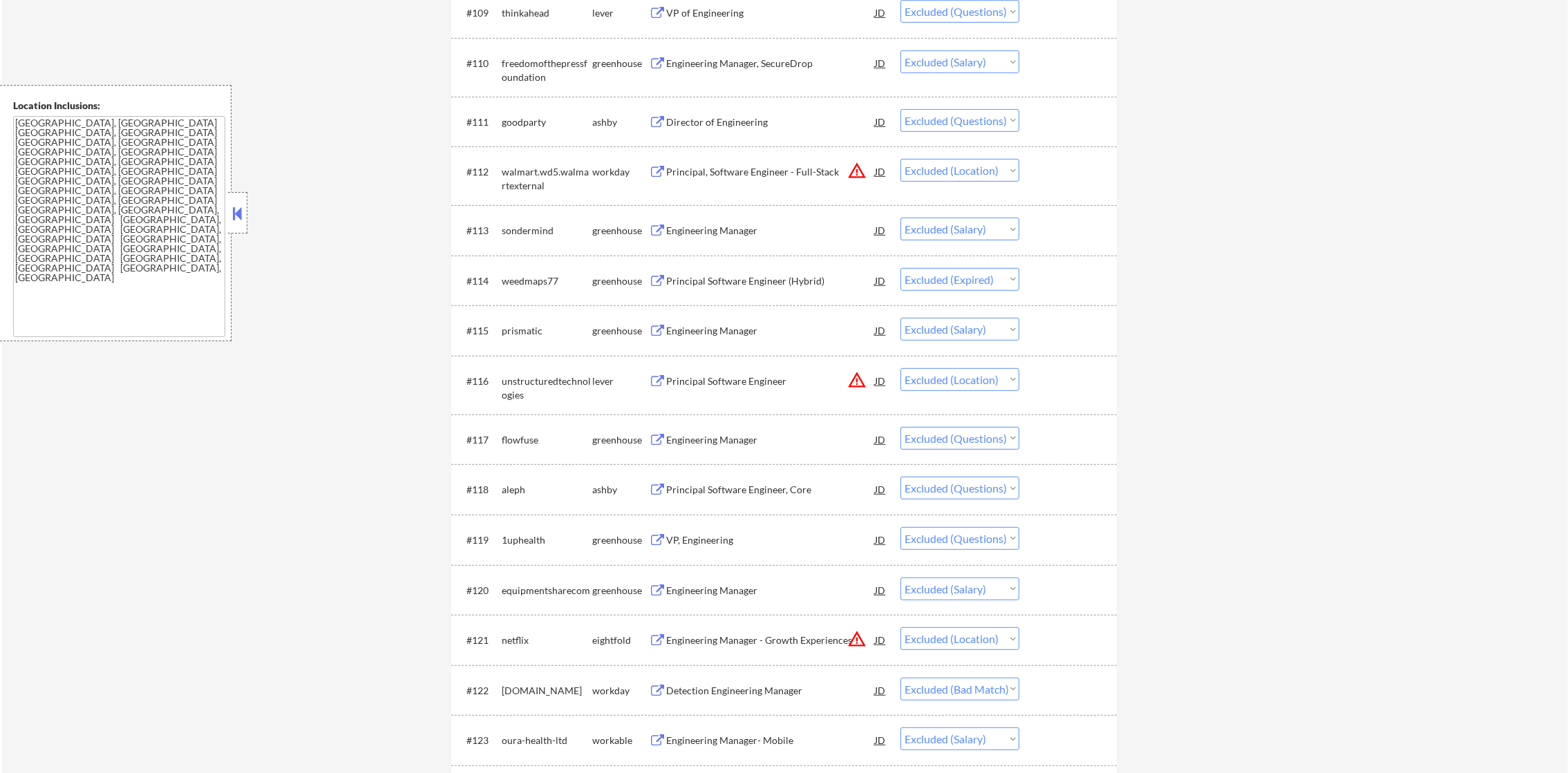
click at [796, 57] on div "Engineering Manager, SecureDrop" at bounding box center [770, 63] width 208 height 13
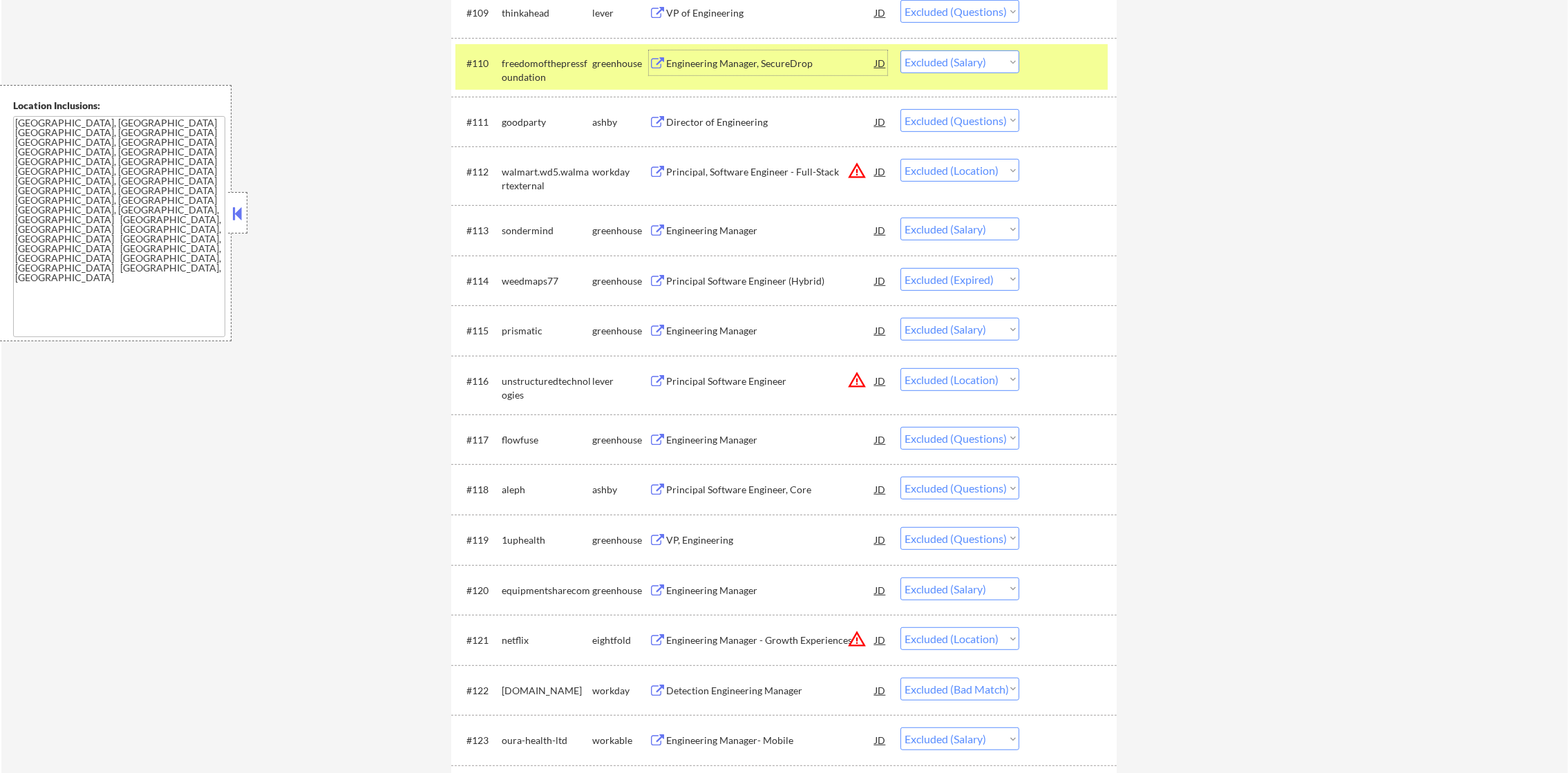
click at [965, 61] on select "Choose an option... Pending Applied Excluded (Questions) Excluded (Expired) Exc…" at bounding box center [960, 62] width 119 height 23
click at [900, 51] on select "Choose an option... Pending Applied Excluded (Questions) Excluded (Expired) Exc…" at bounding box center [960, 62] width 119 height 23
click at [553, 65] on div "freedomofthepressfoundation" at bounding box center [547, 70] width 90 height 27
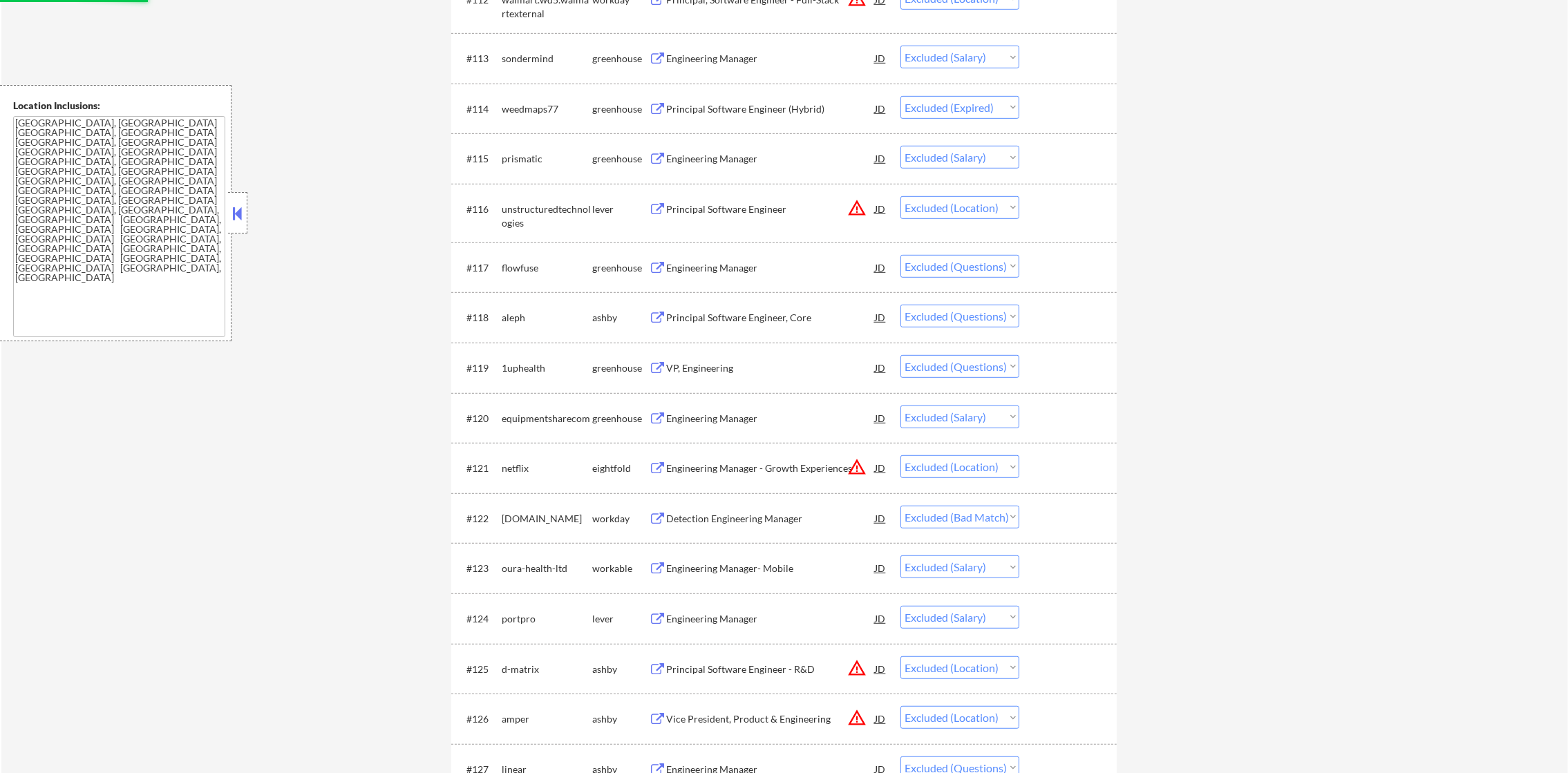
scroll to position [1208, 0]
click at [745, 60] on div "Engineering Manager" at bounding box center [770, 58] width 208 height 13
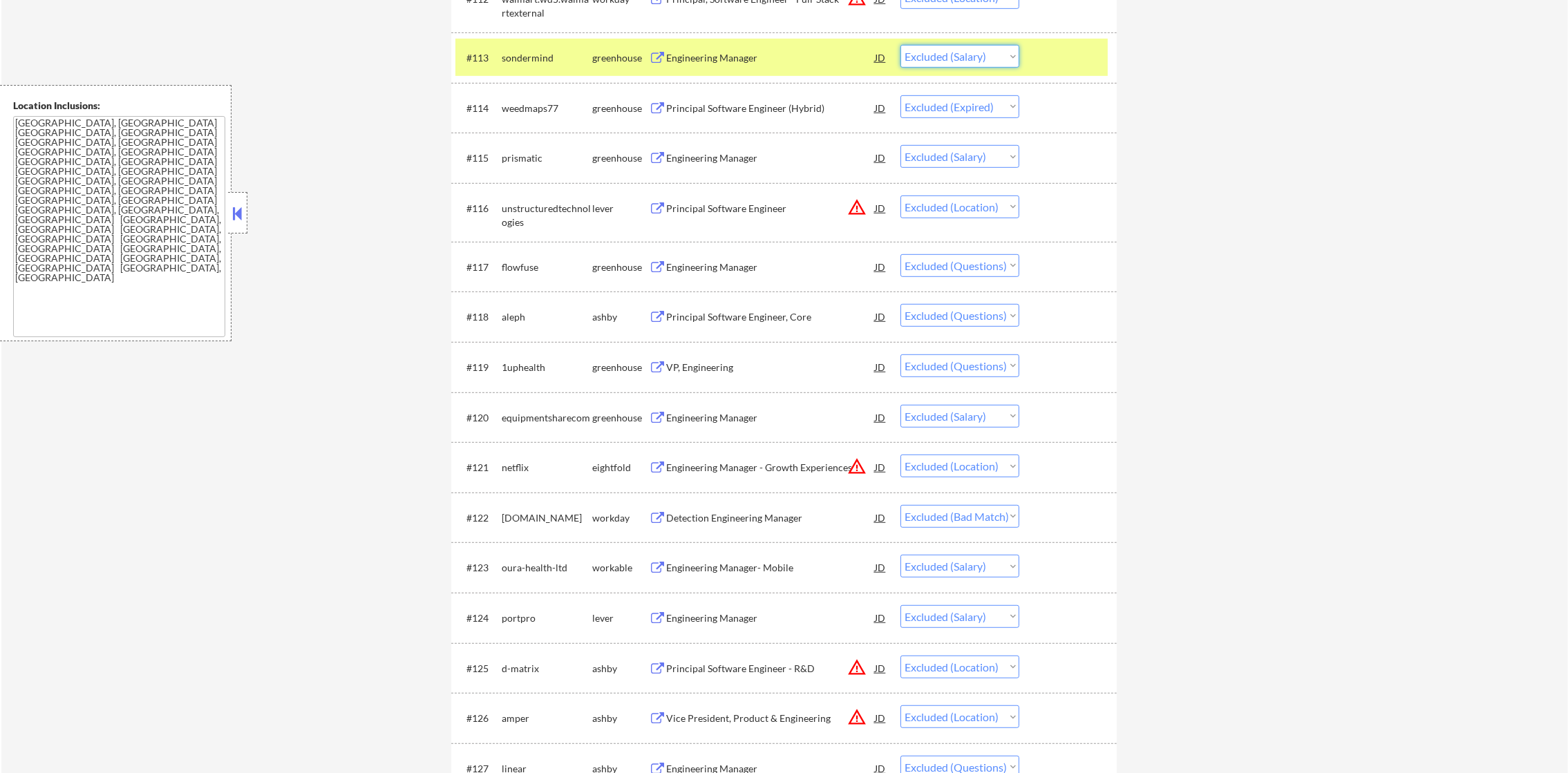
click at [940, 51] on select "Choose an option... Pending Applied Excluded (Questions) Excluded (Expired) Exc…" at bounding box center [960, 57] width 119 height 23
click at [900, 45] on select "Choose an option... Pending Applied Excluded (Questions) Excluded (Expired) Exc…" at bounding box center [960, 57] width 119 height 23
click at [551, 53] on div "sondermind" at bounding box center [547, 58] width 90 height 13
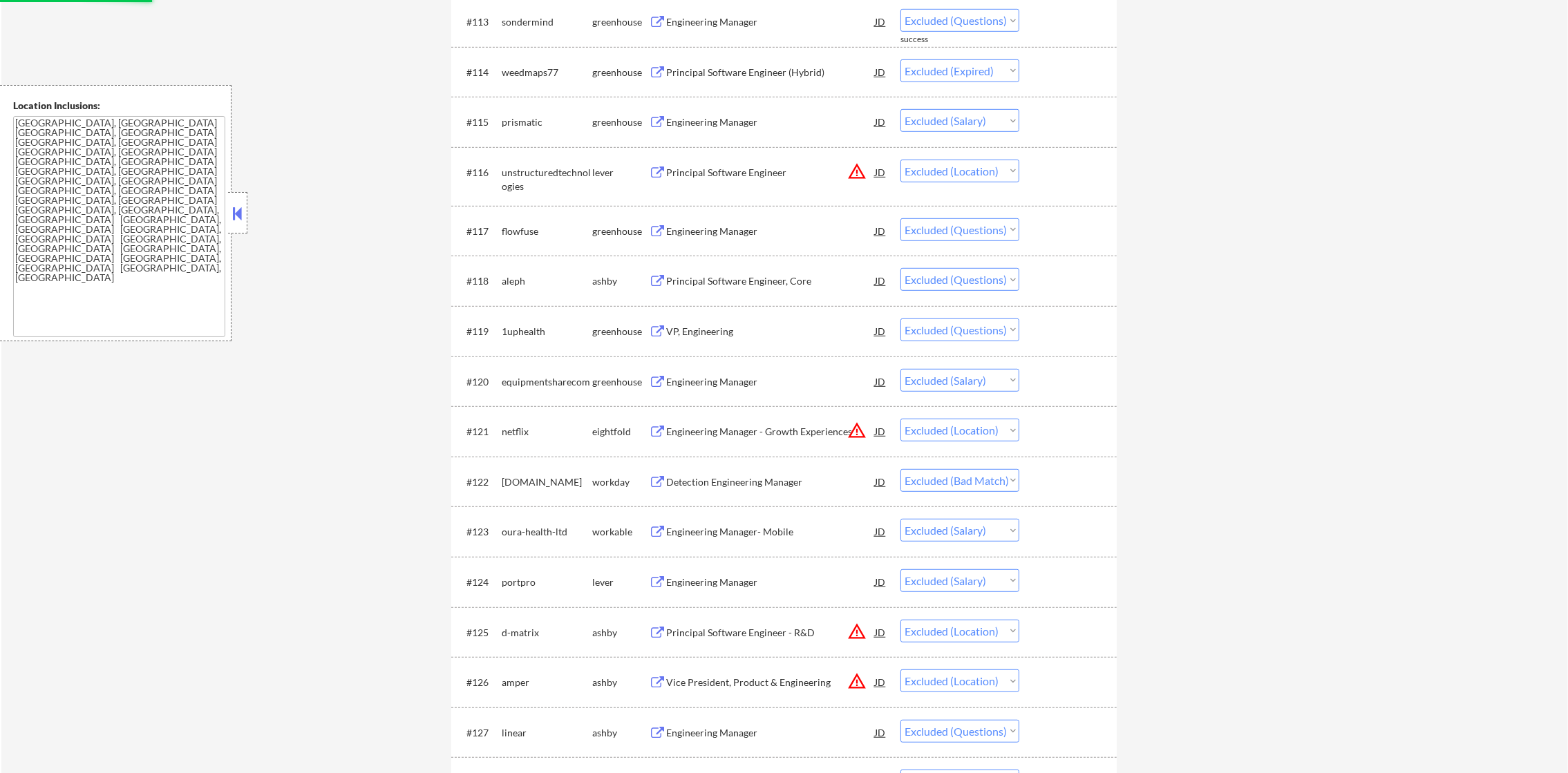
scroll to position [1243, 0]
click at [733, 119] on div "Engineering Manager" at bounding box center [770, 124] width 208 height 13
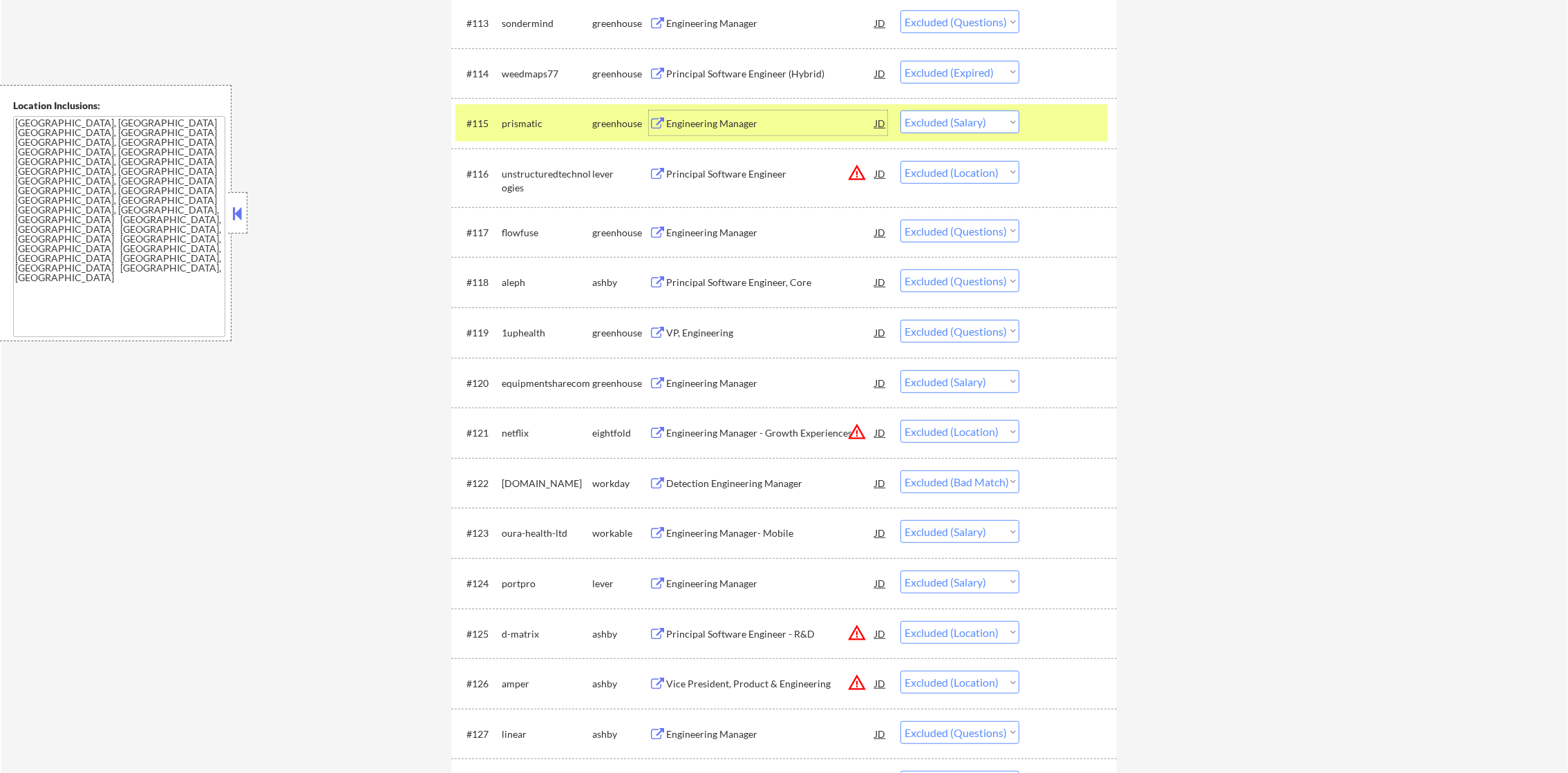
click at [935, 132] on select "Choose an option... Pending Applied Excluded (Questions) Excluded (Expired) Exc…" at bounding box center [960, 122] width 119 height 23
click at [900, 110] on select "Choose an option... Pending Applied Excluded (Questions) Excluded (Expired) Exc…" at bounding box center [960, 122] width 119 height 23
click at [541, 117] on div "prismatic" at bounding box center [547, 124] width 90 height 13
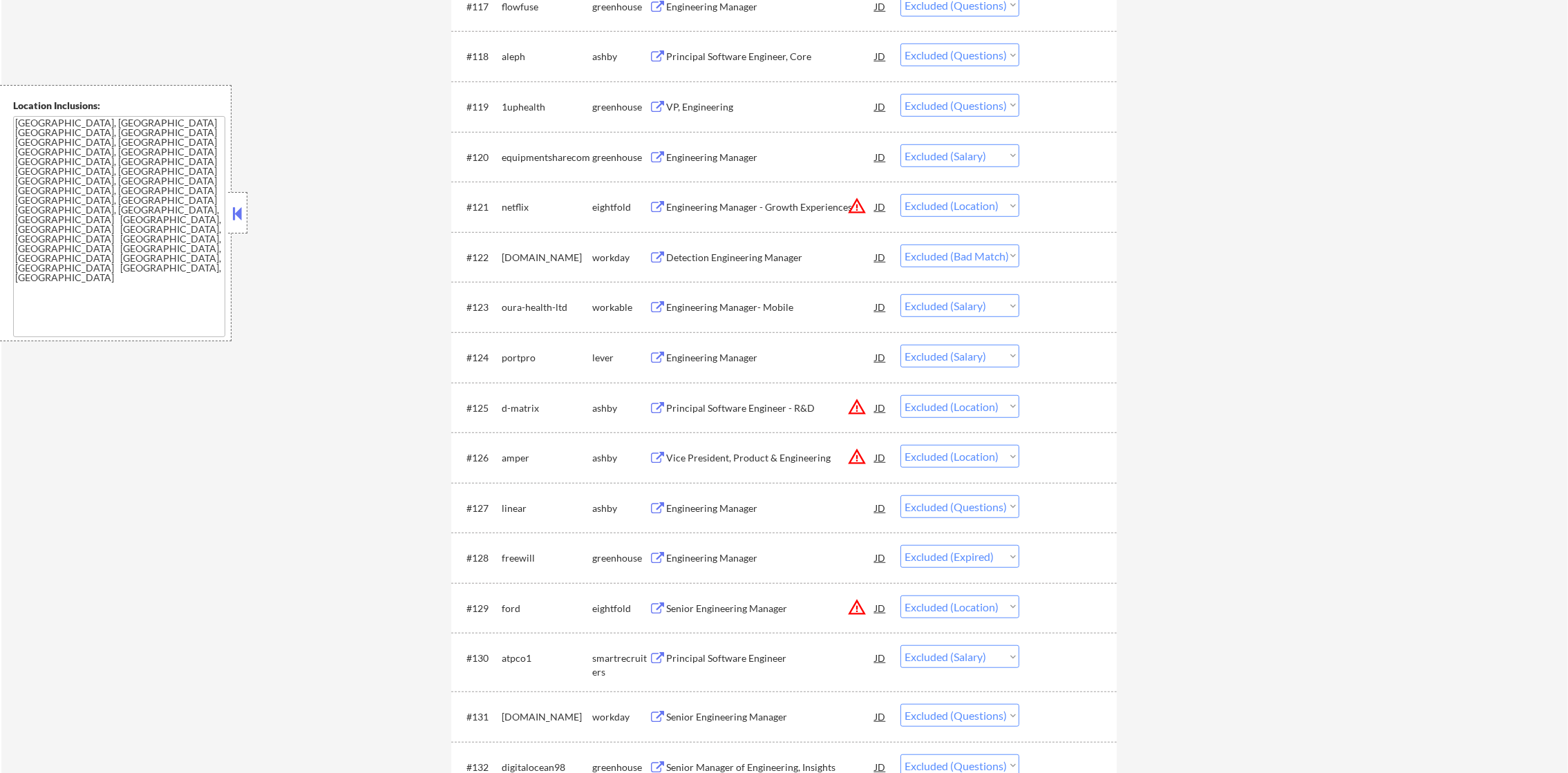
scroll to position [1486, 0]
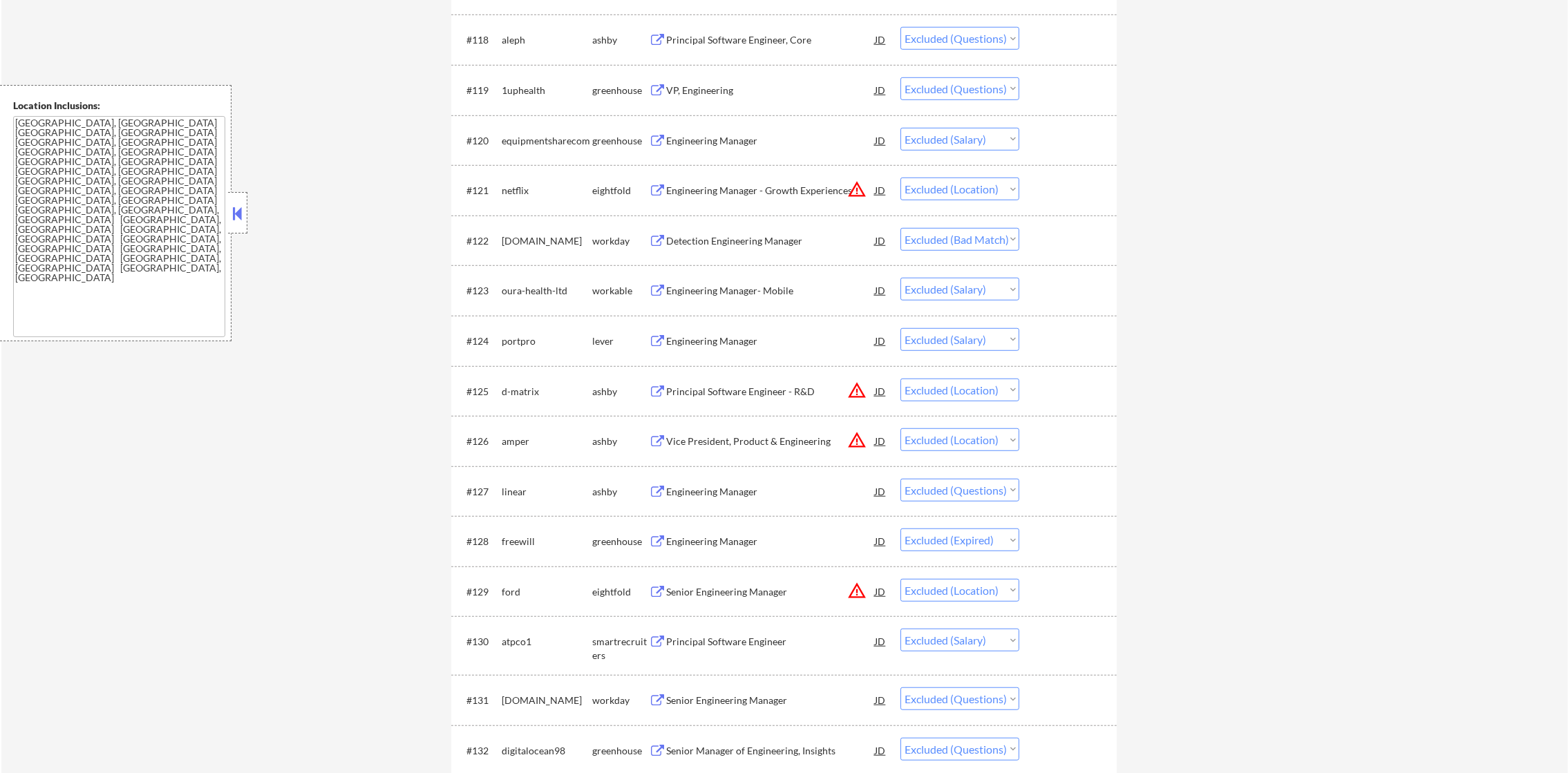
click at [727, 132] on div "Engineering Manager" at bounding box center [770, 140] width 208 height 25
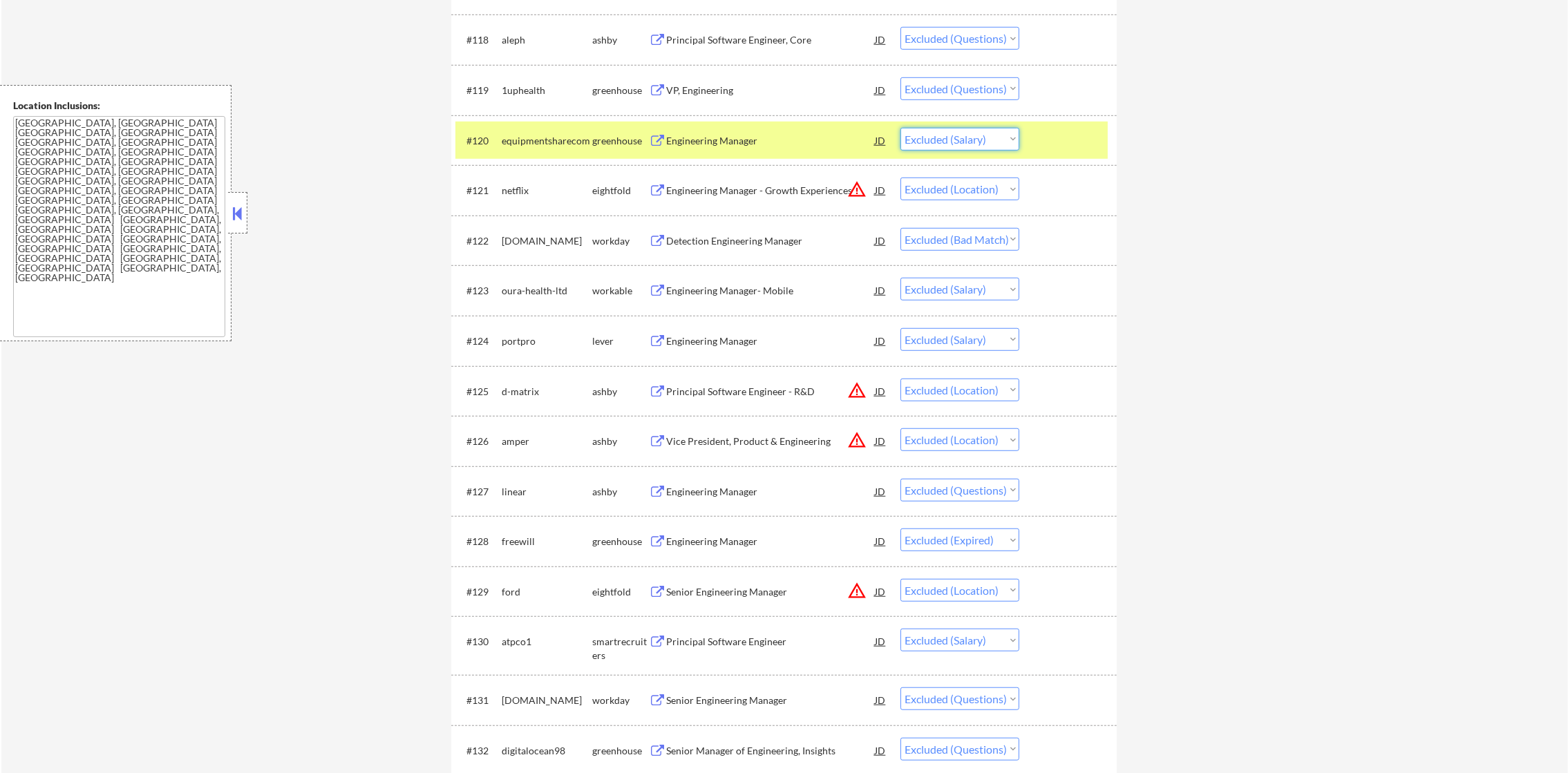
click at [952, 136] on select "Choose an option... Pending Applied Excluded (Questions) Excluded (Expired) Exc…" at bounding box center [960, 139] width 119 height 23
click at [900, 128] on select "Choose an option... Pending Applied Excluded (Questions) Excluded (Expired) Exc…" at bounding box center [960, 139] width 119 height 23
click at [532, 149] on div "equipmentsharecom" at bounding box center [547, 140] width 90 height 25
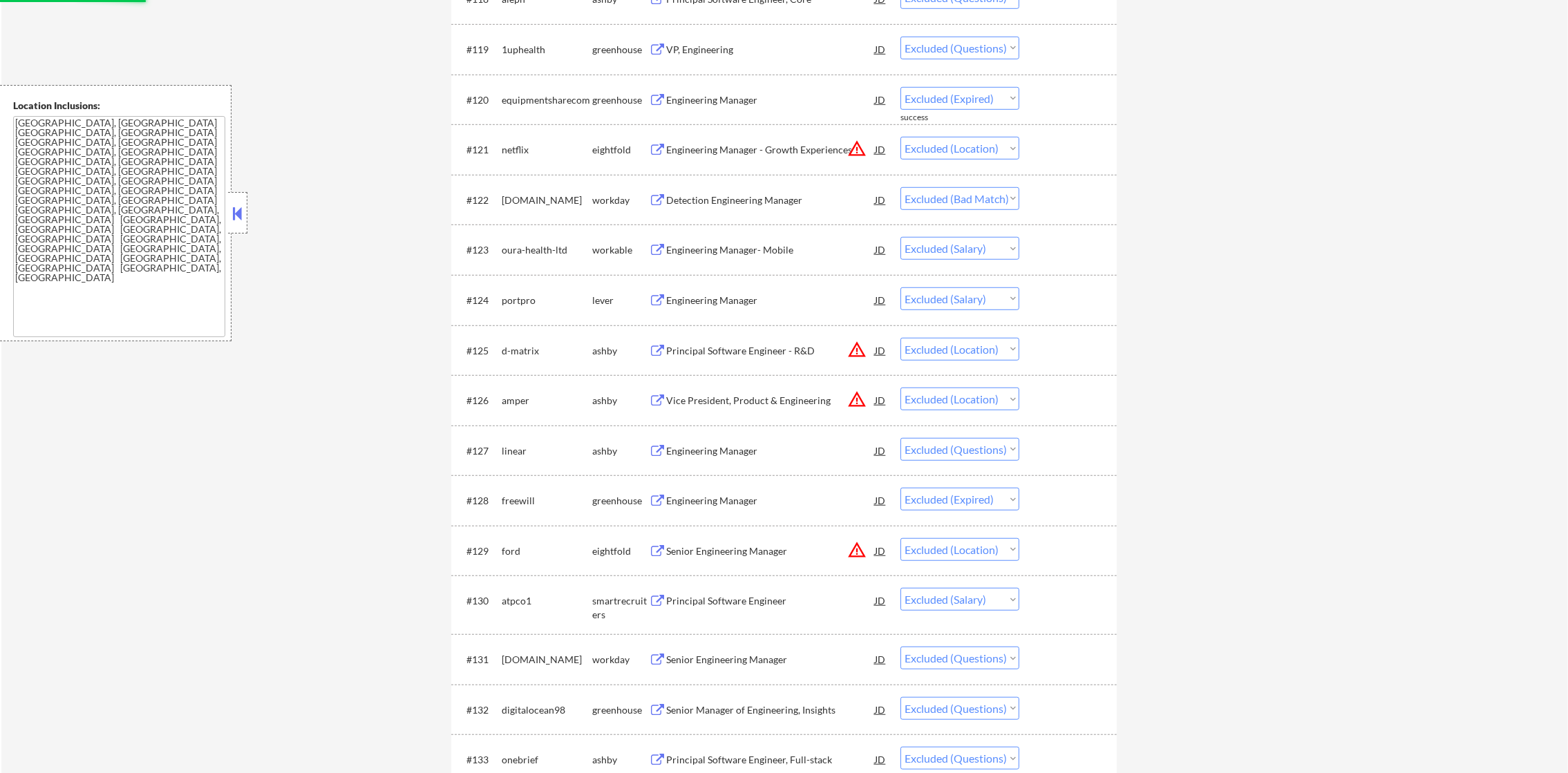
scroll to position [1623, 0]
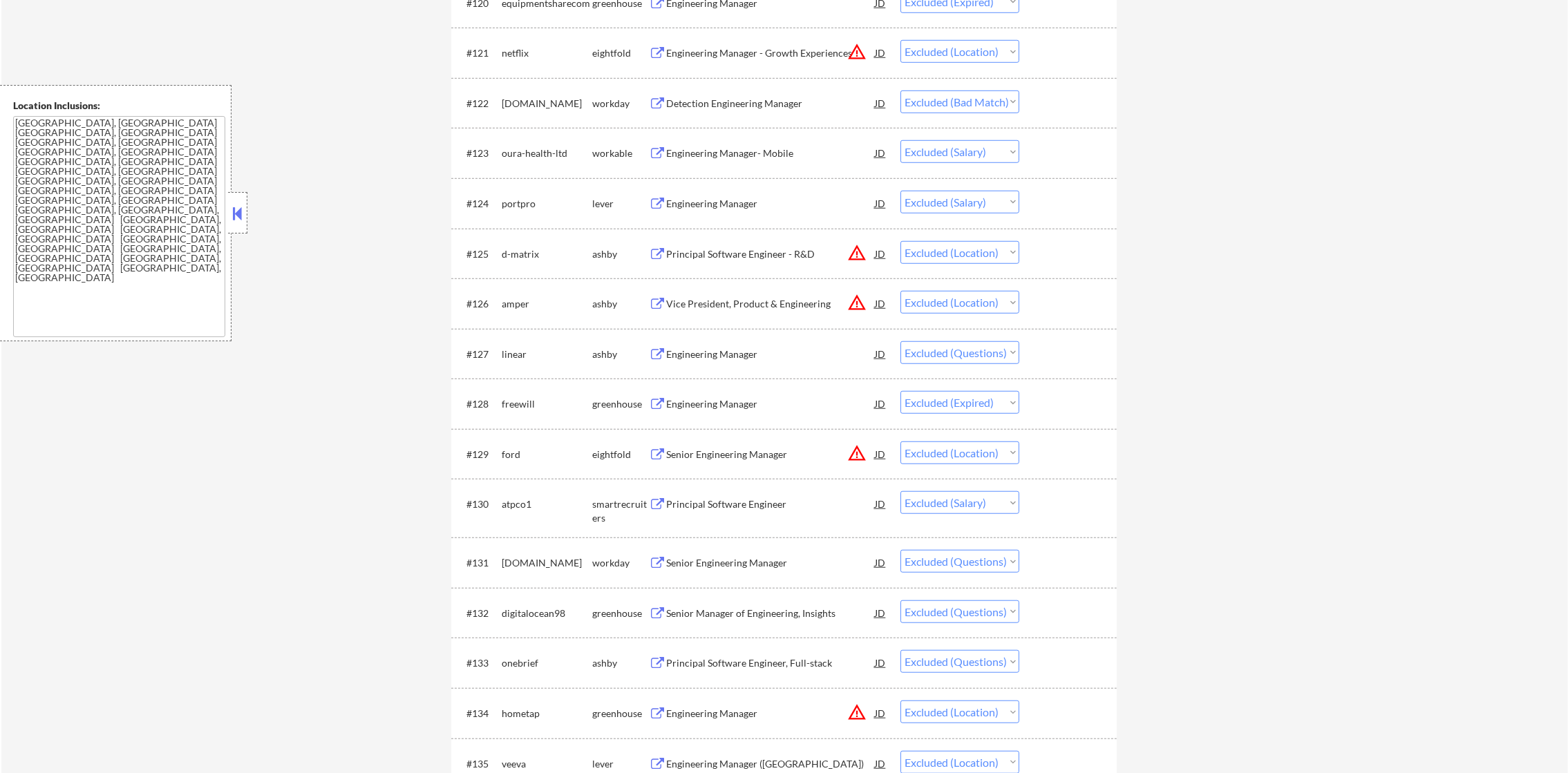
click at [740, 157] on div "Engineering Manager- Mobile" at bounding box center [770, 154] width 208 height 13
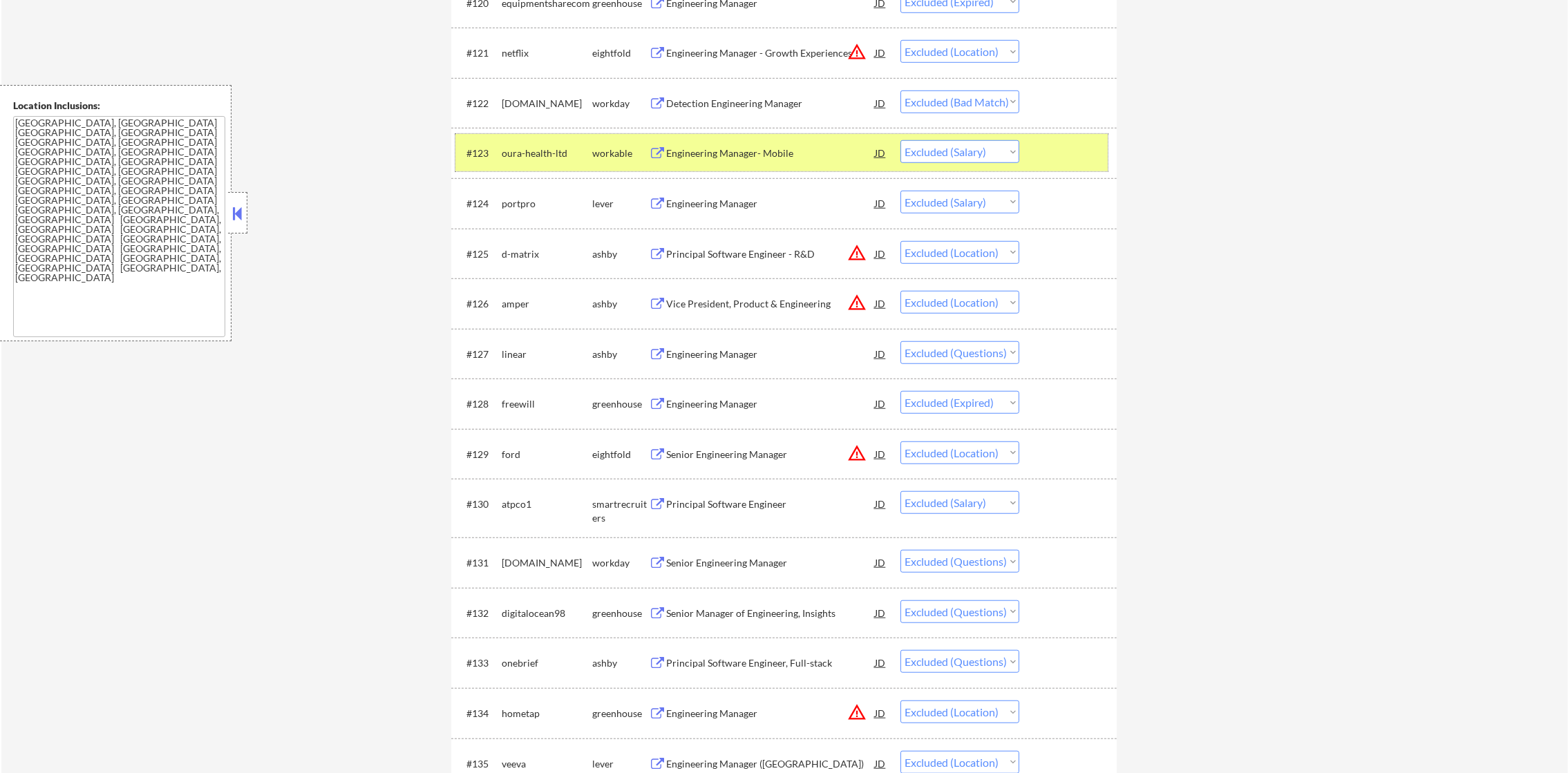
click at [500, 153] on div "#123 oura-health-ltd workable Engineering Manager- Mobile JD warning_amber Choo…" at bounding box center [781, 153] width 652 height 37
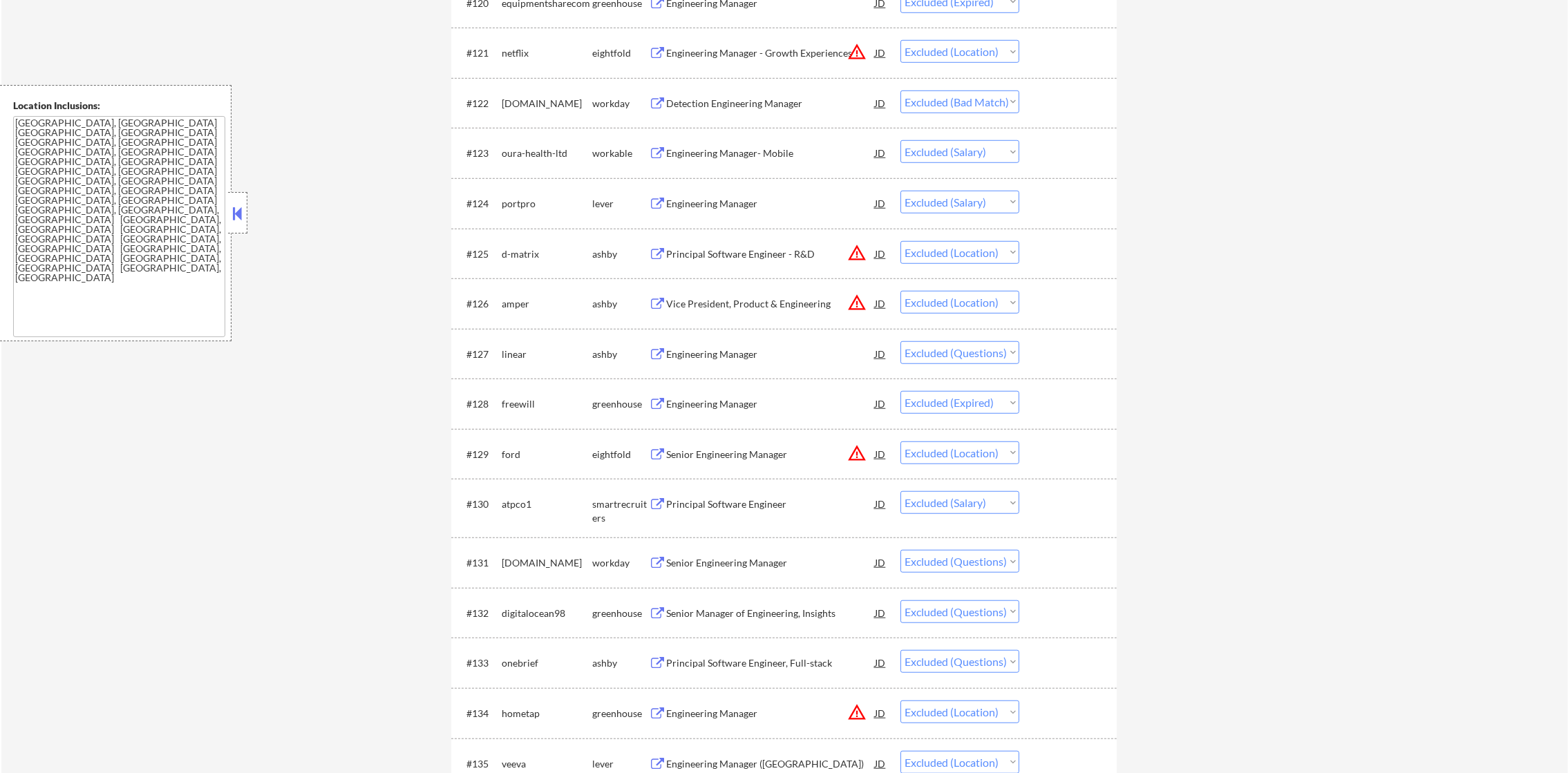
click at [824, 205] on div "Engineering Manager" at bounding box center [770, 204] width 208 height 13
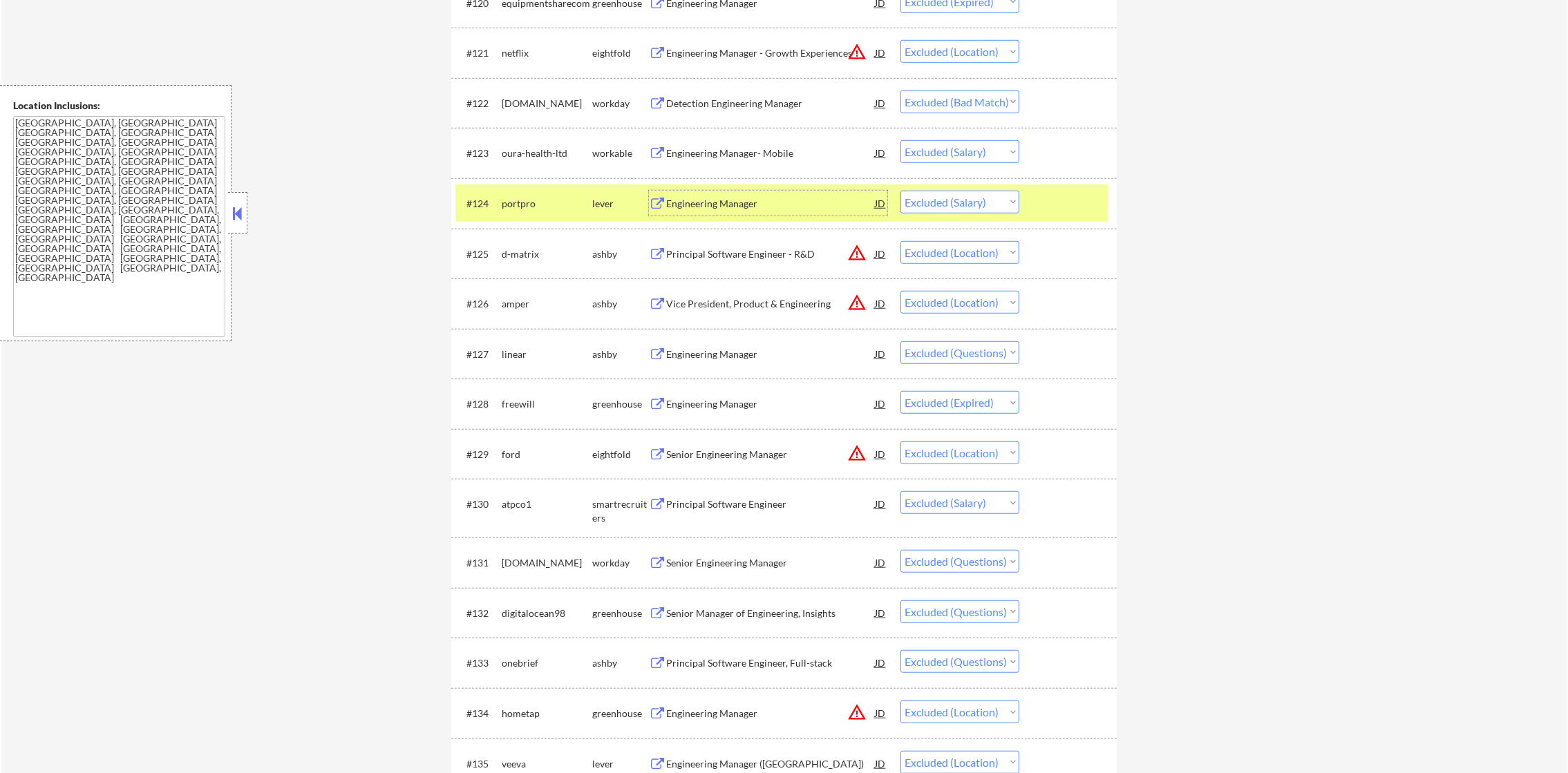
click at [508, 191] on div "portpro" at bounding box center [547, 204] width 90 height 25
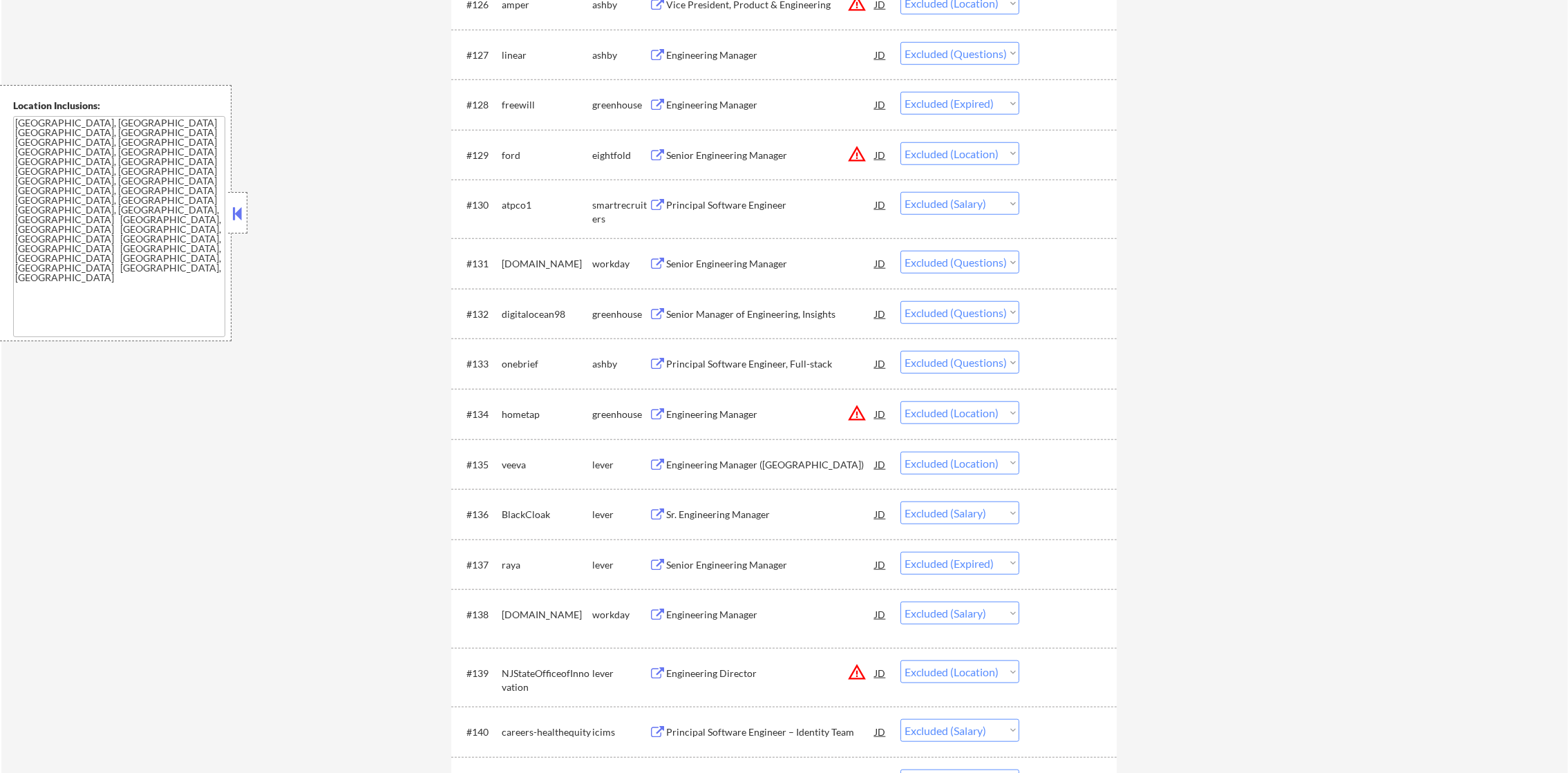
scroll to position [2037, 0]
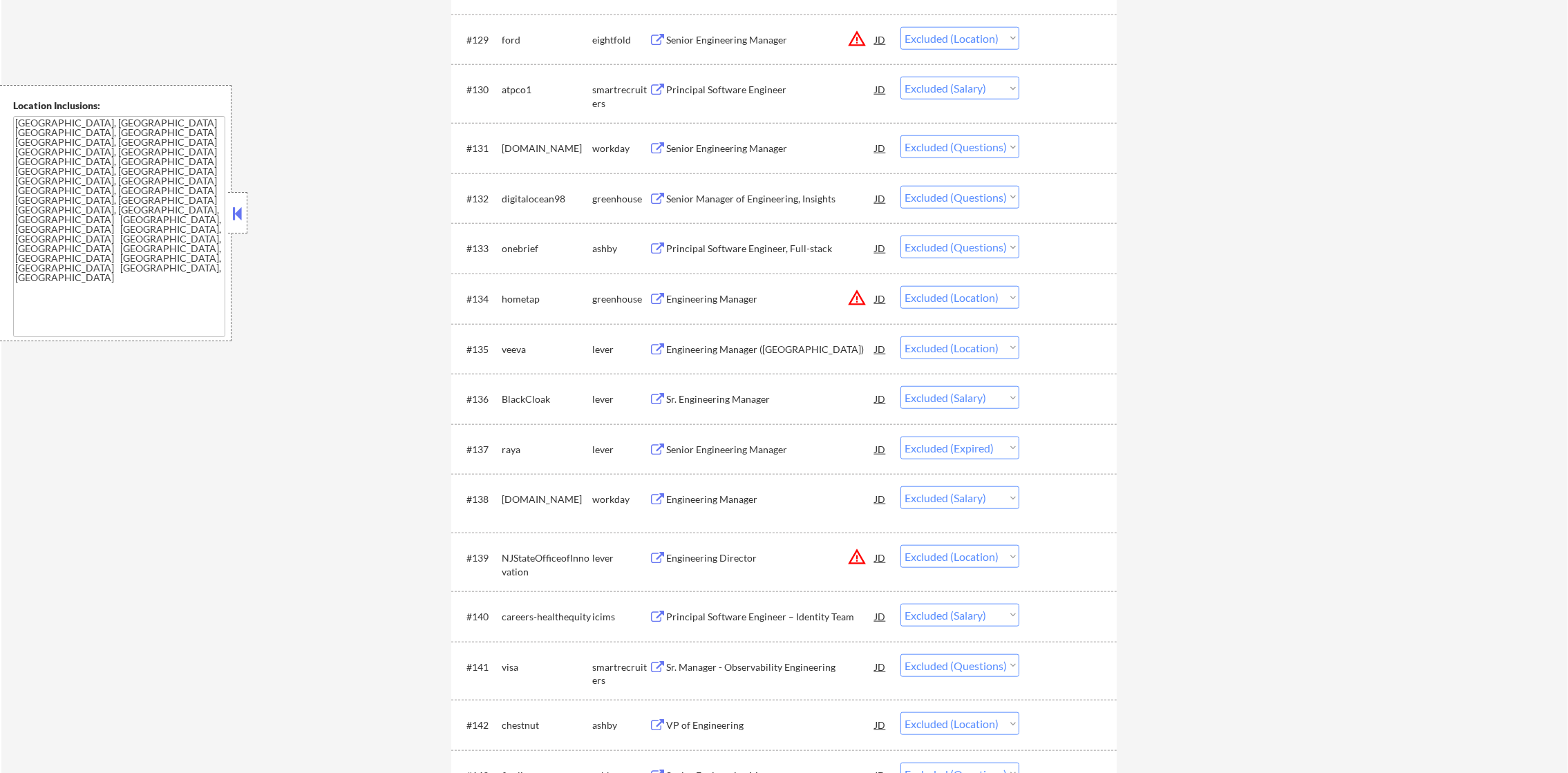
click at [739, 95] on div "Principal Software Engineer" at bounding box center [770, 89] width 208 height 13
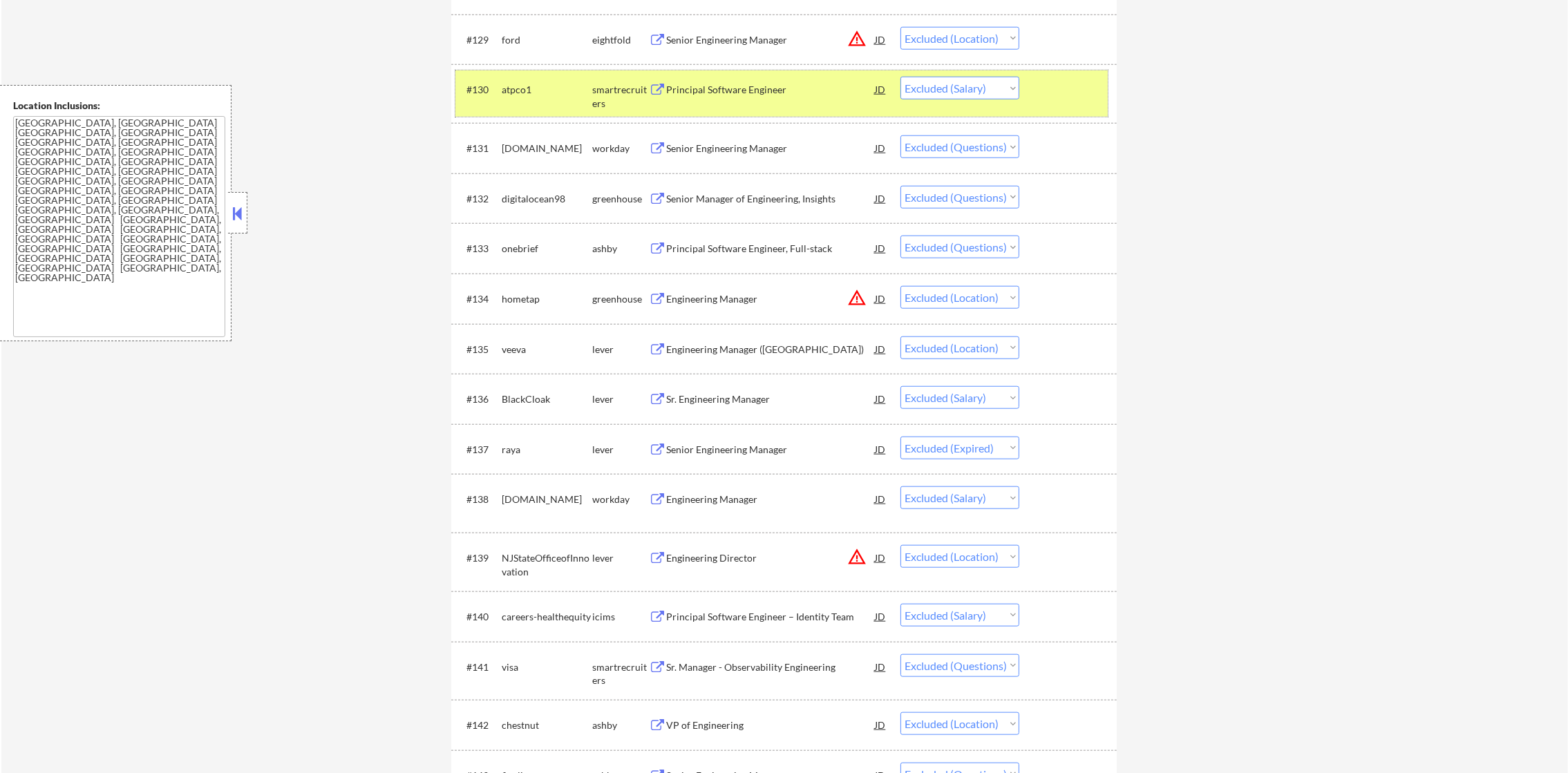
click at [527, 90] on div "atpco1" at bounding box center [547, 89] width 90 height 13
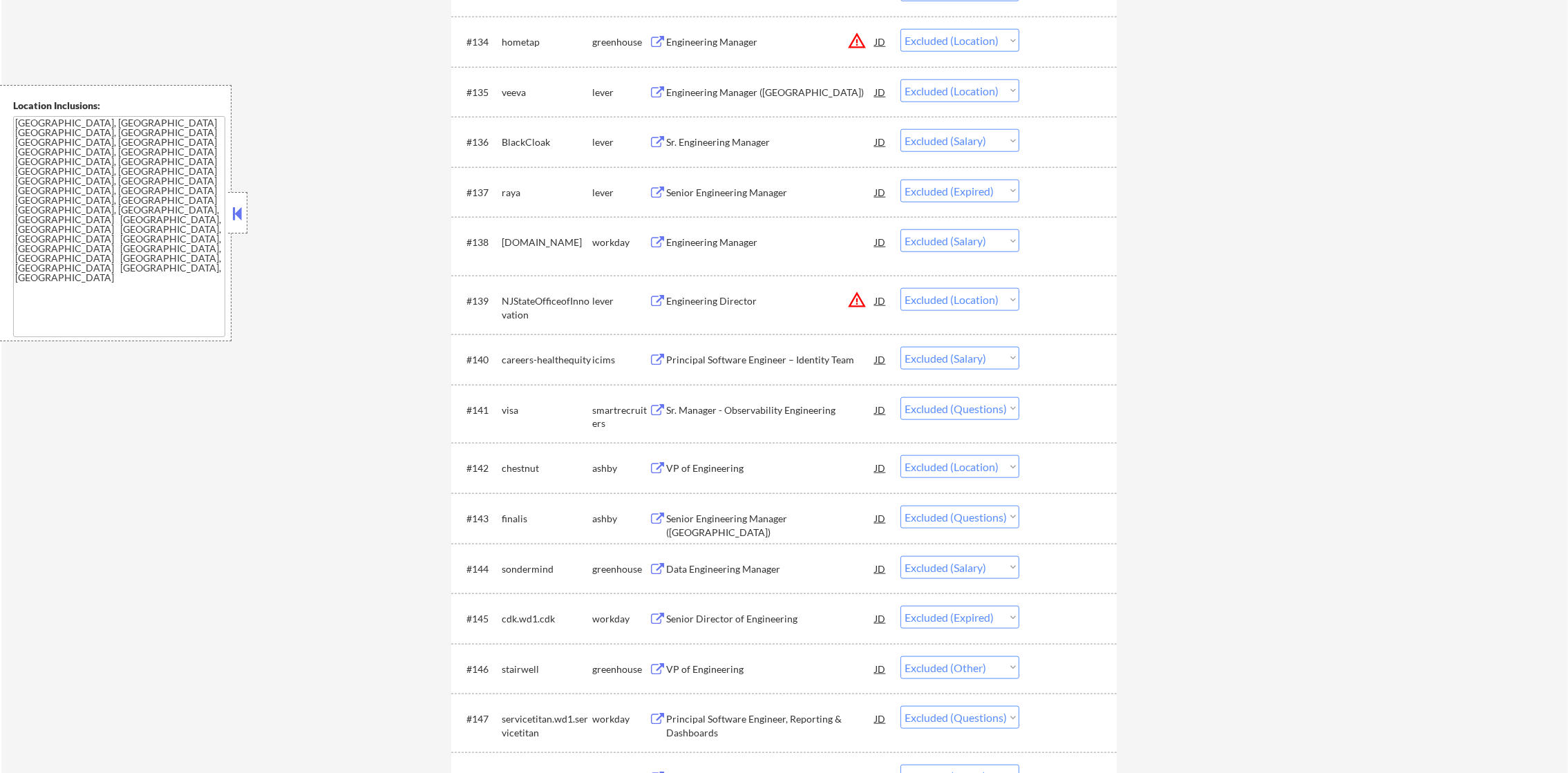
scroll to position [2382, 0]
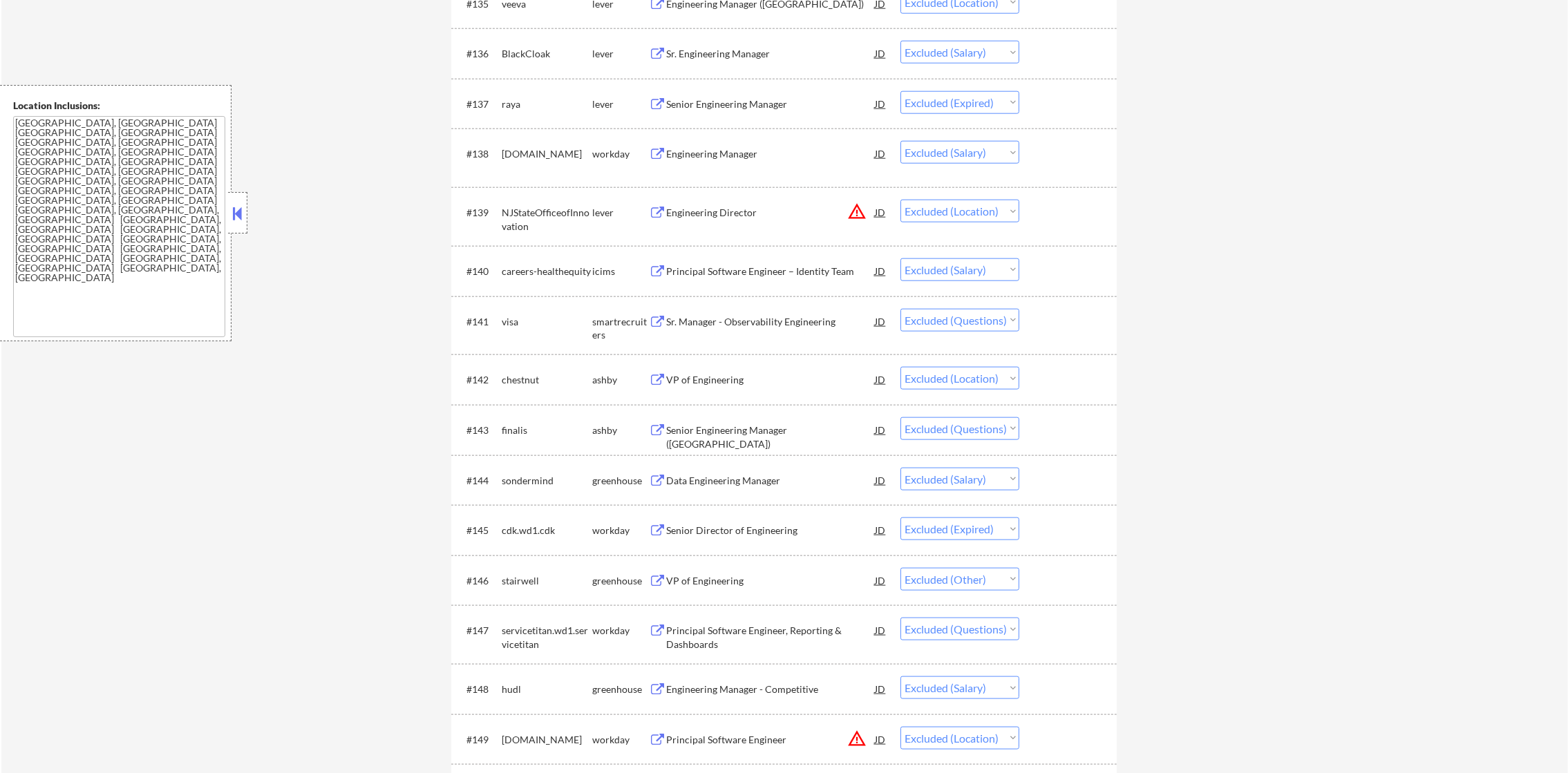
click at [746, 58] on div "Sr. Engineering Manager" at bounding box center [770, 54] width 208 height 13
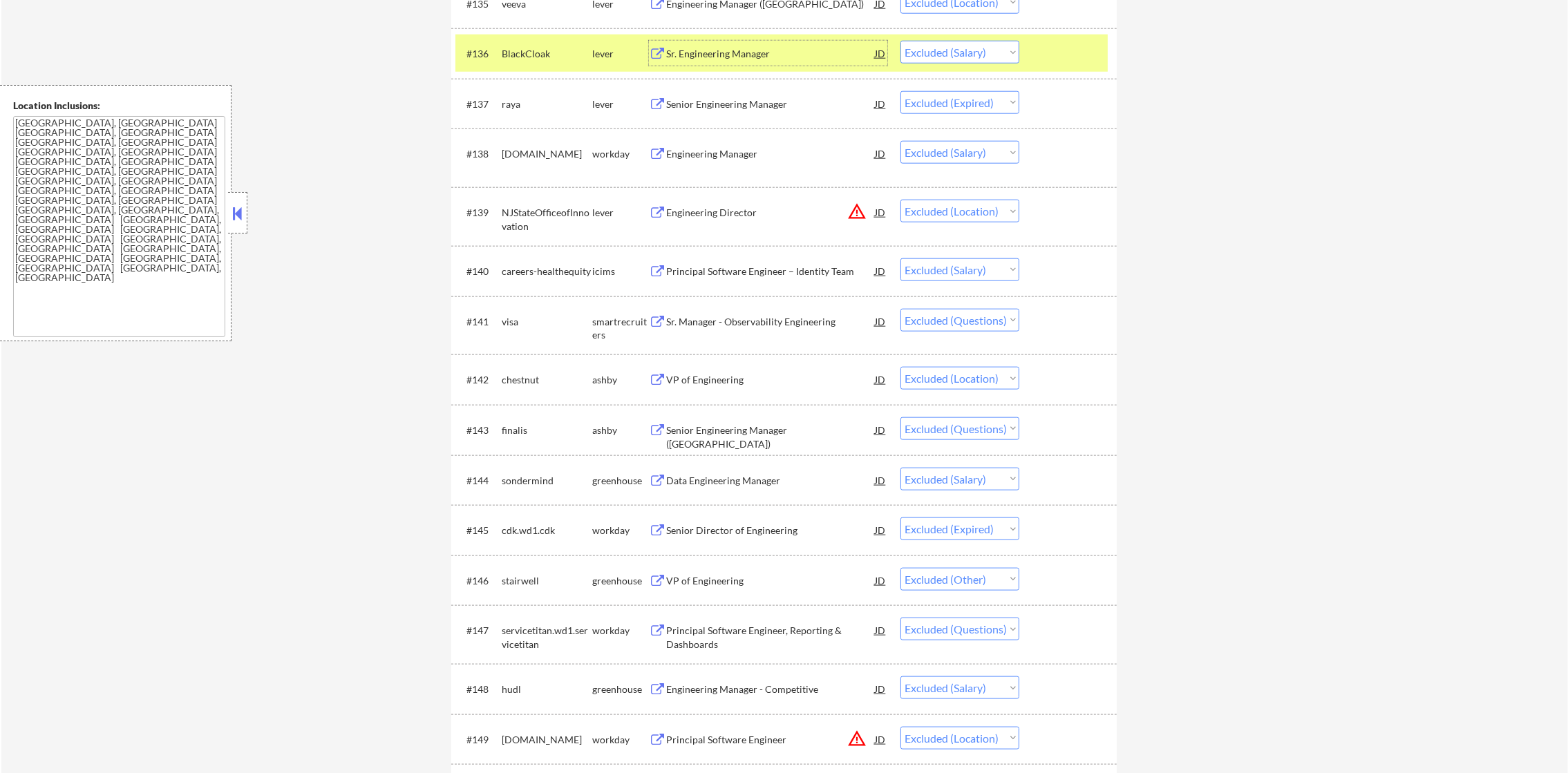
click at [506, 47] on div "BlackCloak" at bounding box center [547, 54] width 90 height 13
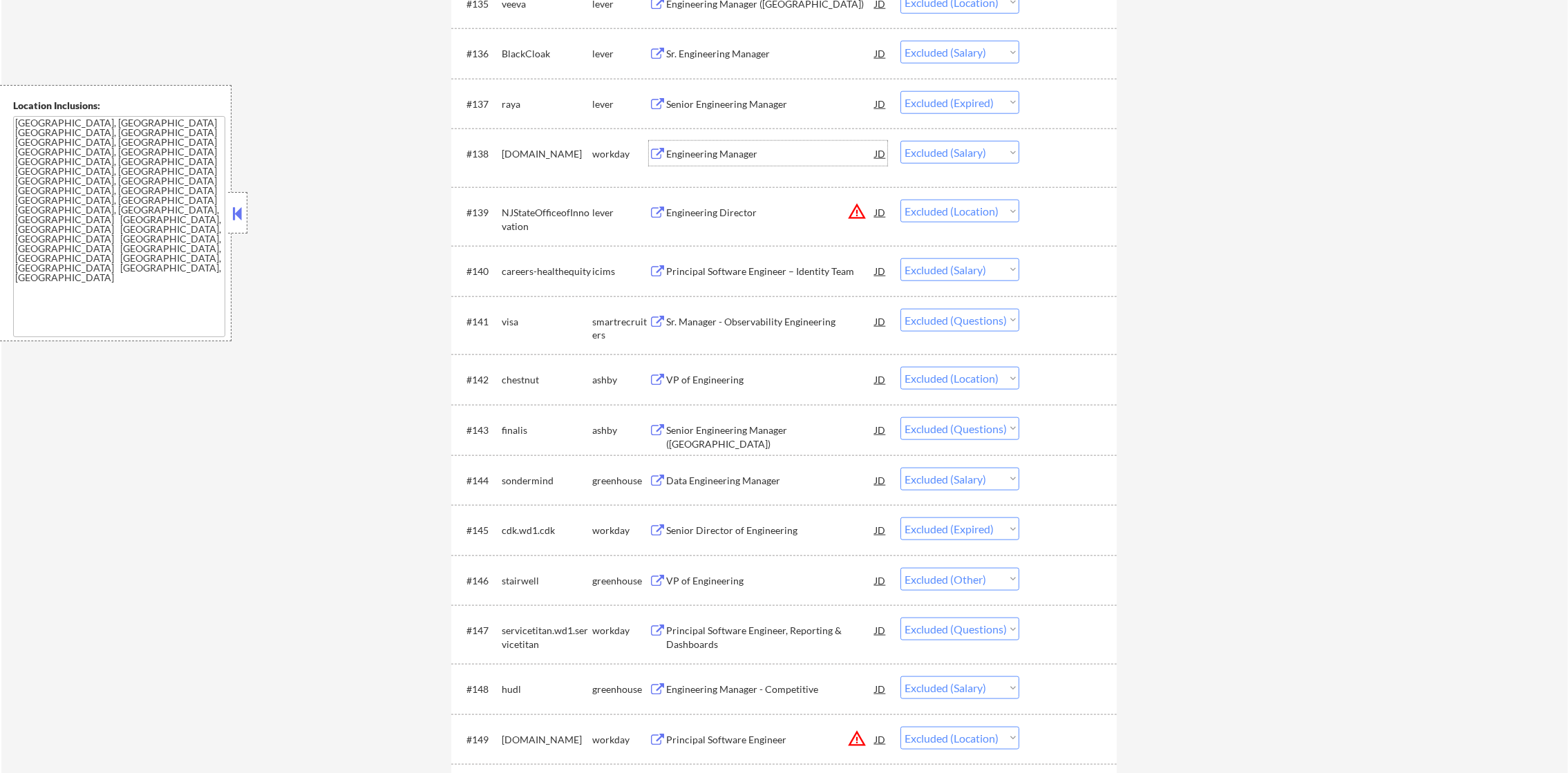
click at [742, 162] on div "Engineering Manager" at bounding box center [770, 154] width 208 height 25
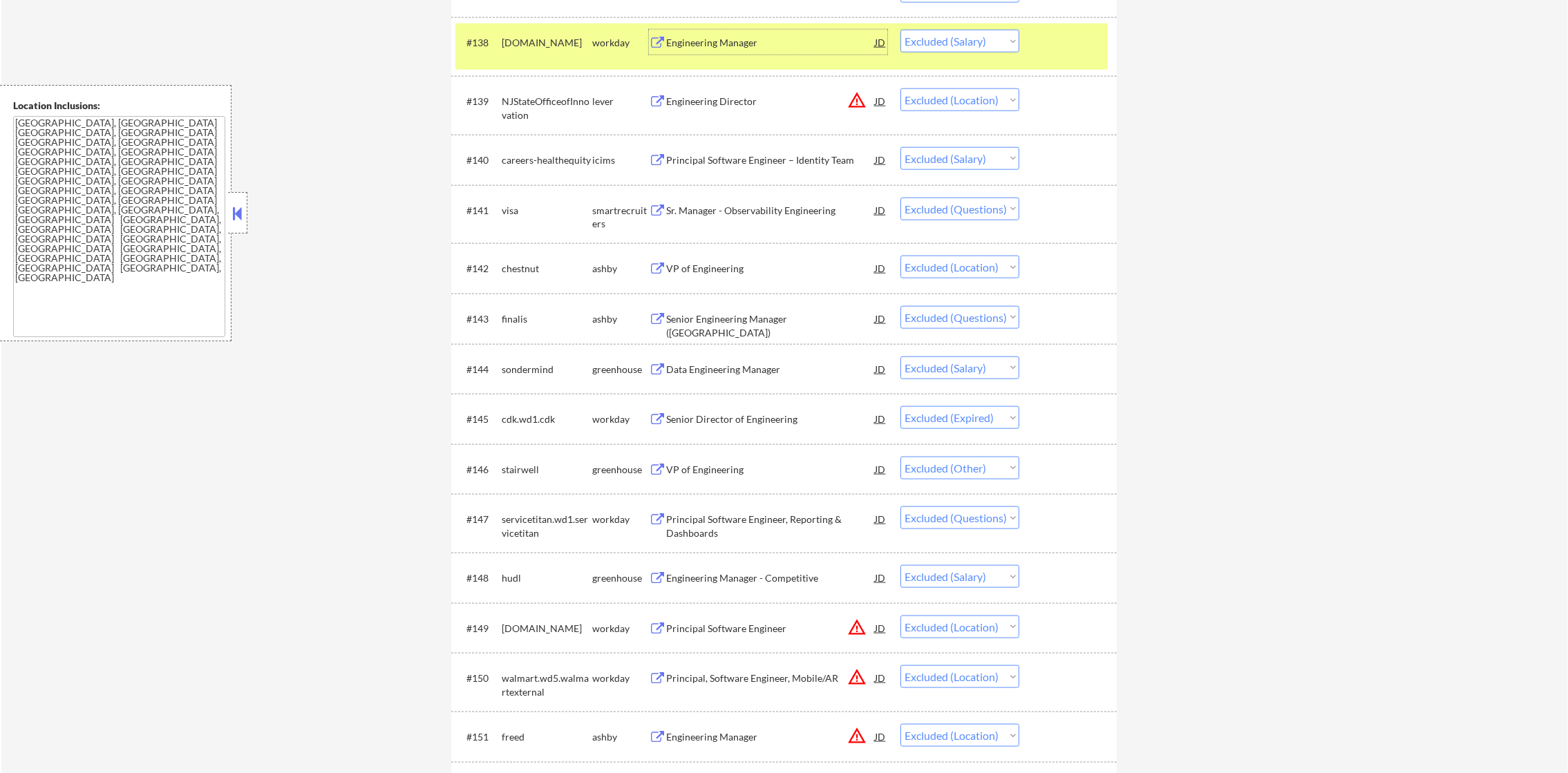
scroll to position [2522, 0]
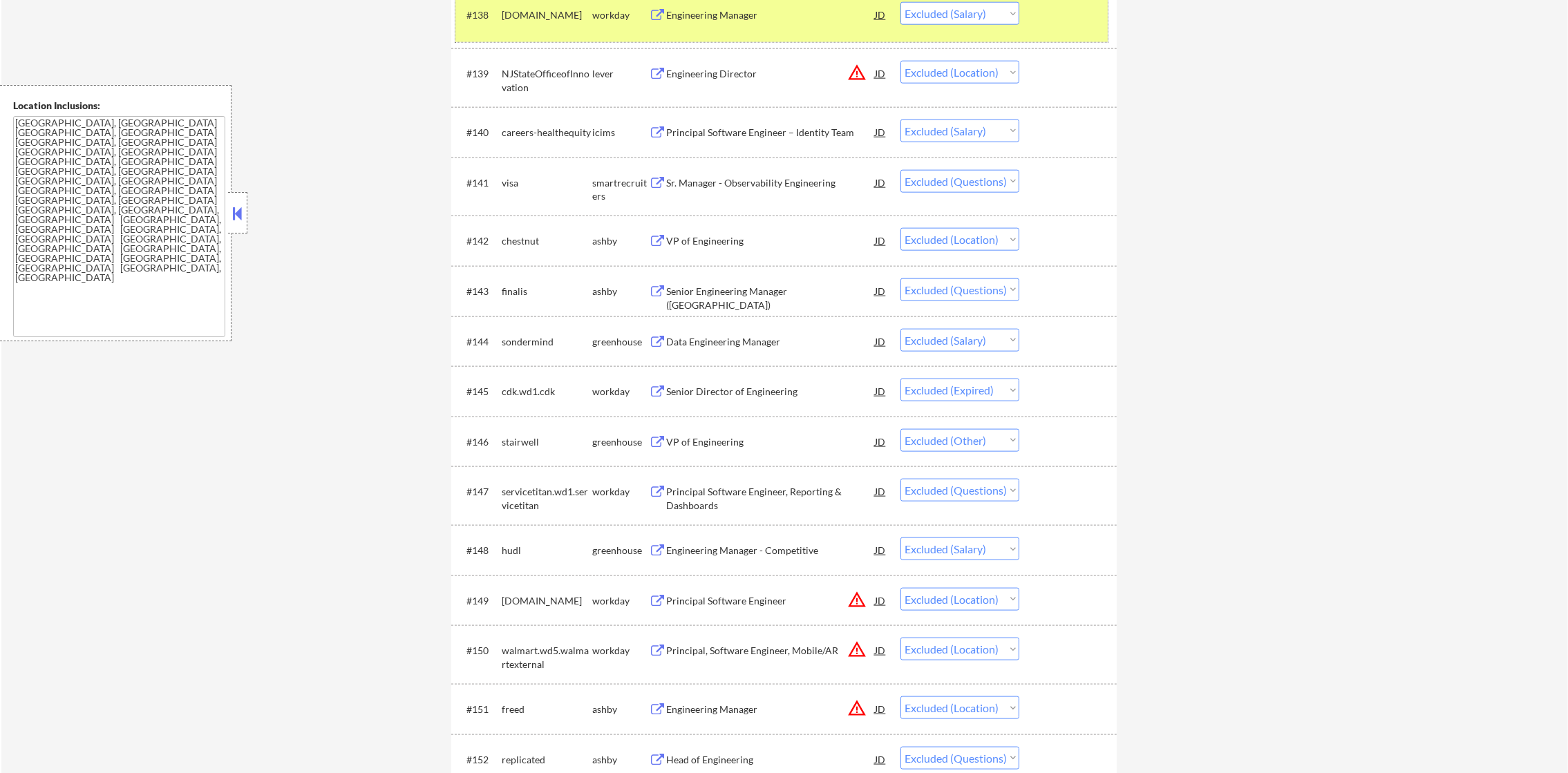
click at [497, 26] on div "#138 collegeboard.wd1.careers workday Engineering Manager JD warning_amber Choo…" at bounding box center [781, 18] width 652 height 45
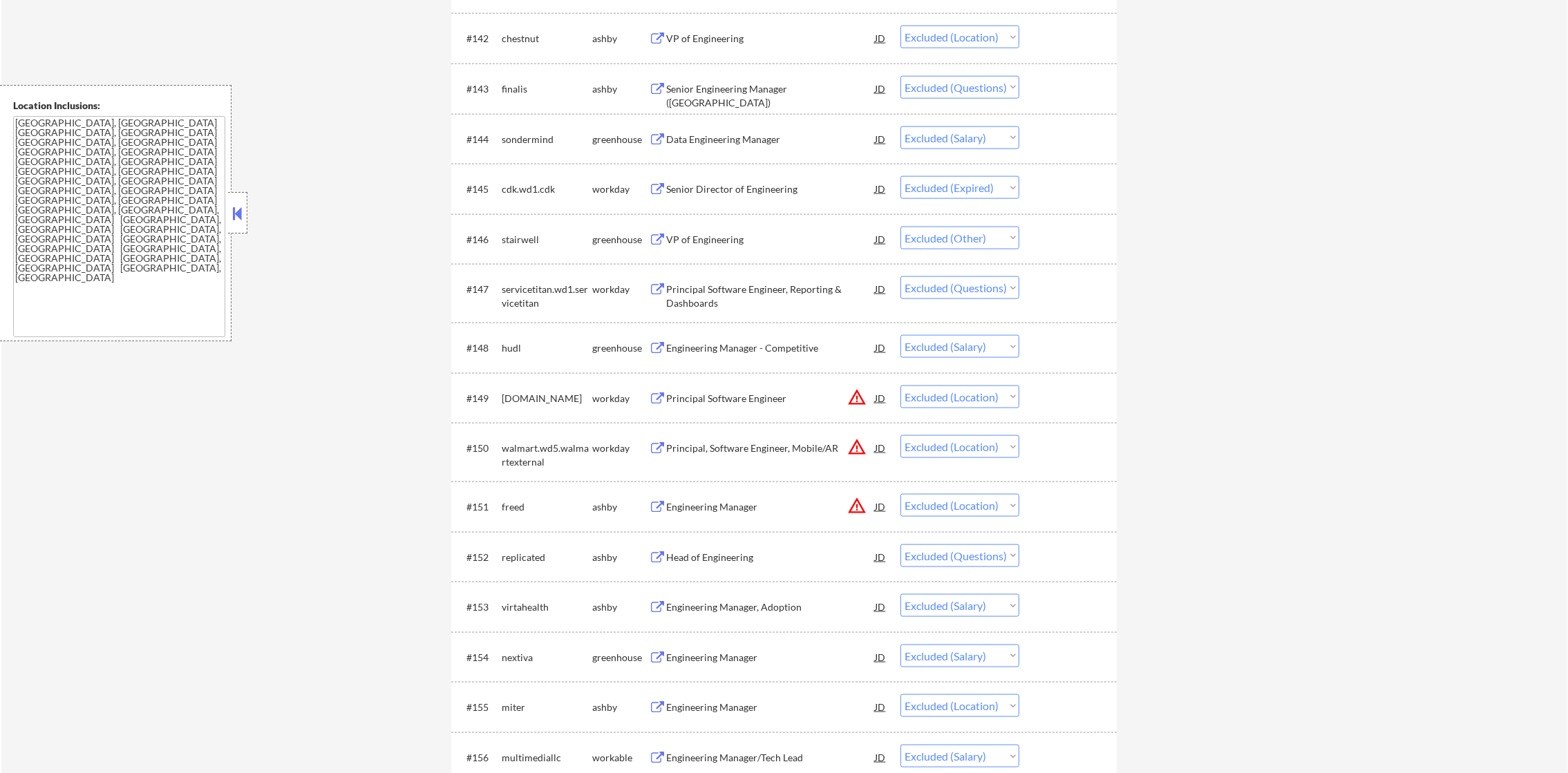
scroll to position [2729, 0]
click at [753, 129] on div "Data Engineering Manager" at bounding box center [770, 134] width 208 height 13
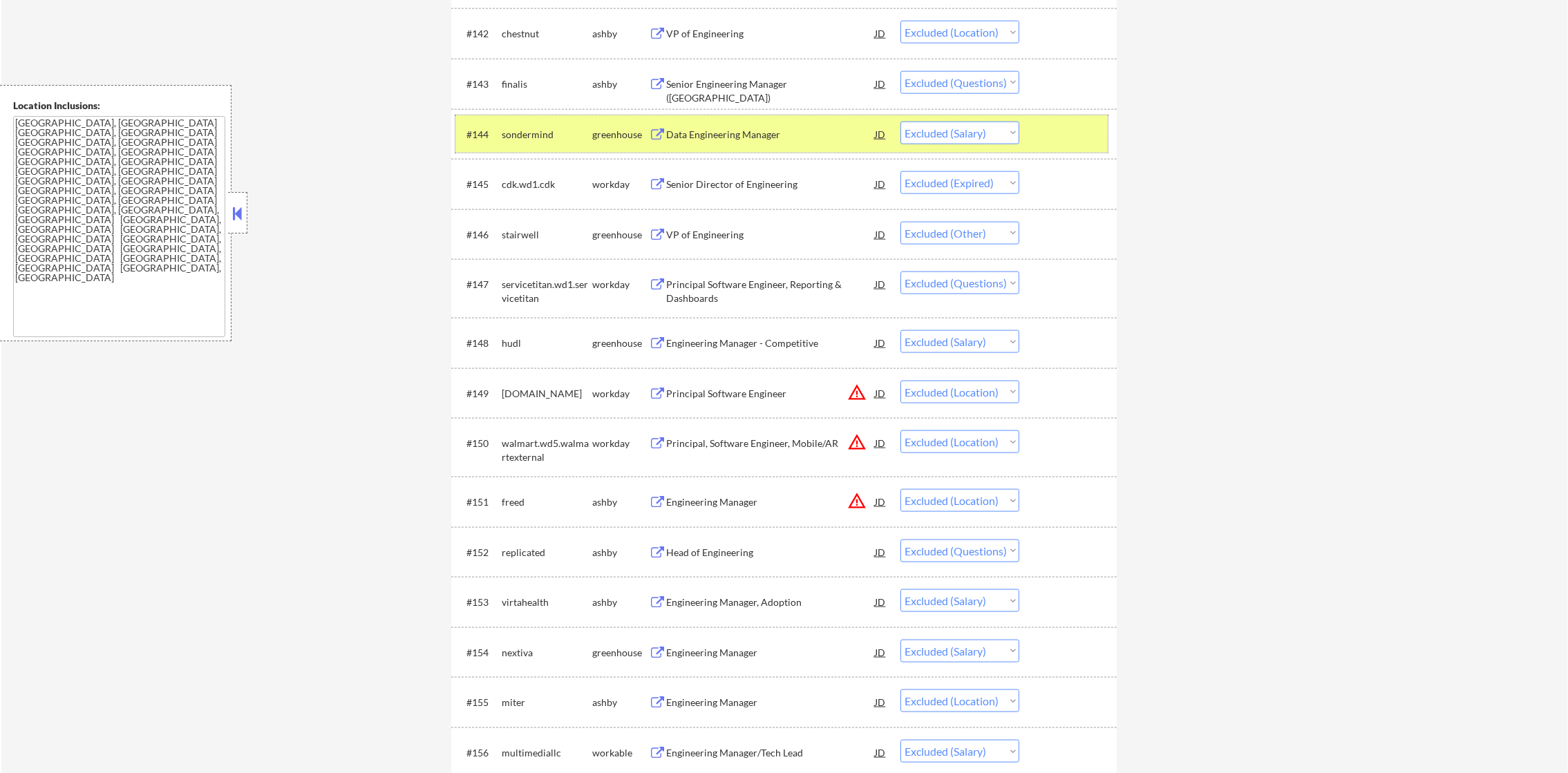
click at [528, 119] on div "#144 sondermind greenhouse Data Engineering Manager JD Choose an option... Pend…" at bounding box center [781, 133] width 652 height 37
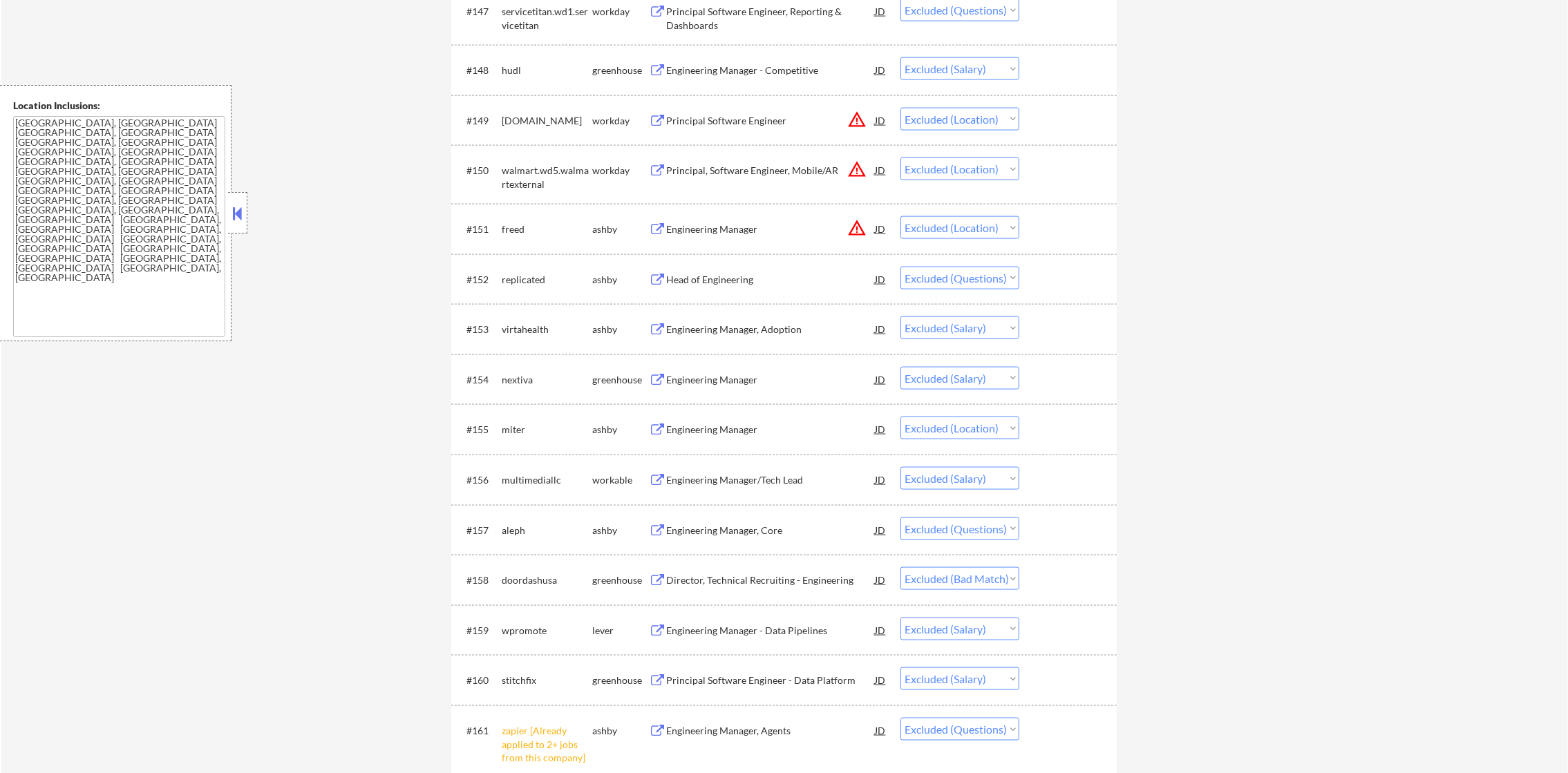
scroll to position [3005, 0]
click at [772, 62] on div "Engineering Manager - Competitive" at bounding box center [770, 67] width 208 height 13
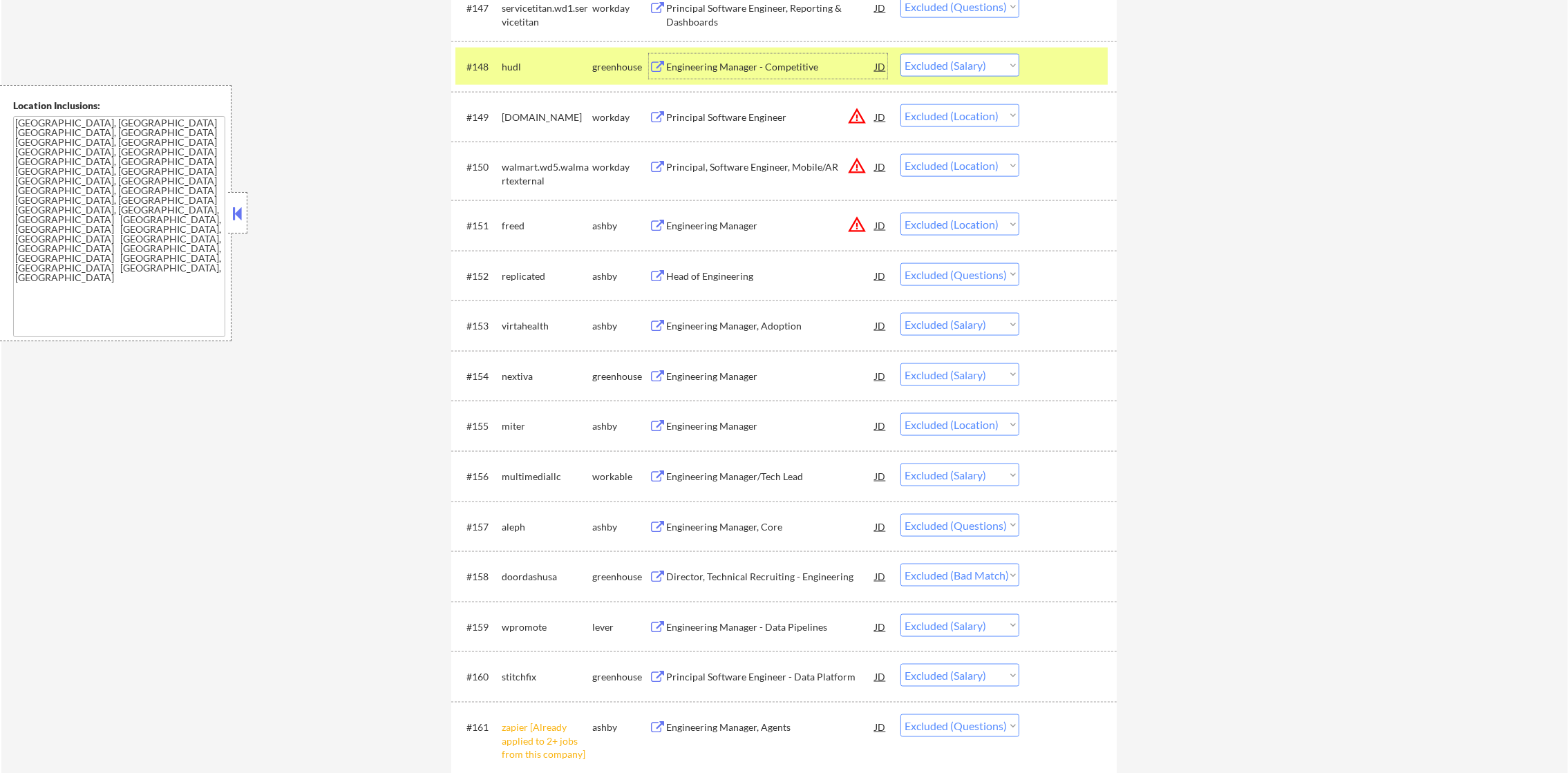
click at [514, 78] on div "hudl" at bounding box center [547, 66] width 90 height 25
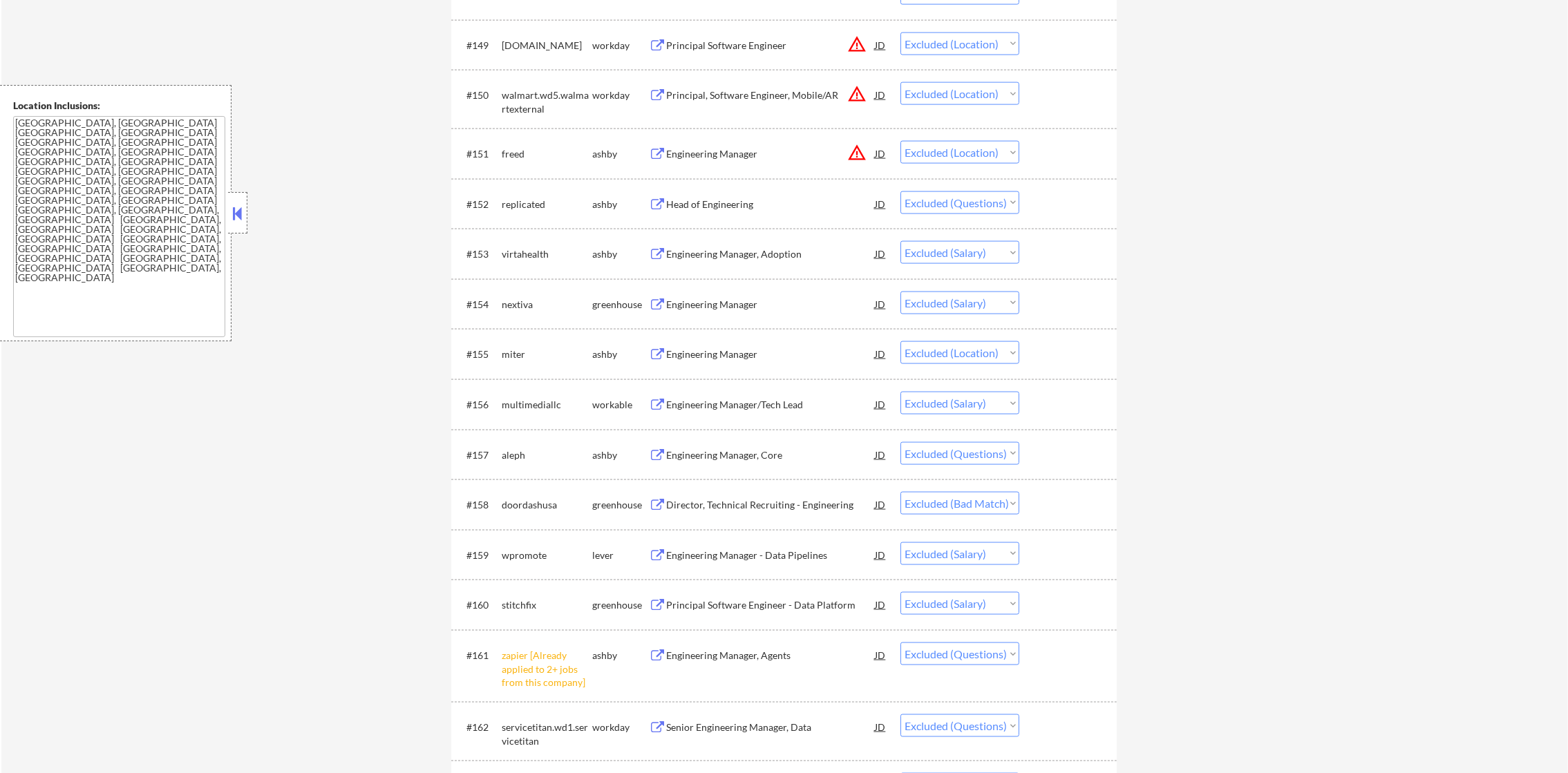
scroll to position [3212, 0]
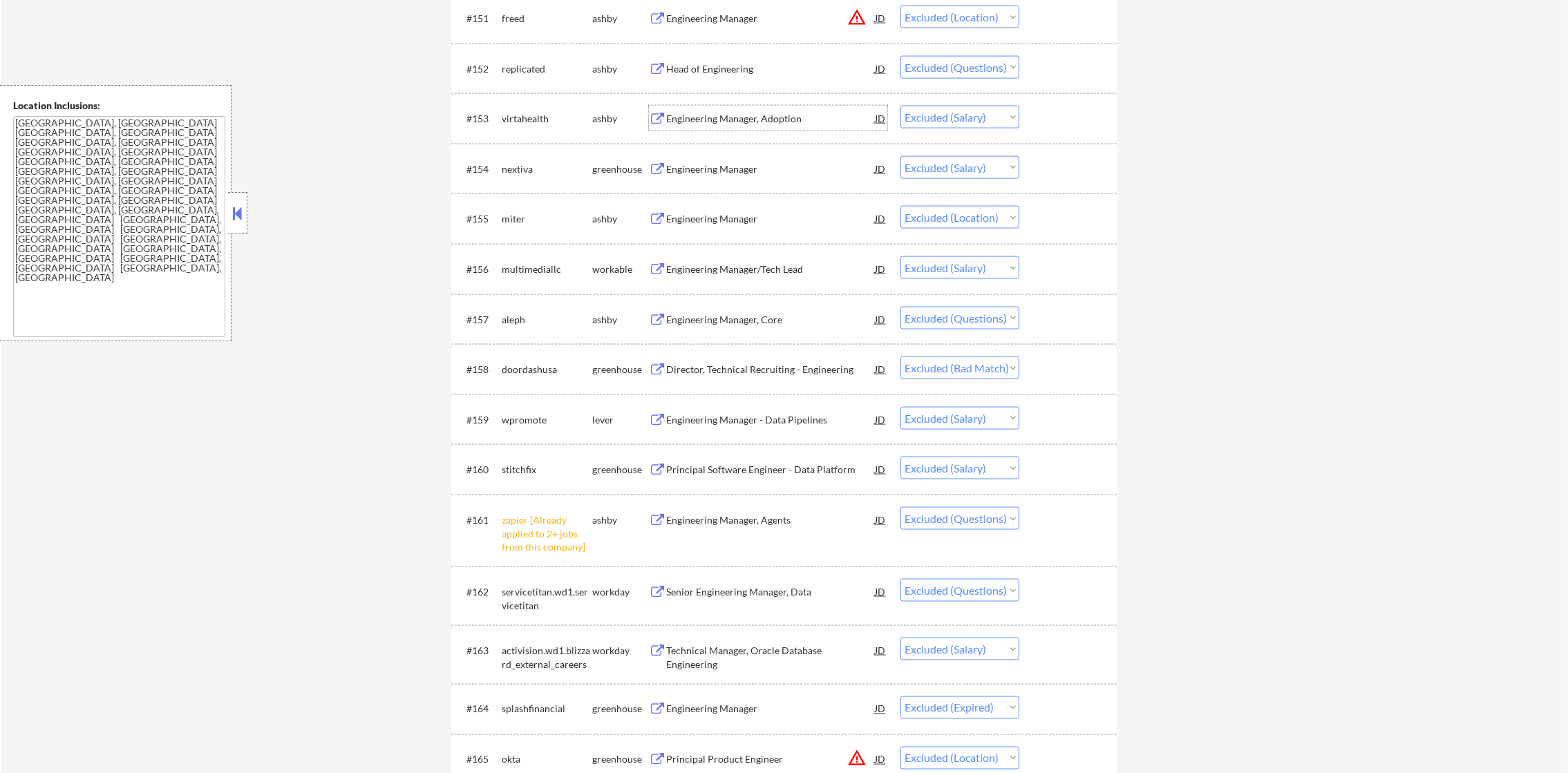
click at [702, 122] on div "Engineering Manager, Adoption" at bounding box center [770, 119] width 208 height 13
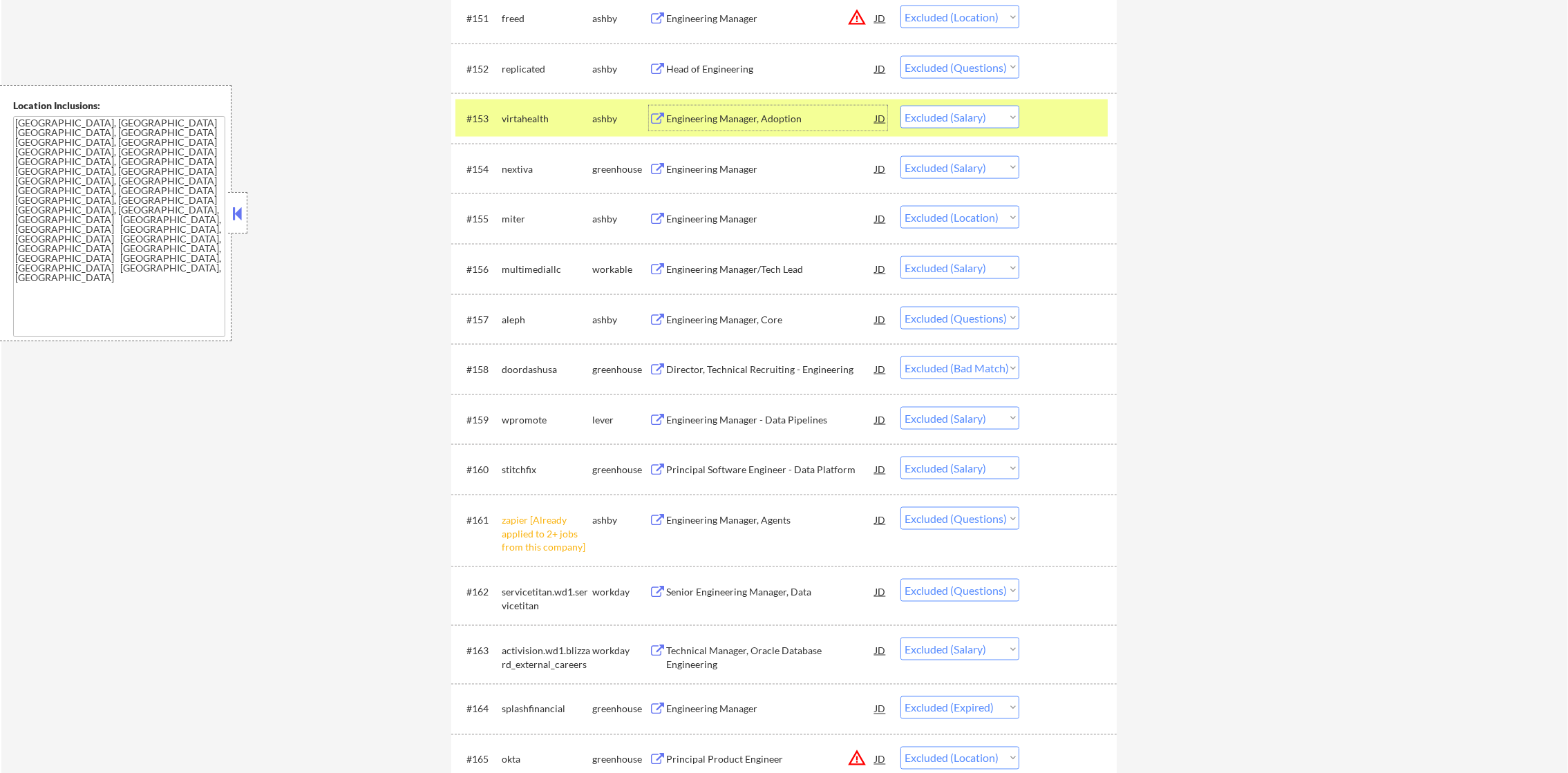
click at [964, 115] on select "Choose an option... Pending Applied Excluded (Questions) Excluded (Expired) Exc…" at bounding box center [960, 117] width 119 height 23
click at [900, 106] on select "Choose an option... Pending Applied Excluded (Questions) Excluded (Expired) Exc…" at bounding box center [960, 117] width 119 height 23
click at [739, 174] on div "Engineering Manager" at bounding box center [770, 169] width 208 height 13
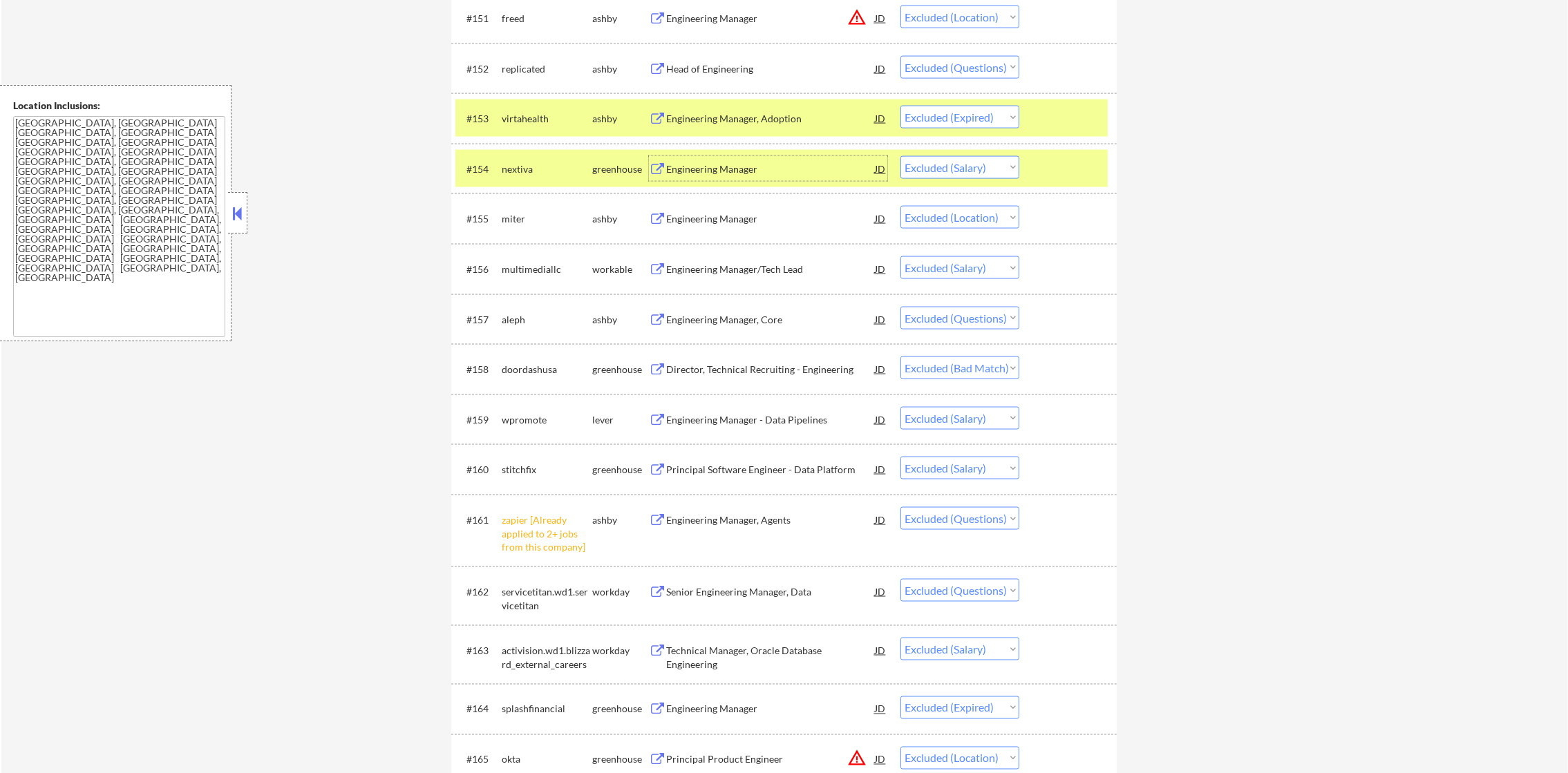
click at [529, 136] on div "#153 virtahealth ashby Engineering Manager, Adoption JD warning_amber Choose an…" at bounding box center [781, 118] width 652 height 37
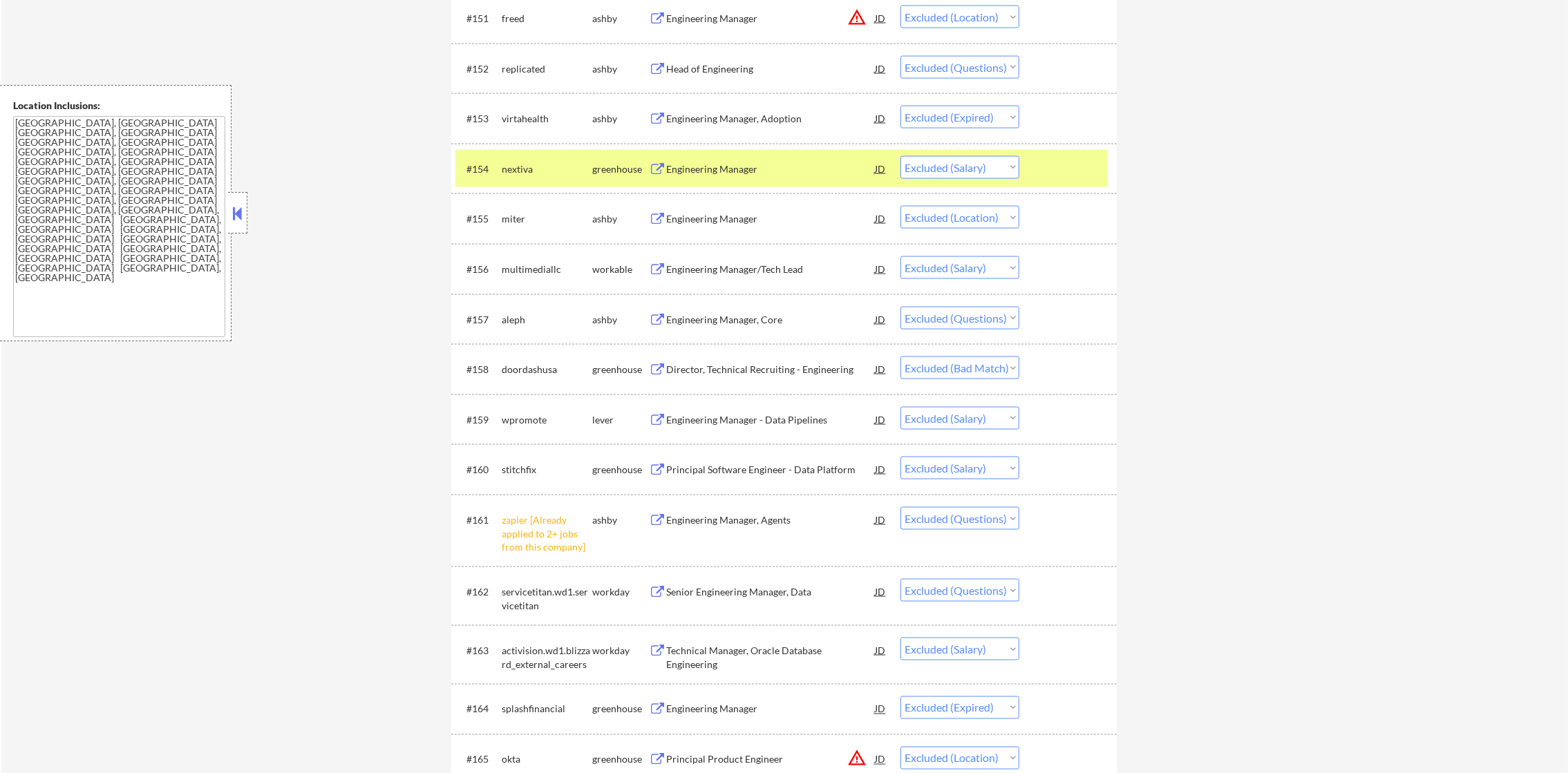
click at [531, 109] on div "virtahealth" at bounding box center [547, 118] width 90 height 25
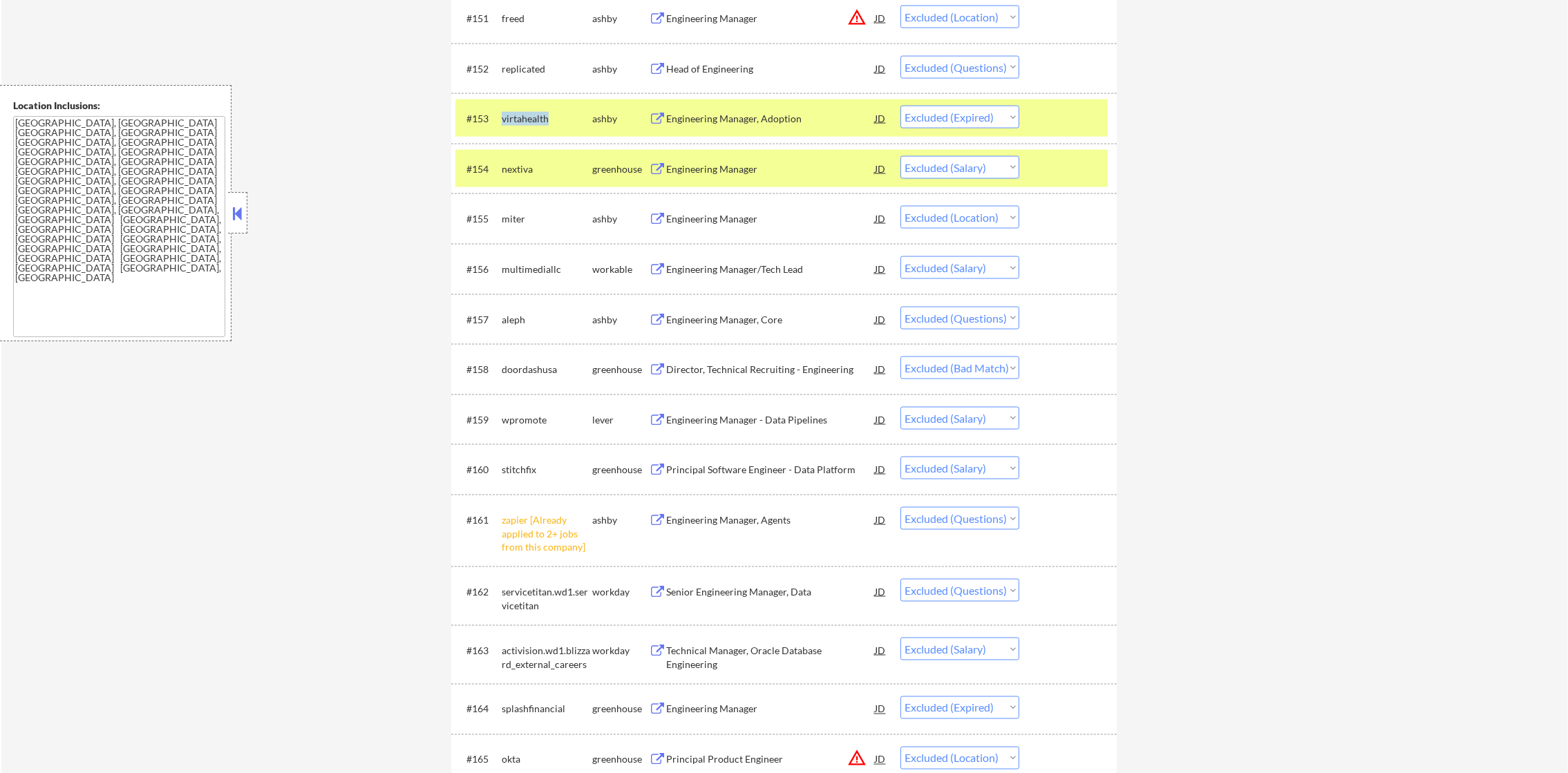
click at [531, 109] on div "virtahealth" at bounding box center [547, 118] width 90 height 25
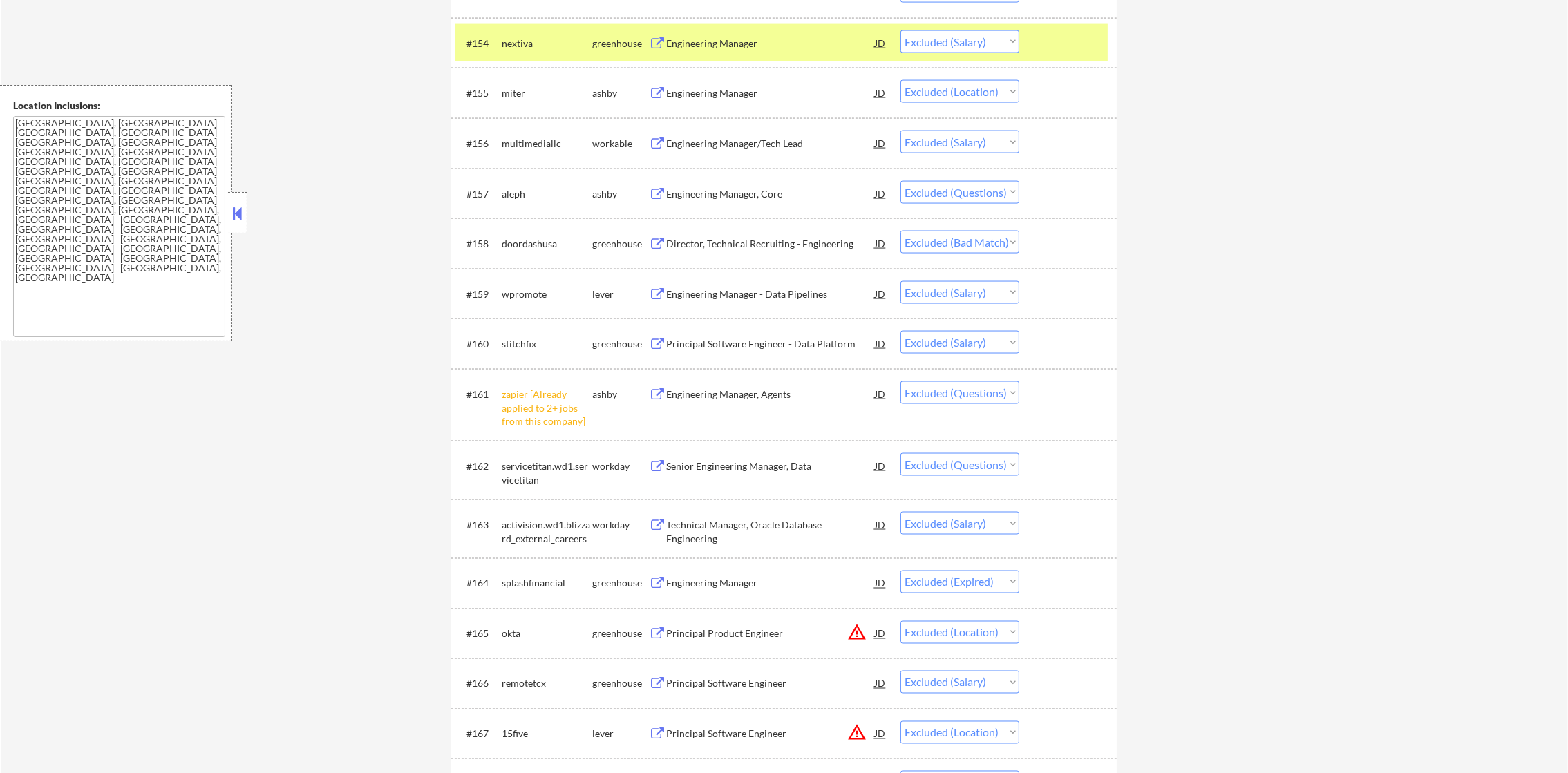
scroll to position [3350, 0]
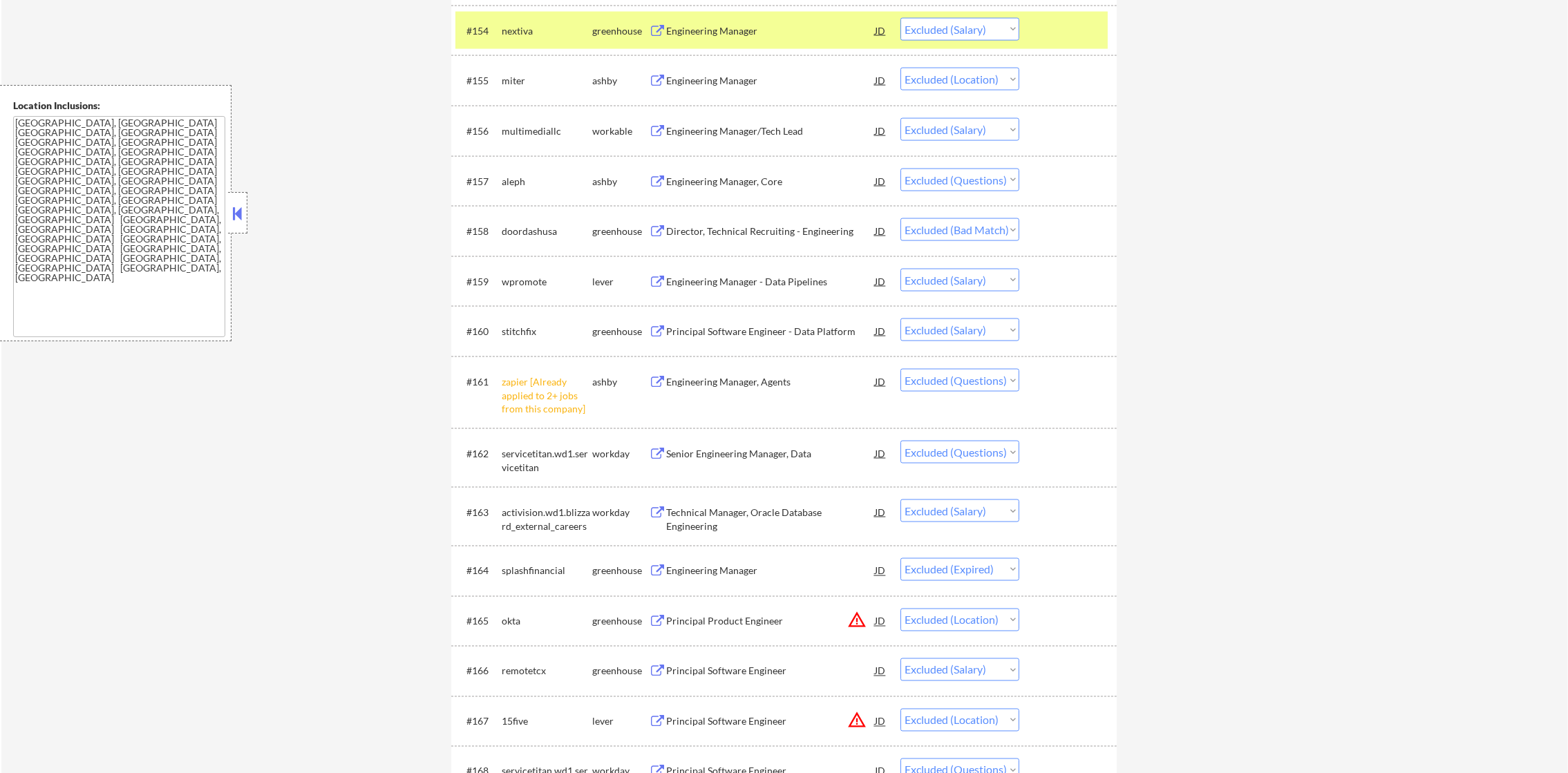
click at [953, 32] on select "Choose an option... Pending Applied Excluded (Questions) Excluded (Expired) Exc…" at bounding box center [960, 30] width 119 height 23
click at [900, 18] on select "Choose an option... Pending Applied Excluded (Questions) Excluded (Expired) Exc…" at bounding box center [960, 30] width 119 height 23
click at [521, 28] on div "nextiva" at bounding box center [547, 31] width 90 height 13
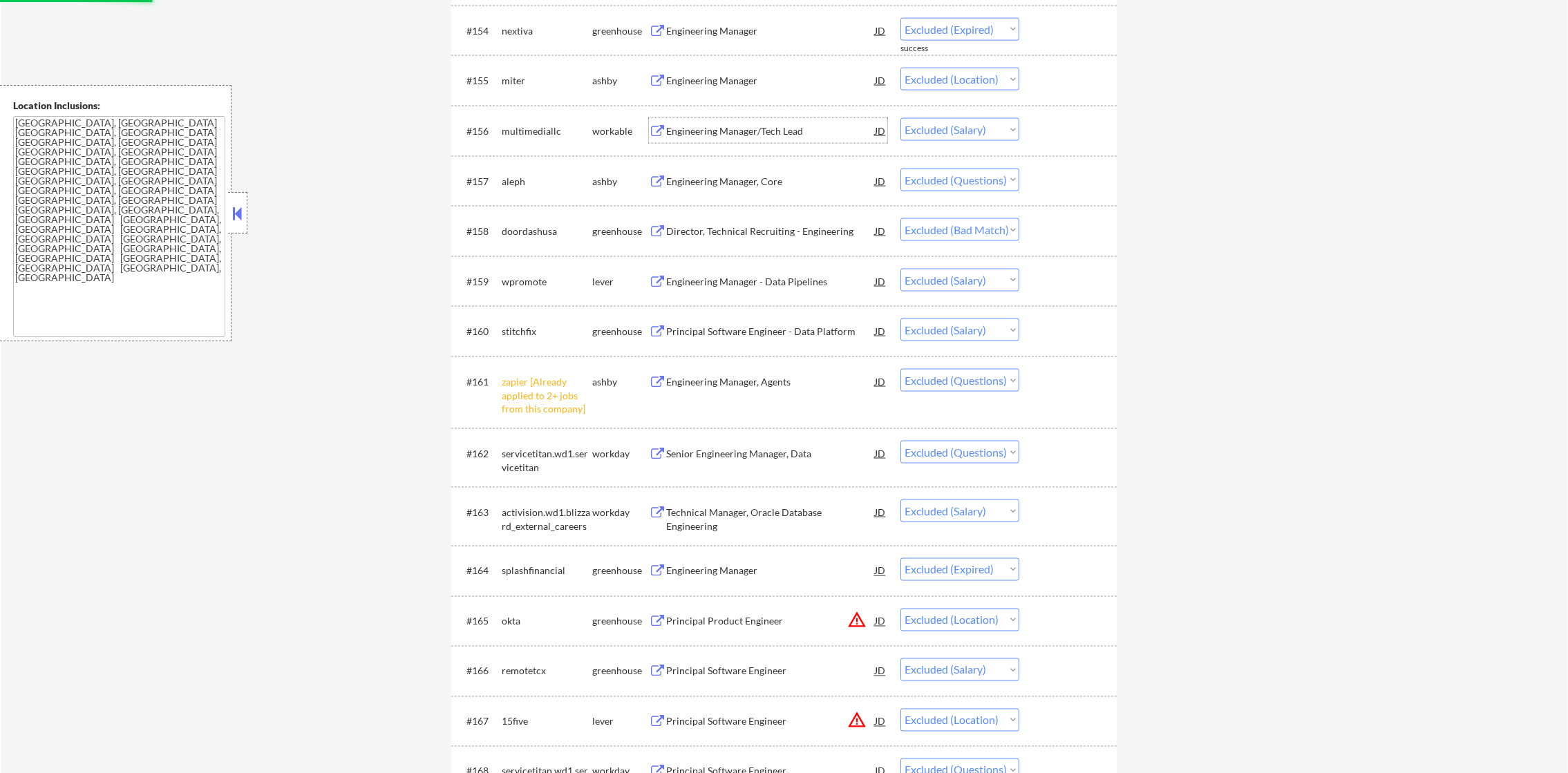
click at [767, 141] on div "Engineering Manager/Tech Lead" at bounding box center [770, 131] width 208 height 25
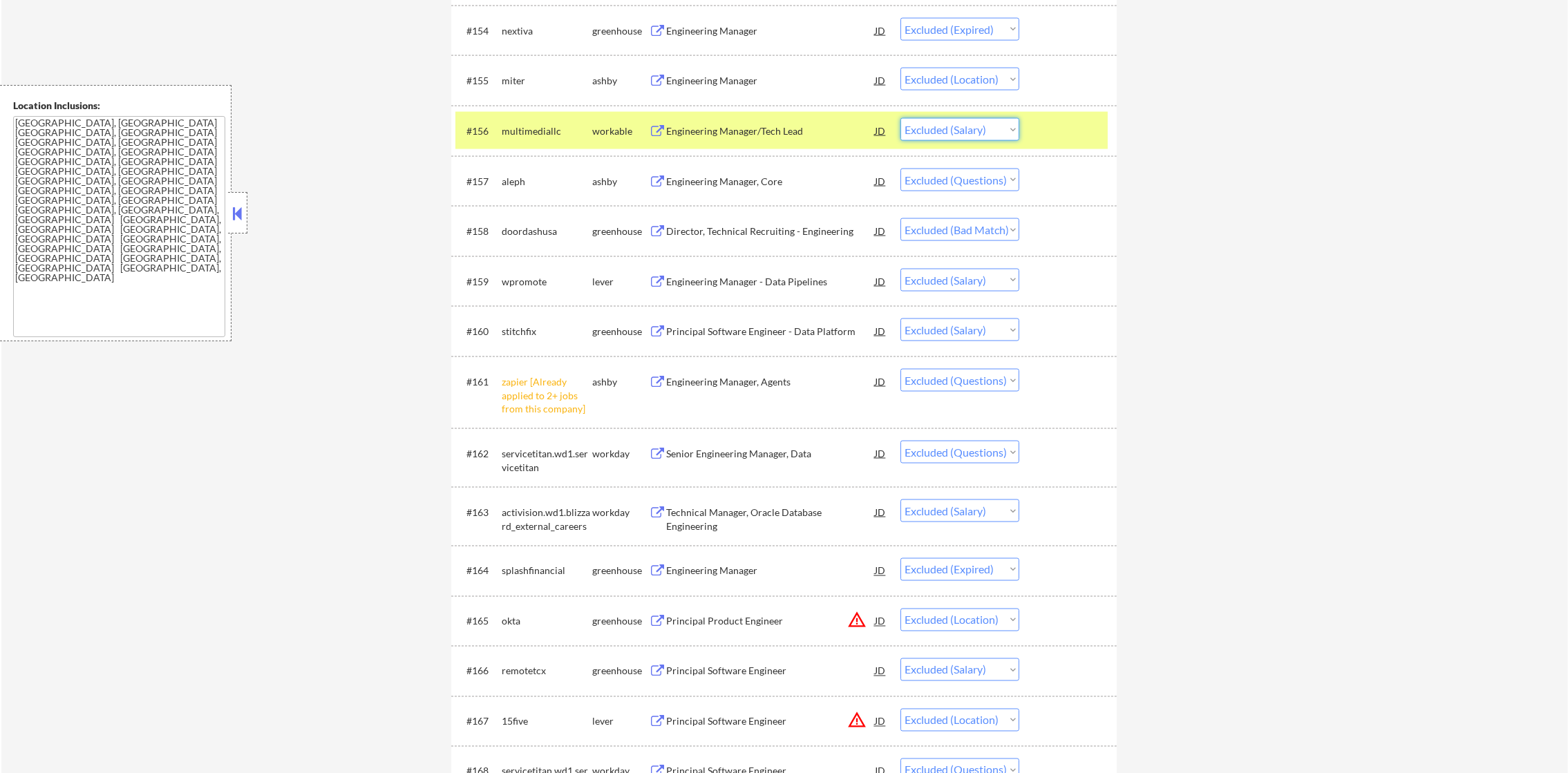
click at [930, 122] on select "Choose an option... Pending Applied Excluded (Questions) Excluded (Expired) Exc…" at bounding box center [960, 130] width 119 height 23
click at [900, 118] on select "Choose an option... Pending Applied Excluded (Questions) Excluded (Expired) Exc…" at bounding box center [960, 130] width 119 height 23
click at [499, 128] on div "#156 multimediallc workable Engineering Manager/Tech Lead JD warning_amber Choo…" at bounding box center [781, 131] width 652 height 37
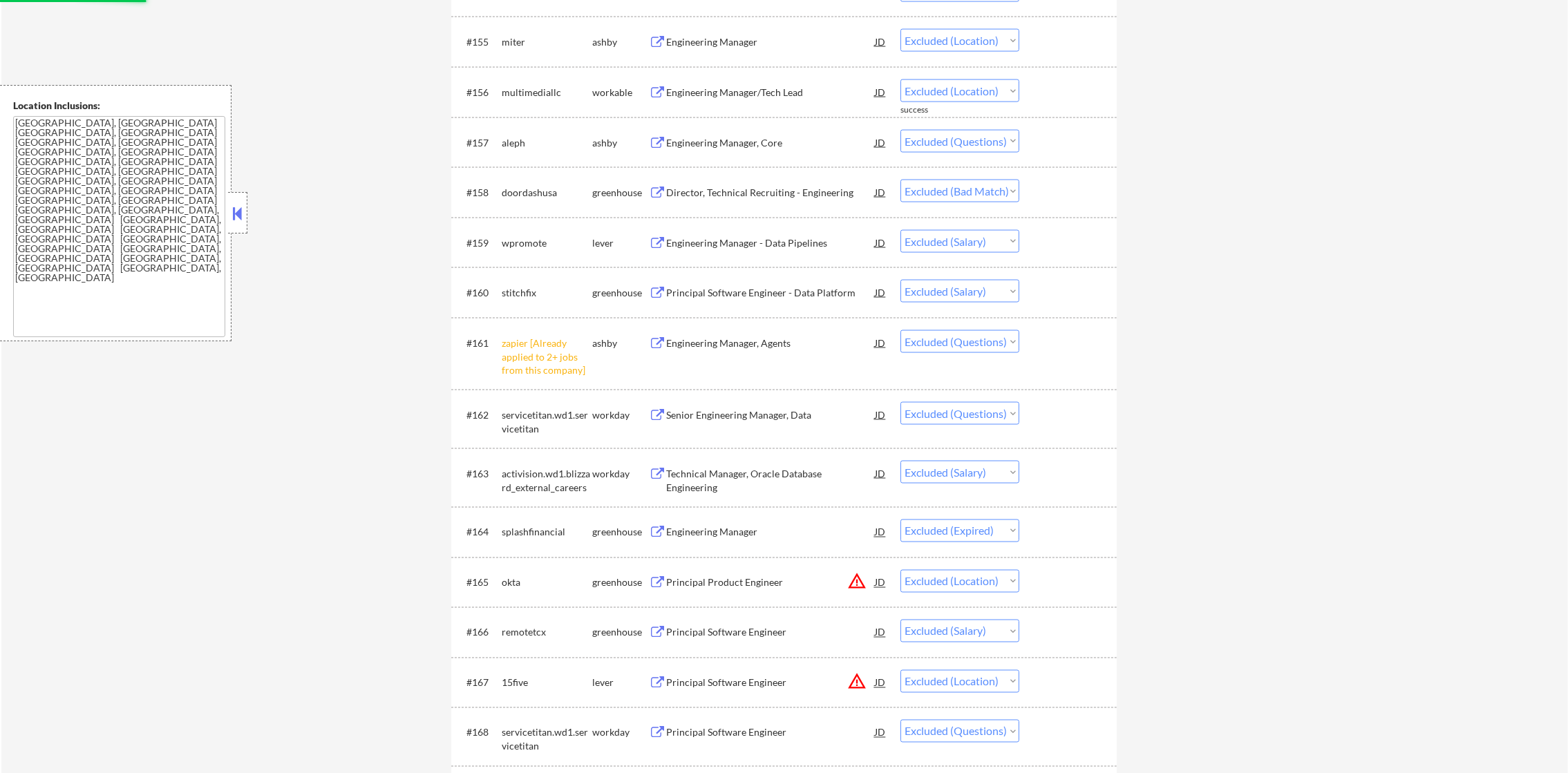
scroll to position [3419, 0]
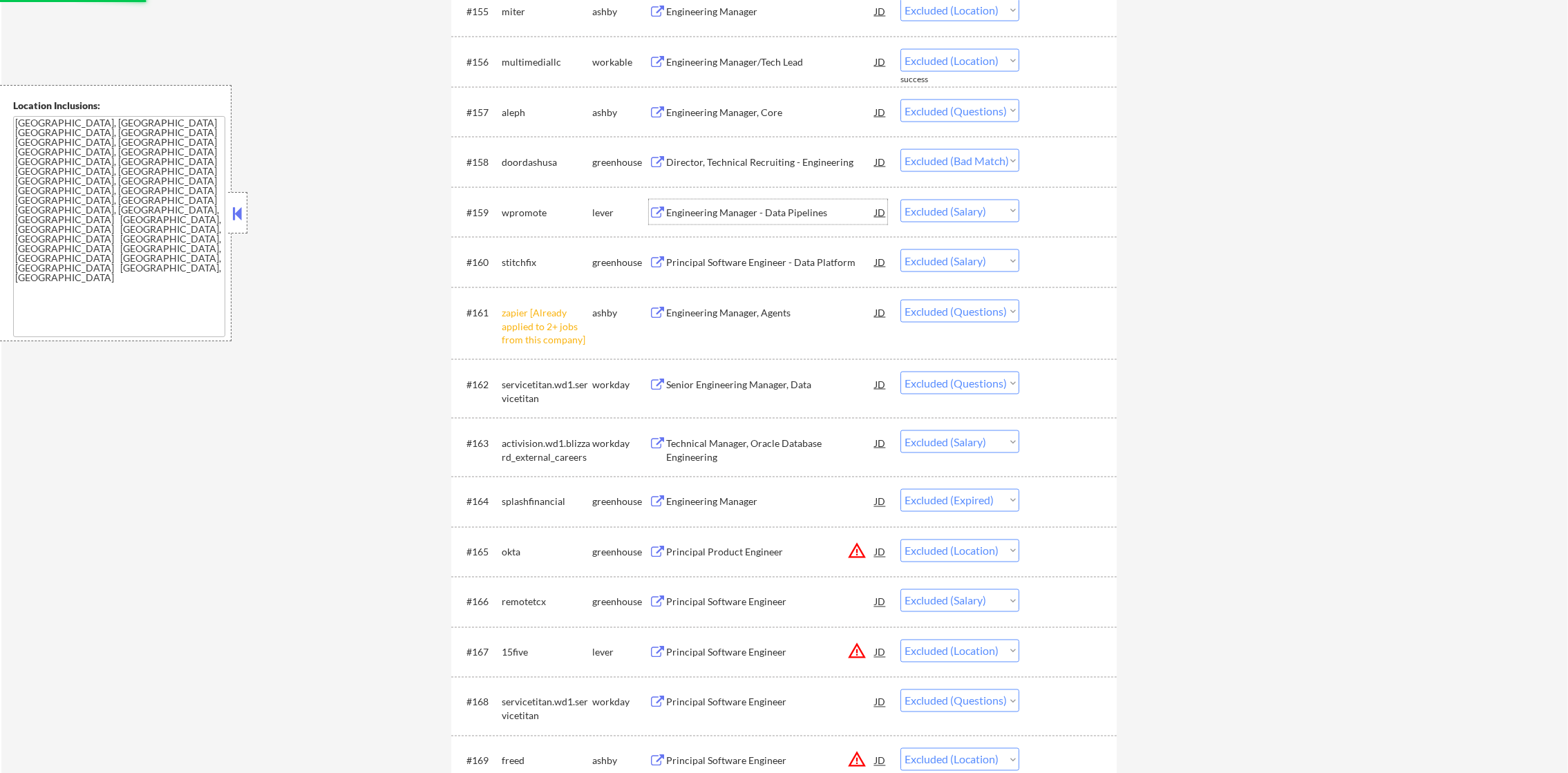
click at [733, 211] on div "Engineering Manager - Data Pipelines" at bounding box center [770, 212] width 208 height 13
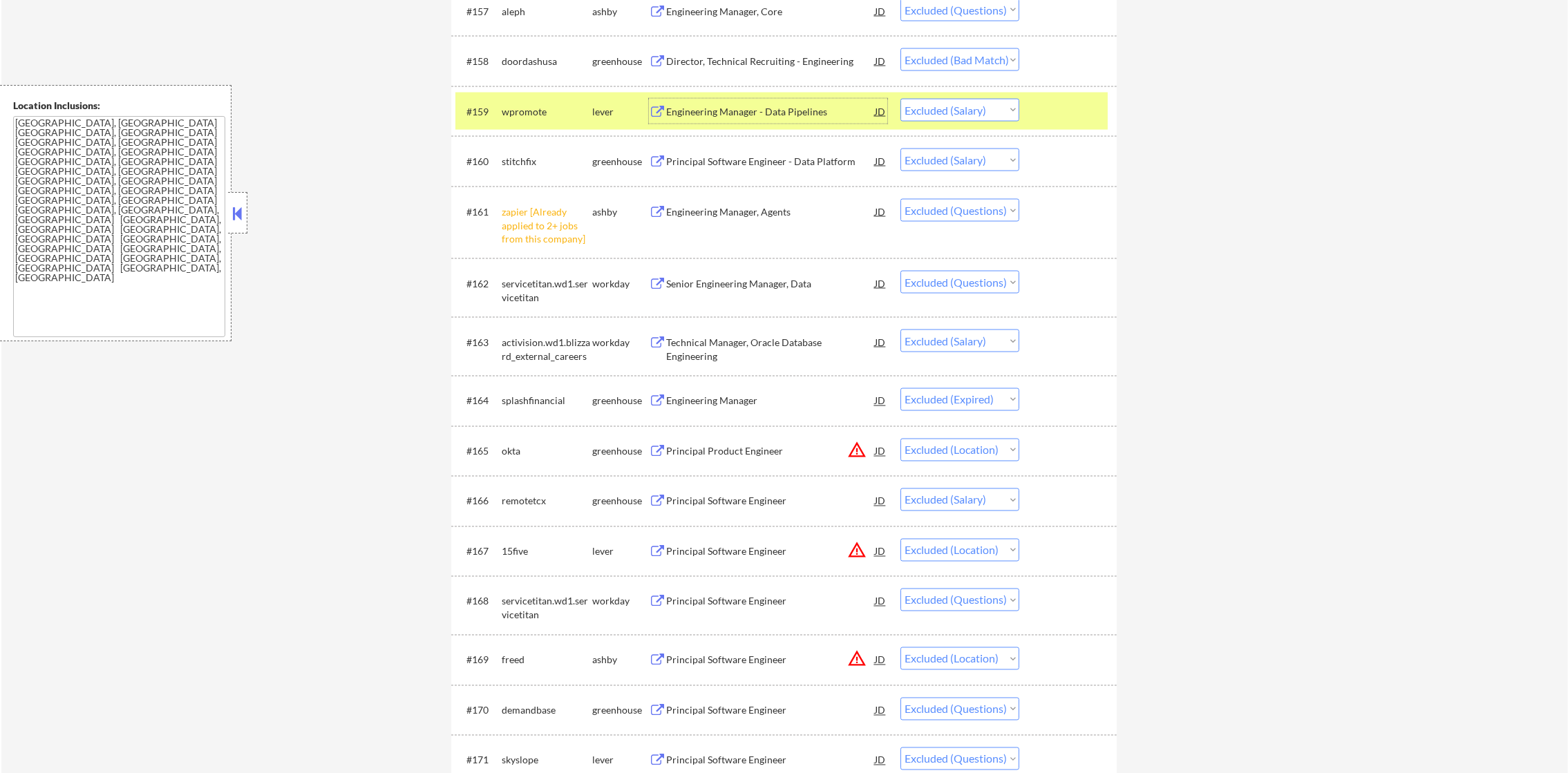
scroll to position [3523, 0]
click at [926, 105] on select "Choose an option... Pending Applied Excluded (Questions) Excluded (Expired) Exc…" at bounding box center [960, 108] width 119 height 23
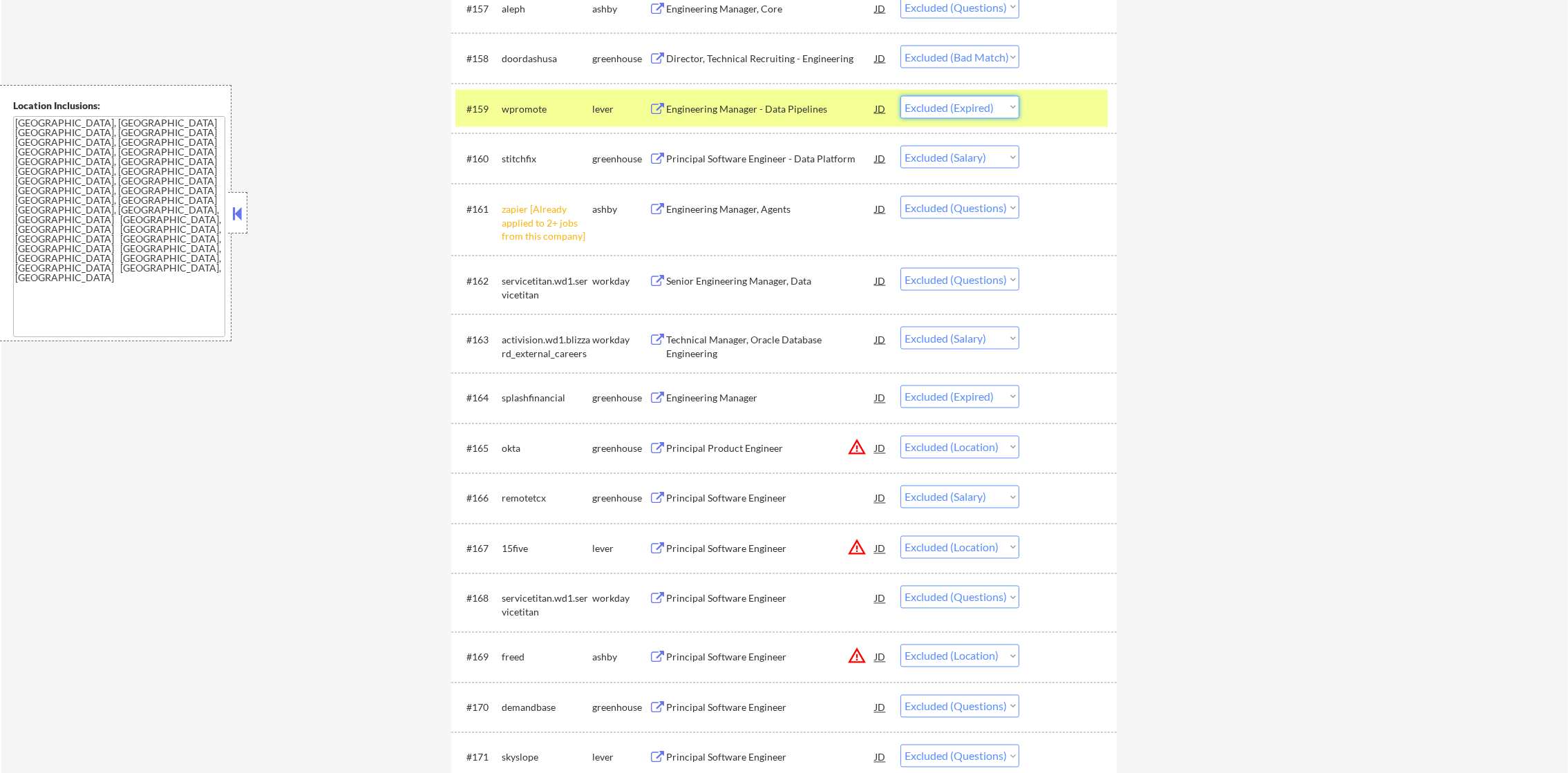
click at [900, 96] on select "Choose an option... Pending Applied Excluded (Questions) Excluded (Expired) Exc…" at bounding box center [960, 108] width 119 height 23
drag, startPoint x: 560, startPoint y: 107, endPoint x: 674, endPoint y: 137, distance: 117.9
click at [558, 109] on div "wpromote" at bounding box center [547, 109] width 90 height 13
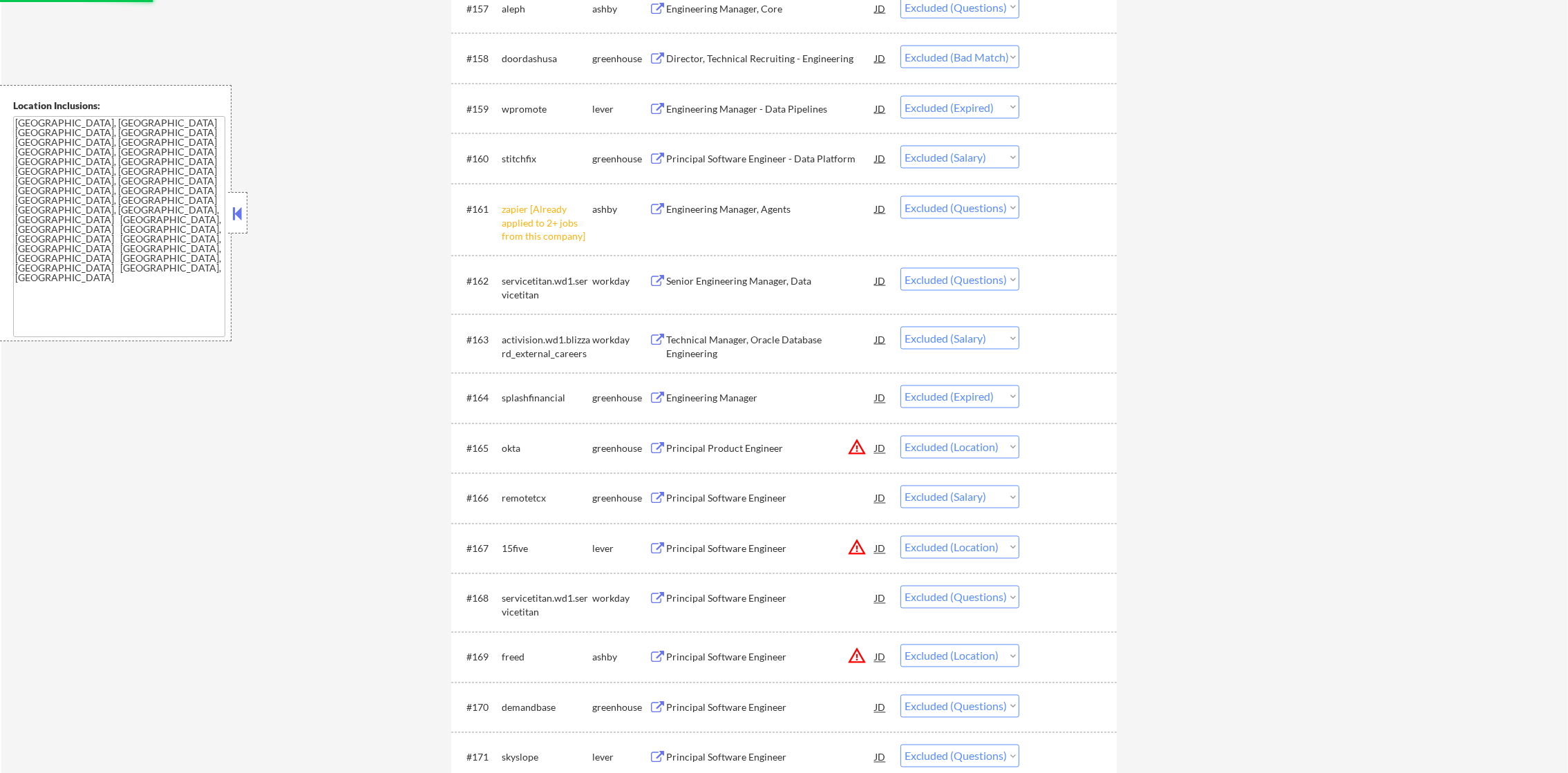
click at [741, 158] on div "Principal Software Engineer - Data Platform" at bounding box center [770, 158] width 208 height 13
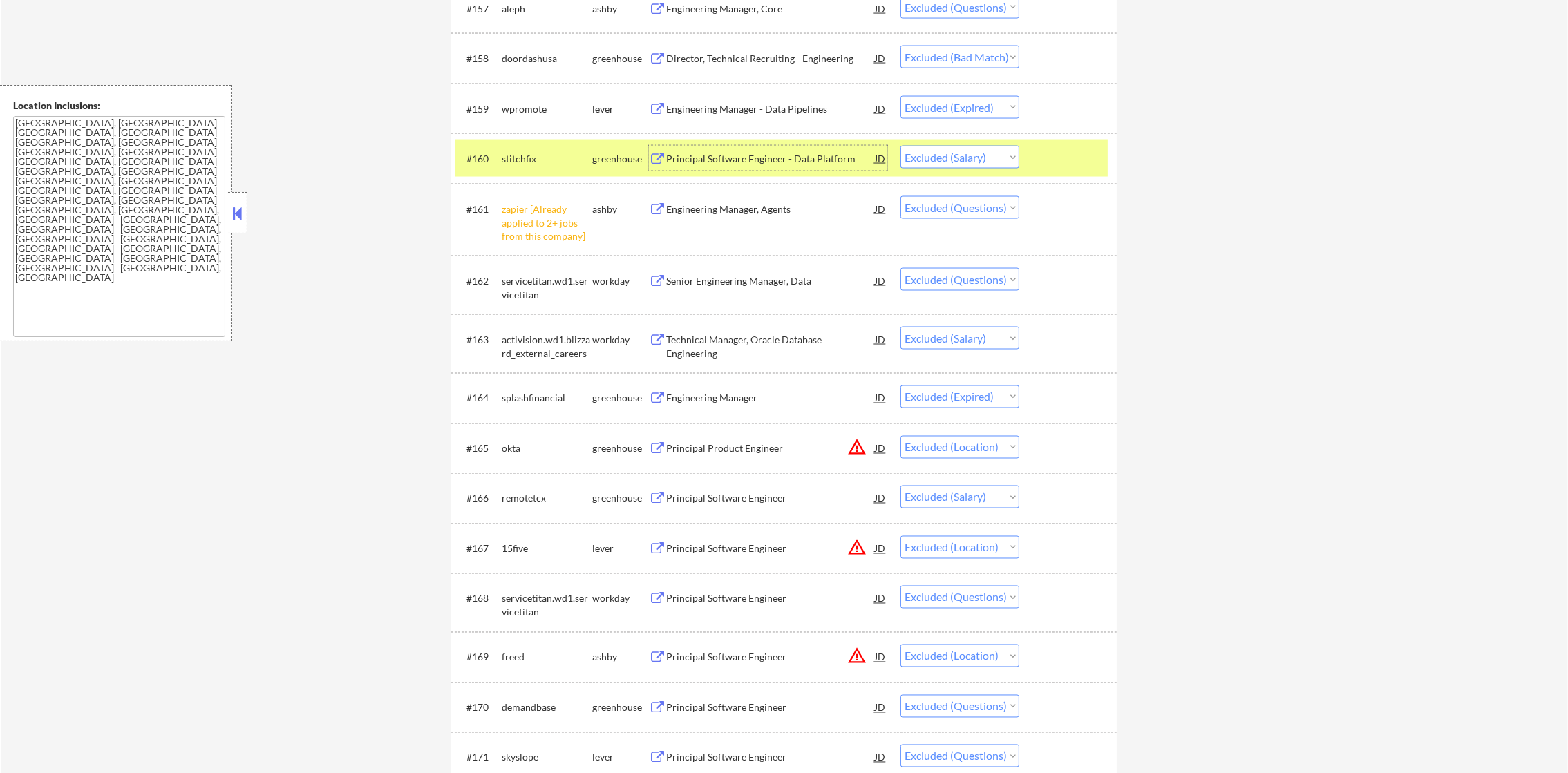
click at [966, 158] on select "Choose an option... Pending Applied Excluded (Questions) Excluded (Expired) Exc…" at bounding box center [960, 157] width 119 height 23
click at [900, 146] on select "Choose an option... Pending Applied Excluded (Questions) Excluded (Expired) Exc…" at bounding box center [960, 157] width 119 height 23
click at [515, 155] on div "stitchfix" at bounding box center [547, 158] width 90 height 13
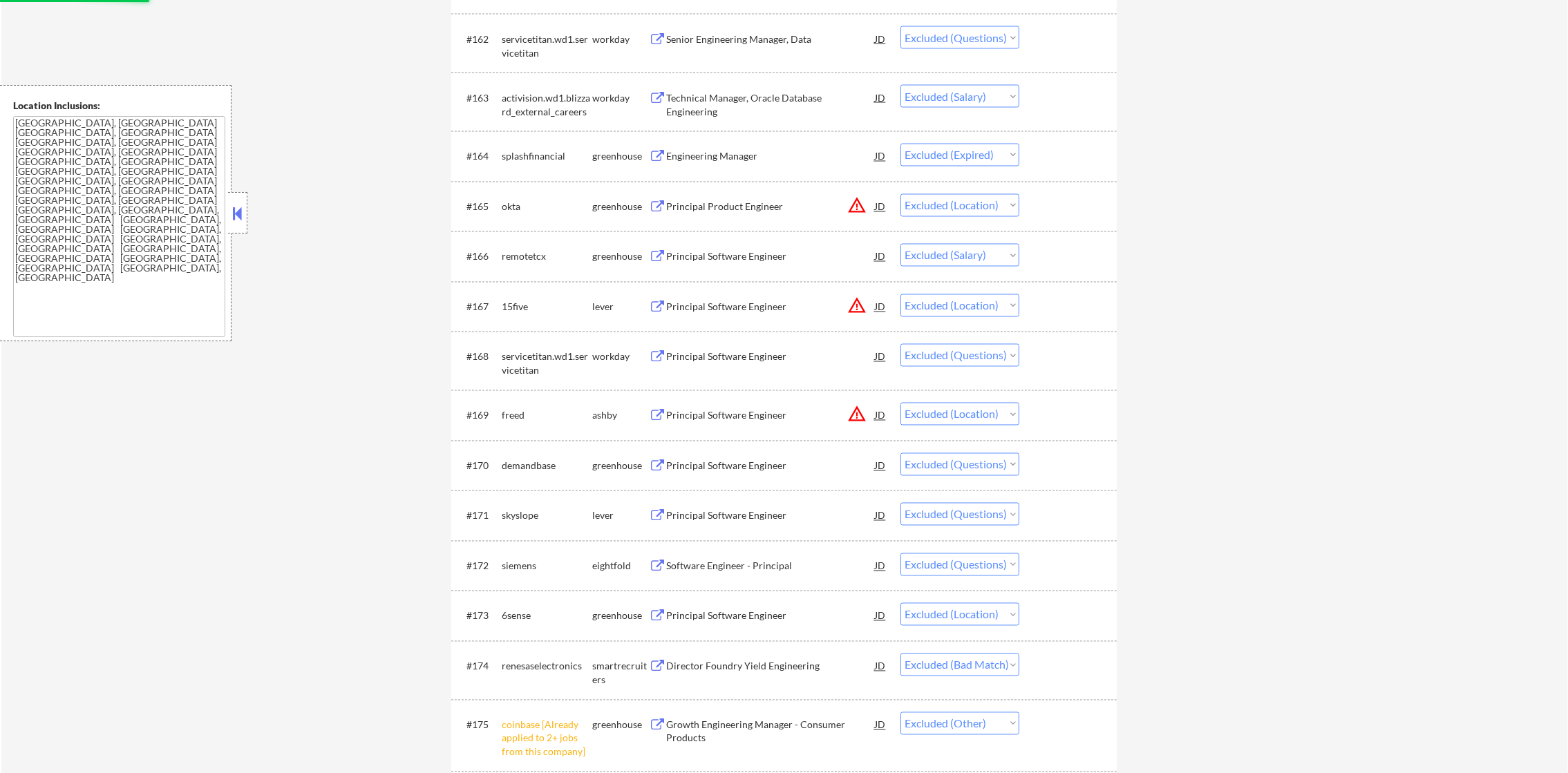
scroll to position [3799, 0]
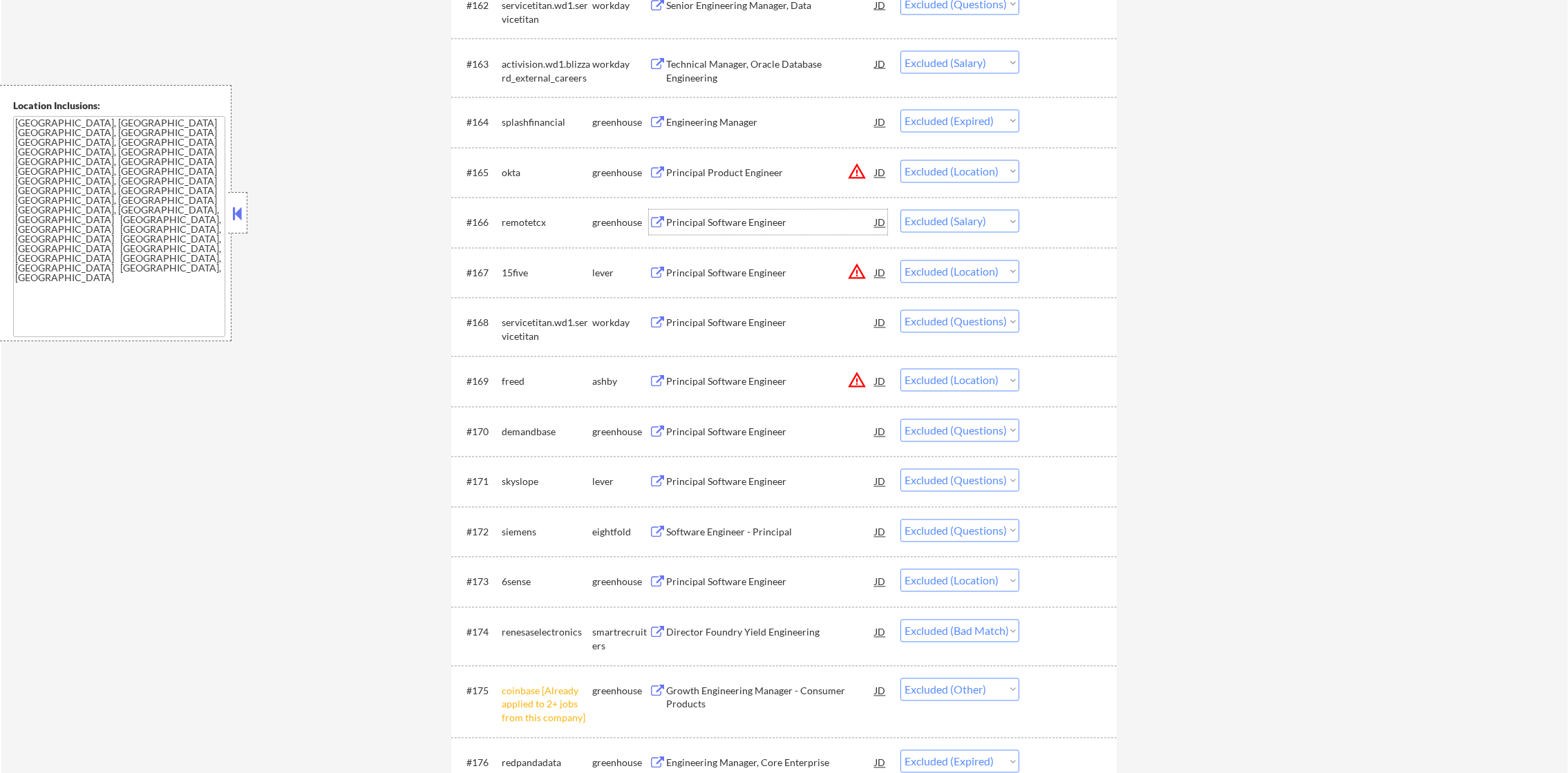
click at [792, 220] on div "Principal Software Engineer" at bounding box center [770, 223] width 208 height 13
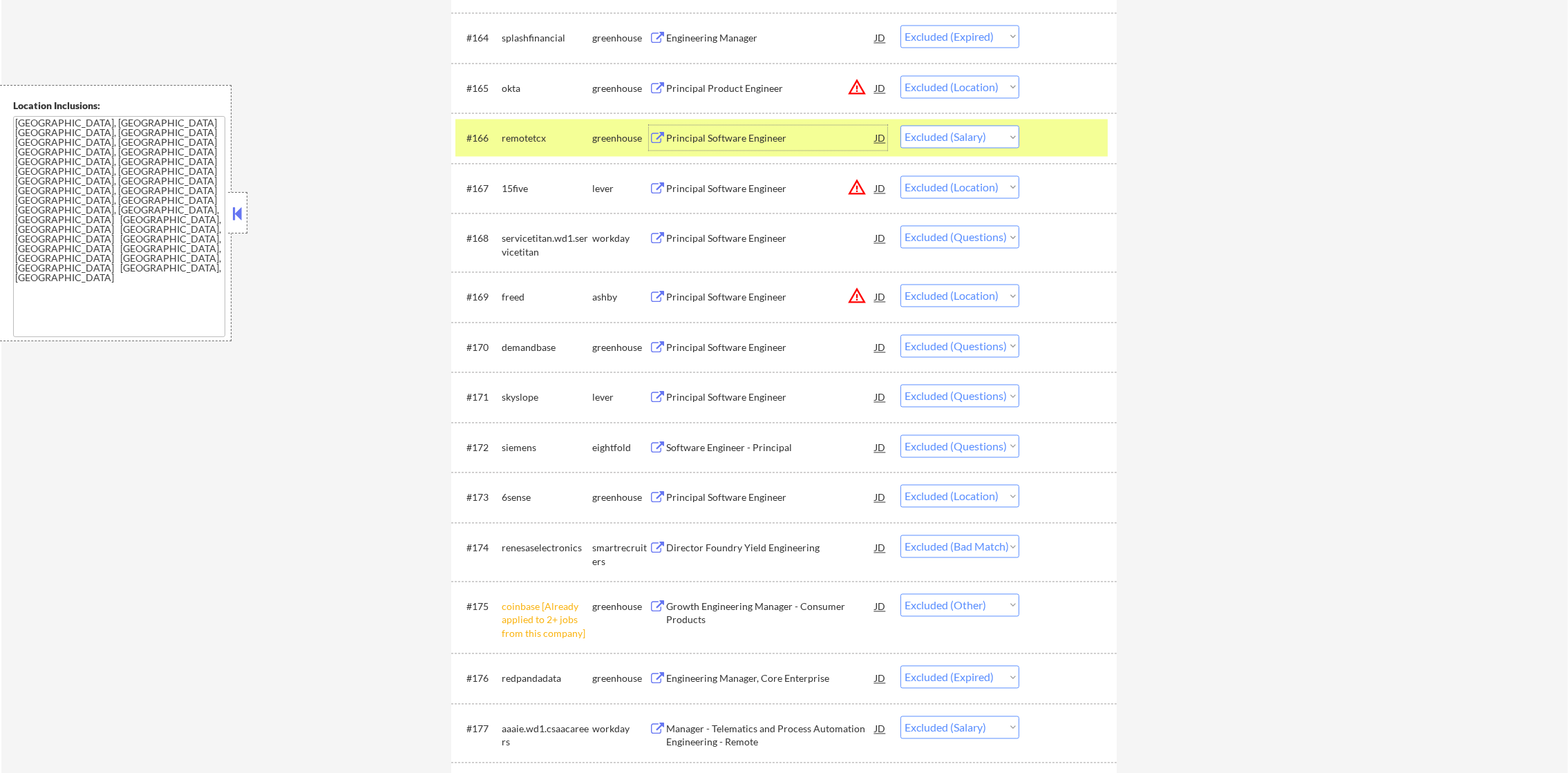
scroll to position [4006, 0]
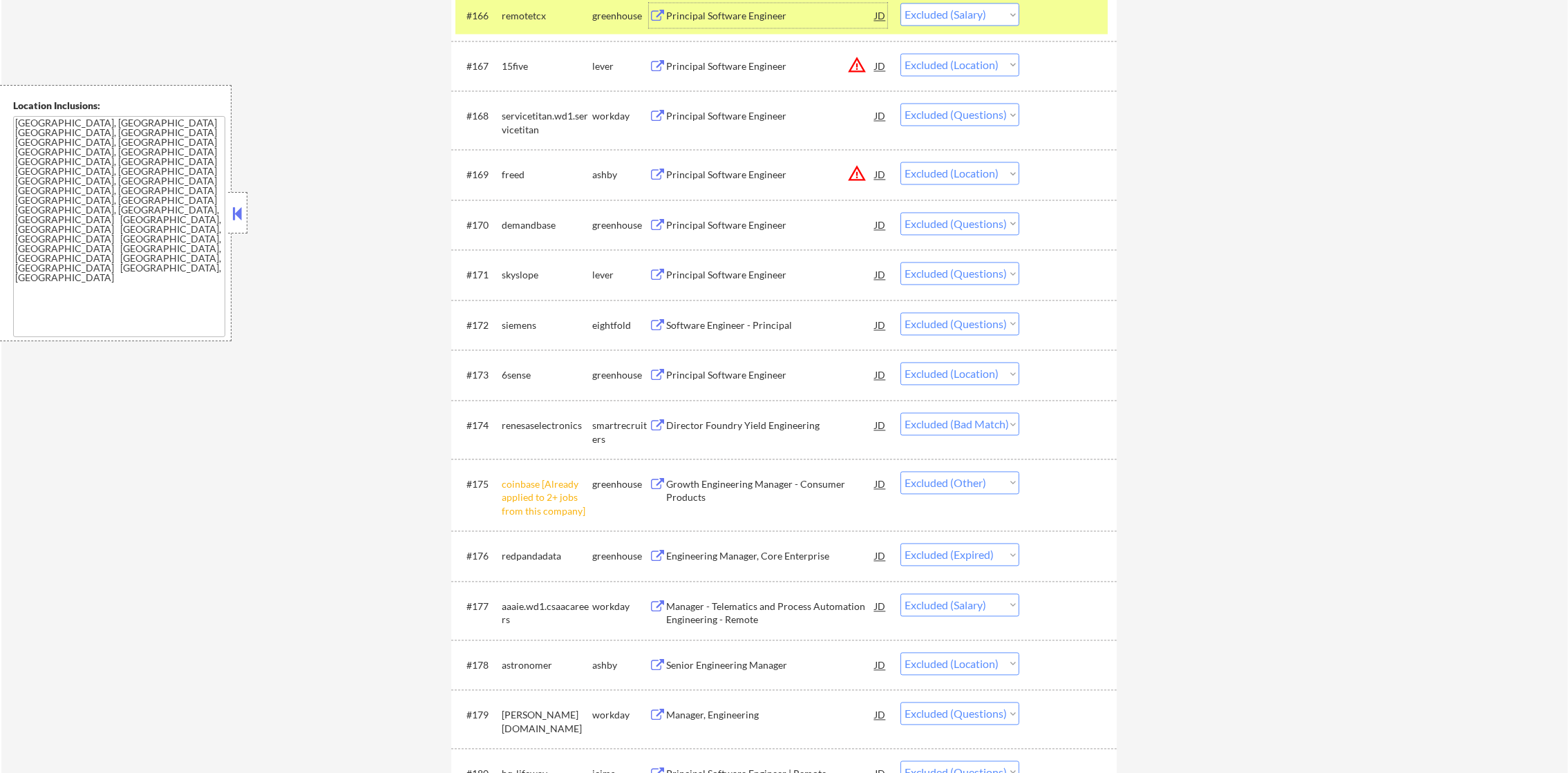
click at [533, 21] on div "remotetcx" at bounding box center [547, 15] width 90 height 13
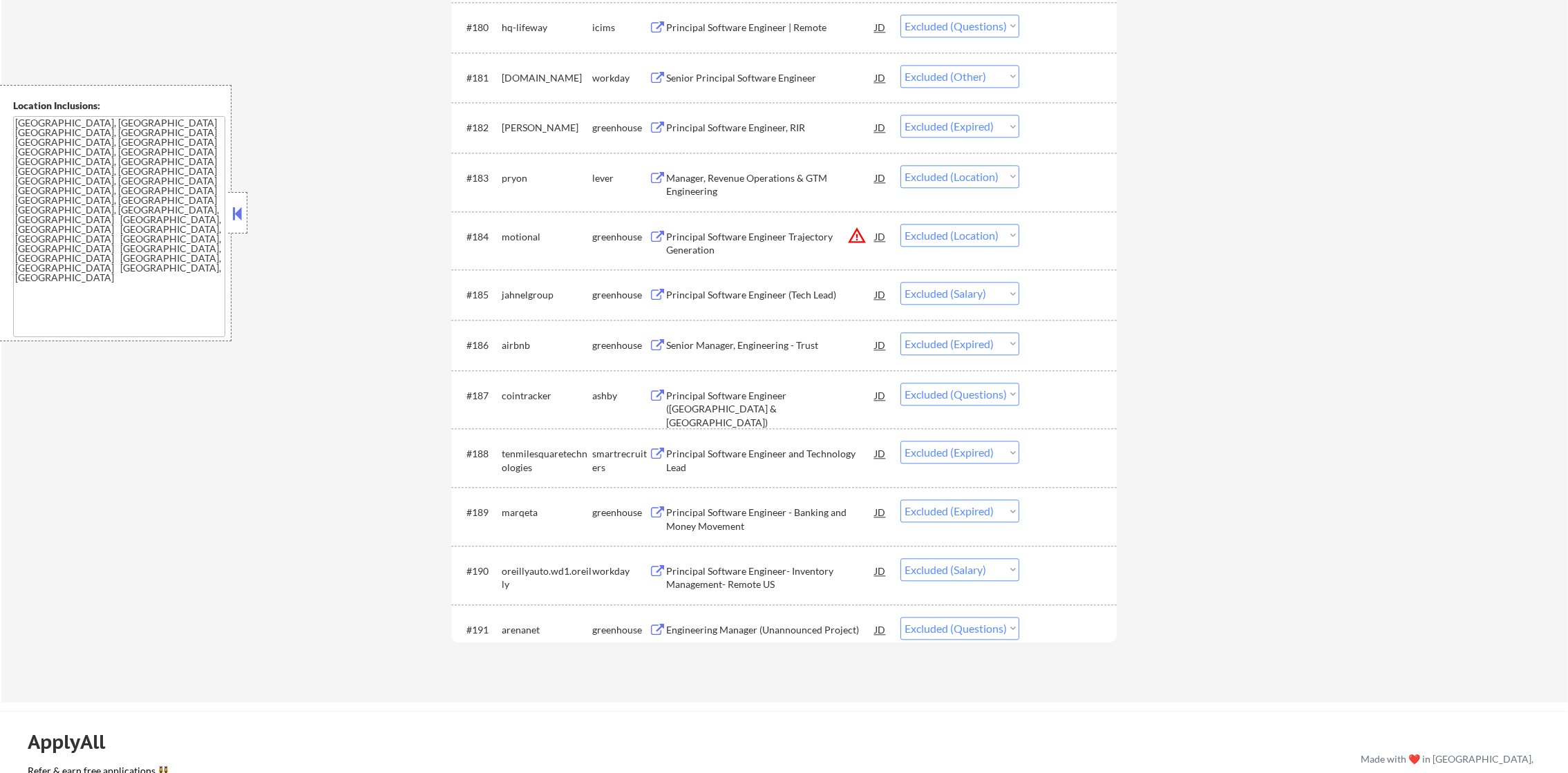
scroll to position [4835, 0]
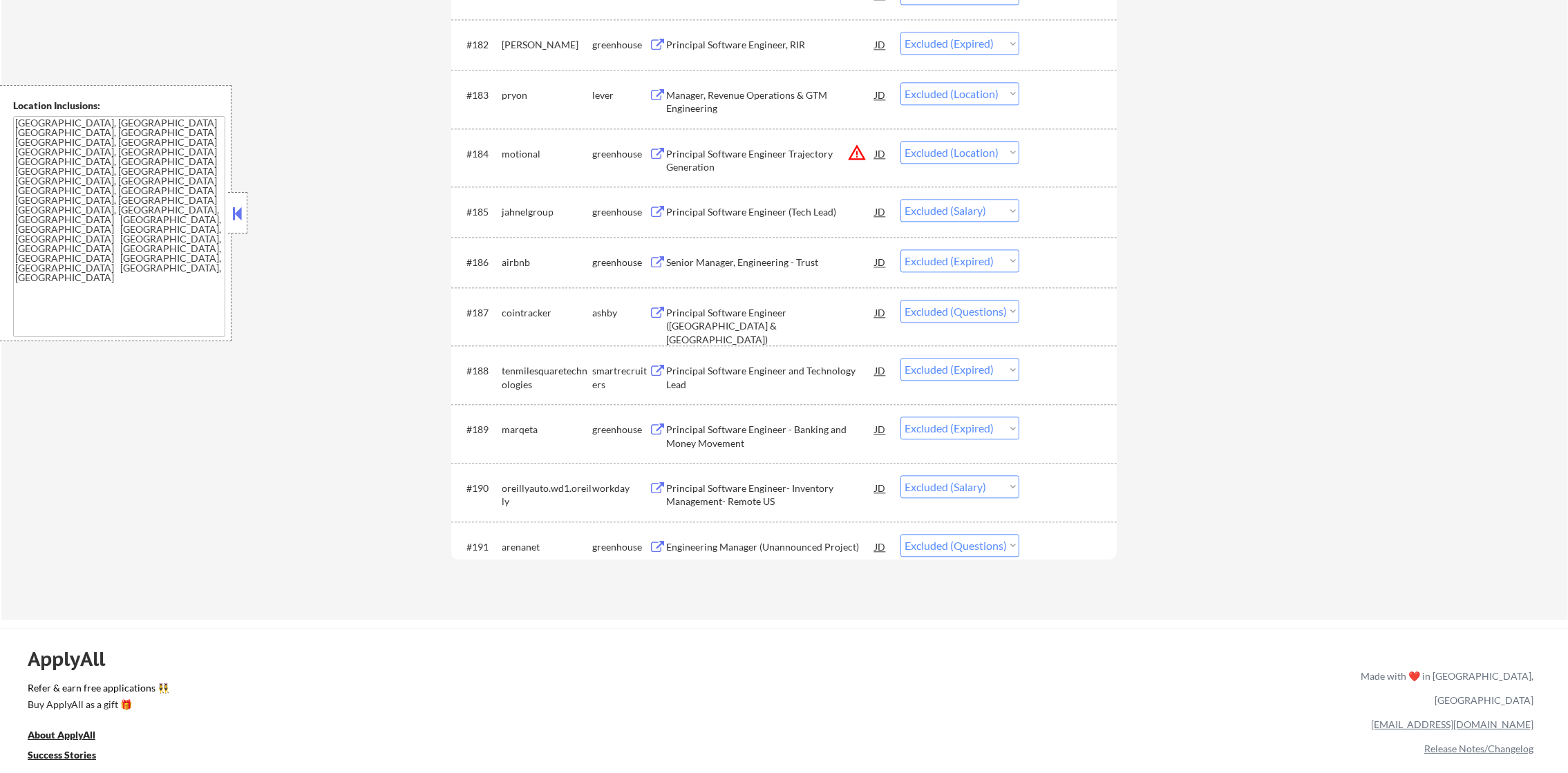
click at [754, 220] on div "Principal Software Engineer (Tech Lead)" at bounding box center [770, 211] width 208 height 25
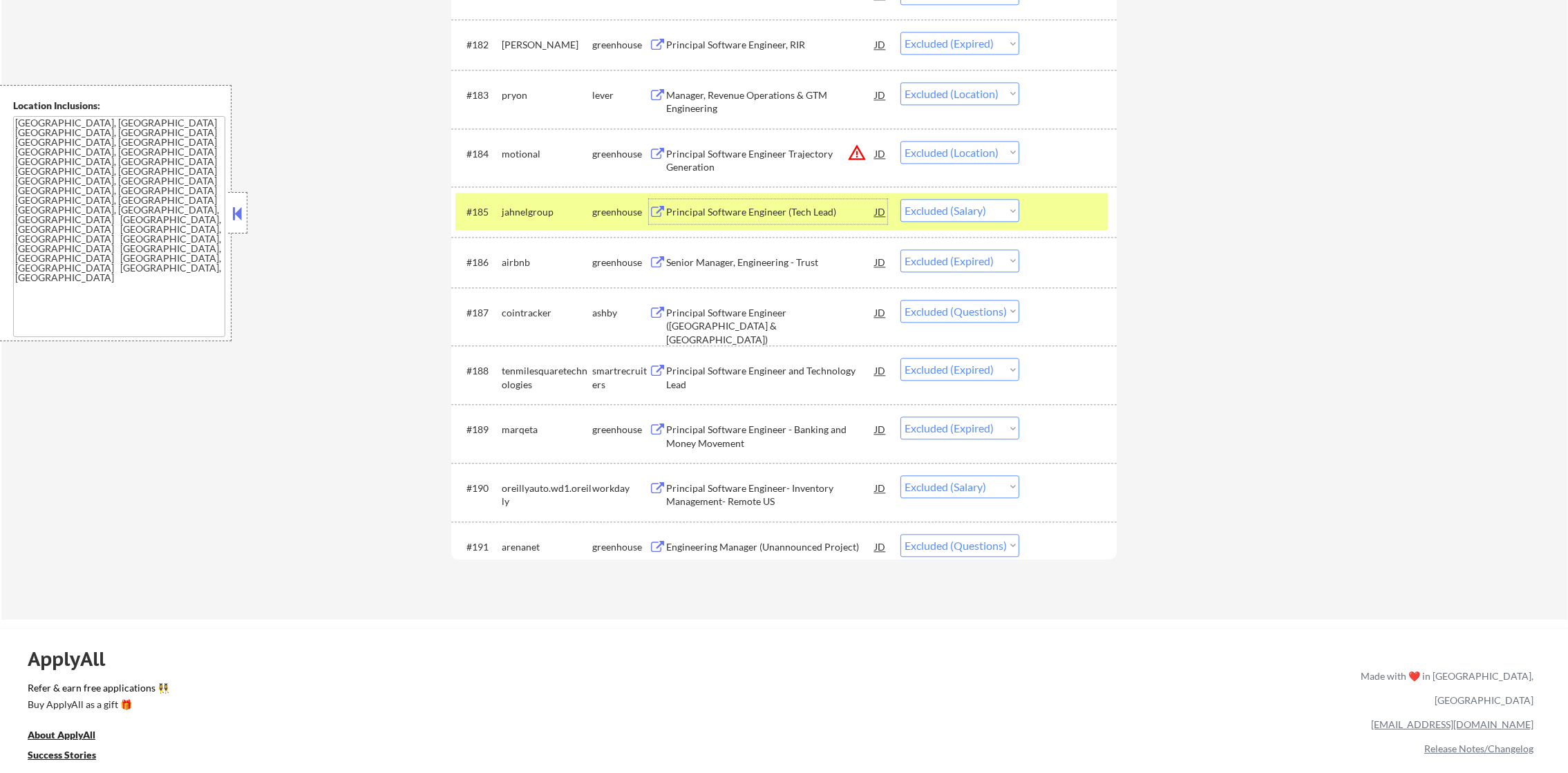
click at [521, 205] on div "jahnelgroup" at bounding box center [547, 212] width 90 height 13
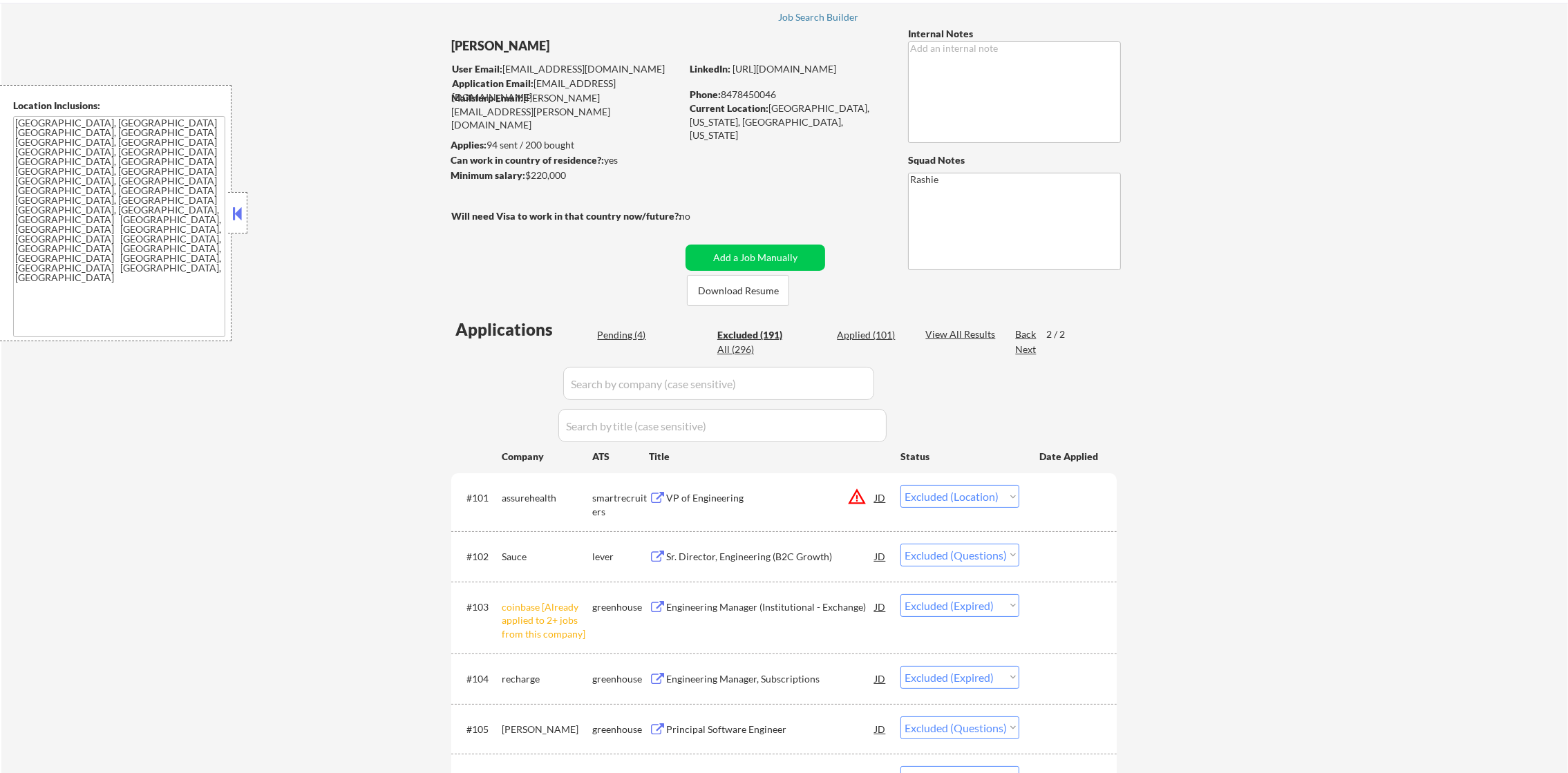
scroll to position [0, 0]
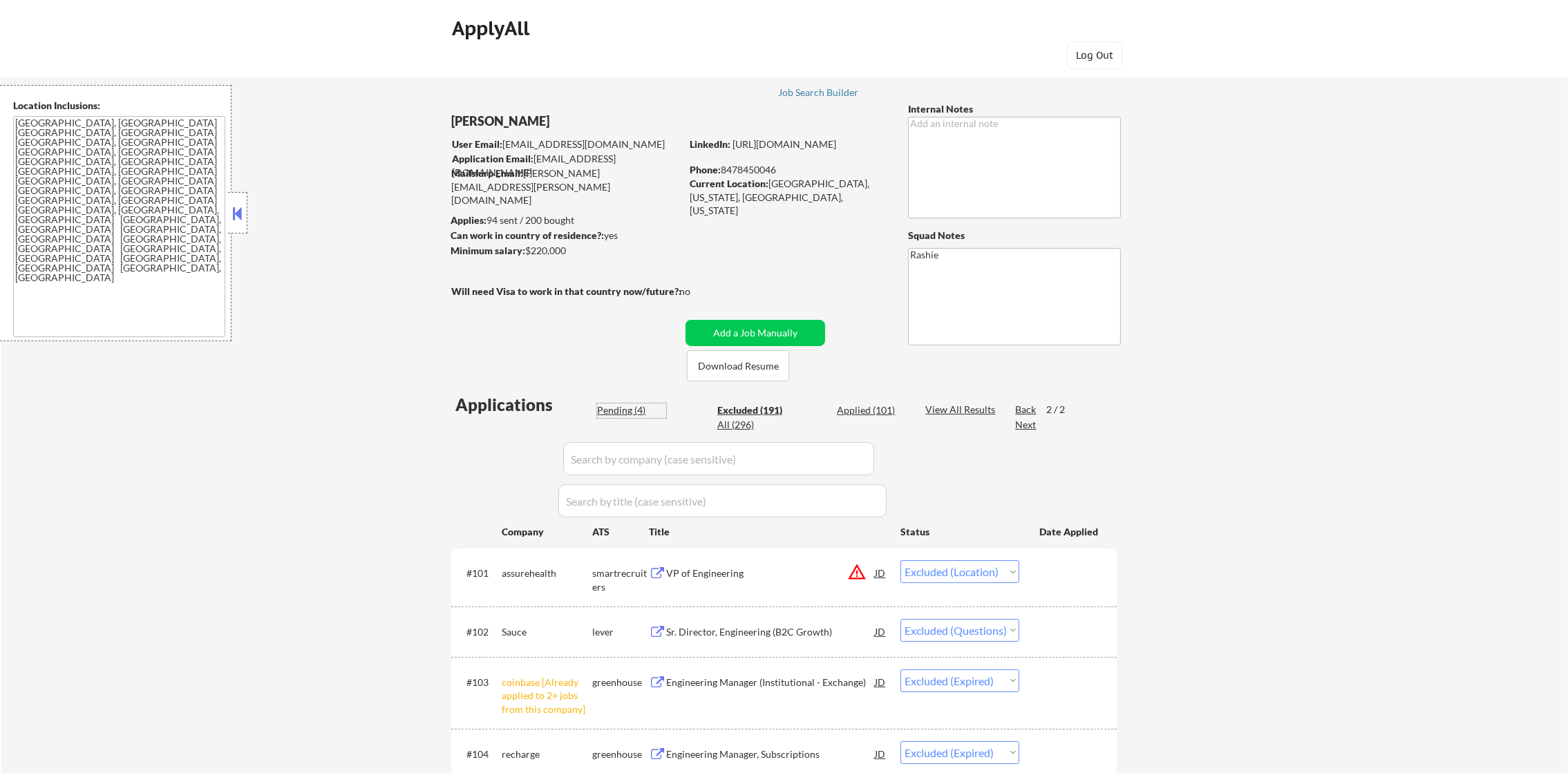
click at [613, 412] on div "Pending (4)" at bounding box center [632, 410] width 69 height 13
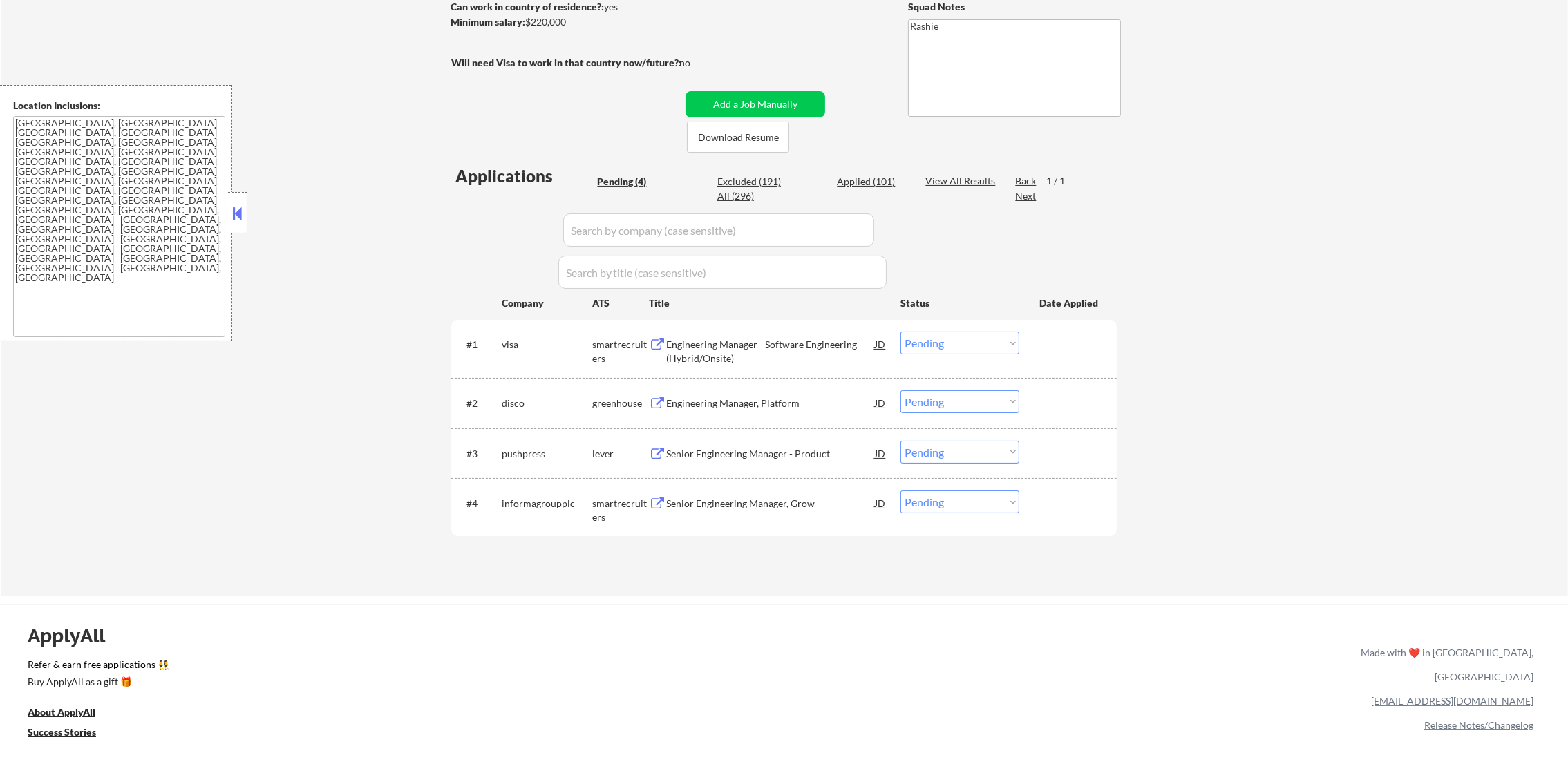
scroll to position [242, 0]
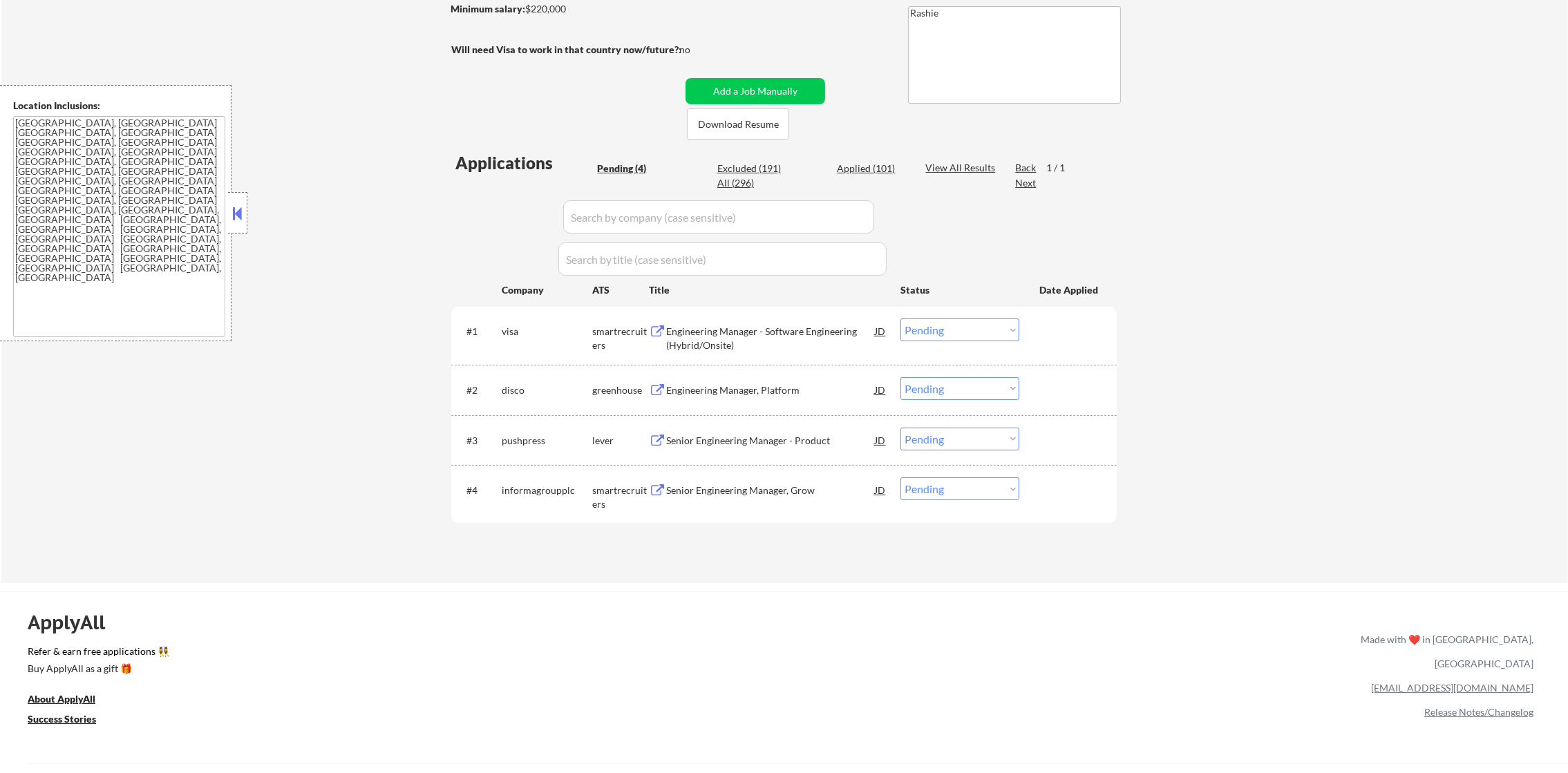
click at [762, 319] on div "Engineering Manager - Software Engineering (Hybrid/Onsite)" at bounding box center [770, 335] width 208 height 34
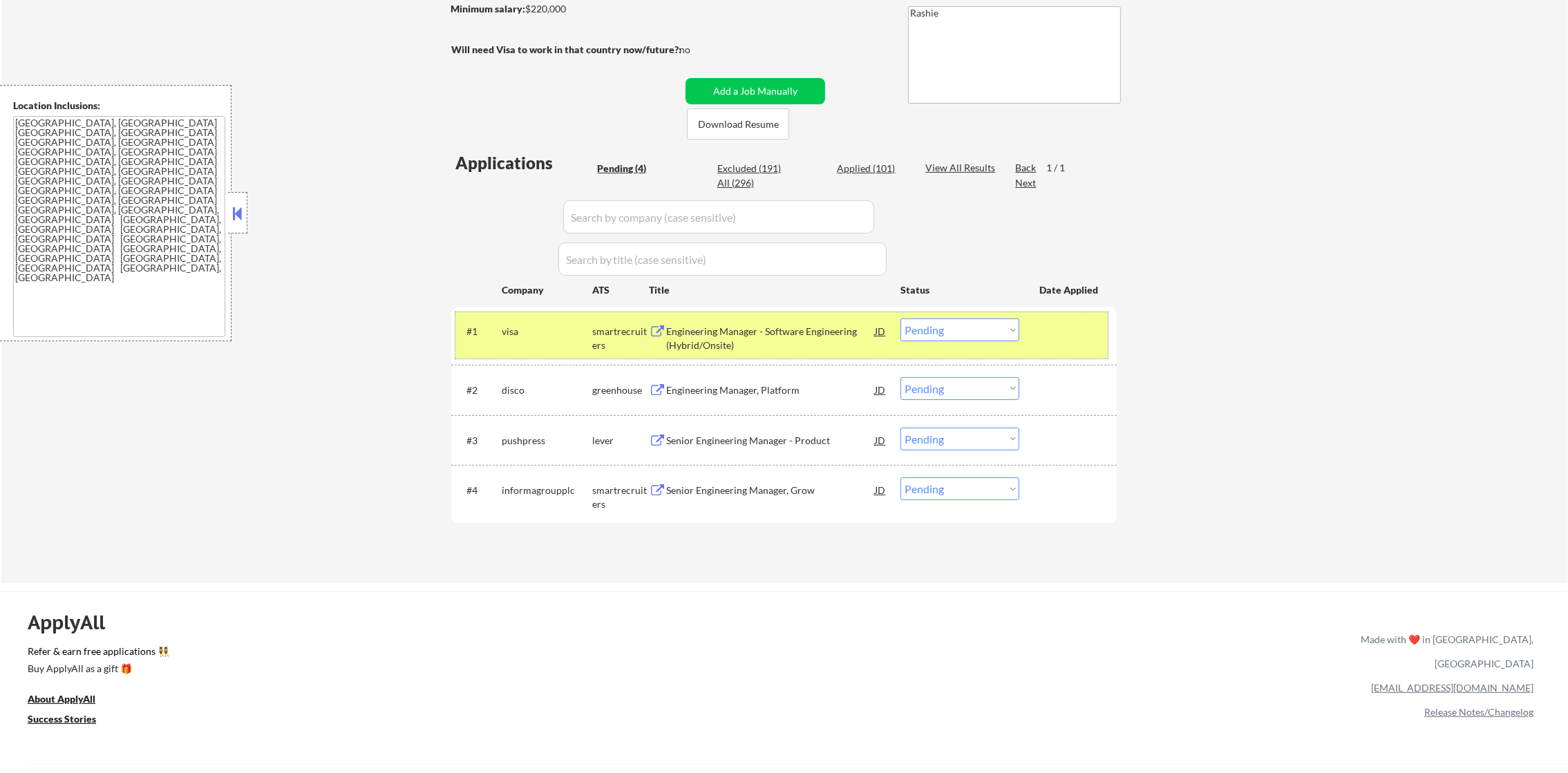
drag, startPoint x: 530, startPoint y: 311, endPoint x: 525, endPoint y: 316, distance: 7.1
click at [529, 312] on div "#1 visa smartrecruiters Engineering Manager - Software Engineering (Hybrid/Onsi…" at bounding box center [781, 334] width 652 height 45
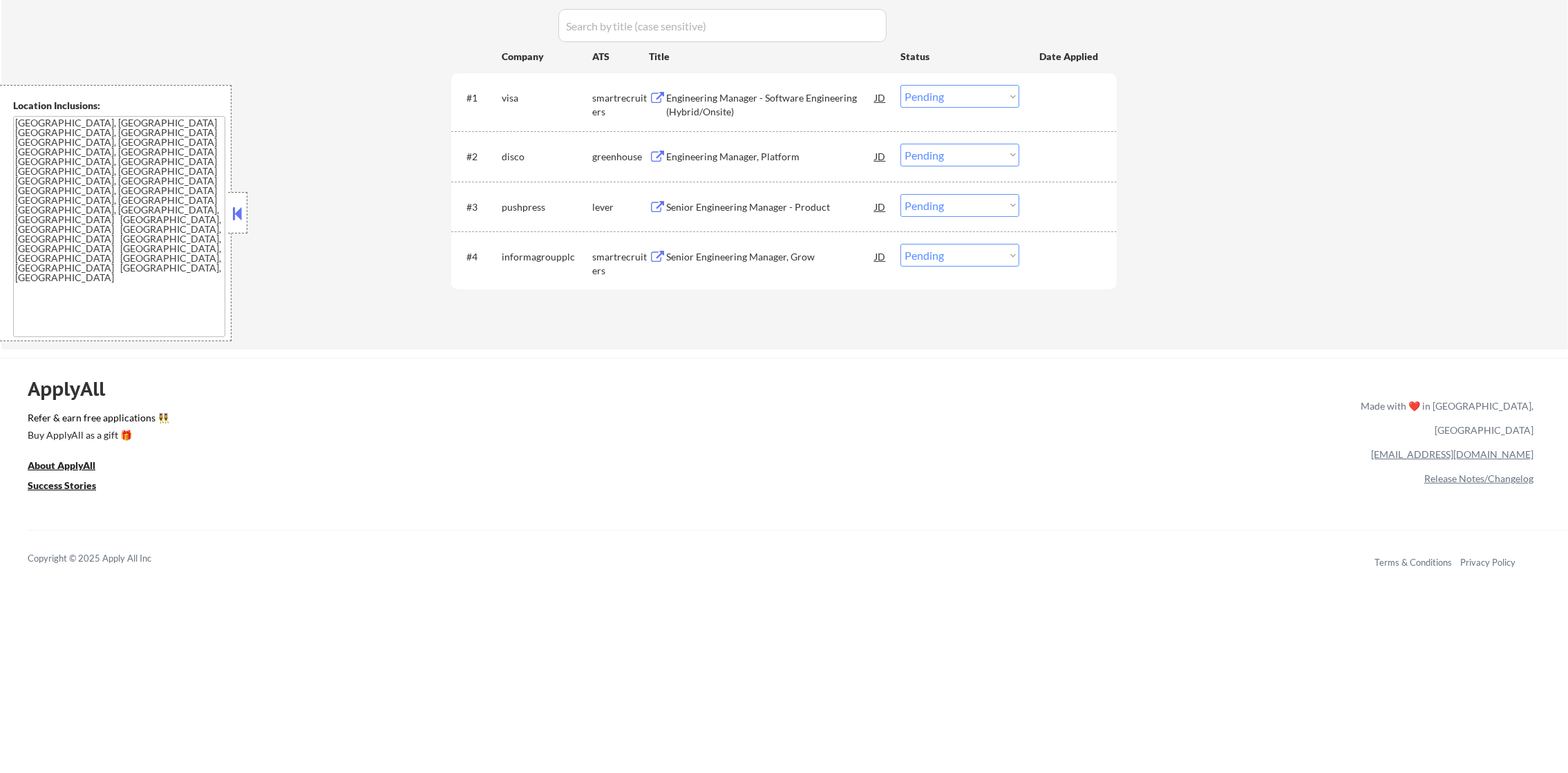
scroll to position [483, 0]
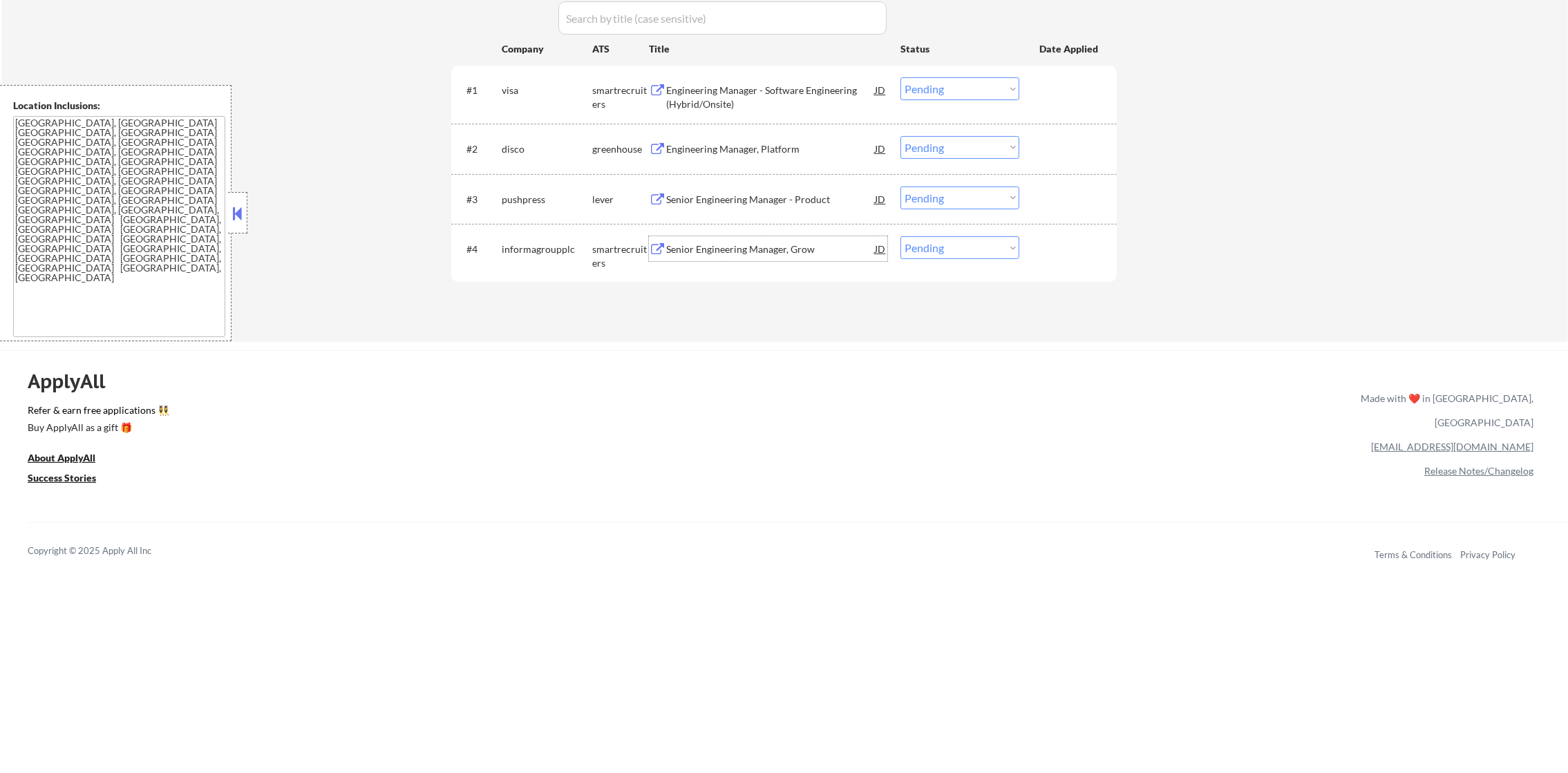
click at [733, 253] on div "Senior Engineering Manager, Grow" at bounding box center [770, 250] width 208 height 13
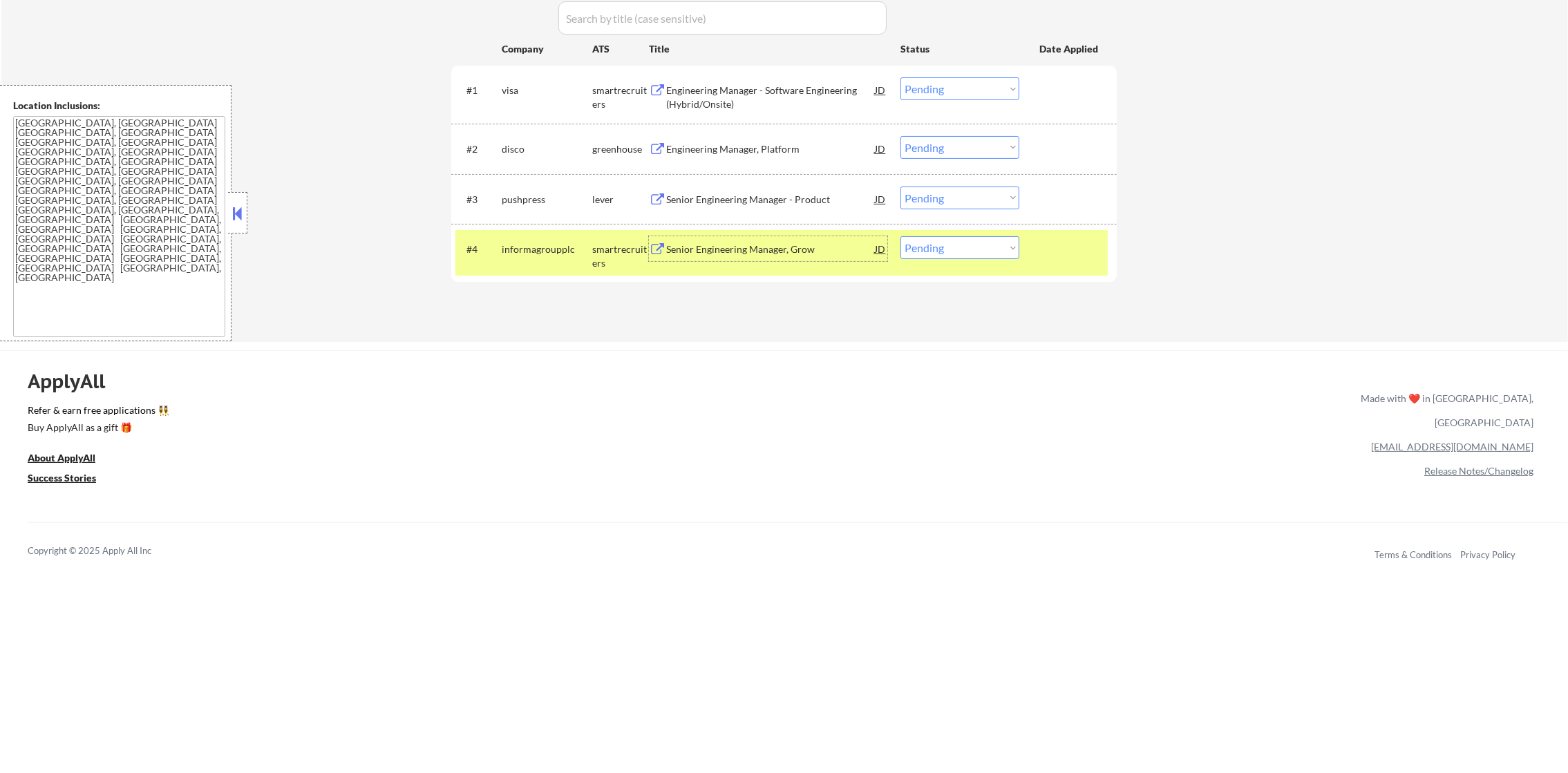
drag, startPoint x: 939, startPoint y: 250, endPoint x: 937, endPoint y: 260, distance: 10.2
click at [939, 250] on select "Choose an option... Pending Applied Excluded (Questions) Excluded (Expired) Exc…" at bounding box center [960, 248] width 119 height 23
click at [900, 236] on select "Choose an option... Pending Applied Excluded (Questions) Excluded (Expired) Exc…" at bounding box center [960, 248] width 119 height 23
drag, startPoint x: 531, startPoint y: 258, endPoint x: 593, endPoint y: 246, distance: 63.2
click at [531, 258] on div "informagroupplc" at bounding box center [547, 249] width 90 height 25
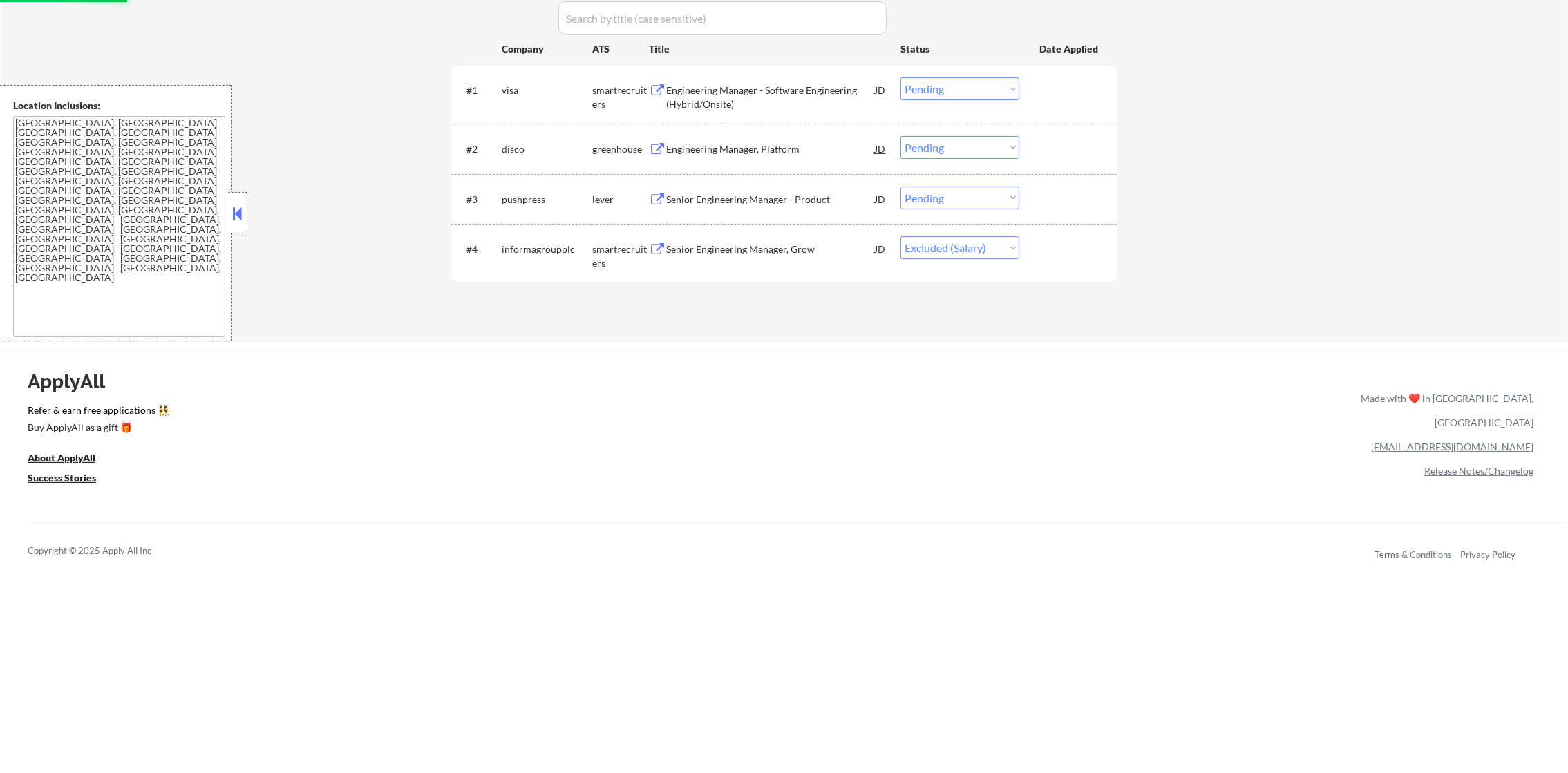
click at [758, 191] on div "Senior Engineering Manager - Product" at bounding box center [770, 199] width 208 height 25
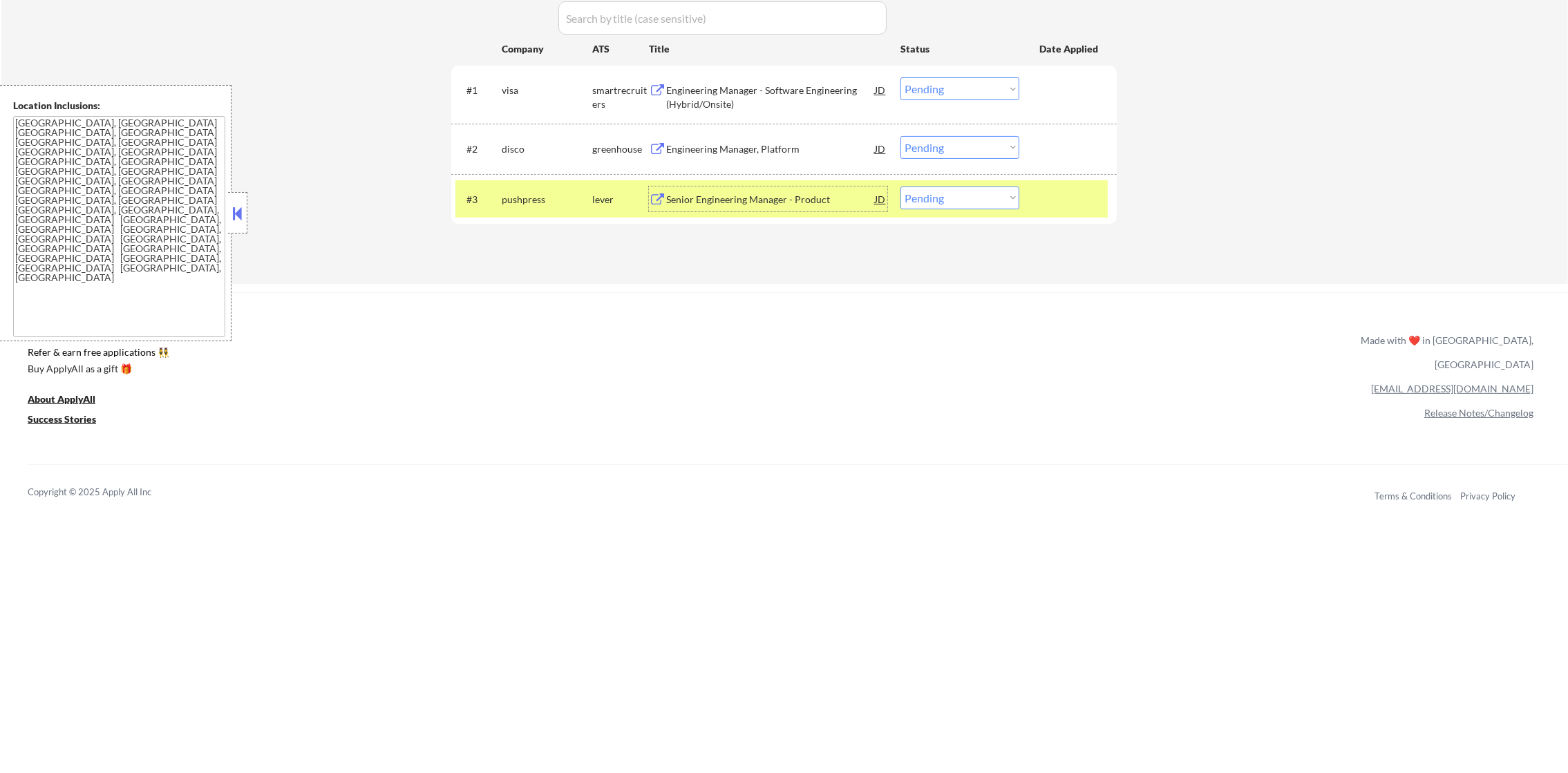
click at [925, 203] on select "Choose an option... Pending Applied Excluded (Questions) Excluded (Expired) Exc…" at bounding box center [960, 198] width 119 height 23
click at [900, 186] on select "Choose an option... Pending Applied Excluded (Questions) Excluded (Expired) Exc…" at bounding box center [960, 198] width 119 height 23
click at [563, 202] on div "pushpress" at bounding box center [547, 200] width 90 height 13
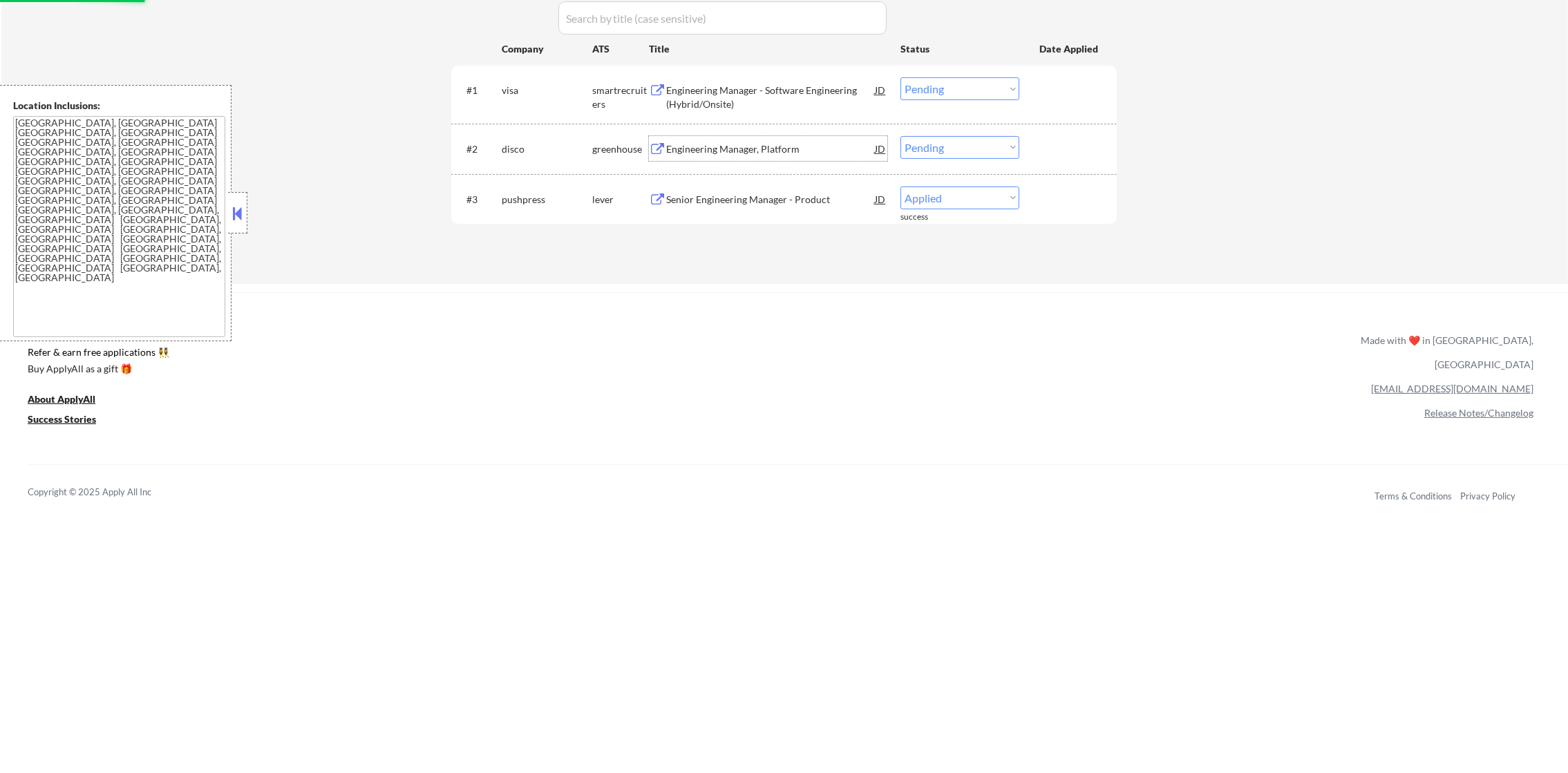
click at [747, 140] on div "Engineering Manager, Platform" at bounding box center [770, 149] width 208 height 25
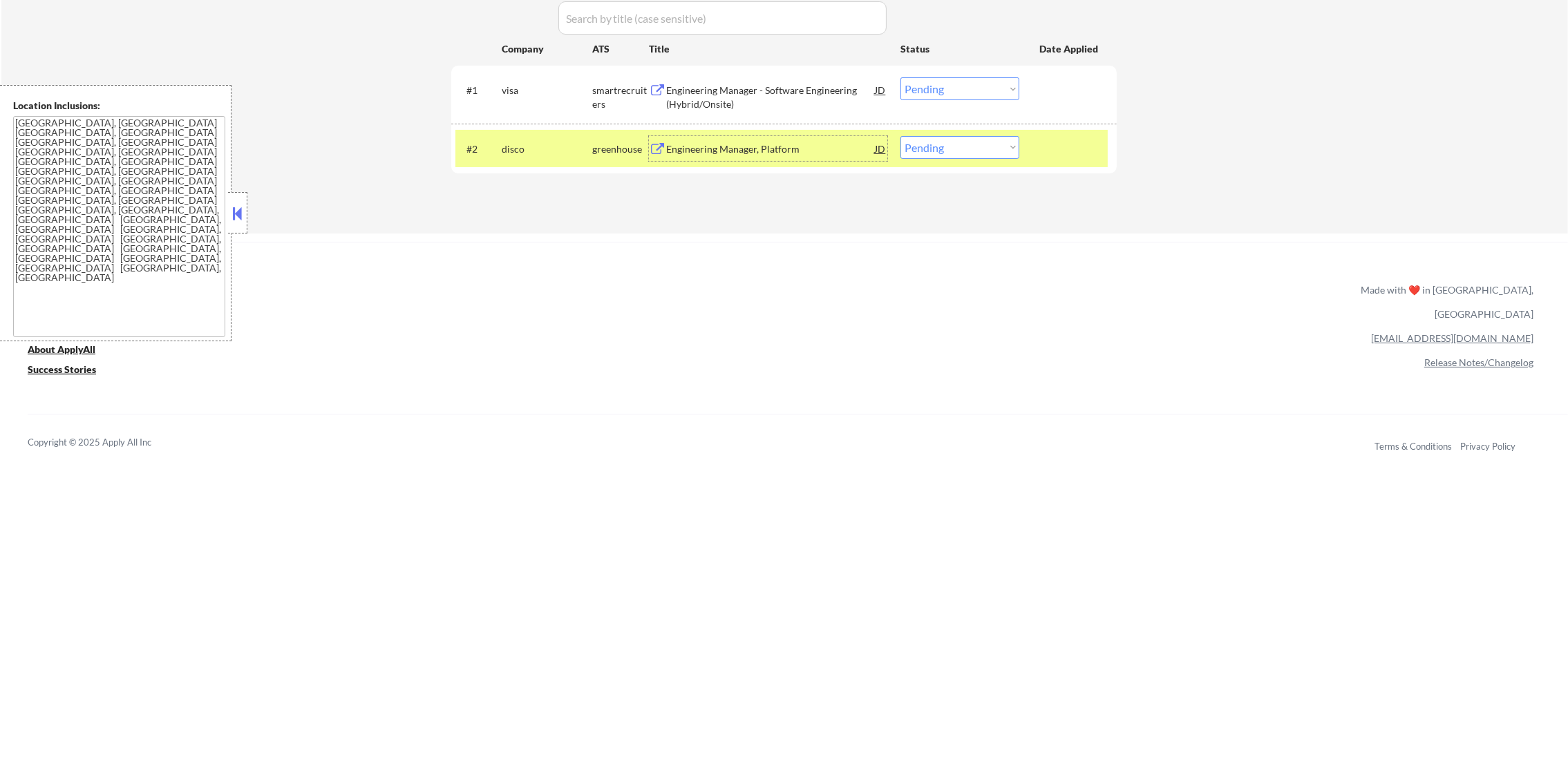
click at [961, 149] on select "Choose an option... Pending Applied Excluded (Questions) Excluded (Expired) Exc…" at bounding box center [960, 148] width 119 height 23
click at [900, 136] on select "Choose an option... Pending Applied Excluded (Questions) Excluded (Expired) Exc…" at bounding box center [960, 148] width 119 height 23
click at [546, 139] on div "disco" at bounding box center [547, 149] width 90 height 25
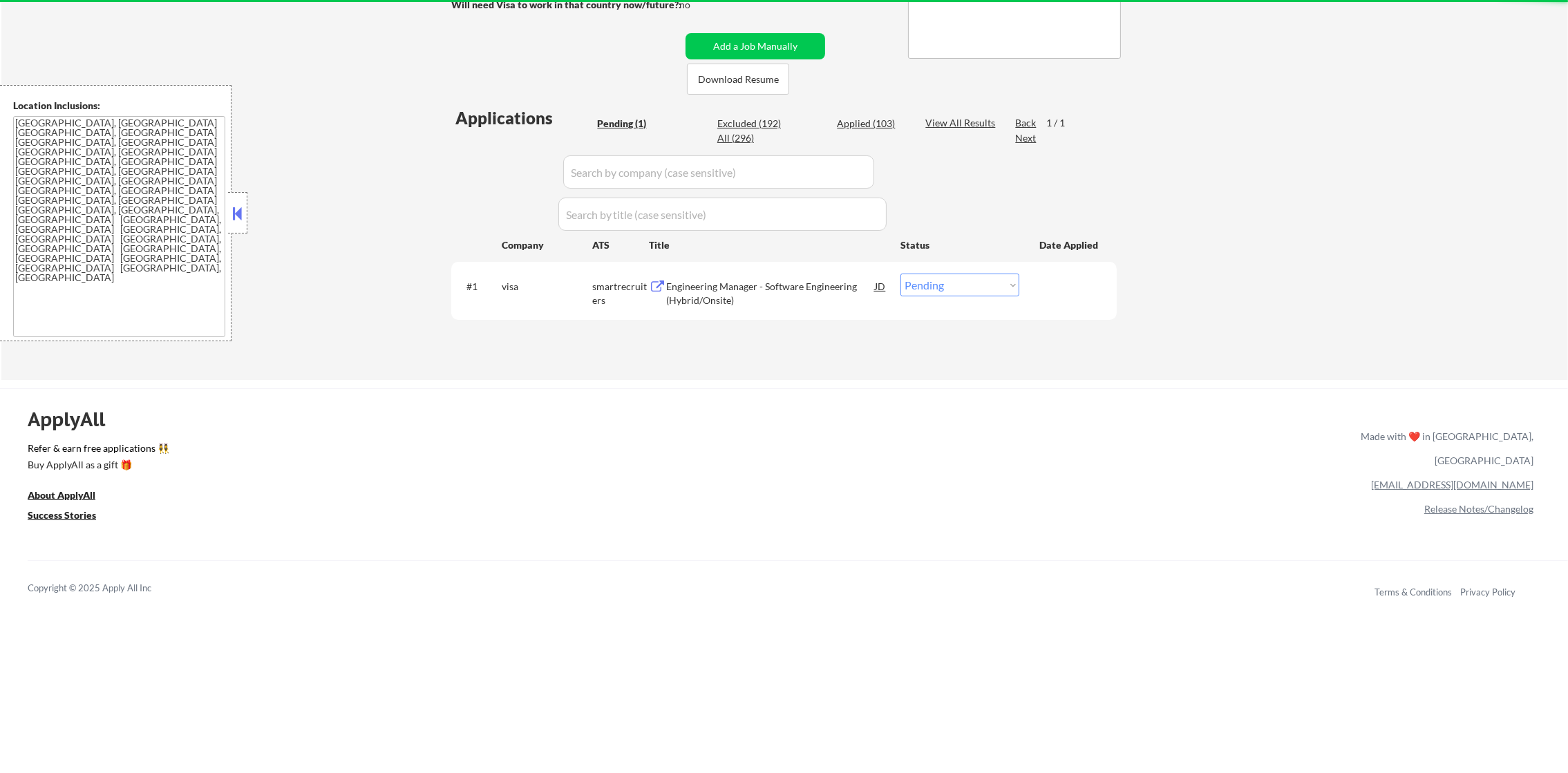
scroll to position [276, 0]
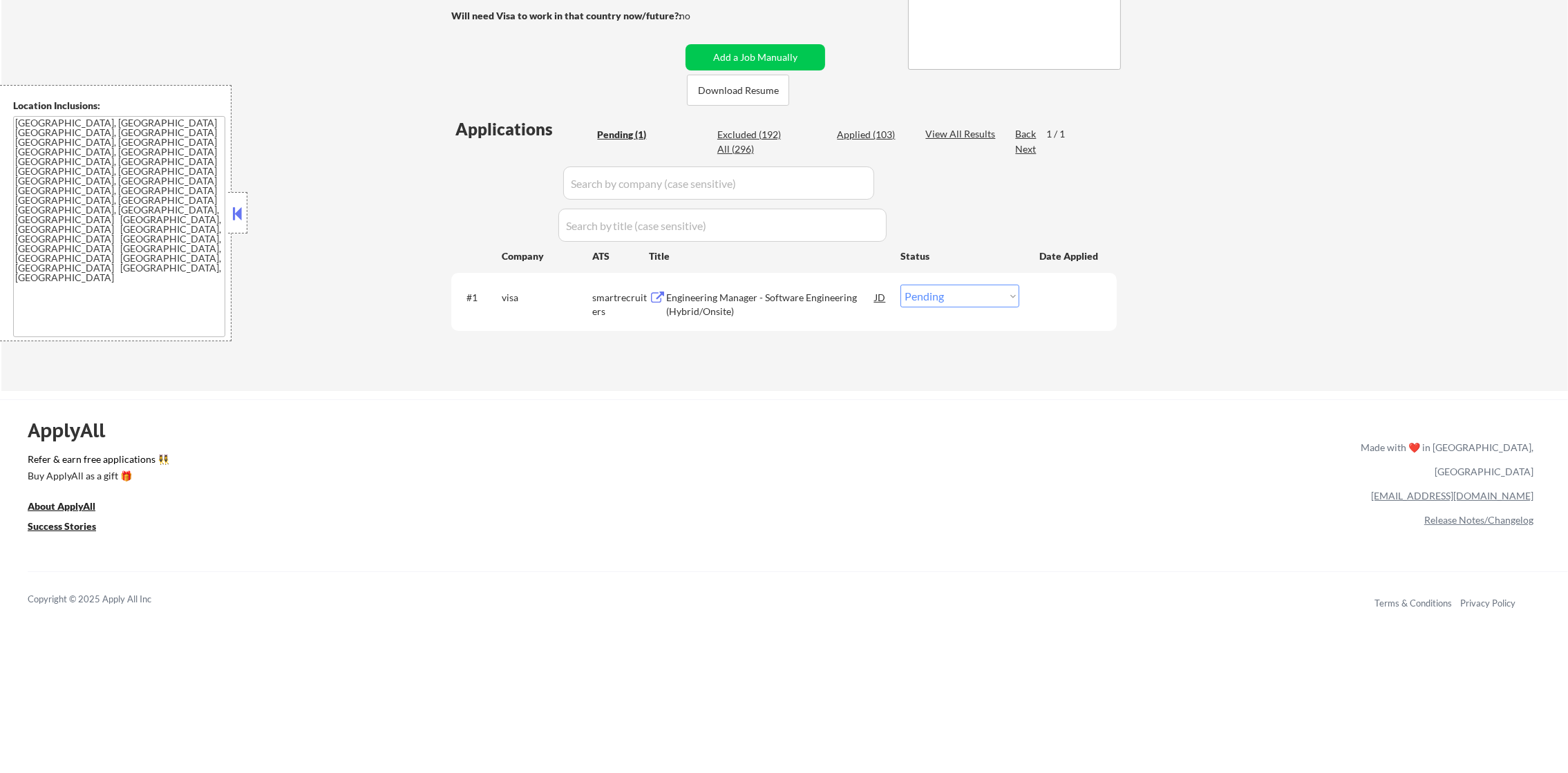
click at [859, 129] on div "Applied (103)" at bounding box center [871, 134] width 69 height 13
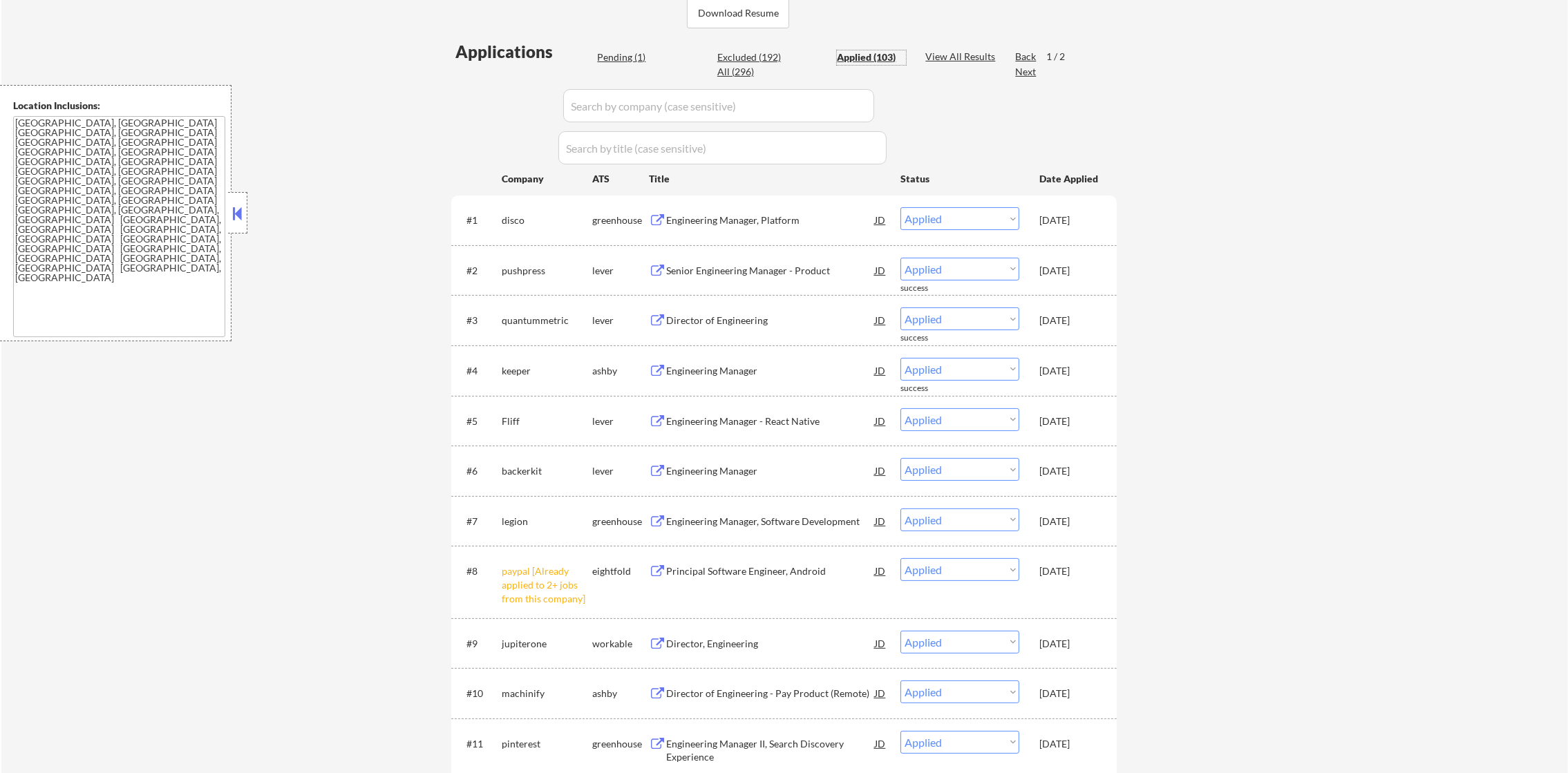
scroll to position [346, 0]
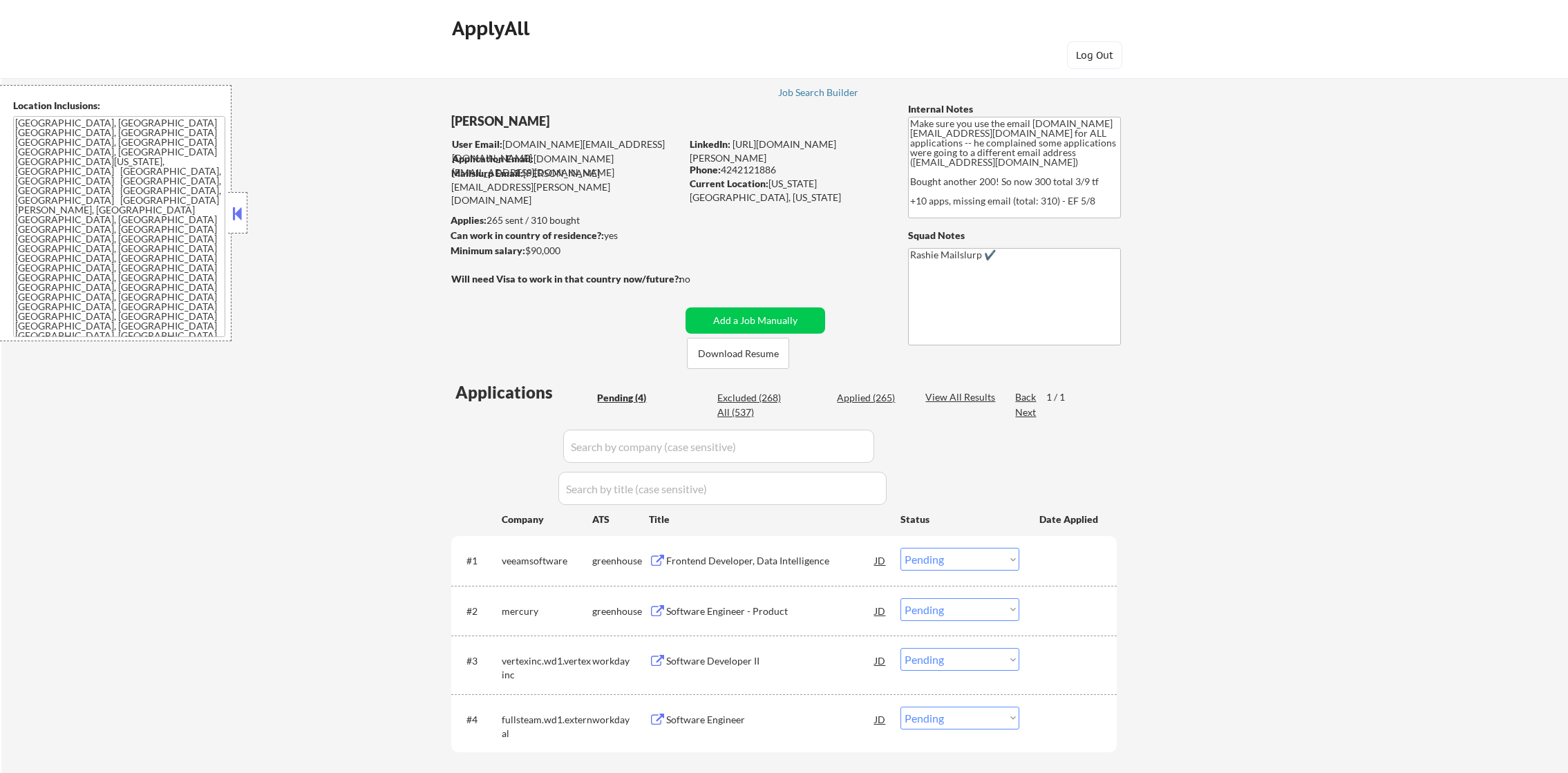
select select ""pending""
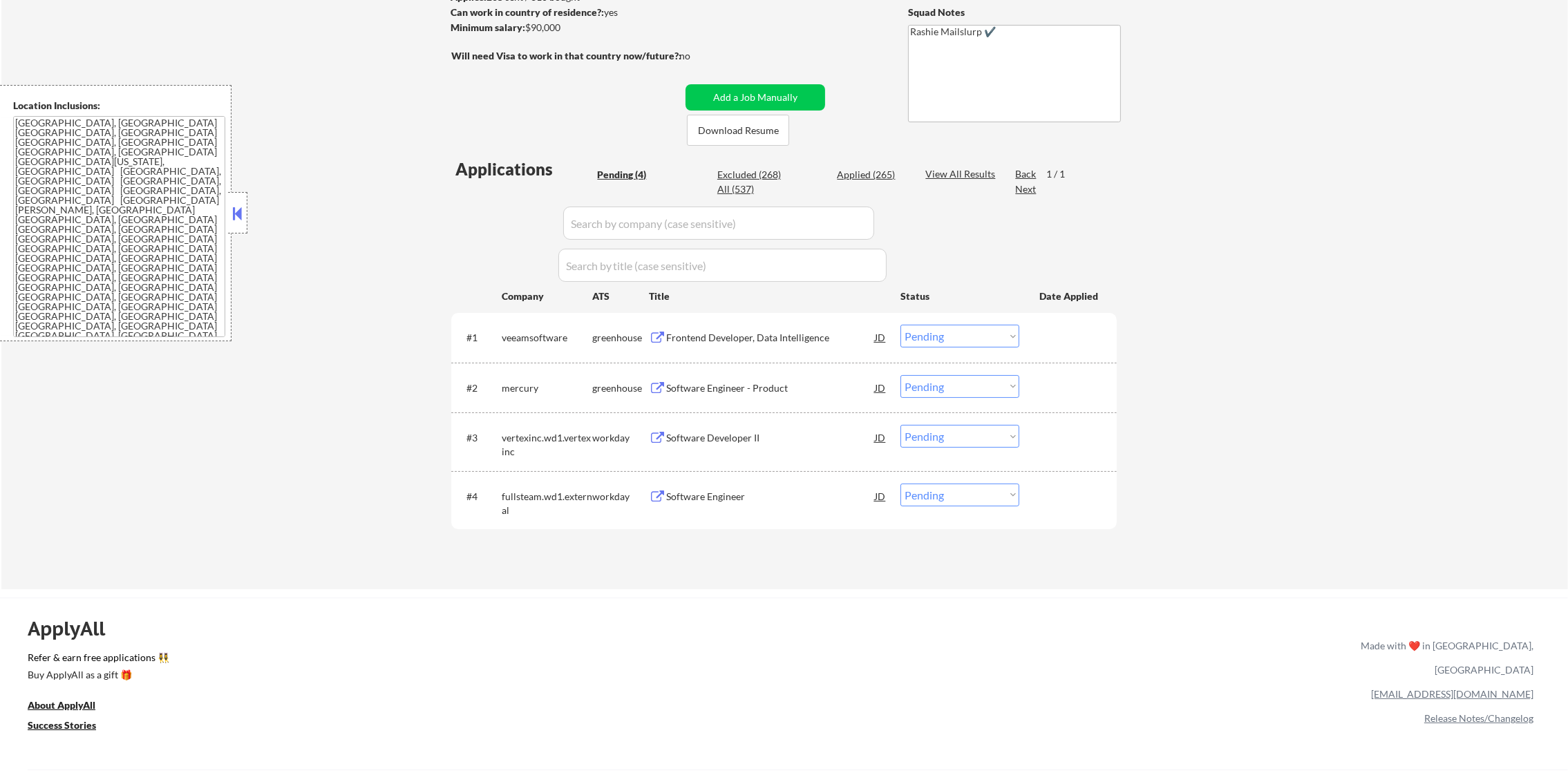
scroll to position [276, 0]
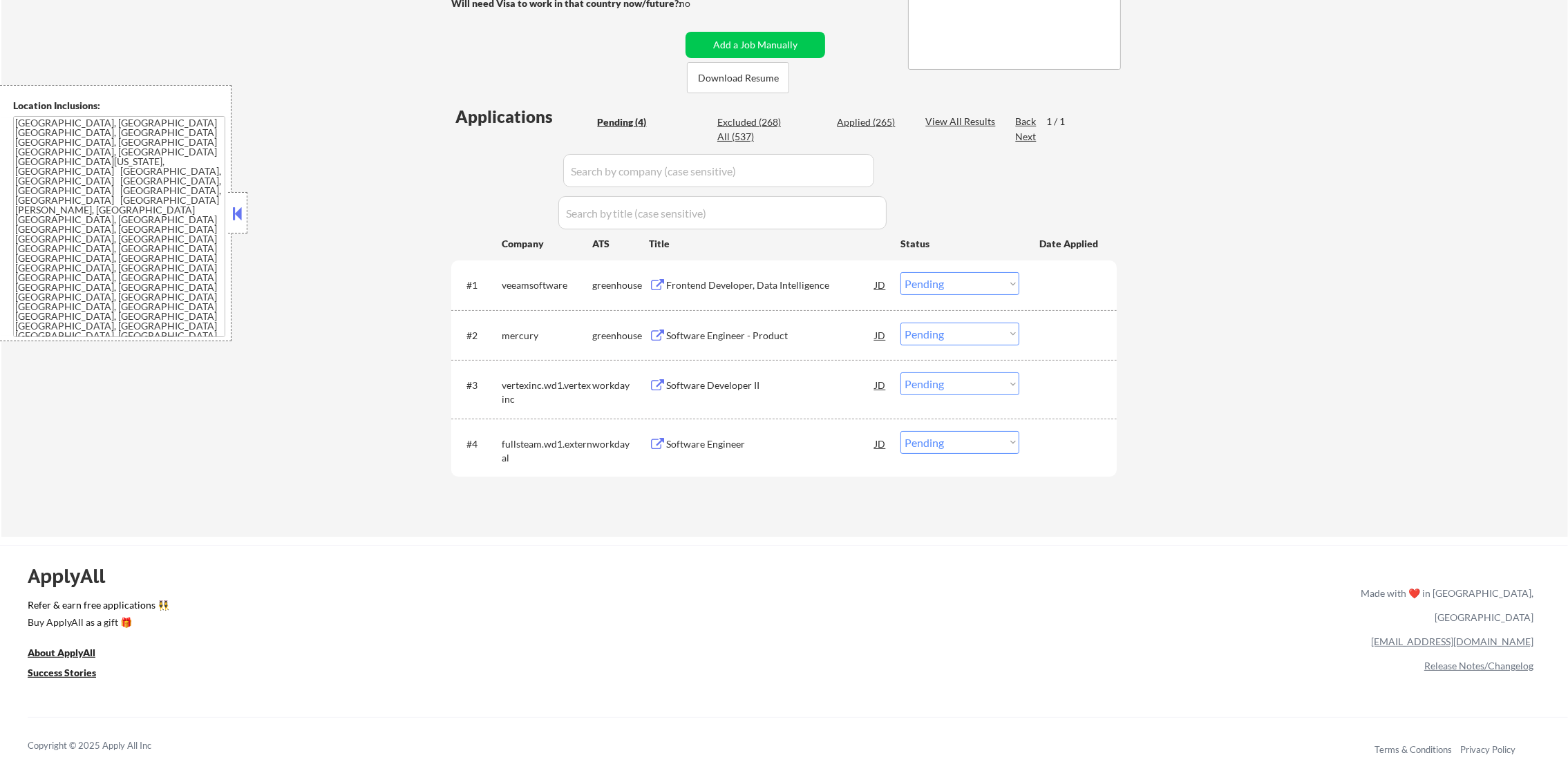
click at [733, 287] on div "Frontend Developer, Data Intelligence" at bounding box center [770, 285] width 208 height 13
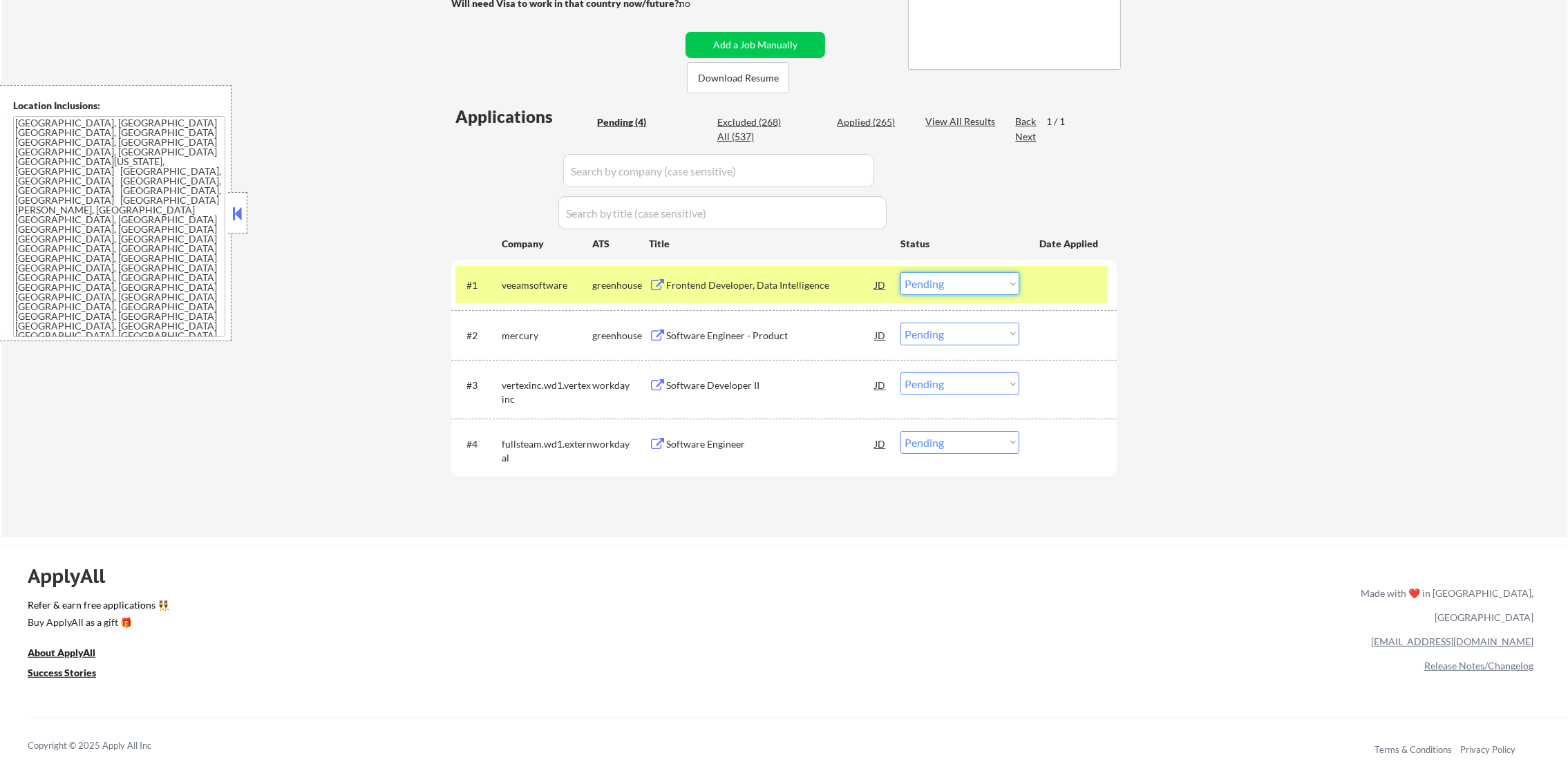
click at [931, 287] on select "Choose an option... Pending Applied Excluded (Questions) Excluded (Expired) Exc…" at bounding box center [960, 283] width 119 height 23
click at [900, 272] on select "Choose an option... Pending Applied Excluded (Questions) Excluded (Expired) Exc…" at bounding box center [960, 283] width 119 height 23
click at [551, 278] on div "veeamsoftware" at bounding box center [547, 285] width 90 height 13
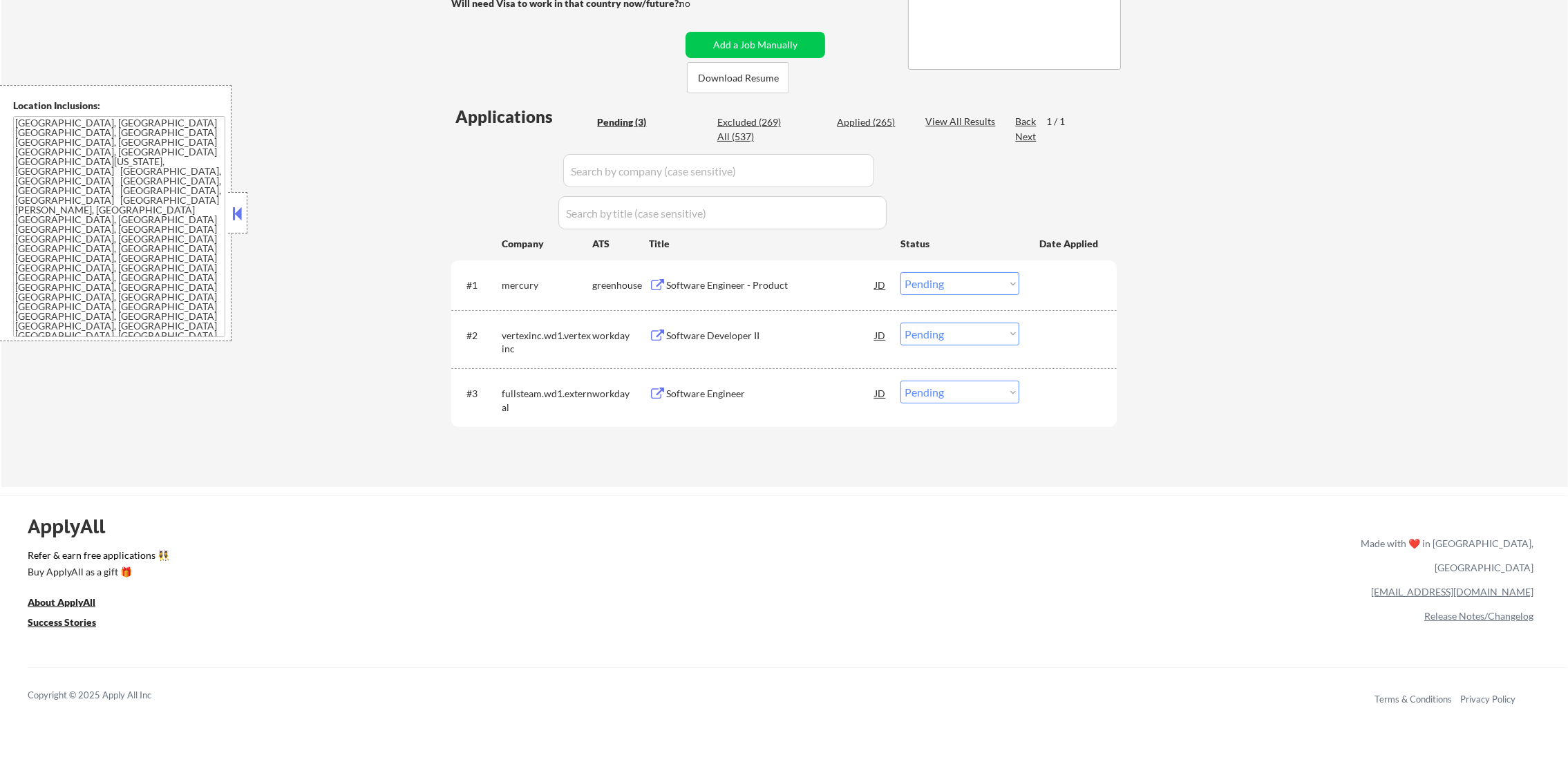
click at [795, 272] on div "Software Engineer - Product" at bounding box center [770, 284] width 208 height 25
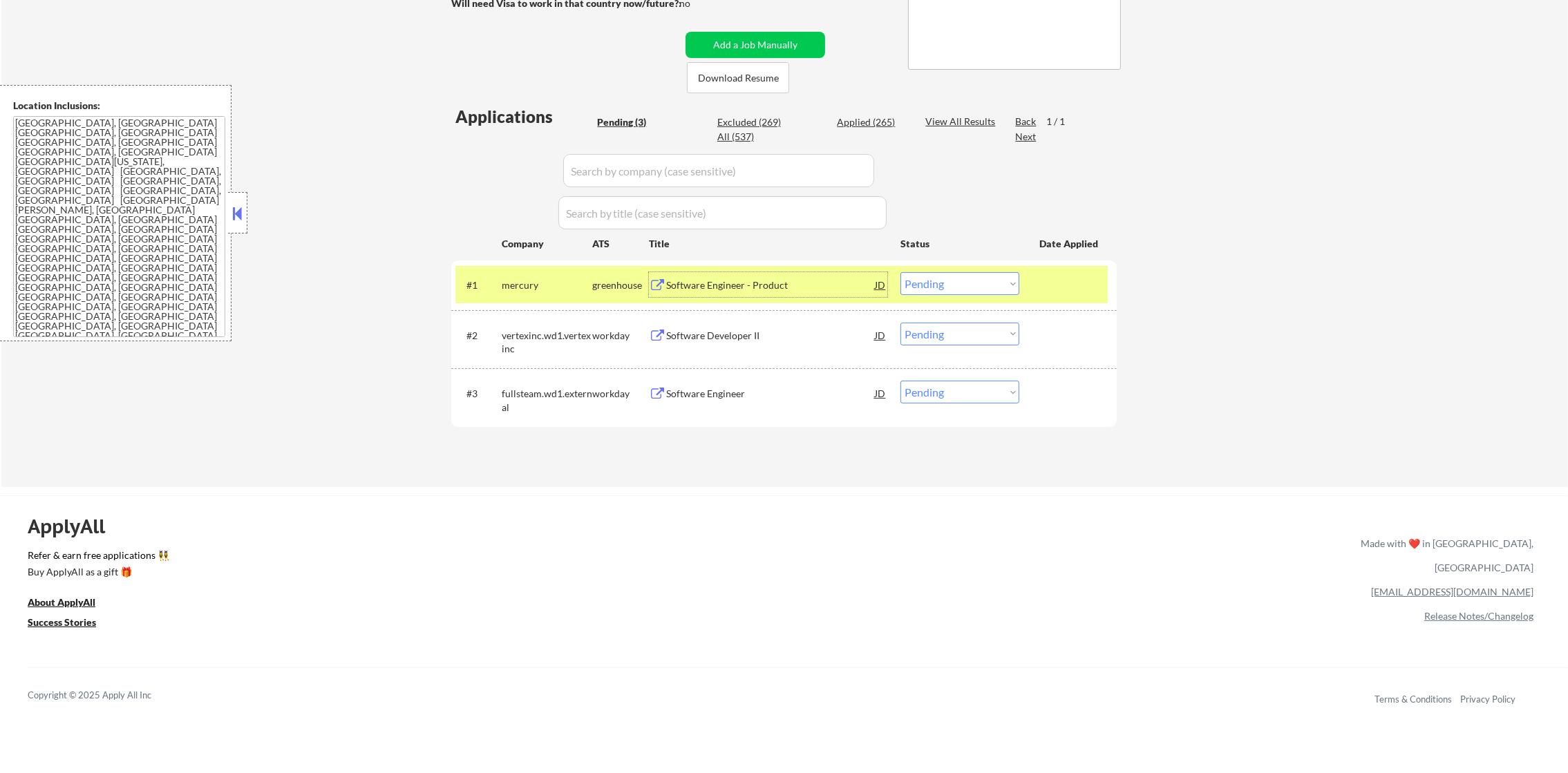
click at [937, 283] on select "Choose an option... Pending Applied Excluded (Questions) Excluded (Expired) Exc…" at bounding box center [960, 283] width 119 height 23
click at [900, 272] on select "Choose an option... Pending Applied Excluded (Questions) Excluded (Expired) Exc…" at bounding box center [960, 283] width 119 height 23
click at [505, 280] on div "mercury" at bounding box center [547, 285] width 90 height 13
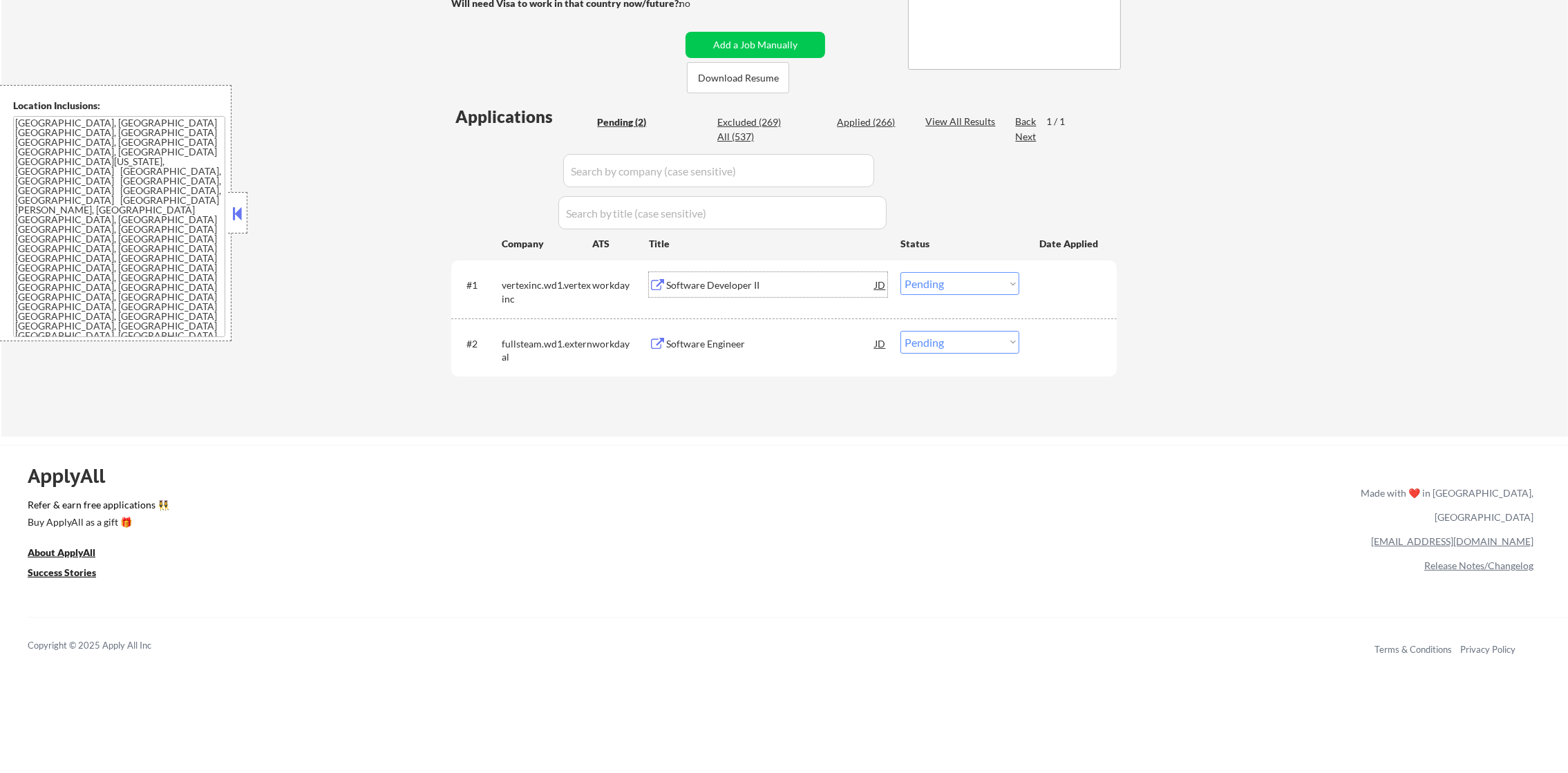
click at [758, 272] on div "Software Developer II" at bounding box center [770, 284] width 208 height 25
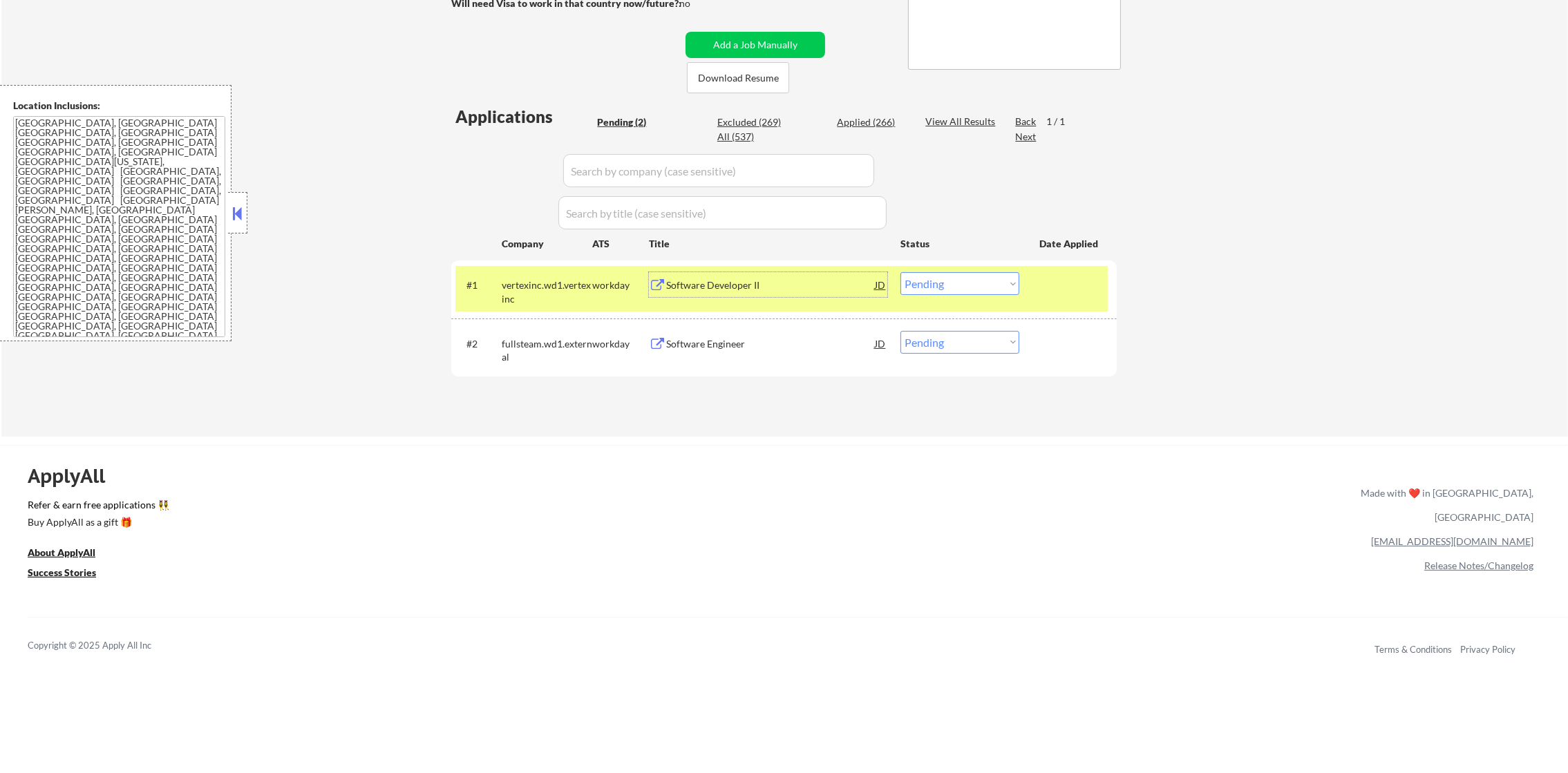
click at [923, 298] on div "#1 vertexinc.wd1.vertexinc workday Software Developer II JD Choose an option...…" at bounding box center [781, 288] width 652 height 45
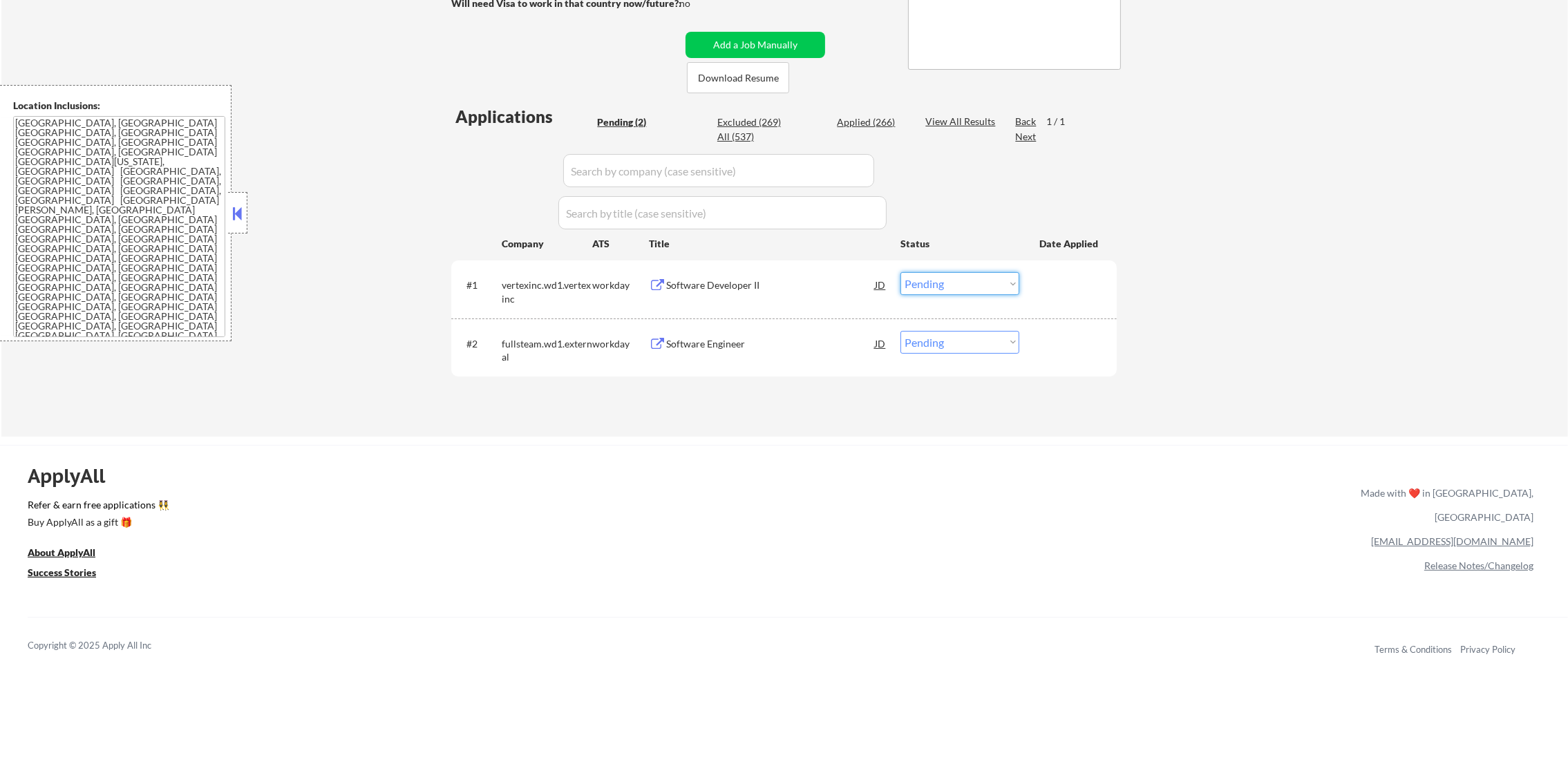
click at [932, 281] on select "Choose an option... Pending Applied Excluded (Questions) Excluded (Expired) Exc…" at bounding box center [960, 283] width 119 height 23
click at [900, 272] on select "Choose an option... Pending Applied Excluded (Questions) Excluded (Expired) Exc…" at bounding box center [960, 283] width 119 height 23
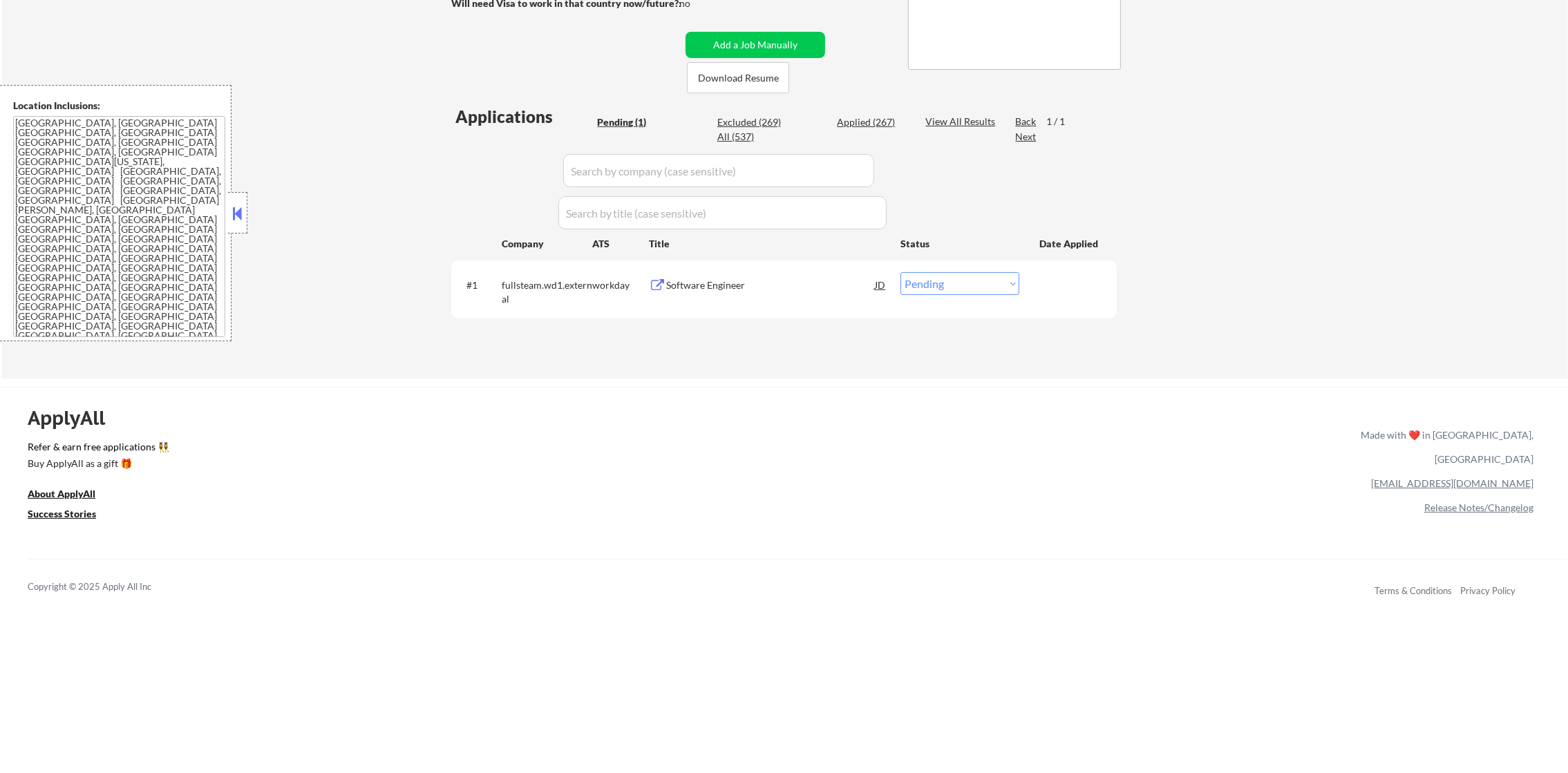
click at [803, 280] on div "Software Engineer" at bounding box center [770, 285] width 208 height 13
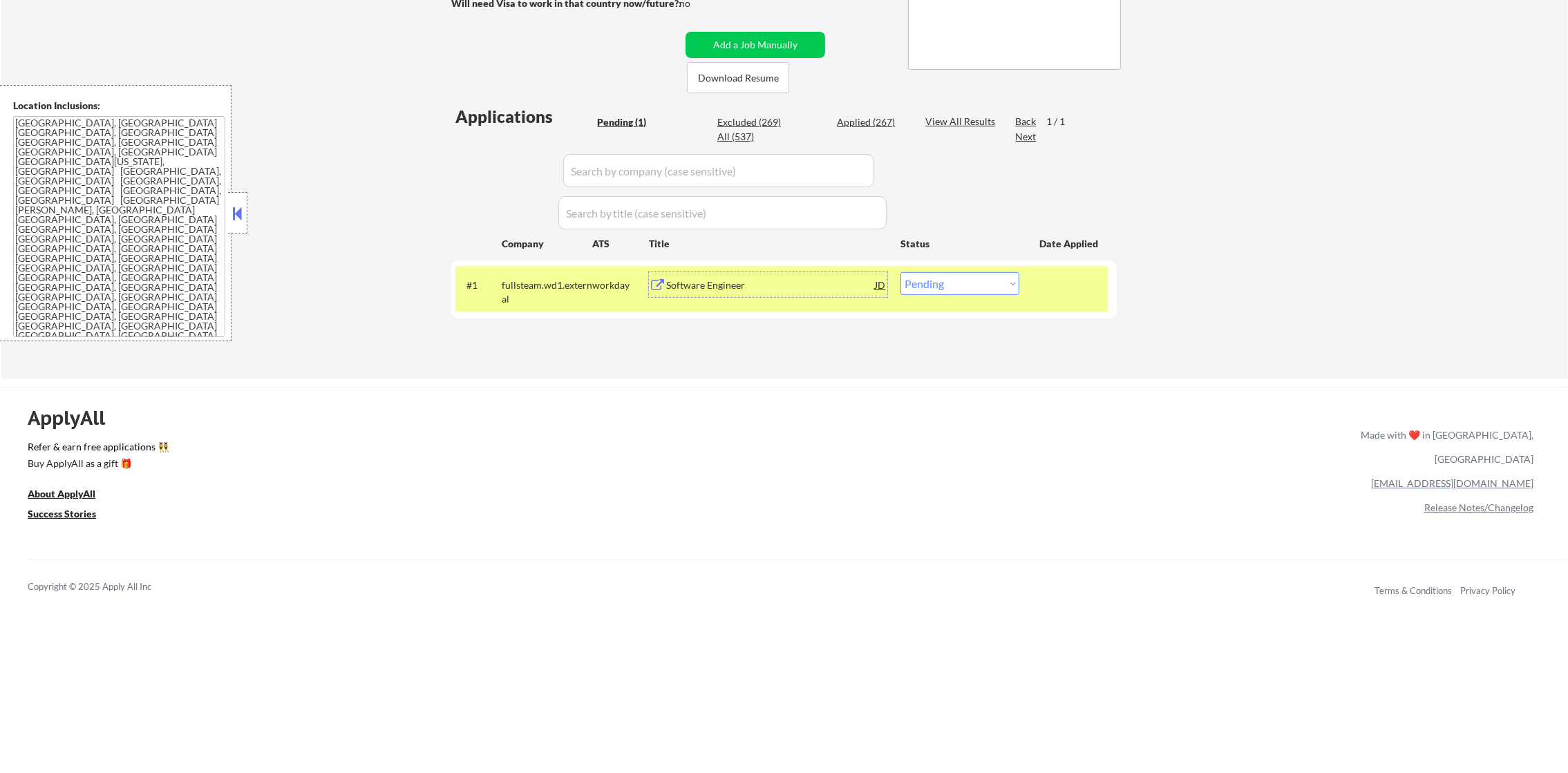
drag, startPoint x: 931, startPoint y: 278, endPoint x: 931, endPoint y: 287, distance: 9.0
click at [931, 285] on select "Choose an option... Pending Applied Excluded (Questions) Excluded (Expired) Exc…" at bounding box center [960, 283] width 119 height 23
select select ""applied""
click at [900, 272] on select "Choose an option... Pending Applied Excluded (Questions) Excluded (Expired) Exc…" at bounding box center [960, 283] width 119 height 23
click at [538, 287] on div "fullsteam.wd1.external" at bounding box center [547, 292] width 90 height 27
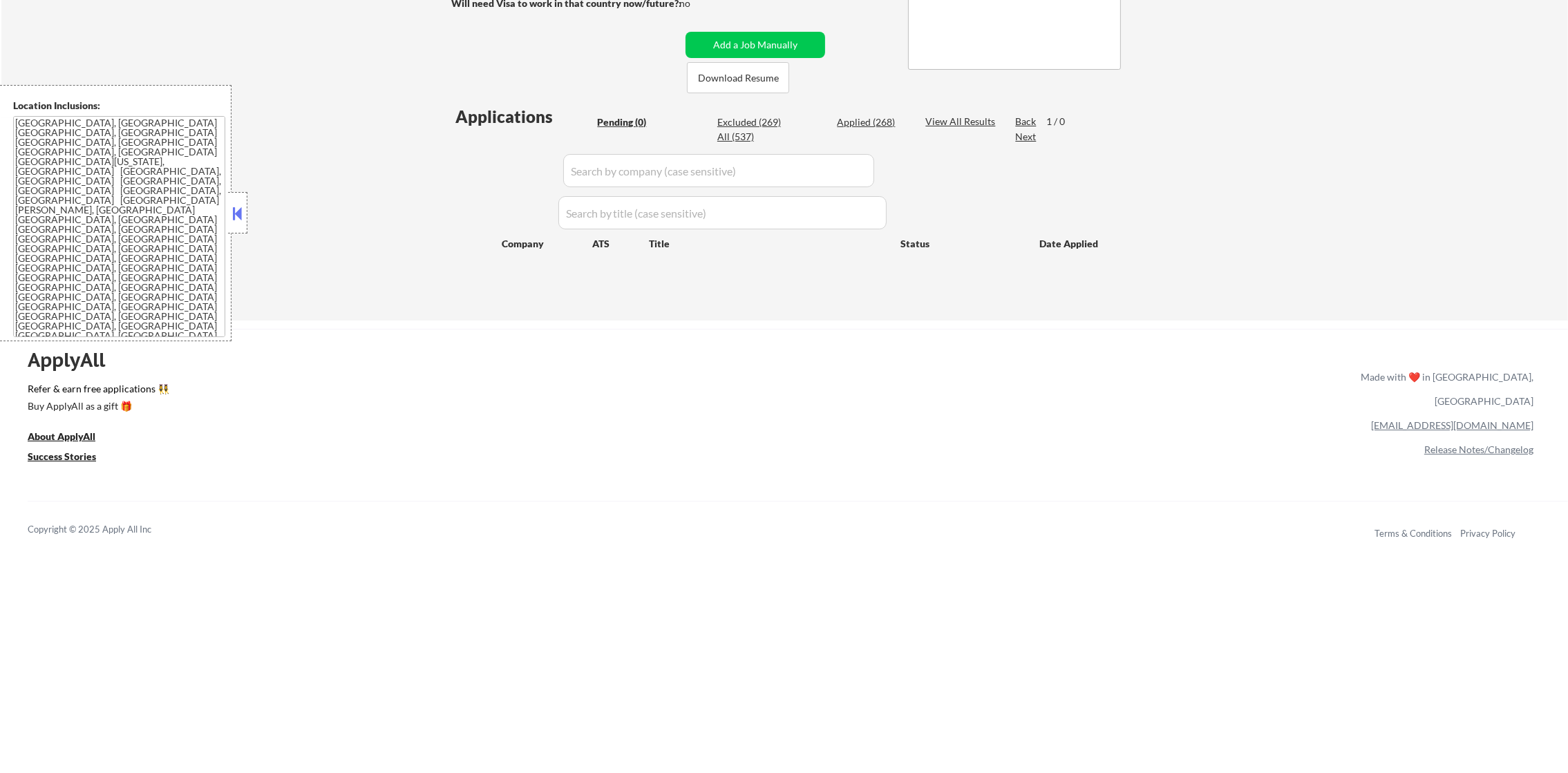
click at [860, 109] on div "Applications Pending (0) Excluded (269) Applied (268) All (537) View All Result…" at bounding box center [784, 199] width 666 height 189
click at [865, 129] on div "Applied (268)" at bounding box center [871, 122] width 69 height 14
select select ""applied""
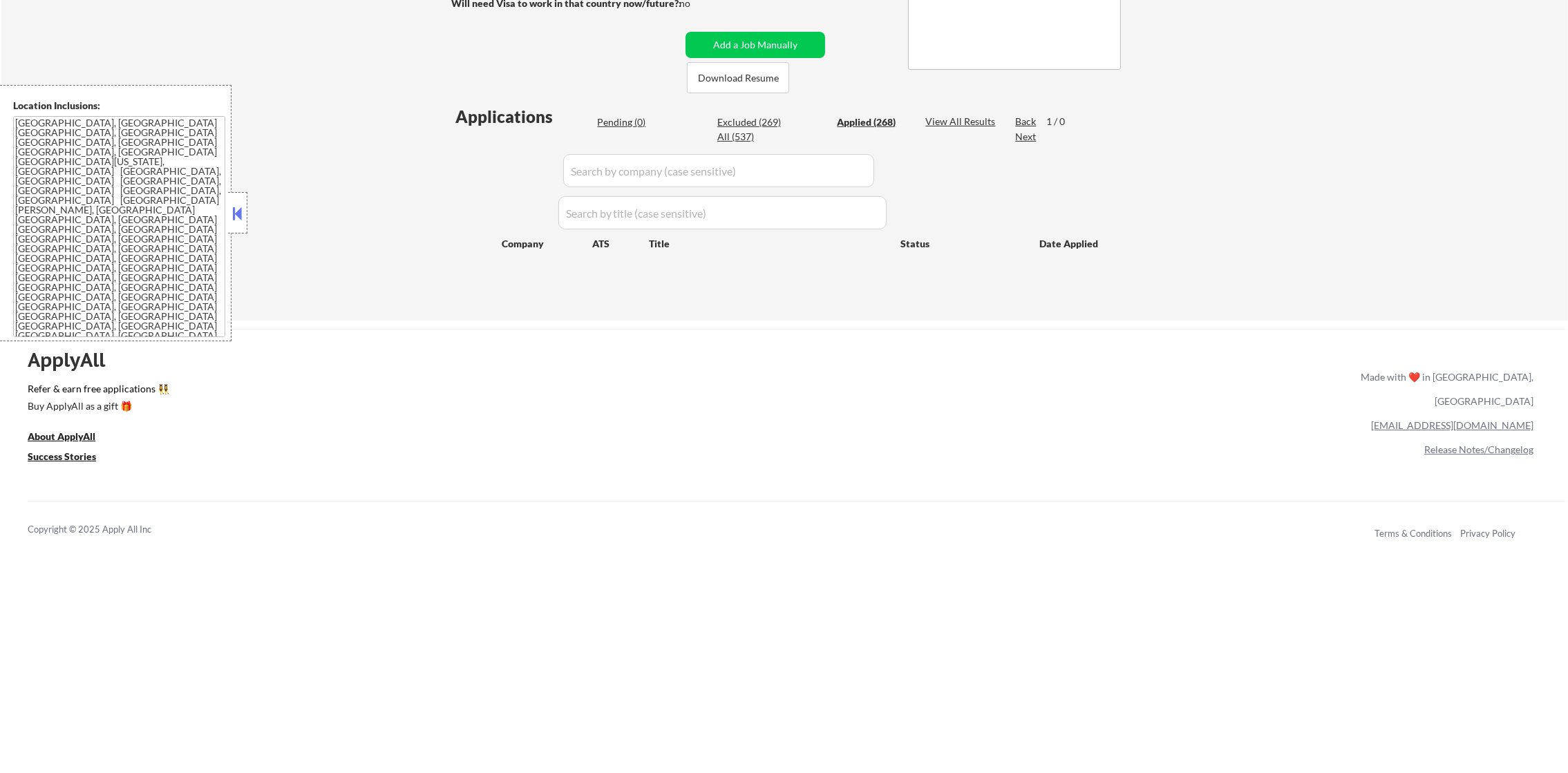
select select ""applied""
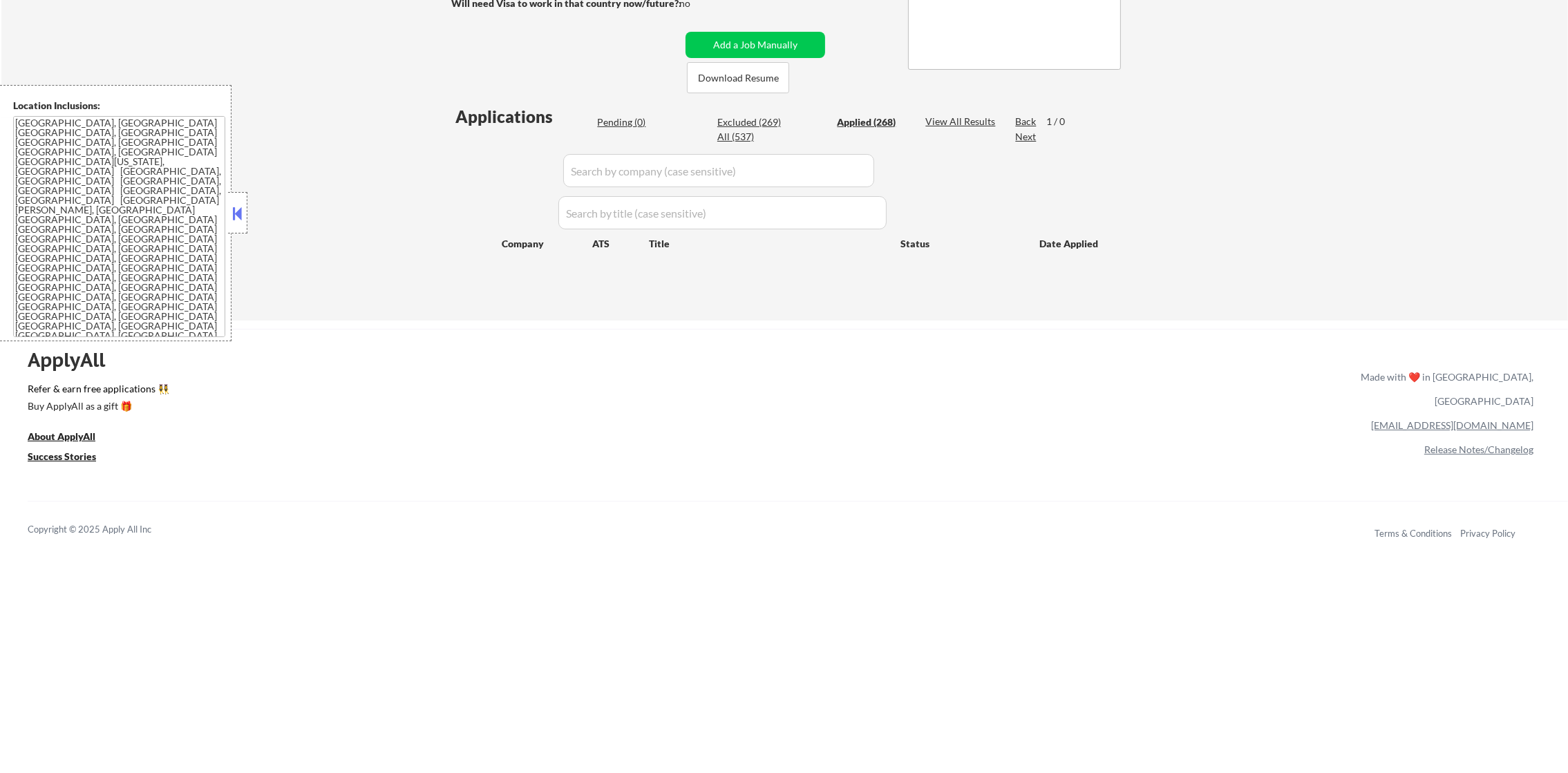
select select ""applied""
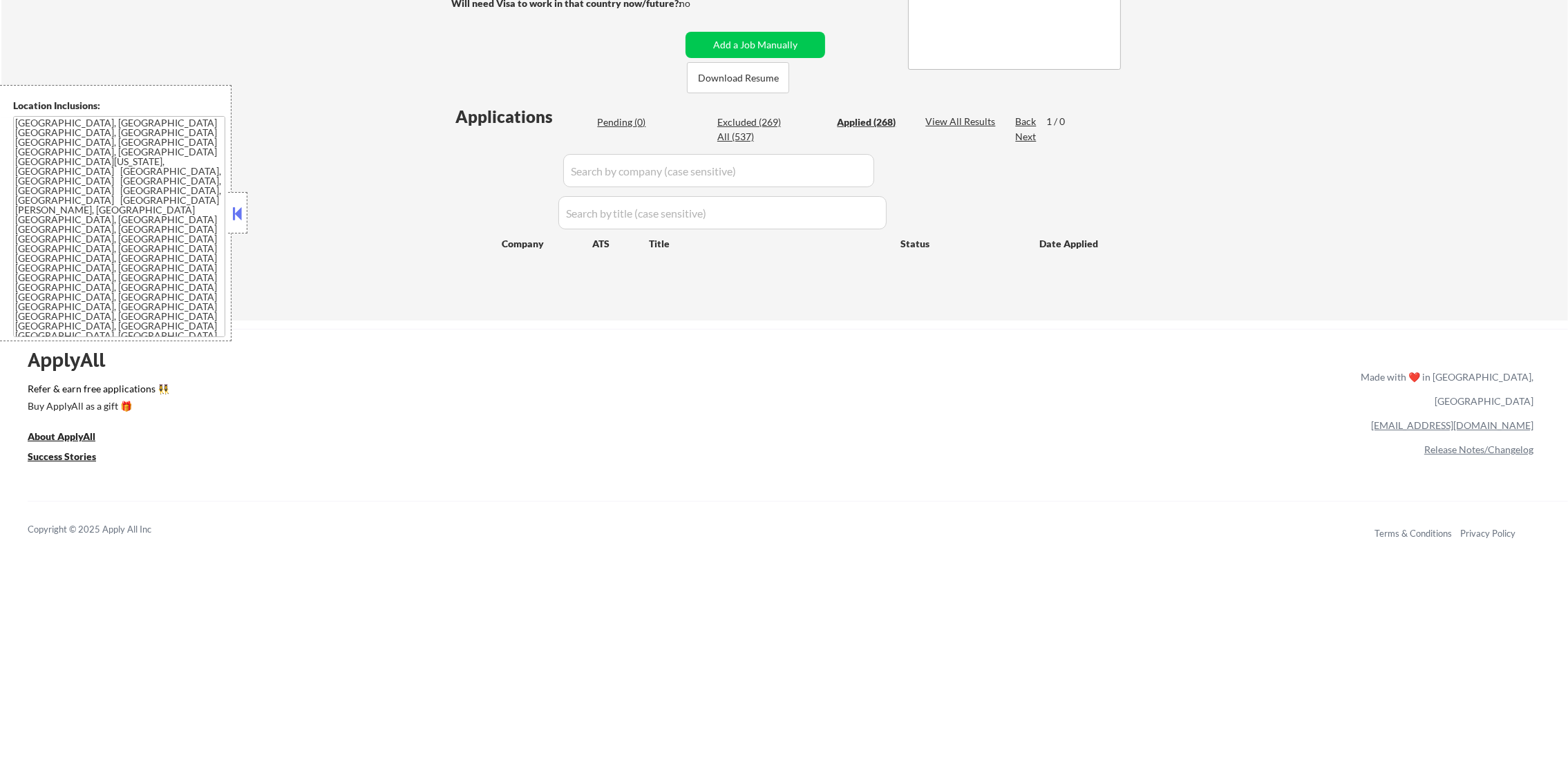
select select ""applied""
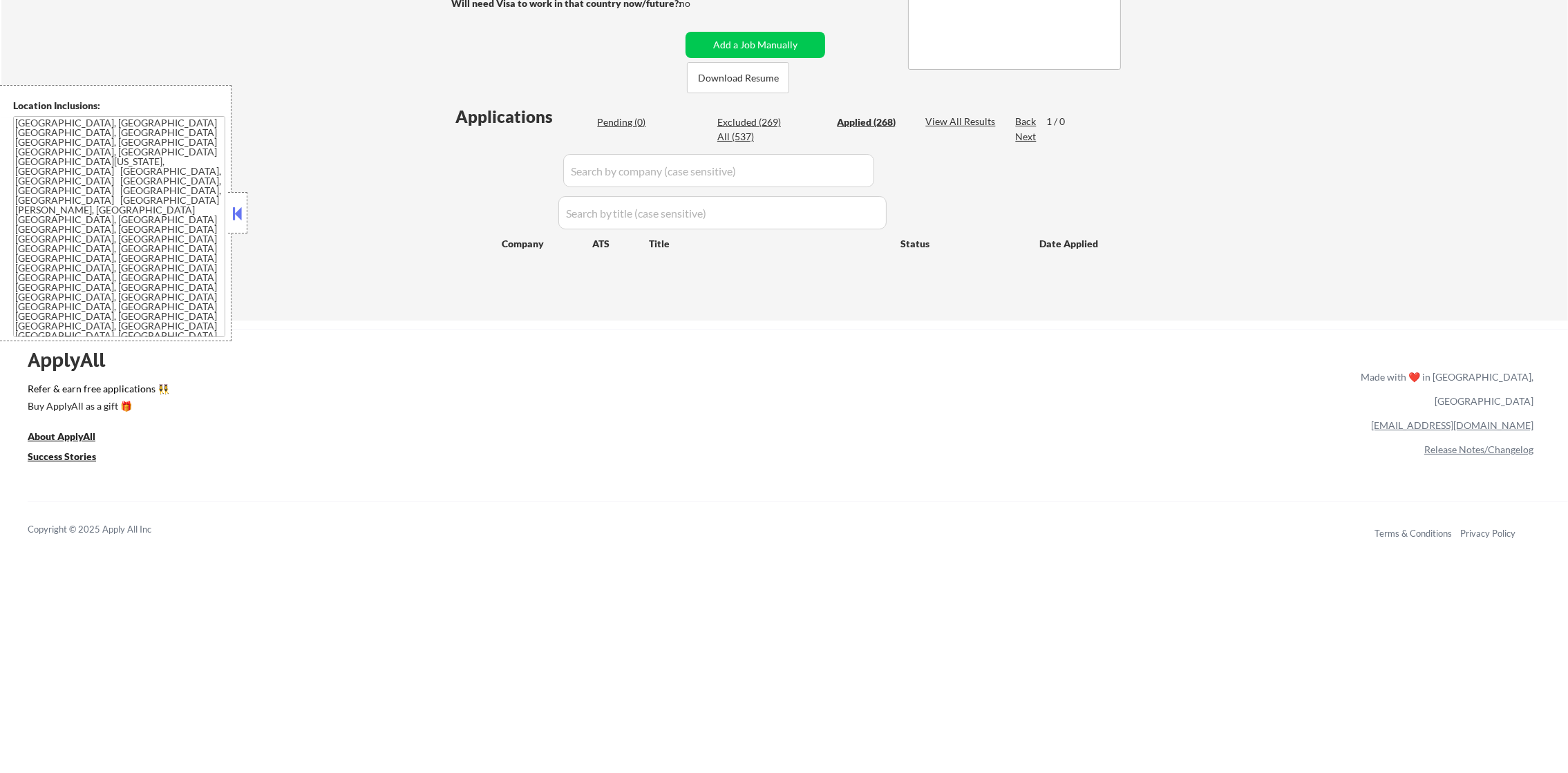
select select ""applied""
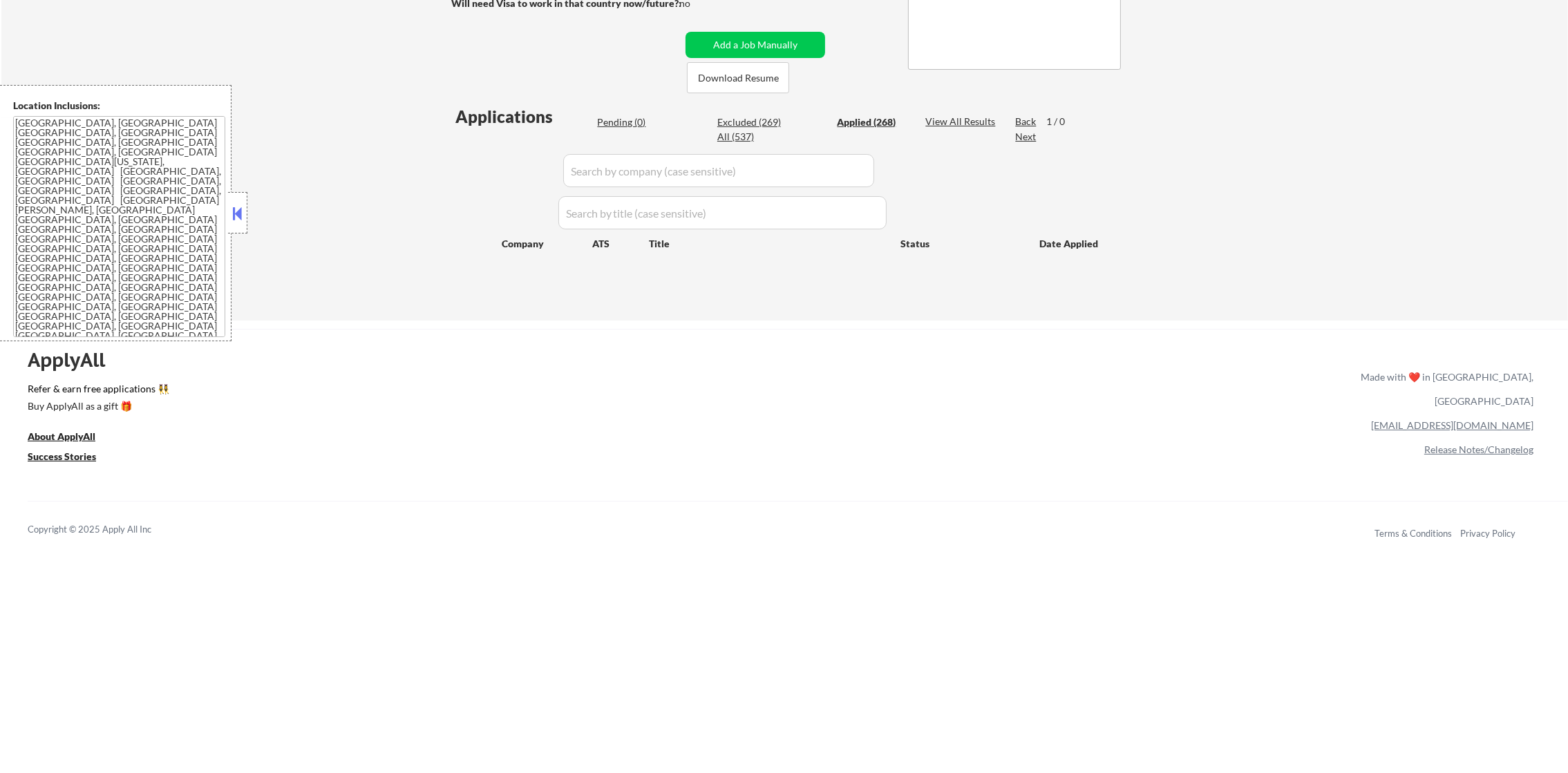
select select ""applied""
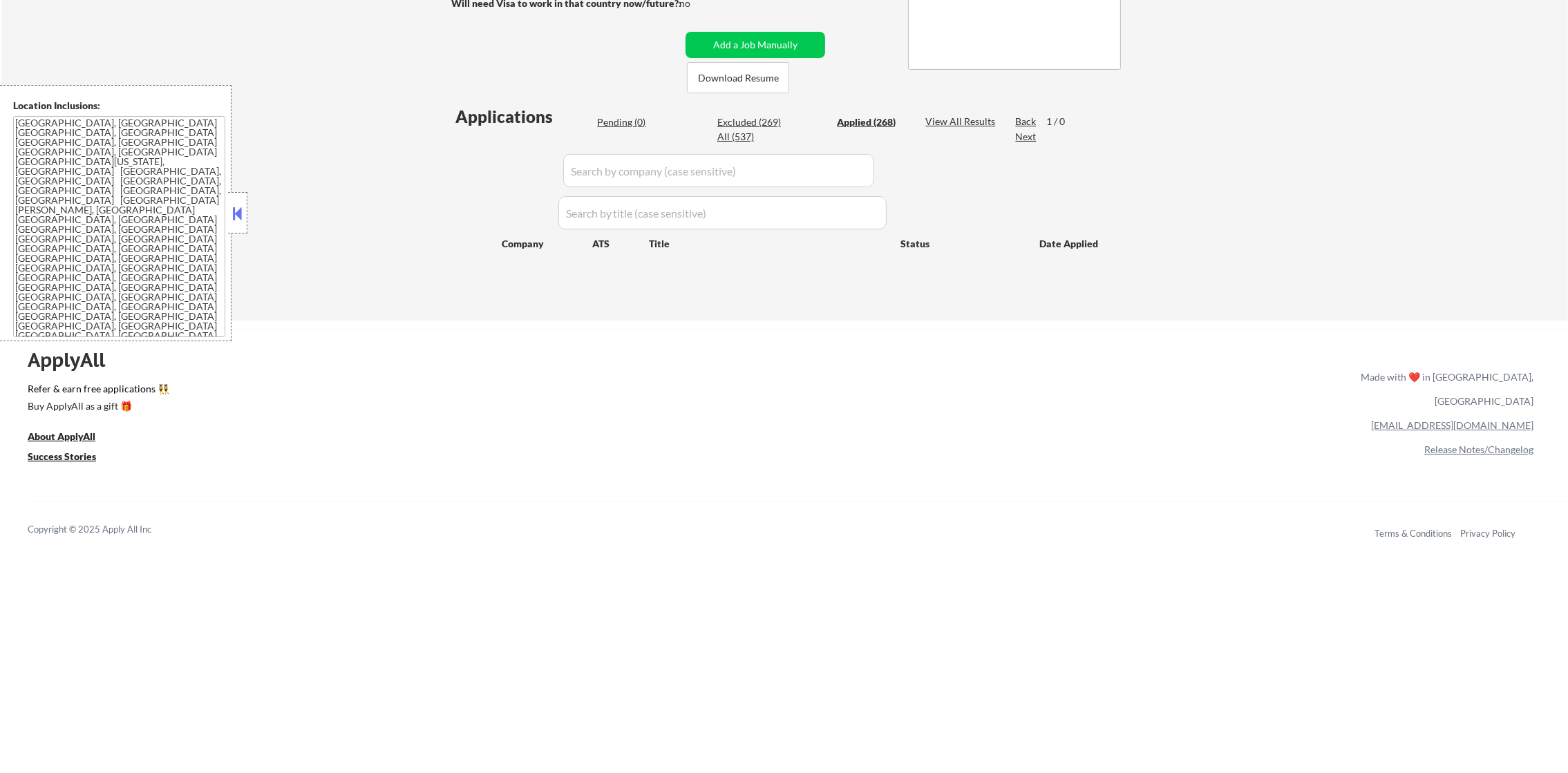
select select ""applied""
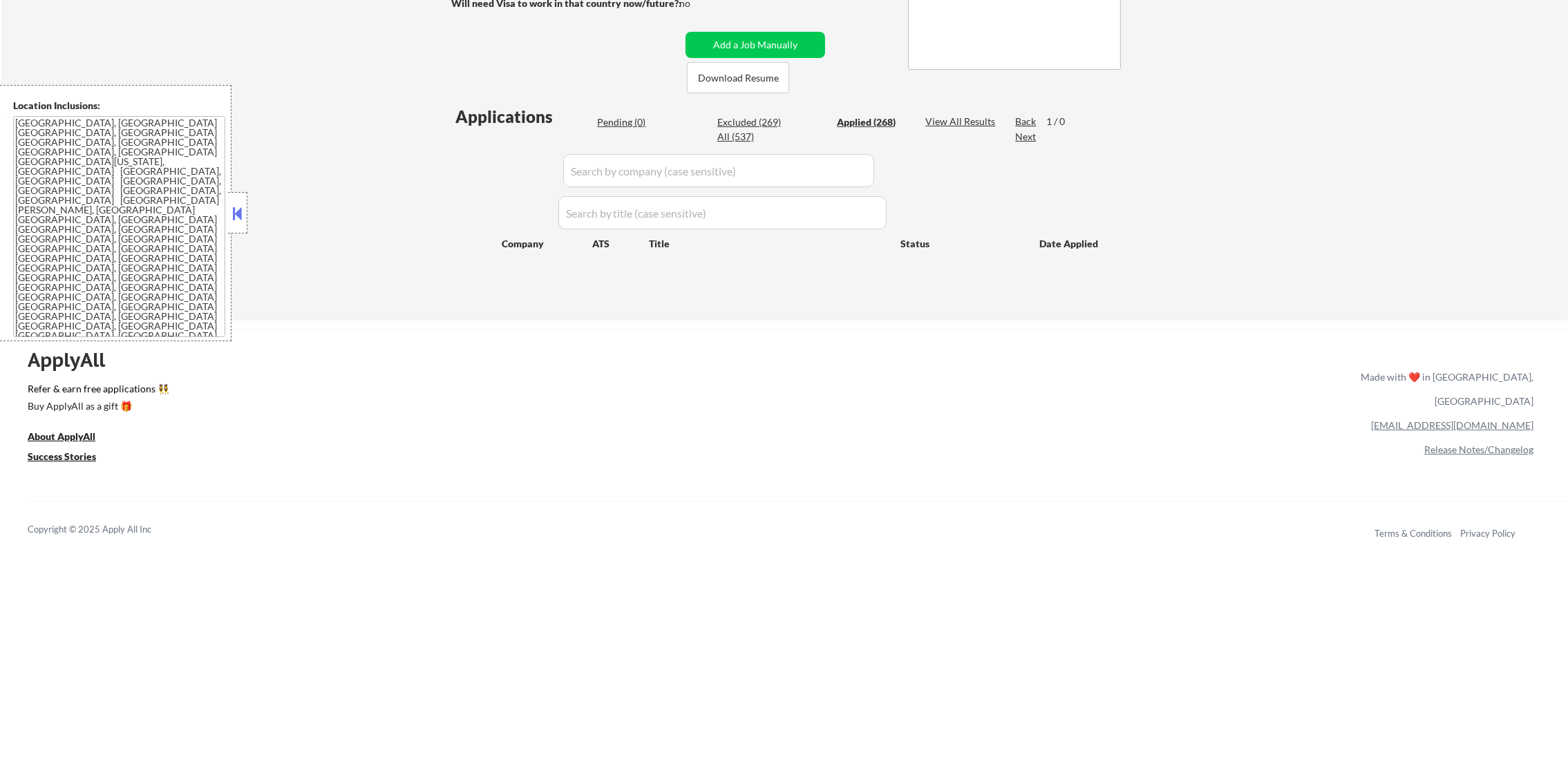
select select ""applied""
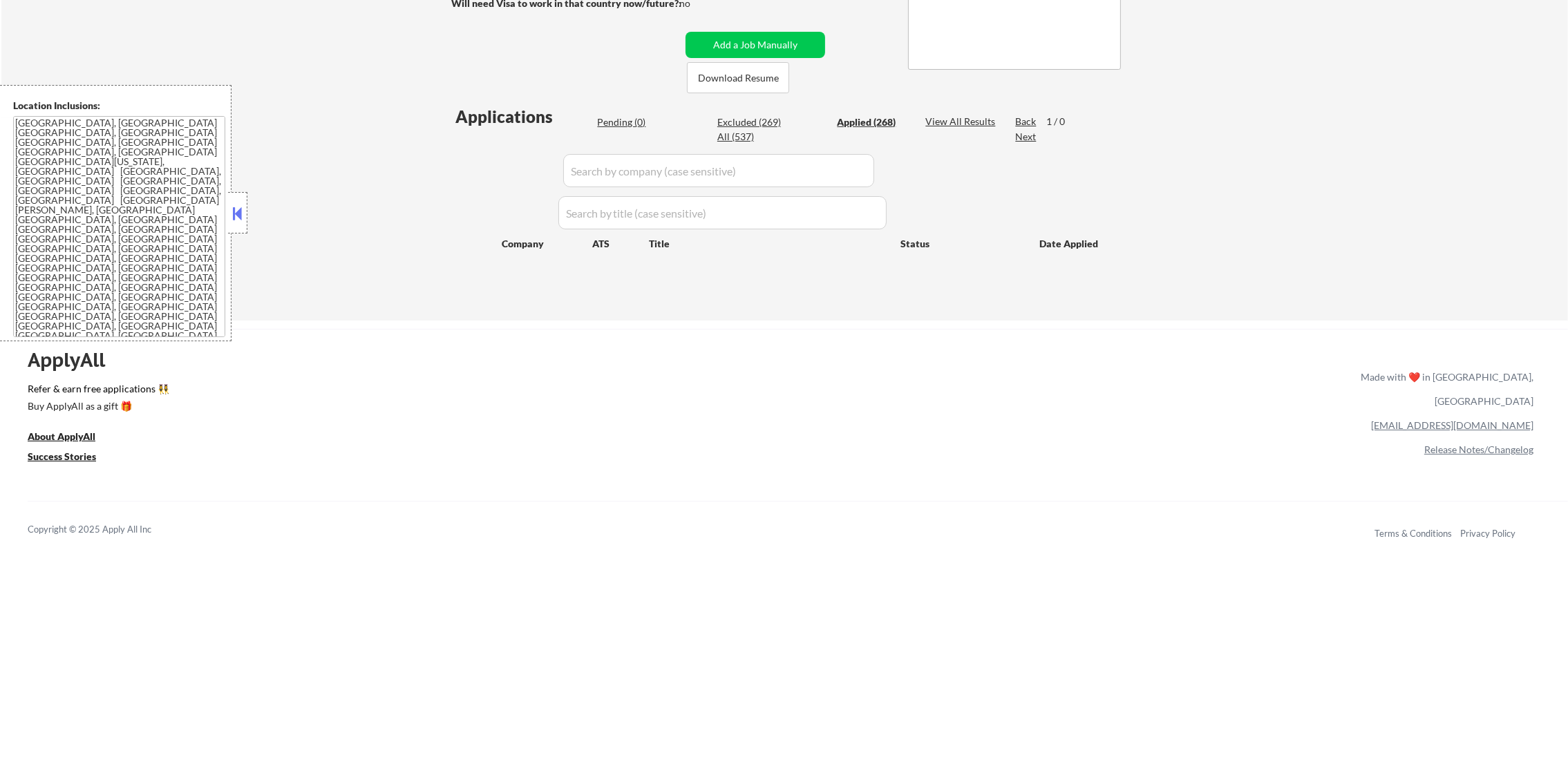
select select ""applied""
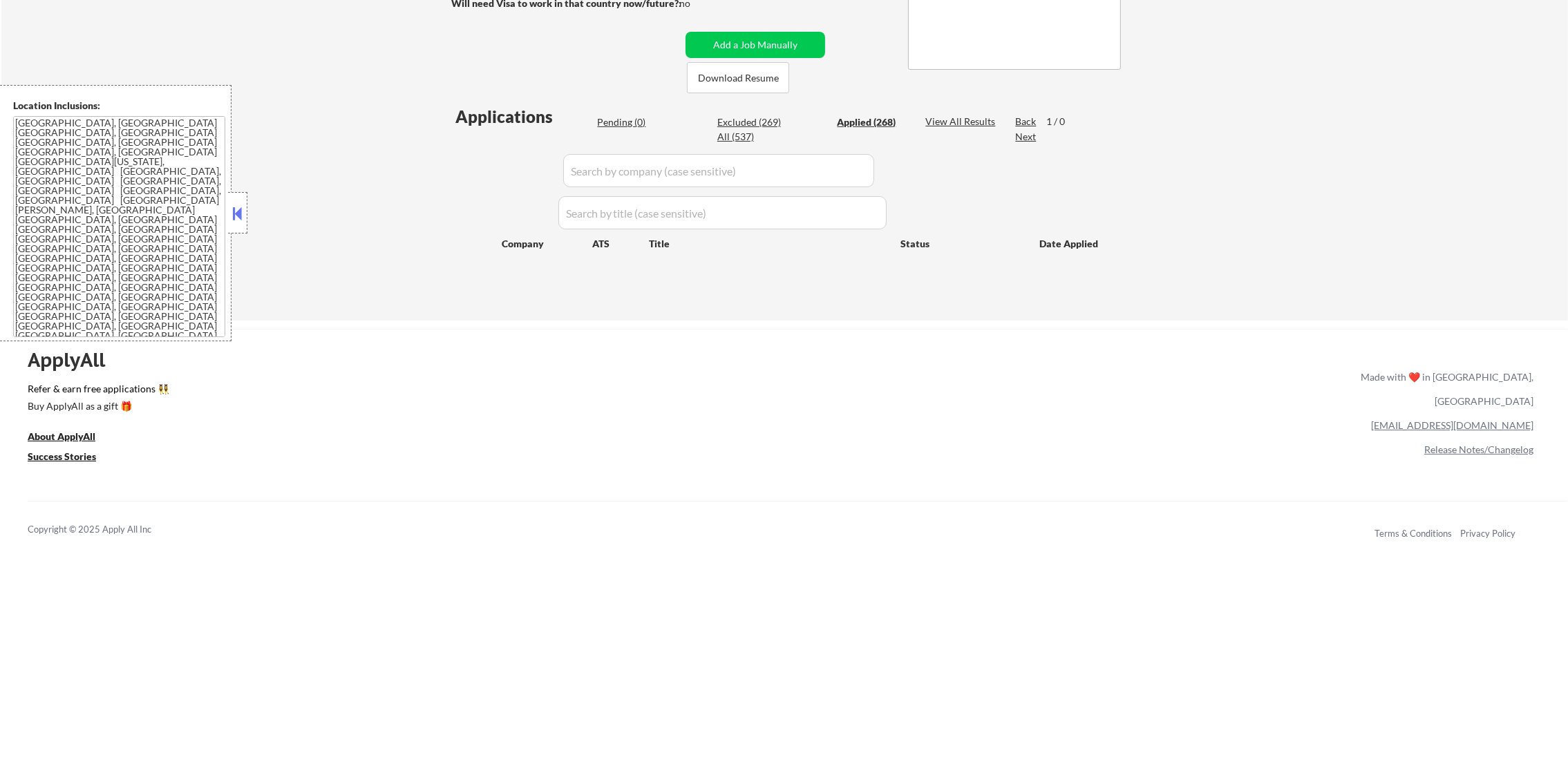
select select ""applied""
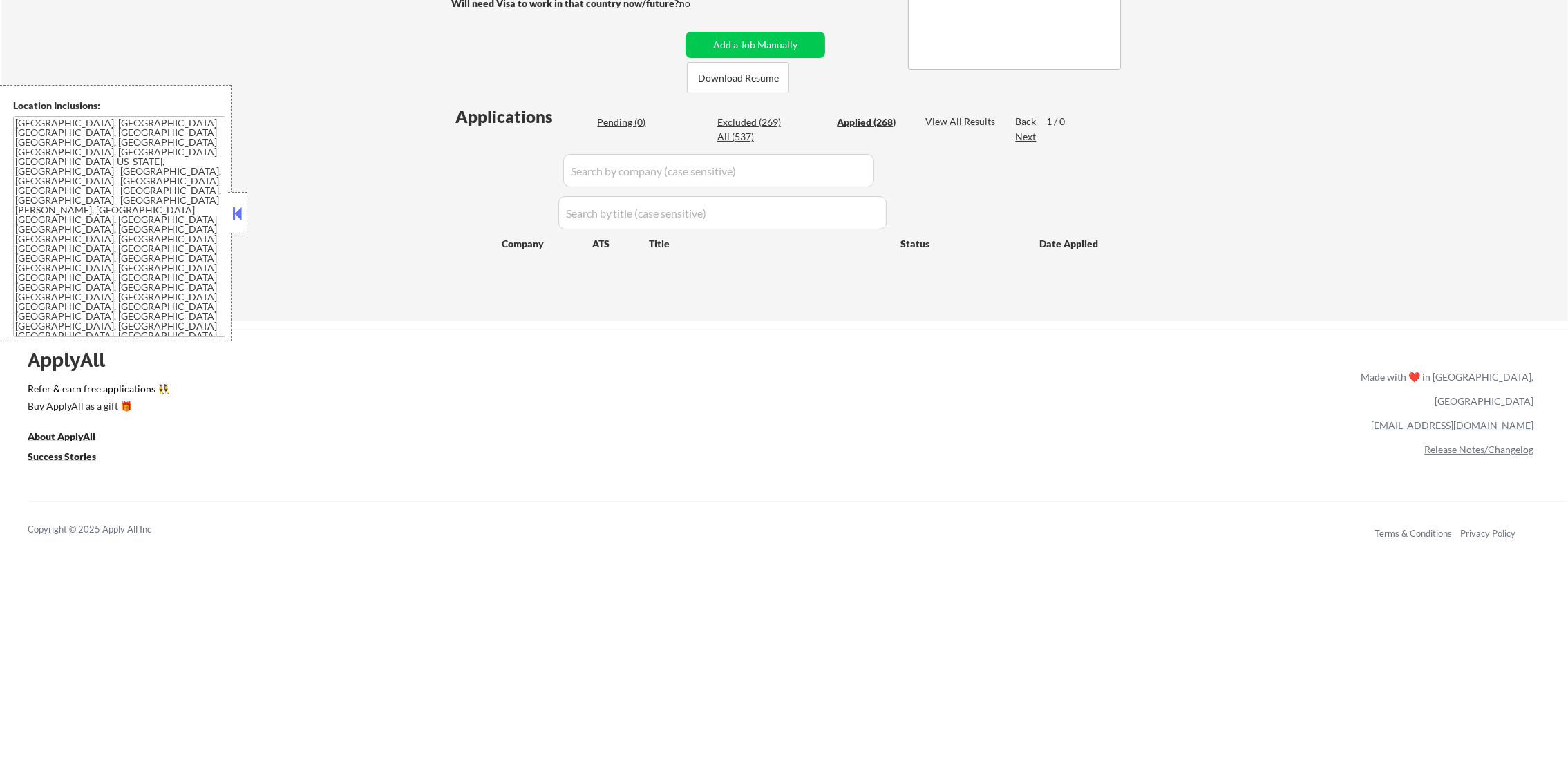
select select ""applied""
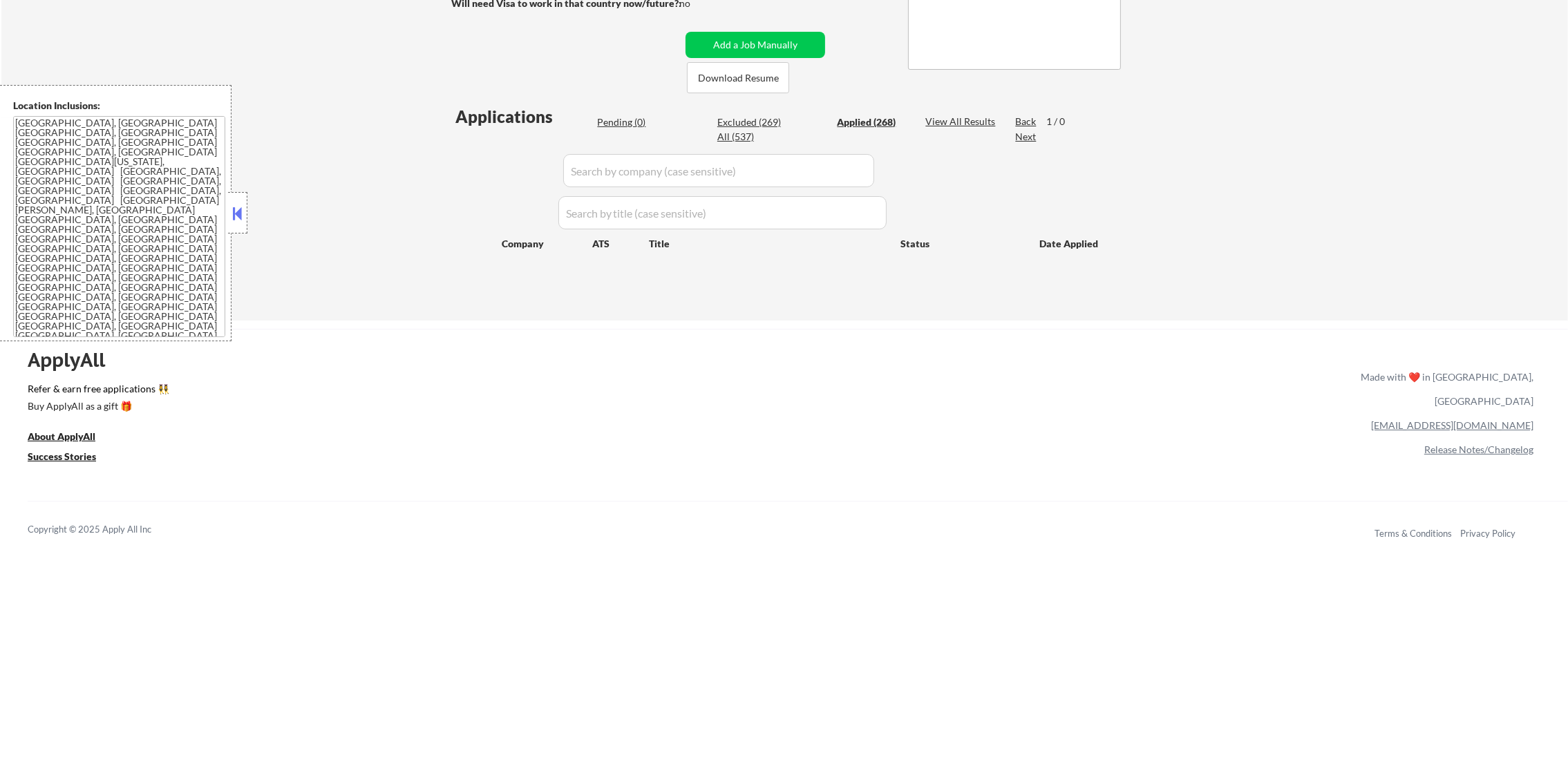
select select ""applied""
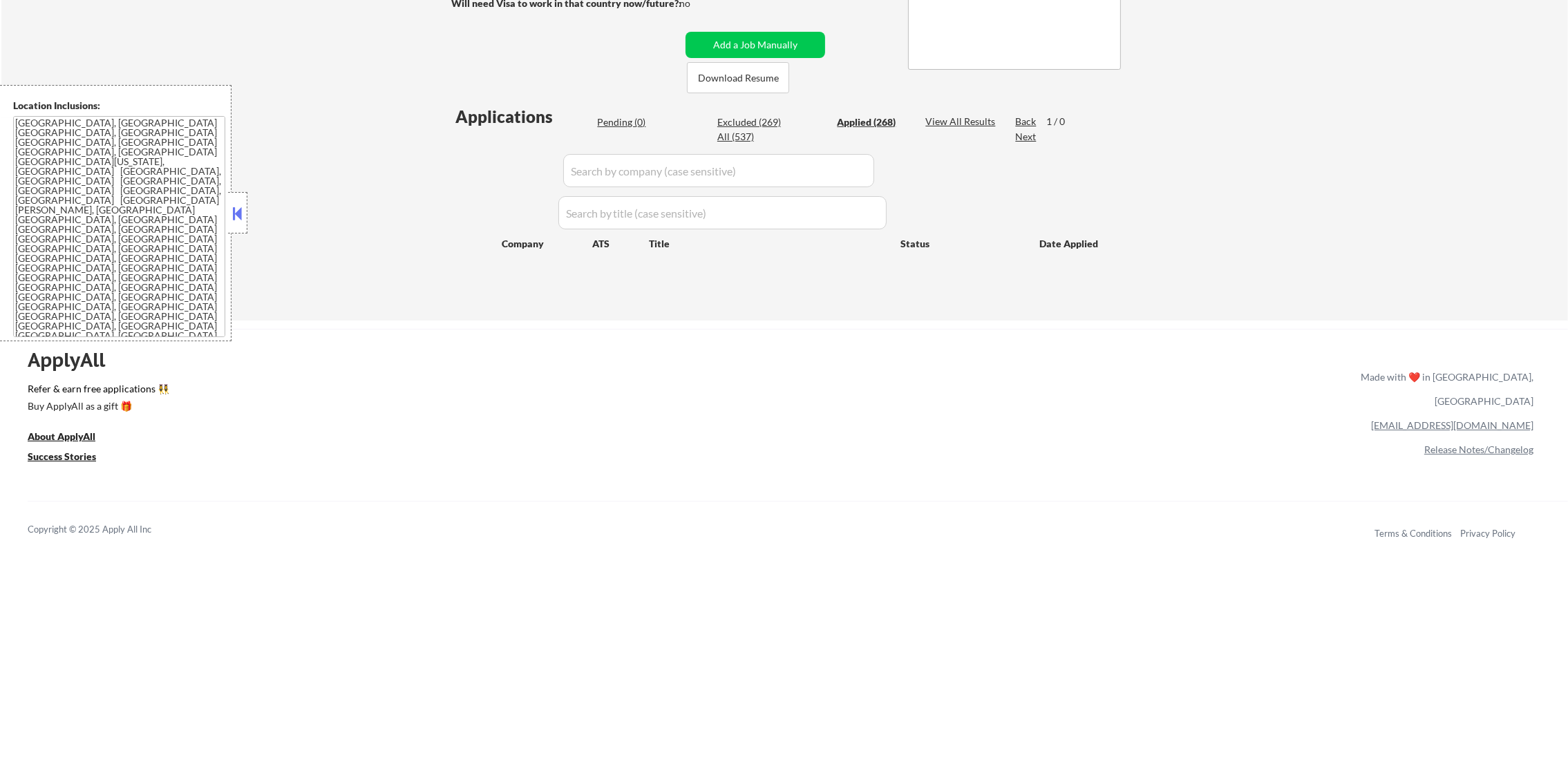
select select ""applied""
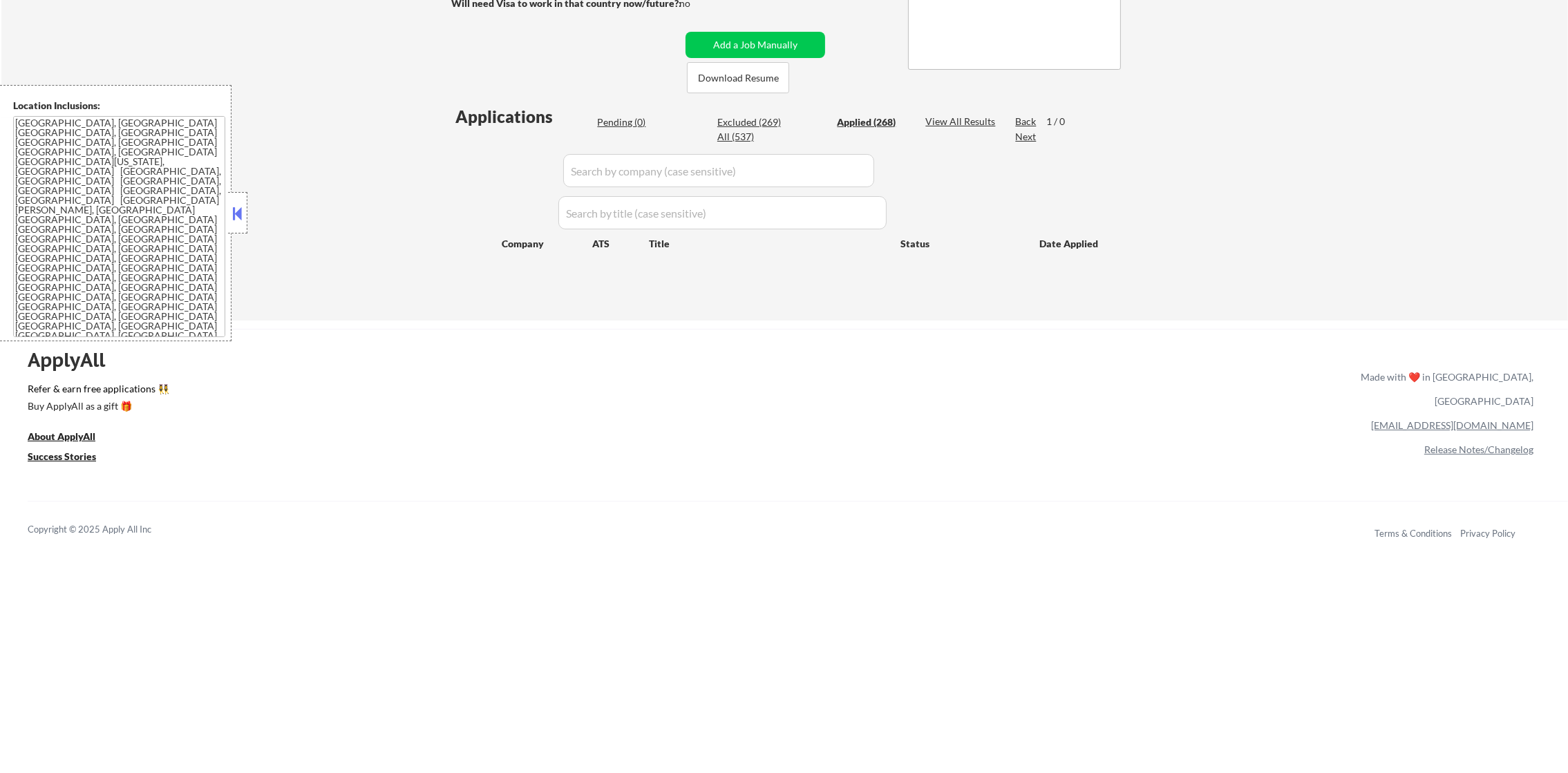
select select ""applied""
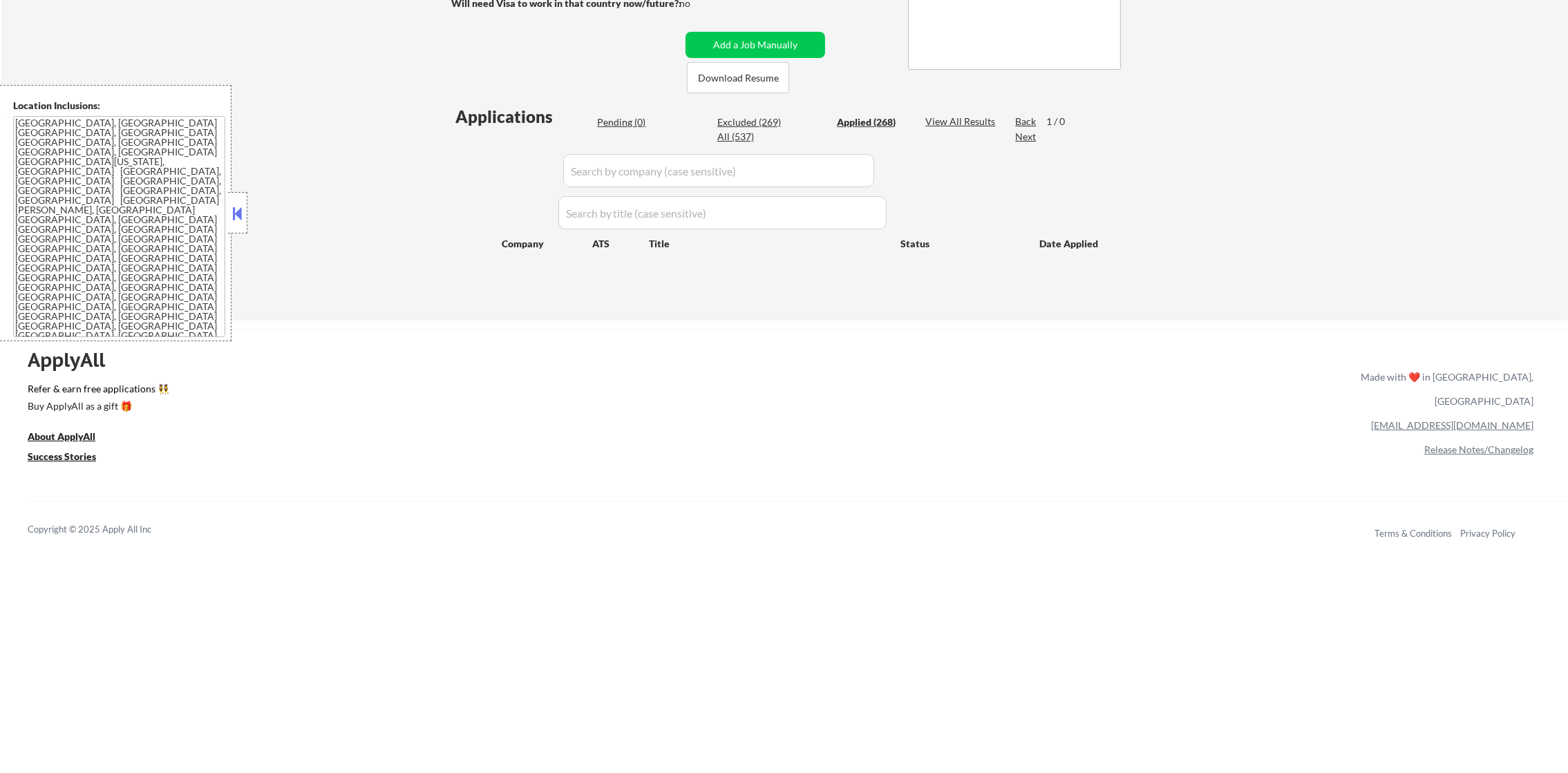
select select ""applied""
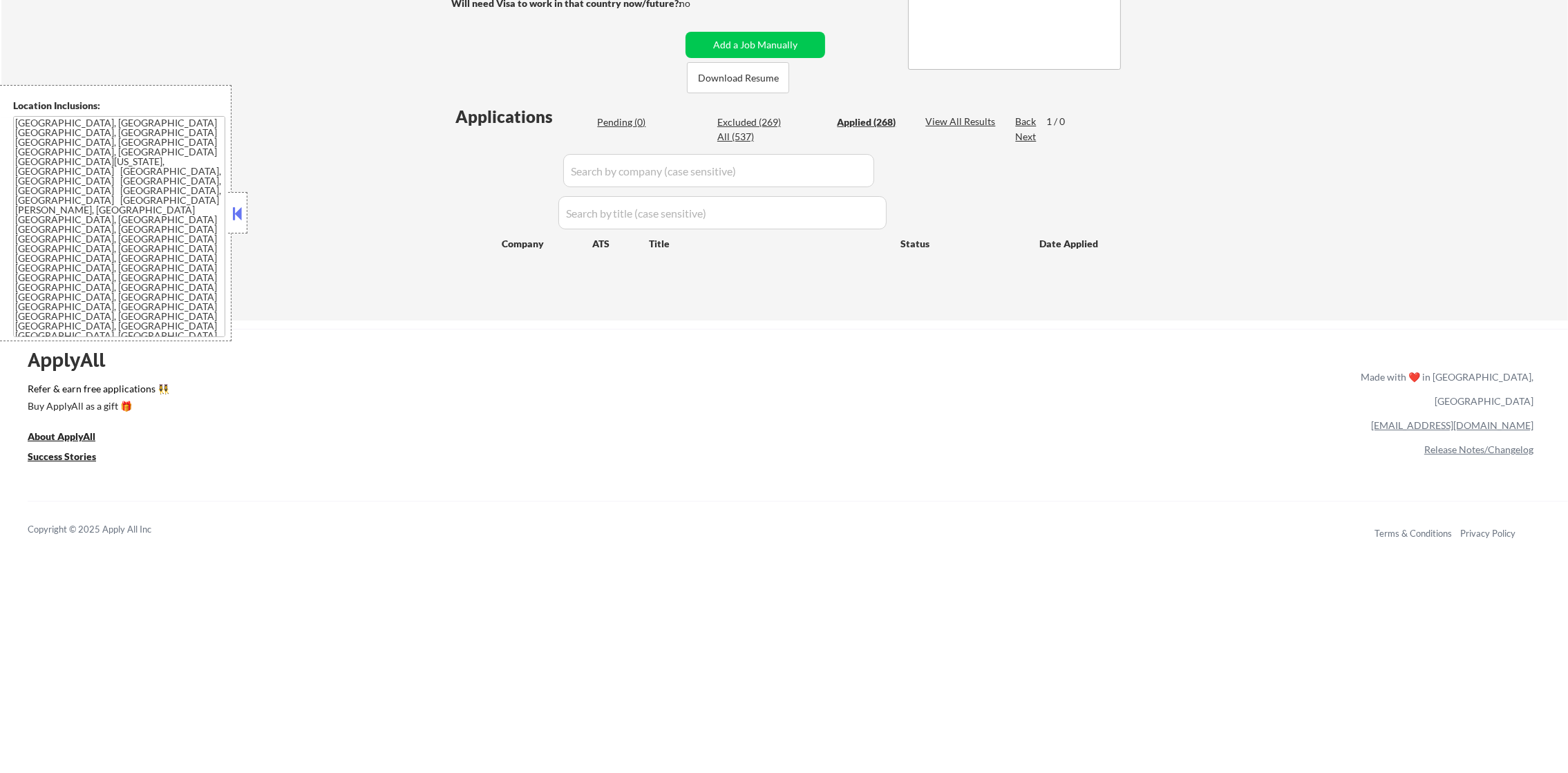
select select ""applied""
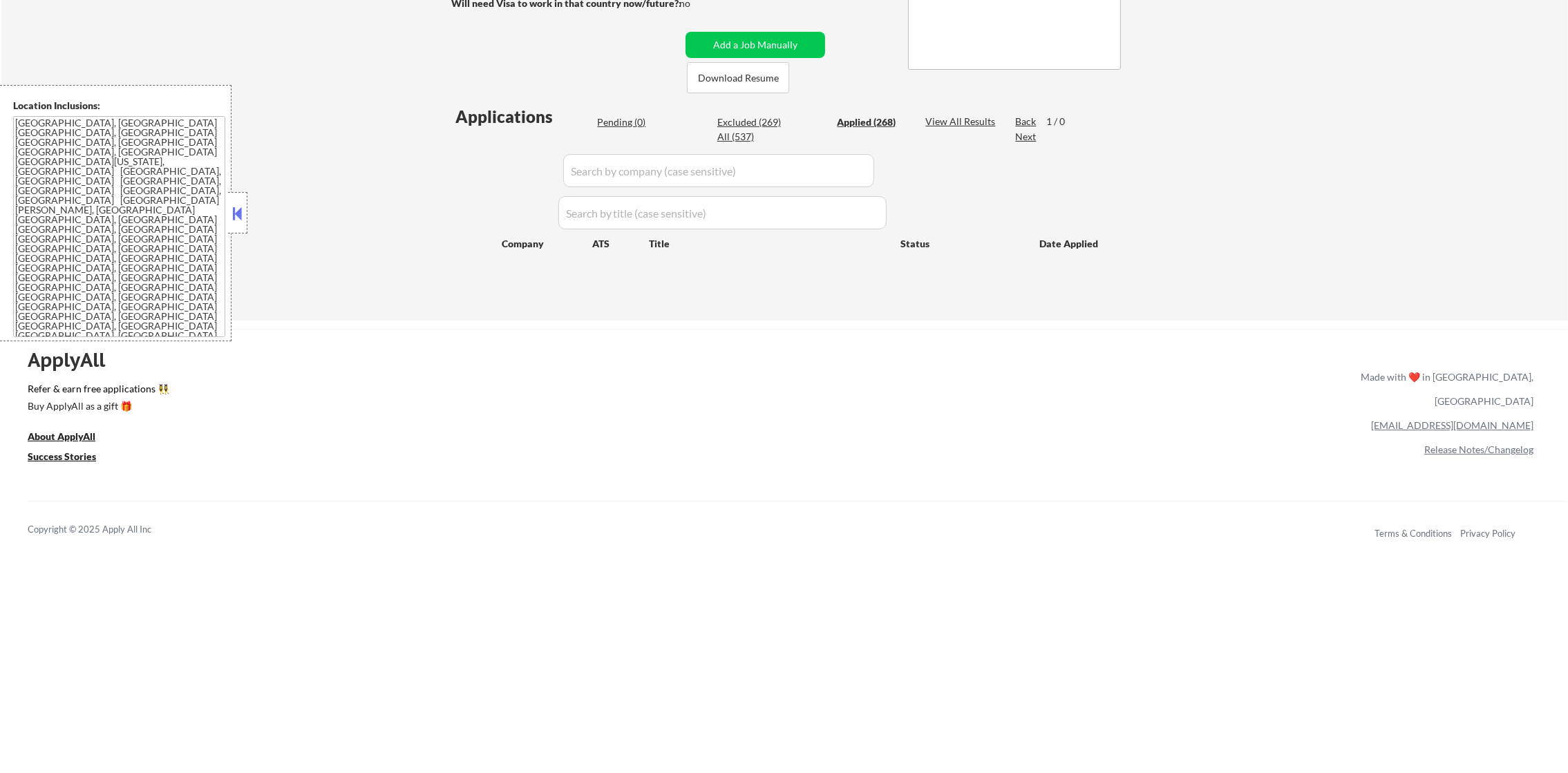
select select ""applied""
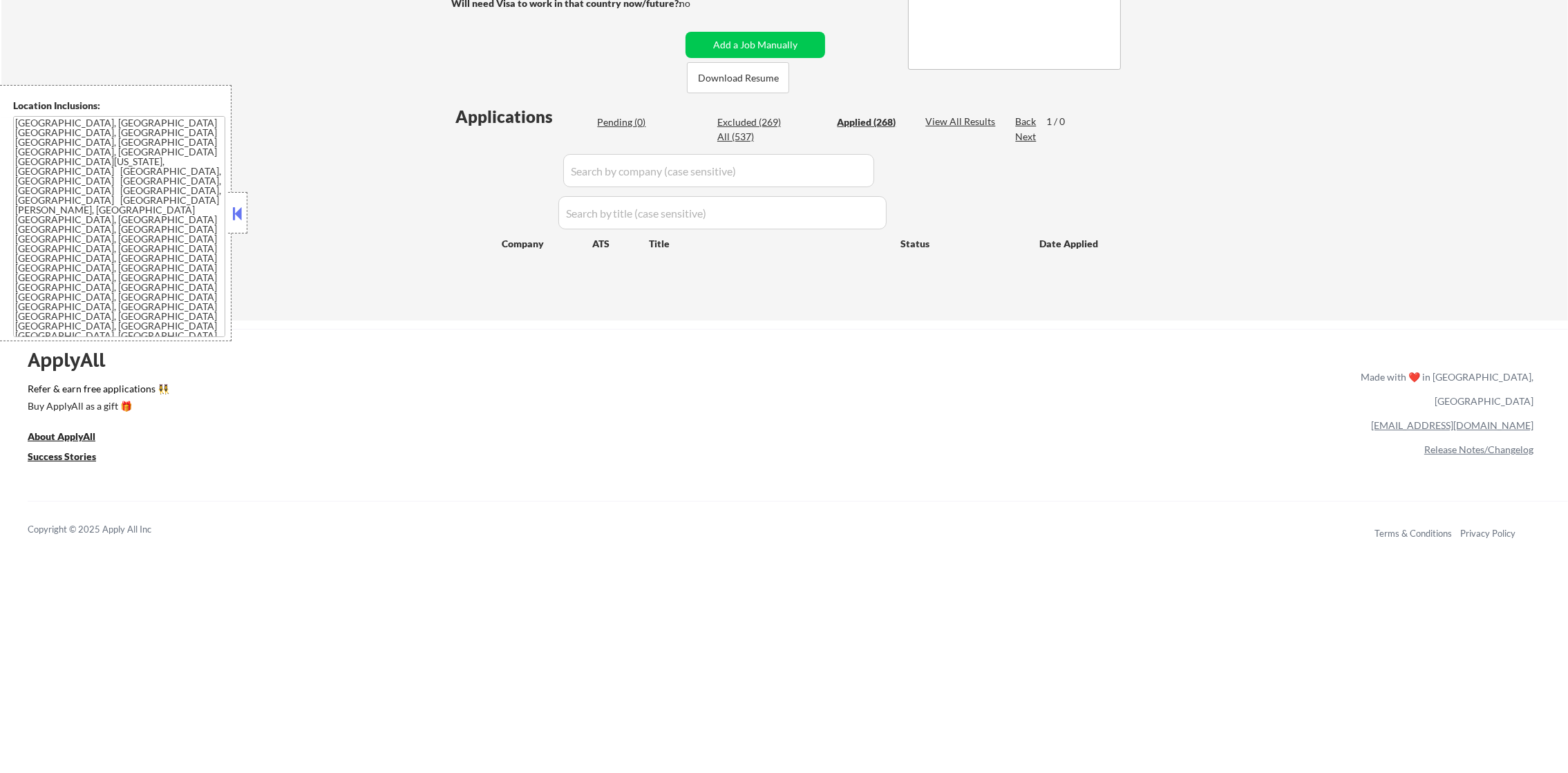
select select ""applied""
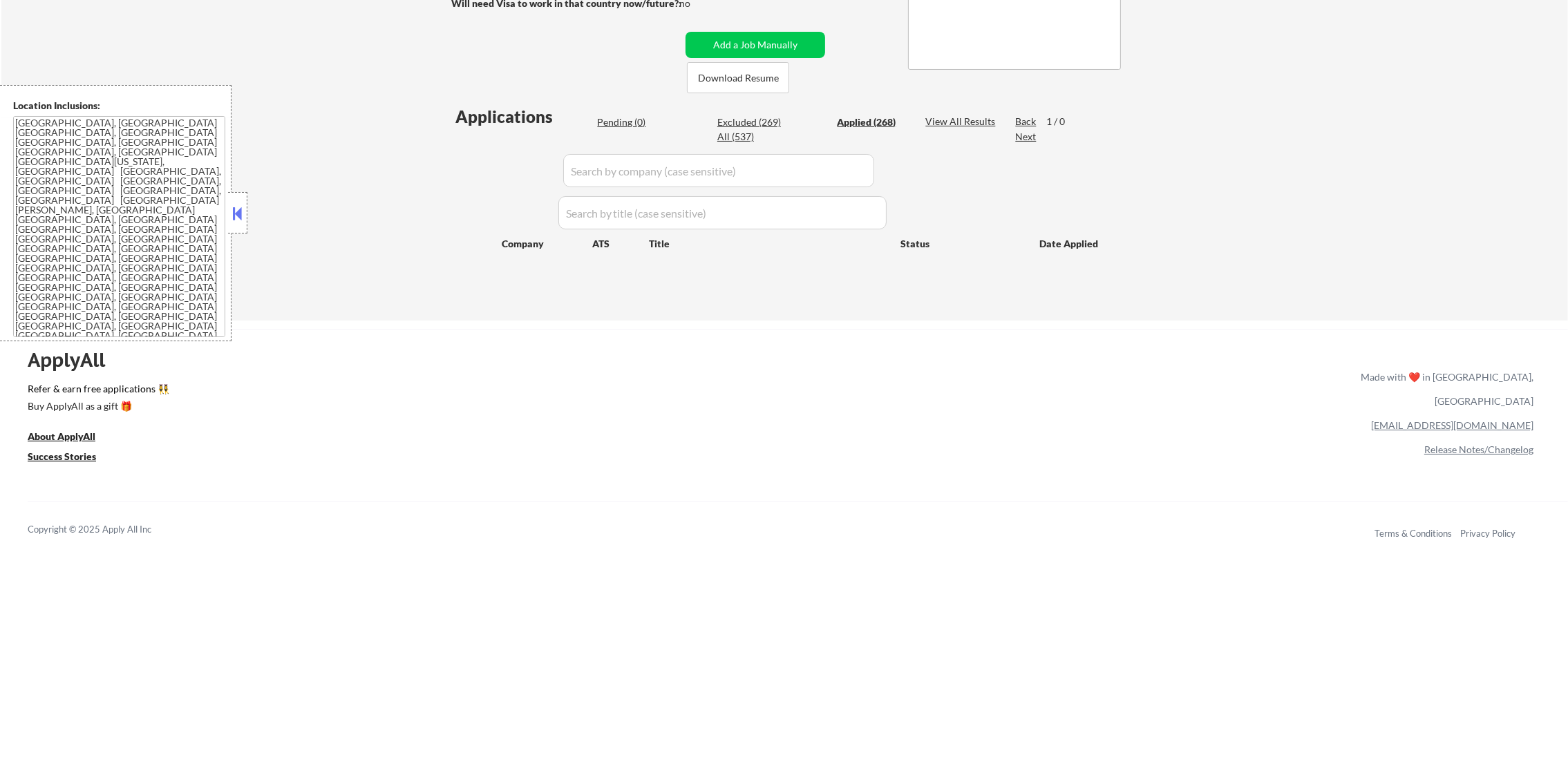
select select ""applied""
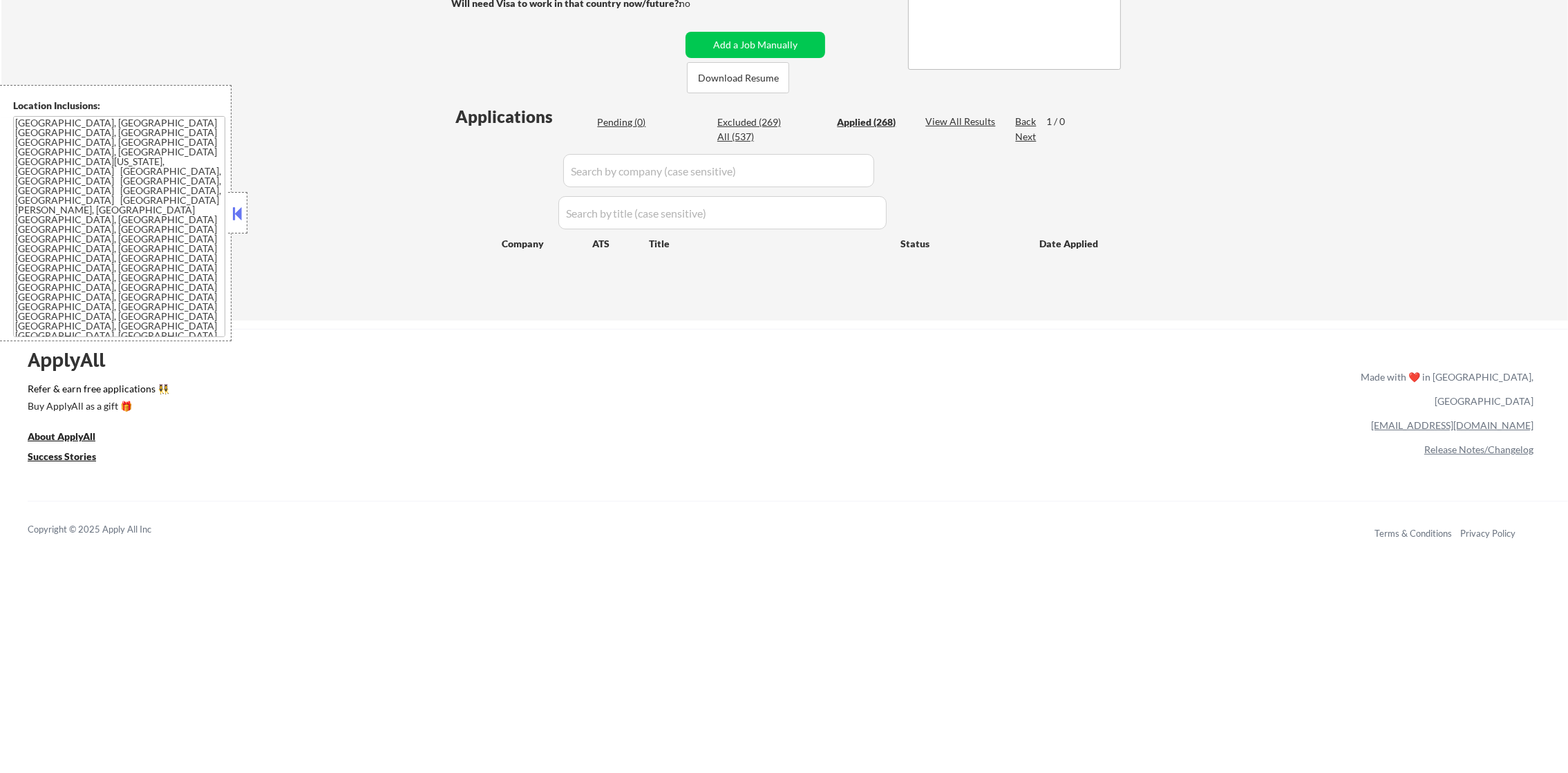
select select ""applied""
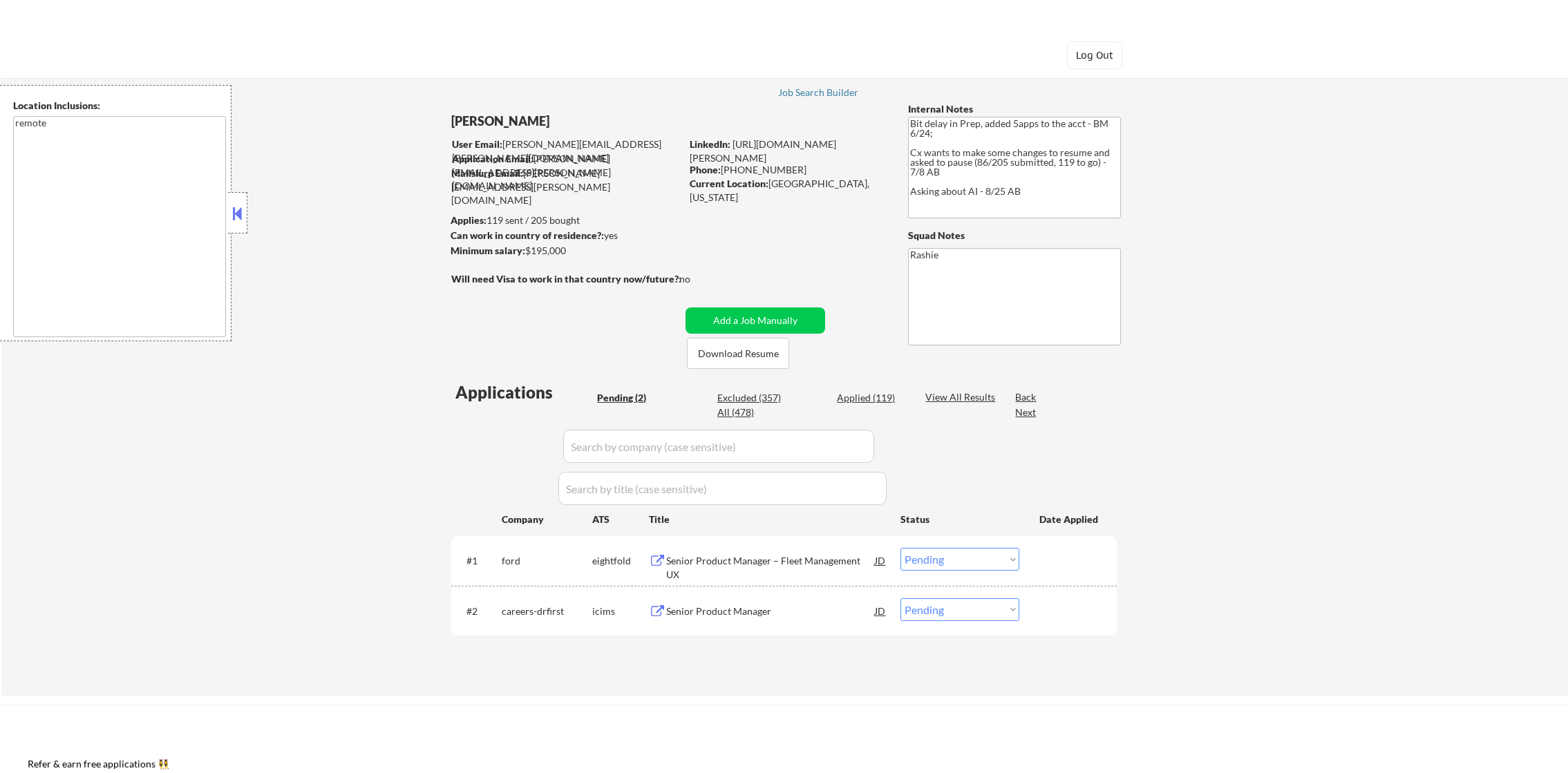
select select ""pending""
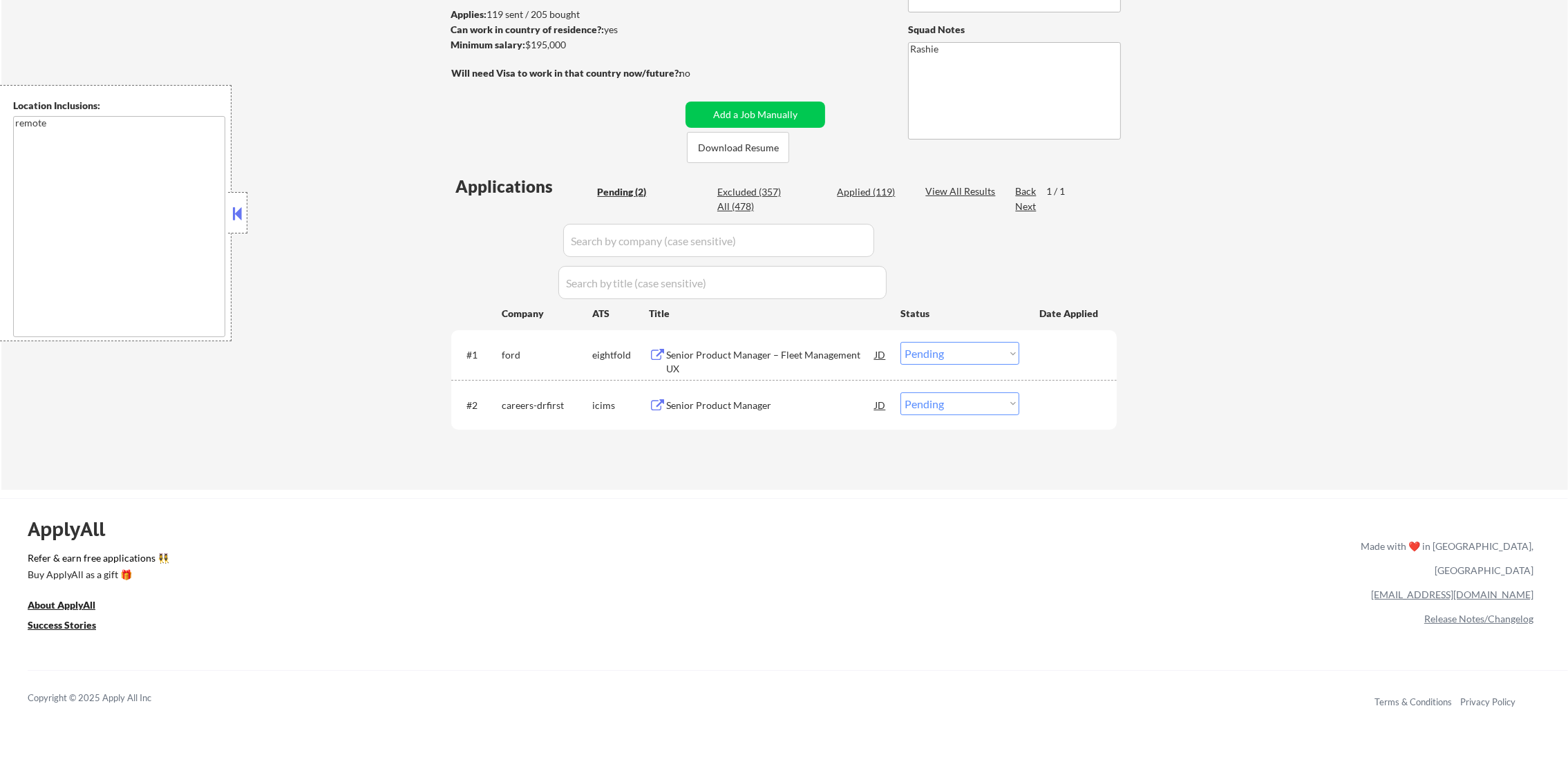
scroll to position [207, 0]
click at [733, 407] on div "Senior Product Manager" at bounding box center [770, 404] width 208 height 13
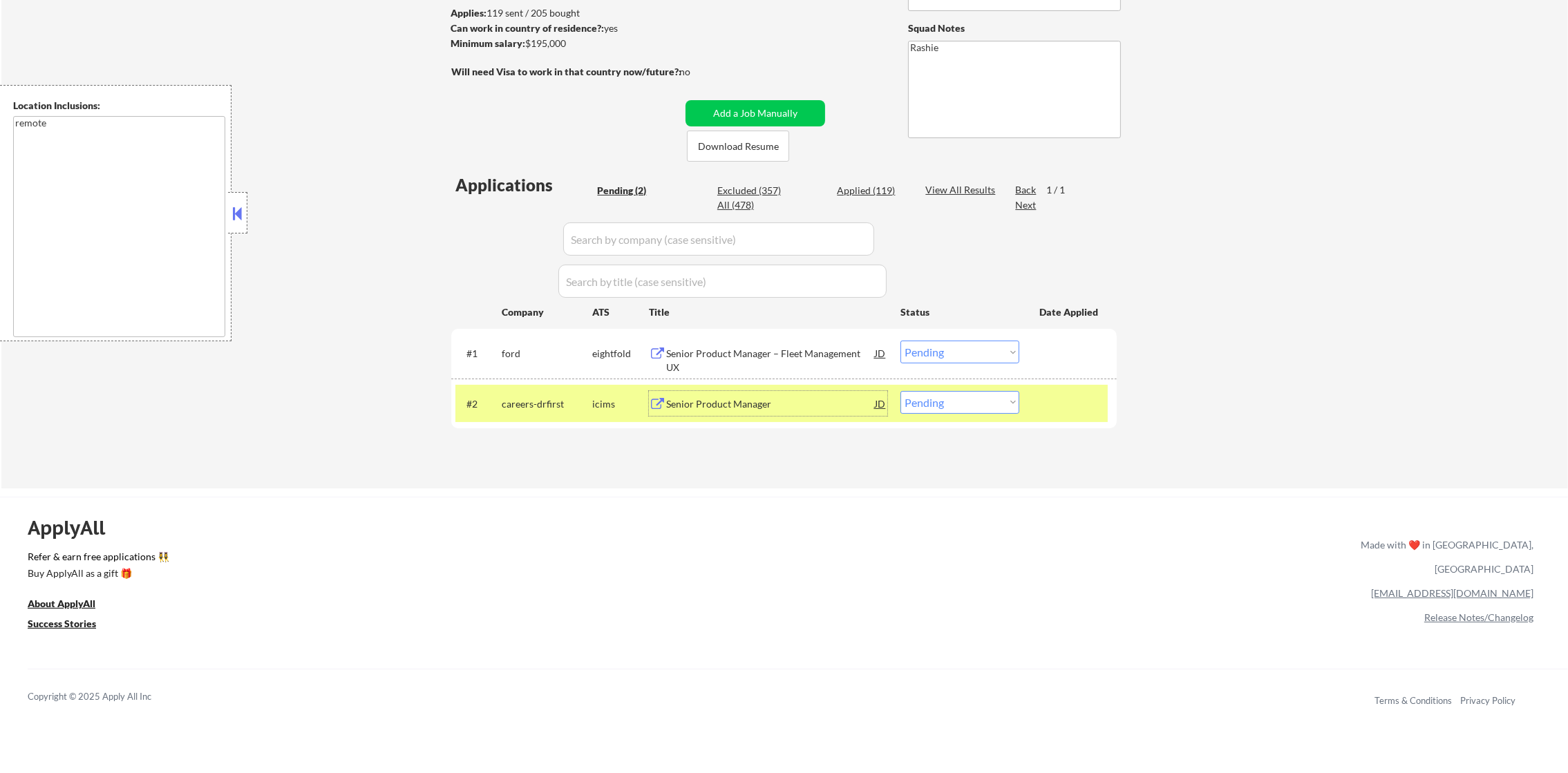
click at [918, 405] on select "Choose an option... Pending Applied Excluded (Questions) Excluded (Expired) Exc…" at bounding box center [960, 402] width 119 height 23
select select ""excluded__salary_""
click at [900, 391] on select "Choose an option... Pending Applied Excluded (Questions) Excluded (Expired) Exc…" at bounding box center [960, 402] width 119 height 23
click at [541, 401] on div "careers-drfirst" at bounding box center [547, 404] width 90 height 13
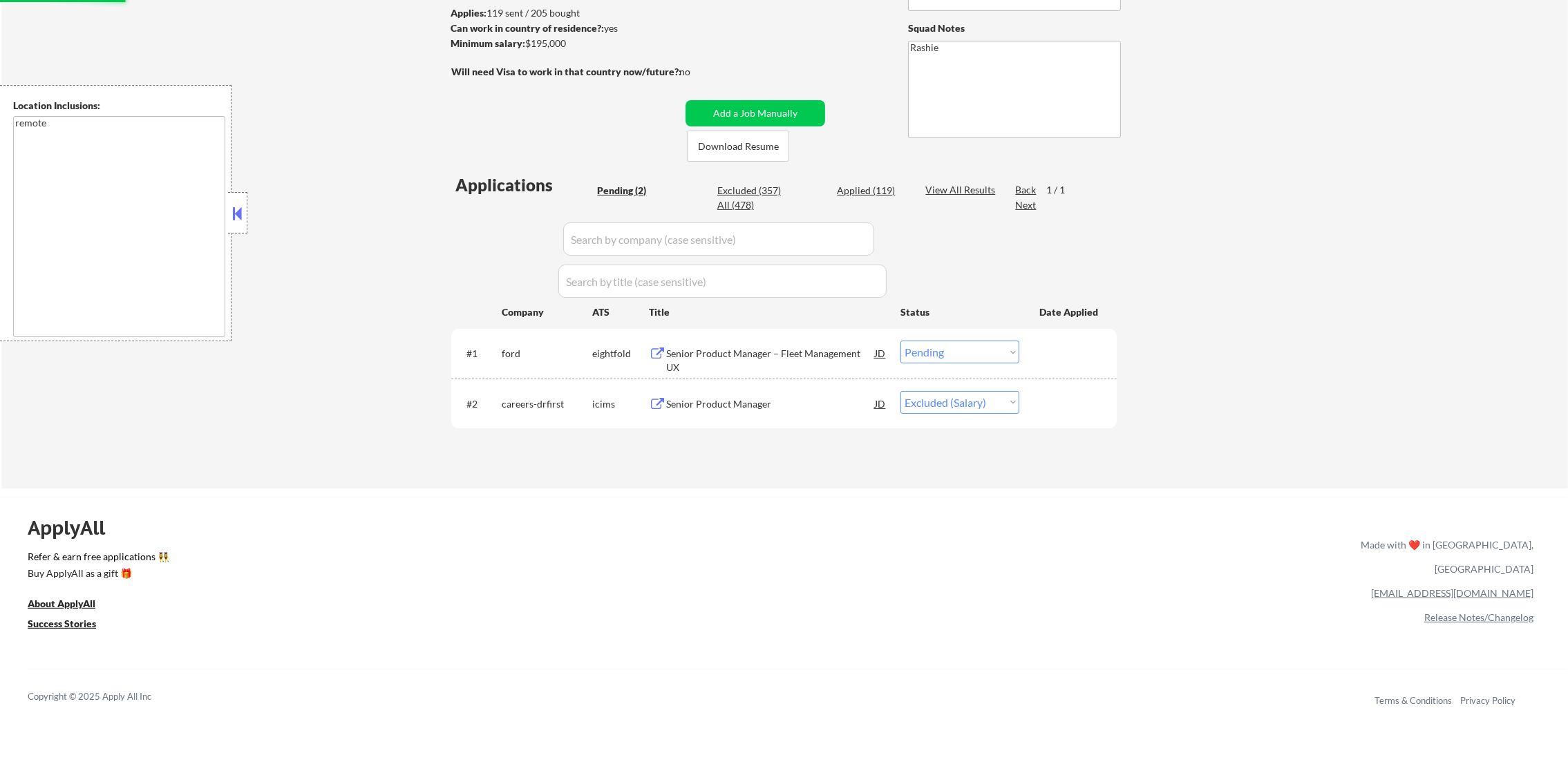
click at [723, 347] on div "Senior Product Manager – Fleet Management UX" at bounding box center [770, 360] width 208 height 27
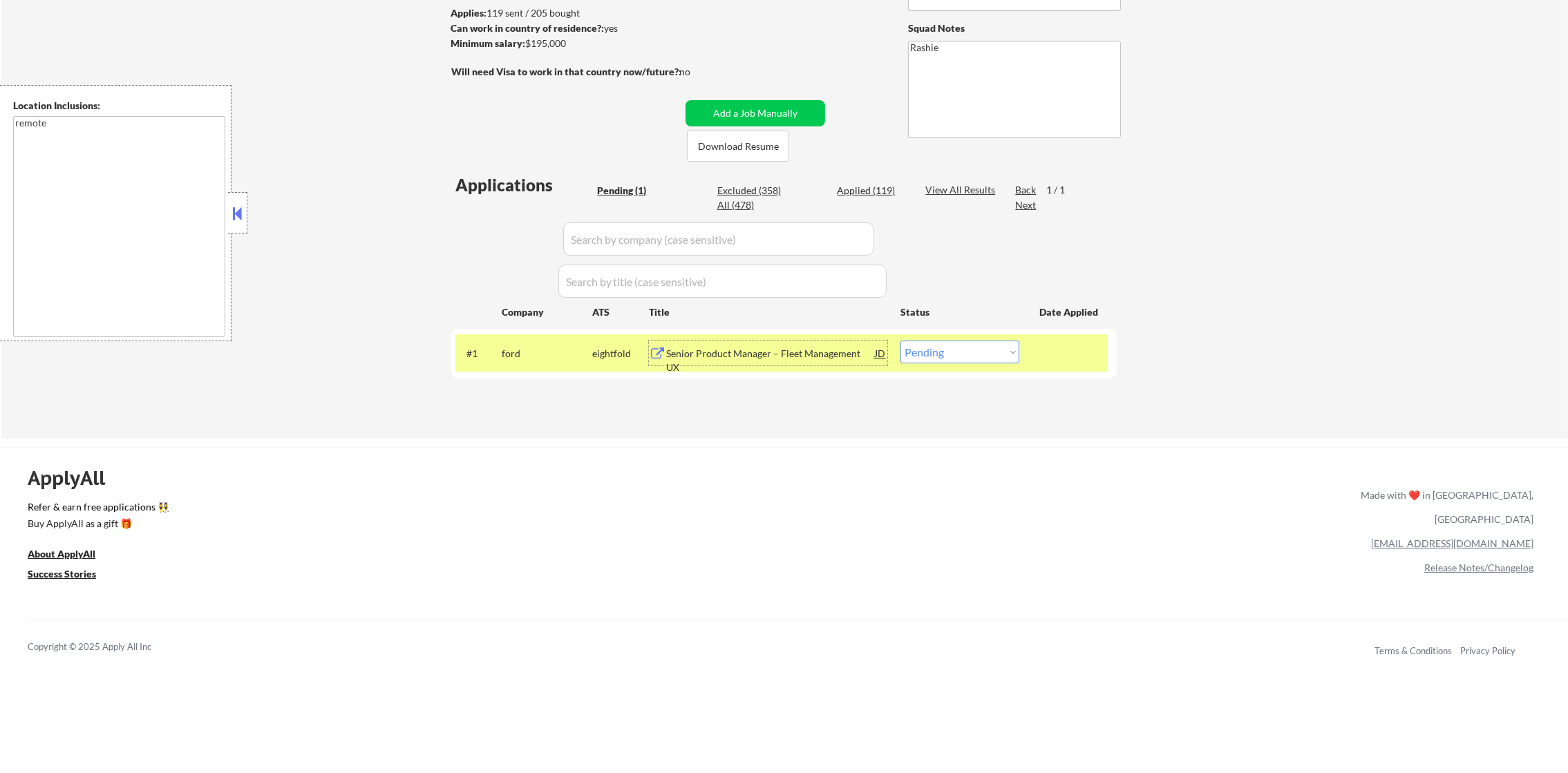
drag, startPoint x: 925, startPoint y: 350, endPoint x: 925, endPoint y: 363, distance: 13.0
click at [925, 351] on select "Choose an option... Pending Applied Excluded (Questions) Excluded (Expired) Exc…" at bounding box center [960, 352] width 119 height 23
select select ""excluded__expired_""
click at [900, 341] on select "Choose an option... Pending Applied Excluded (Questions) Excluded (Expired) Exc…" at bounding box center [960, 352] width 119 height 23
